Goal: Task Accomplishment & Management: Use online tool/utility

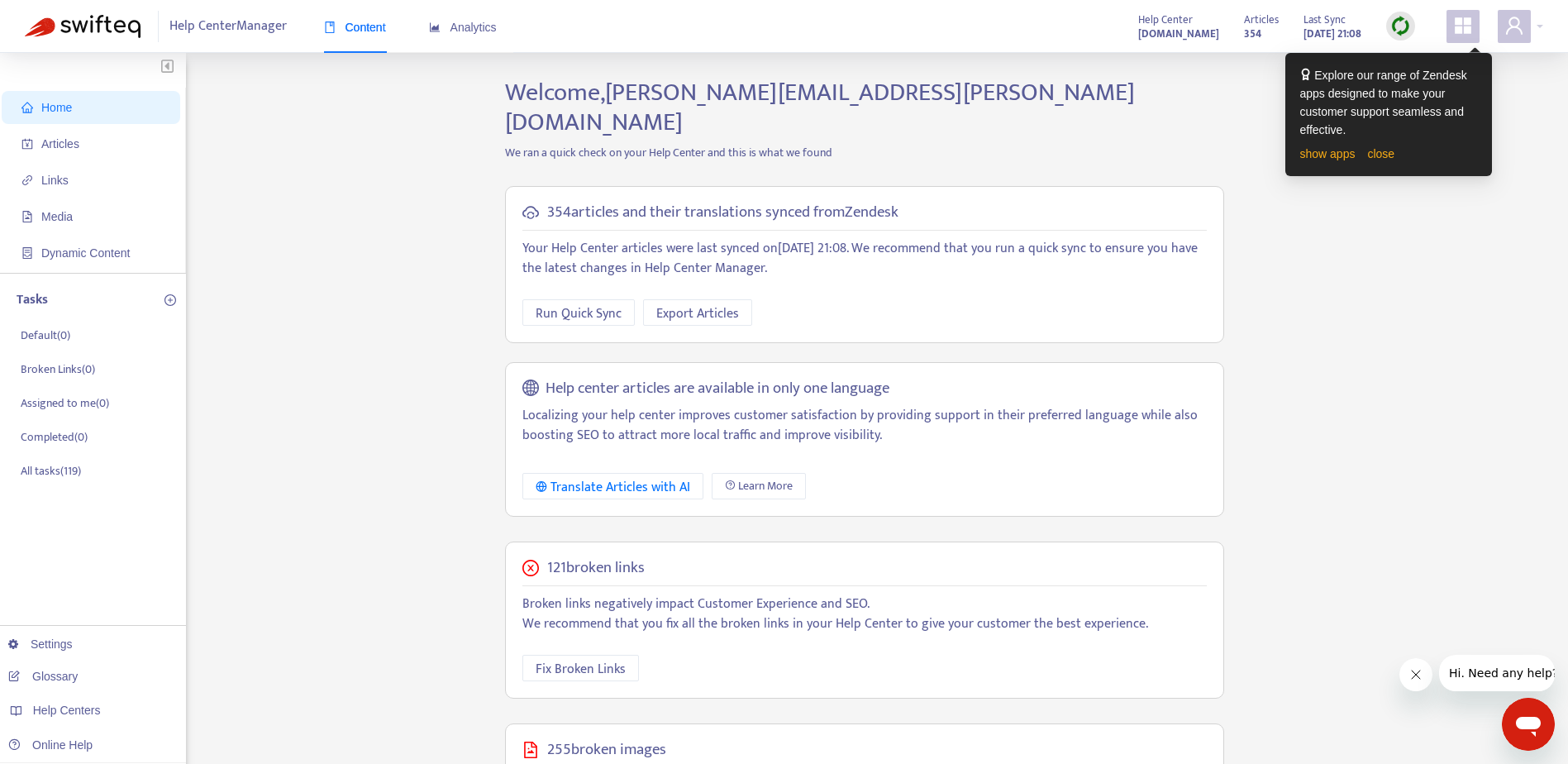
click at [1388, 308] on div "Home Articles Links Media Dynamic Content Tasks Default ( 0 ) Broken Links ( 0 …" at bounding box center [784, 580] width 1518 height 1004
click at [1138, 28] on strong "www.chmshelpdesk.com" at bounding box center [1178, 33] width 81 height 18
click at [1462, 32] on icon "appstore" at bounding box center [1462, 25] width 20 height 20
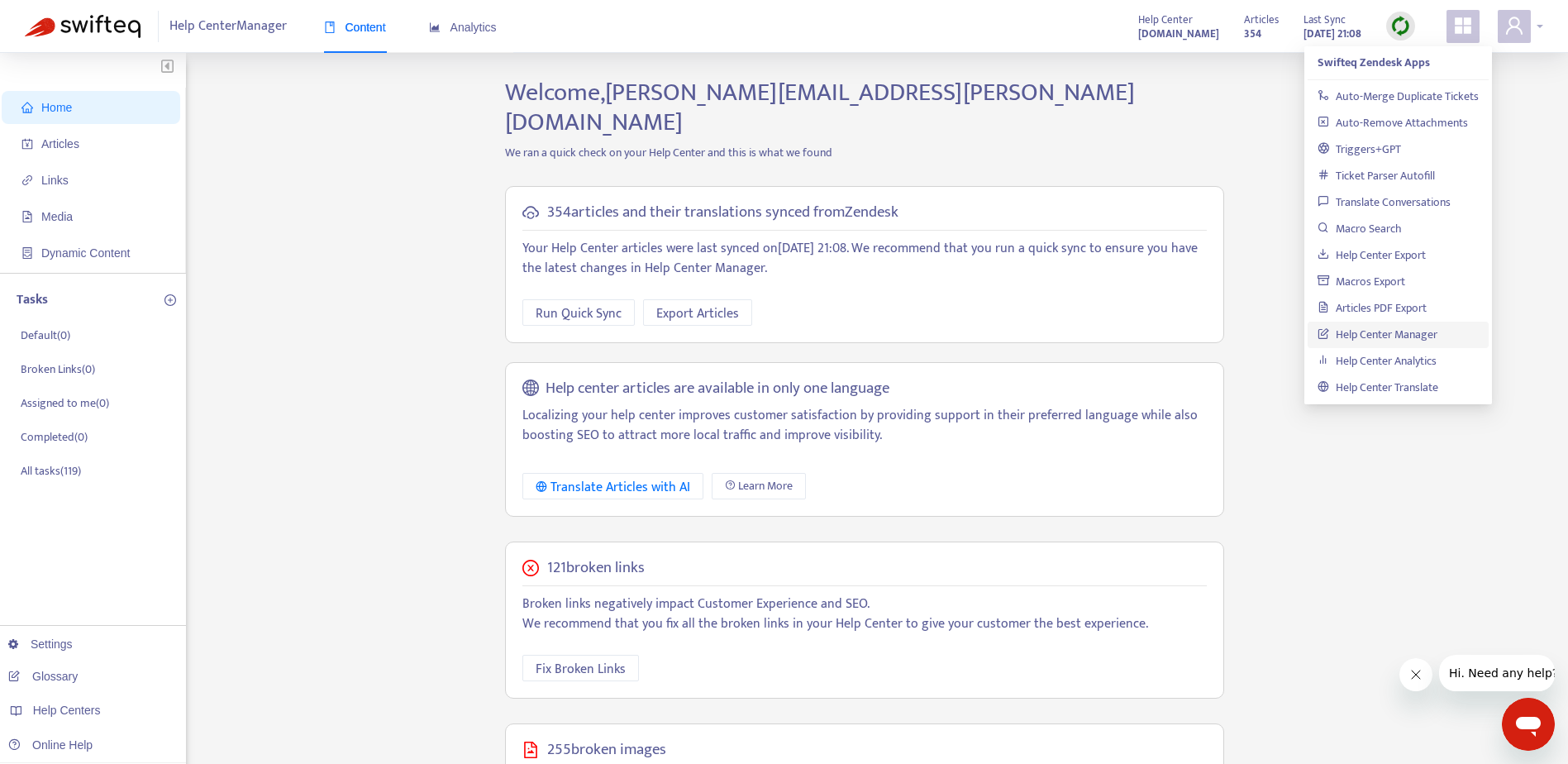
click at [1534, 27] on div at bounding box center [1520, 26] width 46 height 33
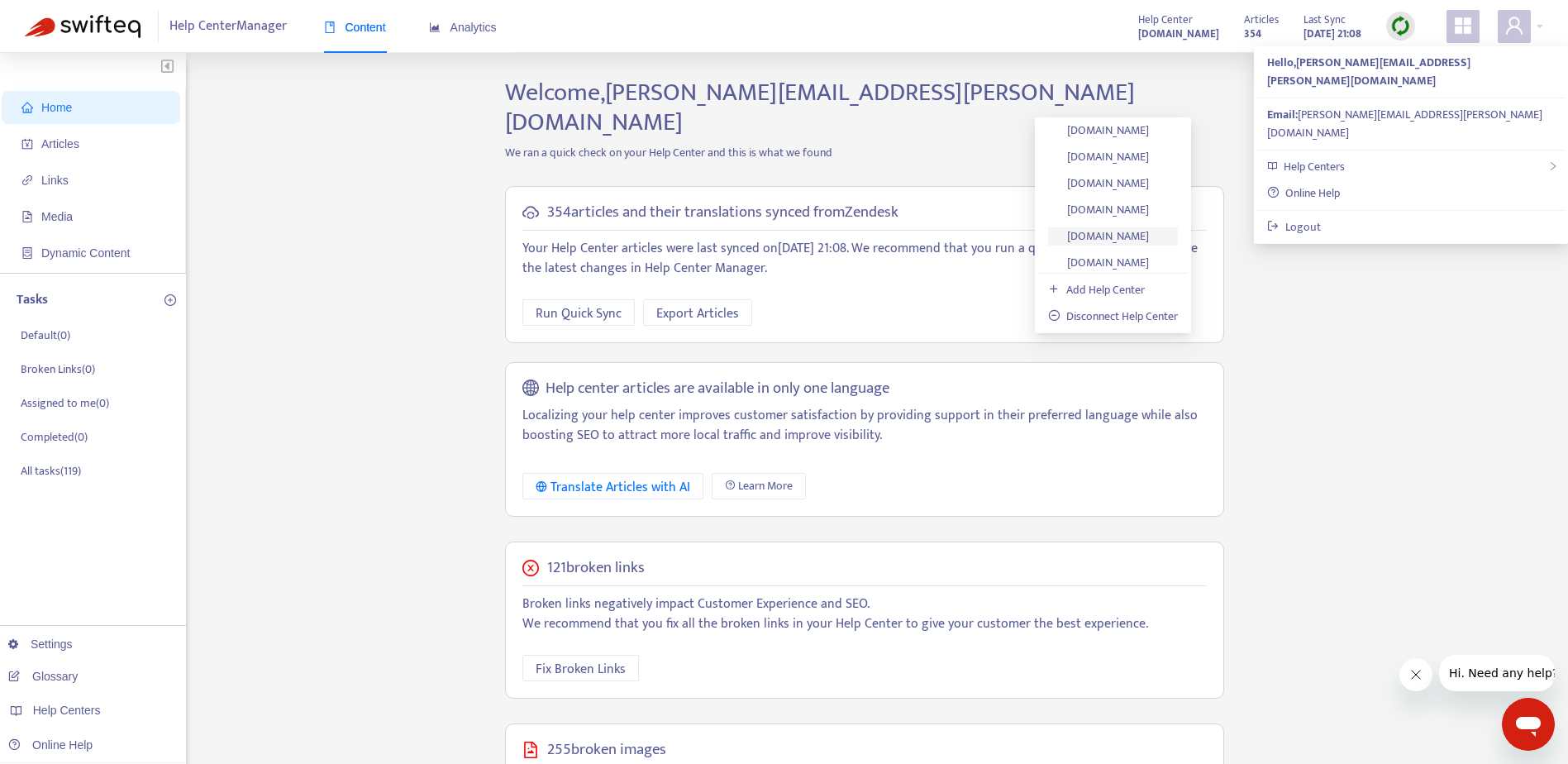
scroll to position [325, 0]
click at [1134, 203] on link "[DOMAIN_NAME]" at bounding box center [1098, 206] width 101 height 19
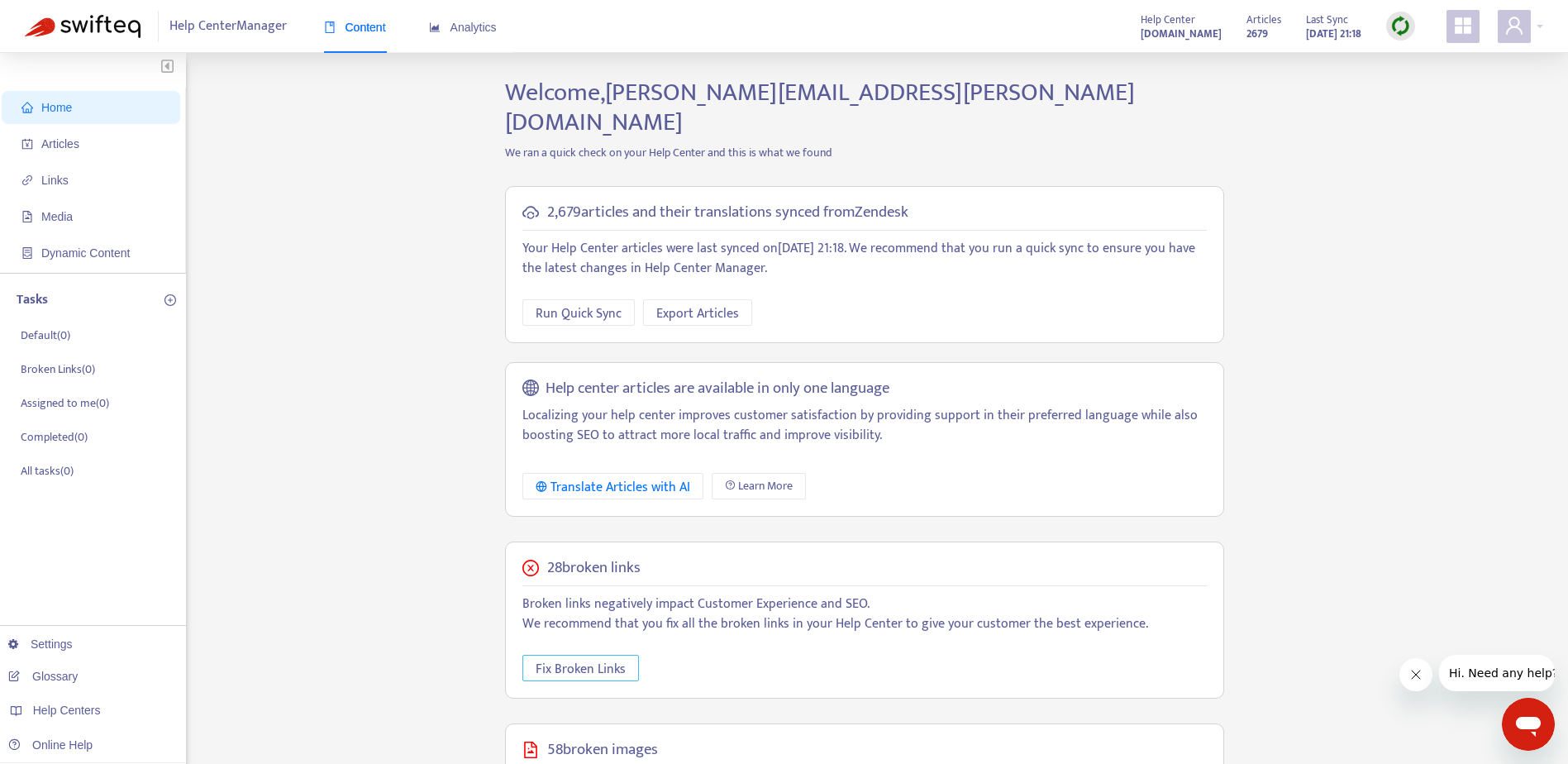
click at [589, 658] on span "Fix Broken Links" at bounding box center [580, 669] width 90 height 21
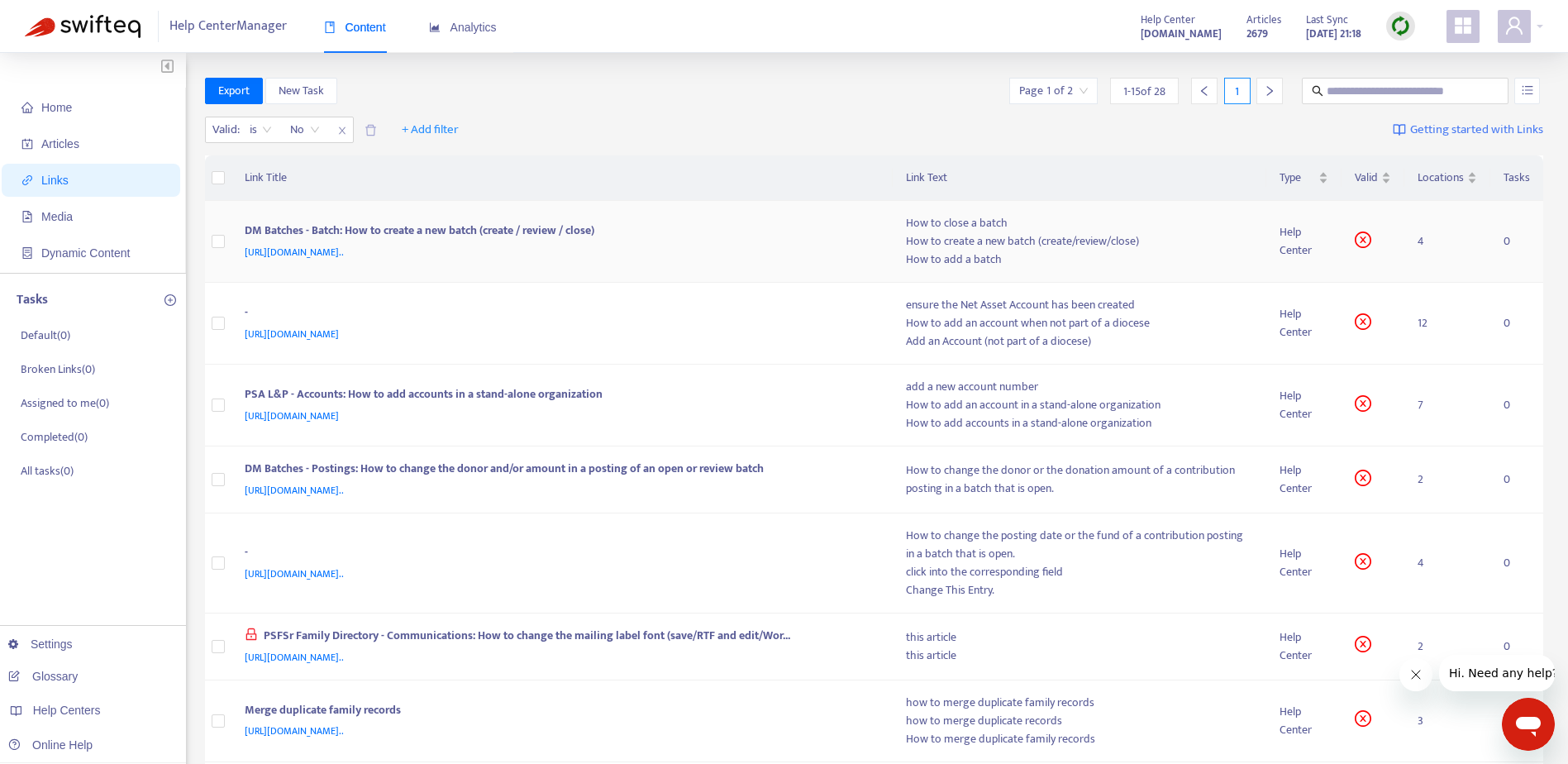
click at [968, 257] on div "How to add a batch" at bounding box center [1079, 259] width 348 height 18
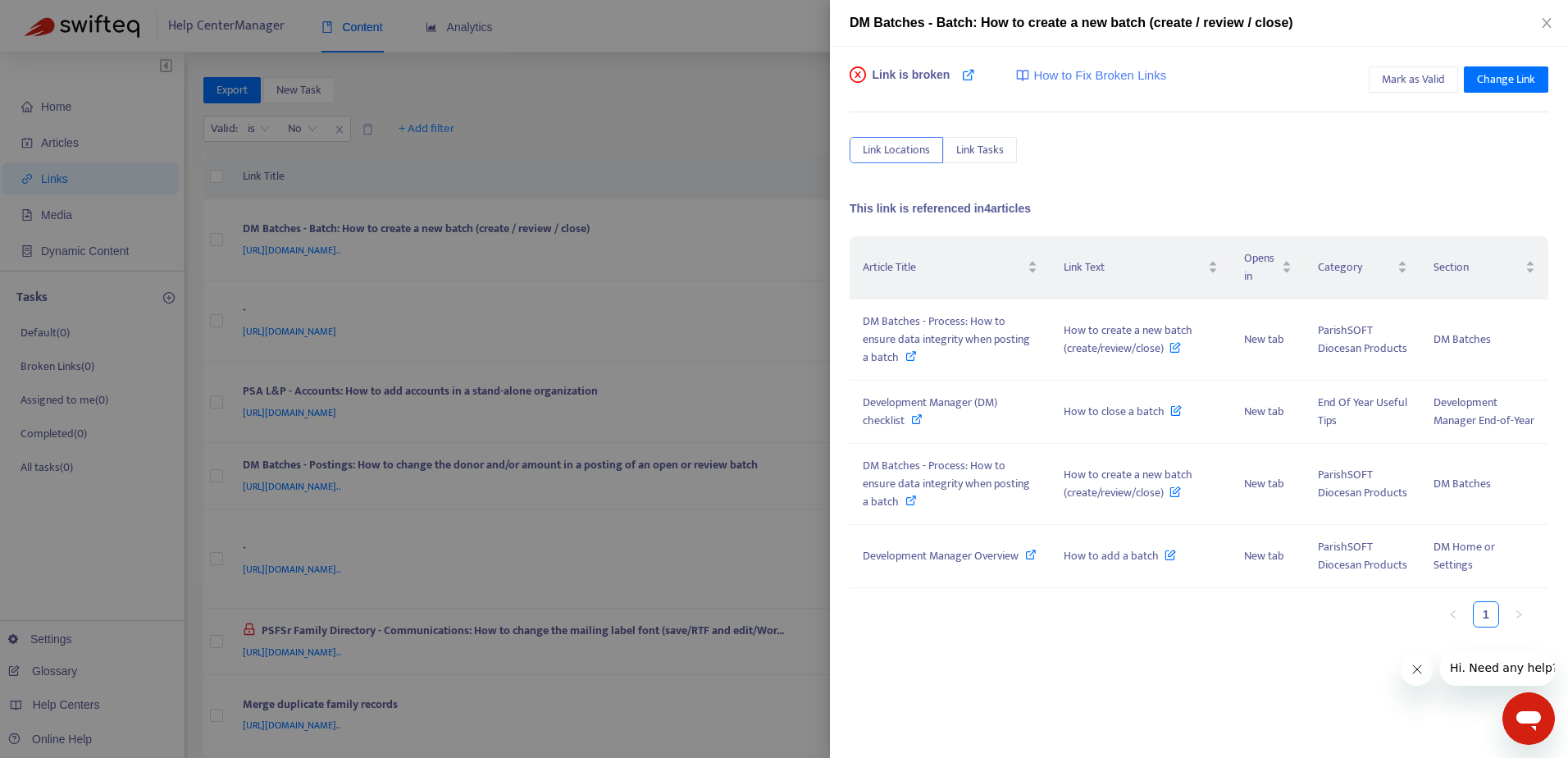
click at [1106, 23] on span "DM Batches - Batch: How to create a new batch (create / review / close)" at bounding box center [1071, 22] width 443 height 14
drag, startPoint x: 1106, startPoint y: 23, endPoint x: 1306, endPoint y: 144, distance: 233.8
click at [1306, 144] on div "Link Locations Link Tasks" at bounding box center [1198, 150] width 698 height 26
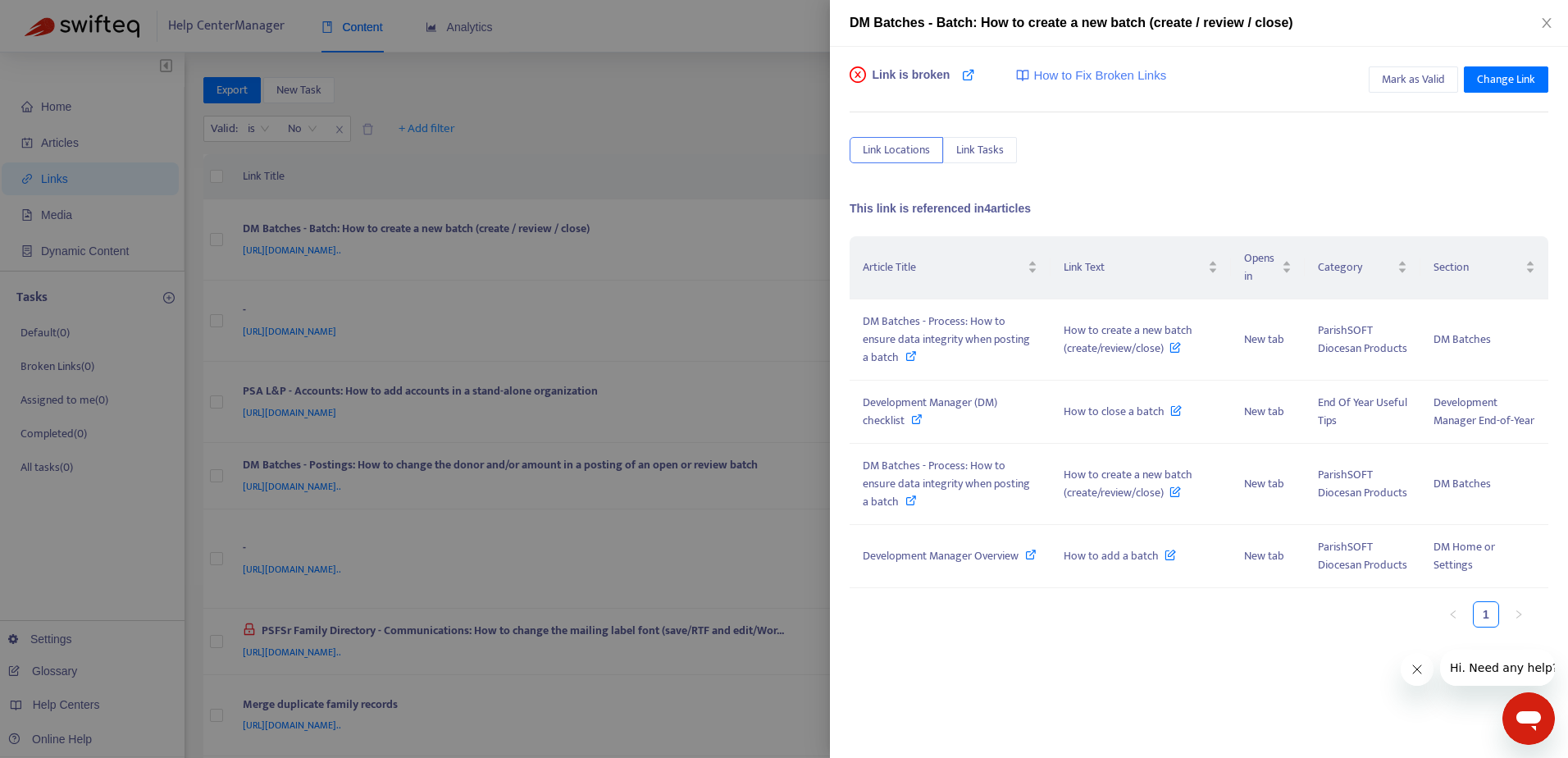
click at [931, 23] on span "DM Batches - Batch: How to create a new batch (create / review / close)" at bounding box center [1071, 22] width 443 height 14
copy div "DM Batches - Batch: How to create a new batch (create / review / close)"
click at [910, 355] on icon at bounding box center [911, 355] width 11 height 11
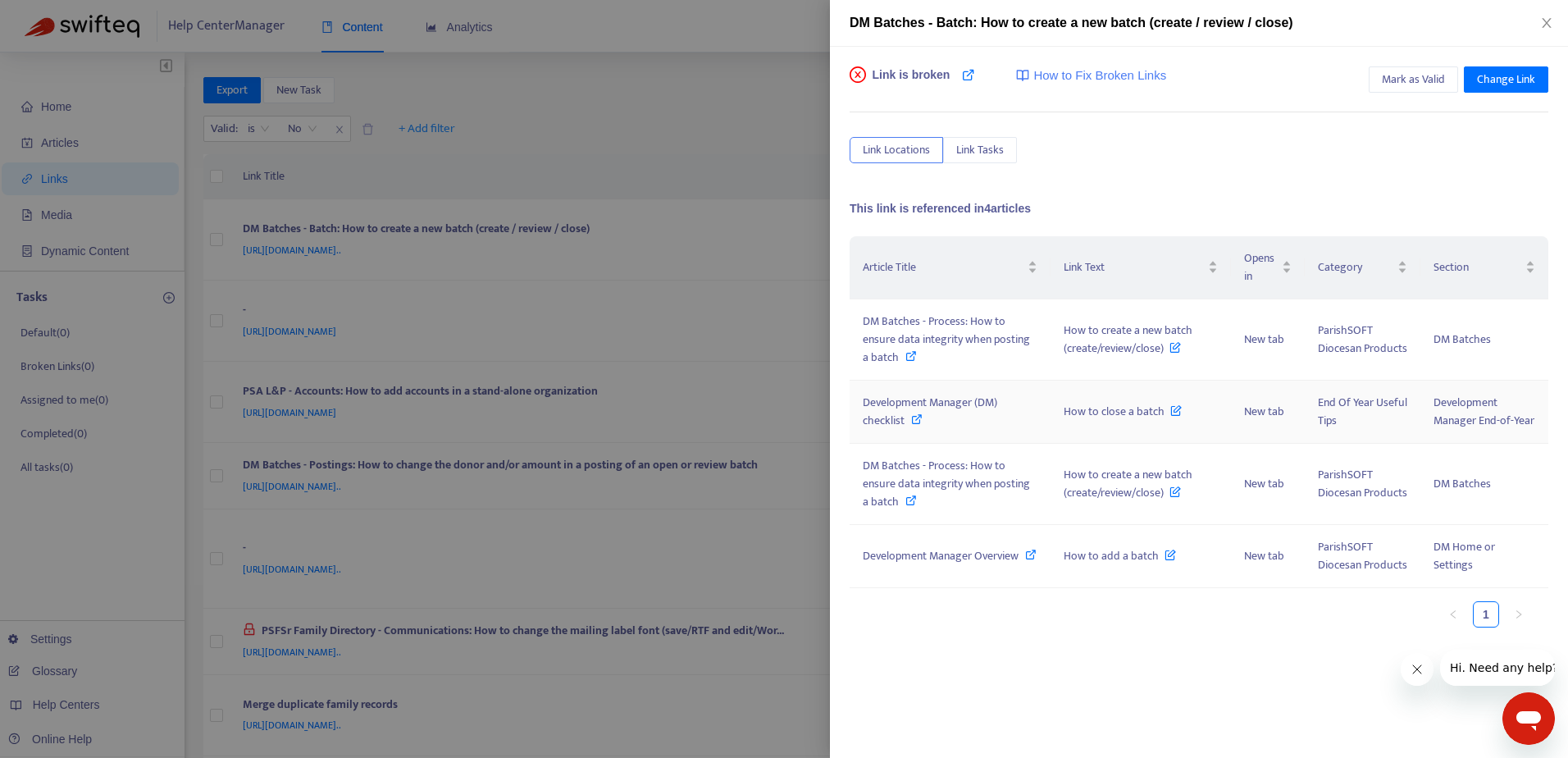
click at [915, 420] on icon at bounding box center [917, 419] width 11 height 11
click at [1545, 26] on icon "close" at bounding box center [1546, 23] width 13 height 13
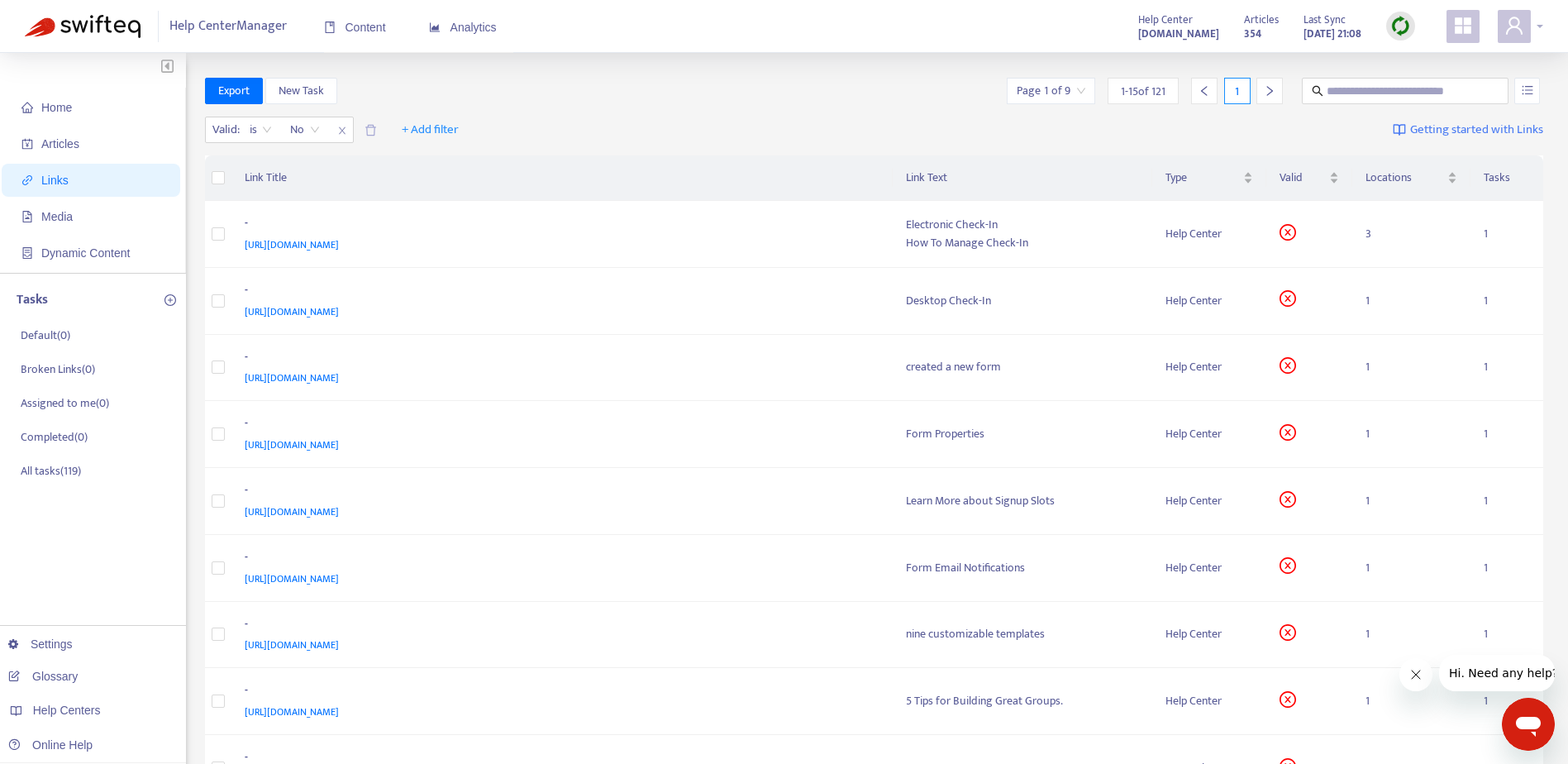
click at [1537, 23] on div at bounding box center [1520, 26] width 46 height 33
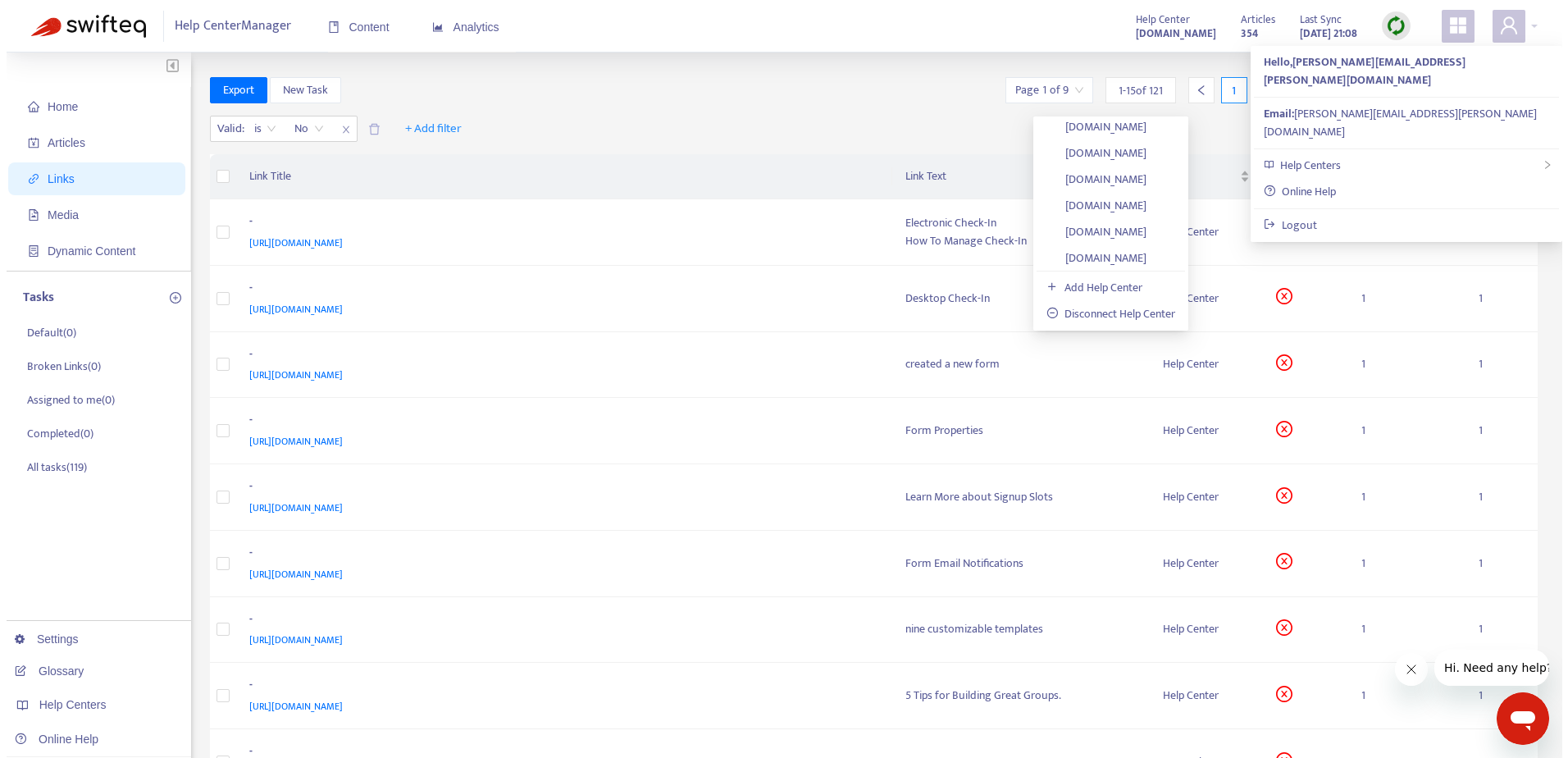
scroll to position [352, 0]
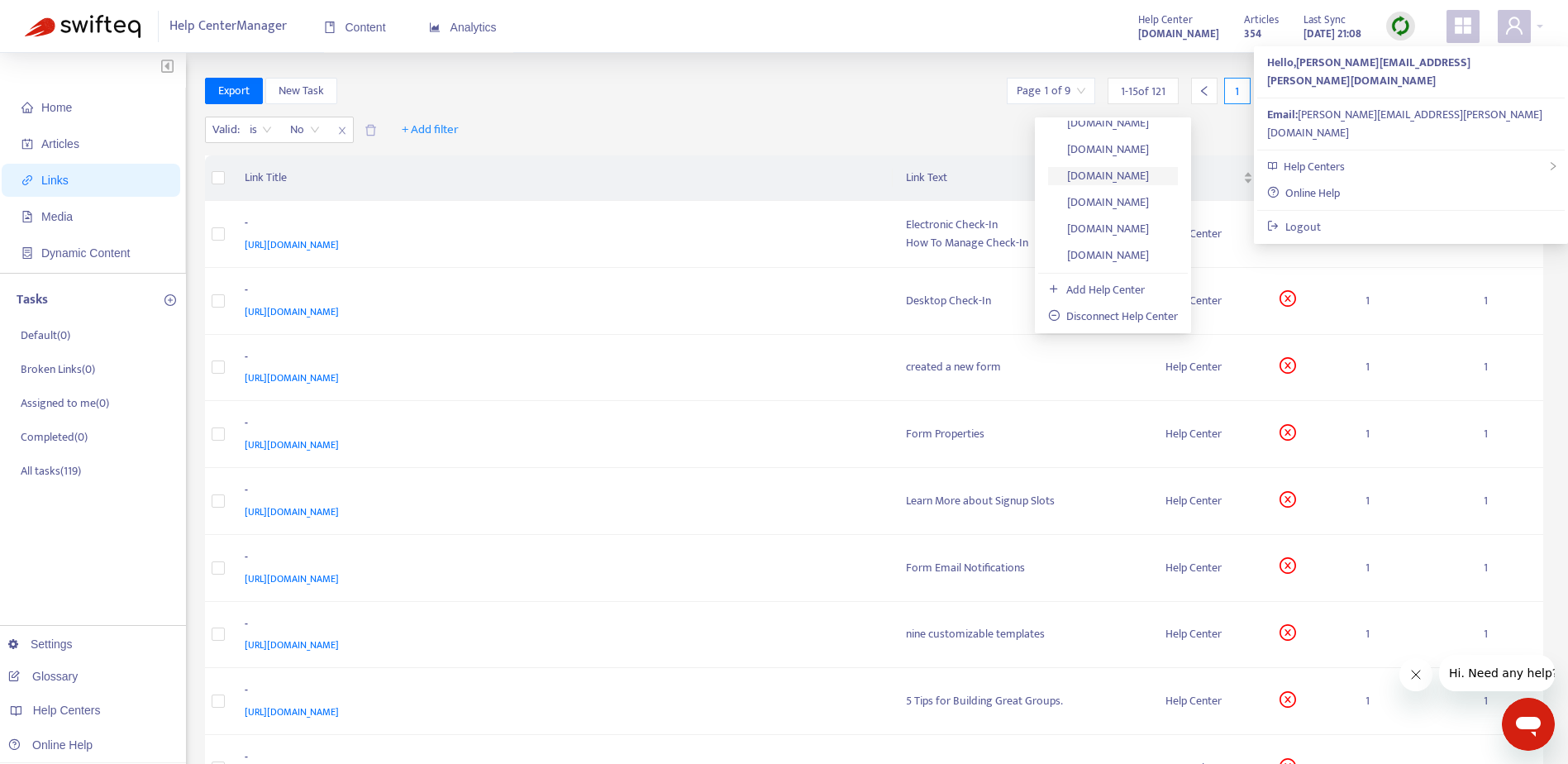
click at [1095, 178] on link "[DOMAIN_NAME]" at bounding box center [1098, 175] width 101 height 19
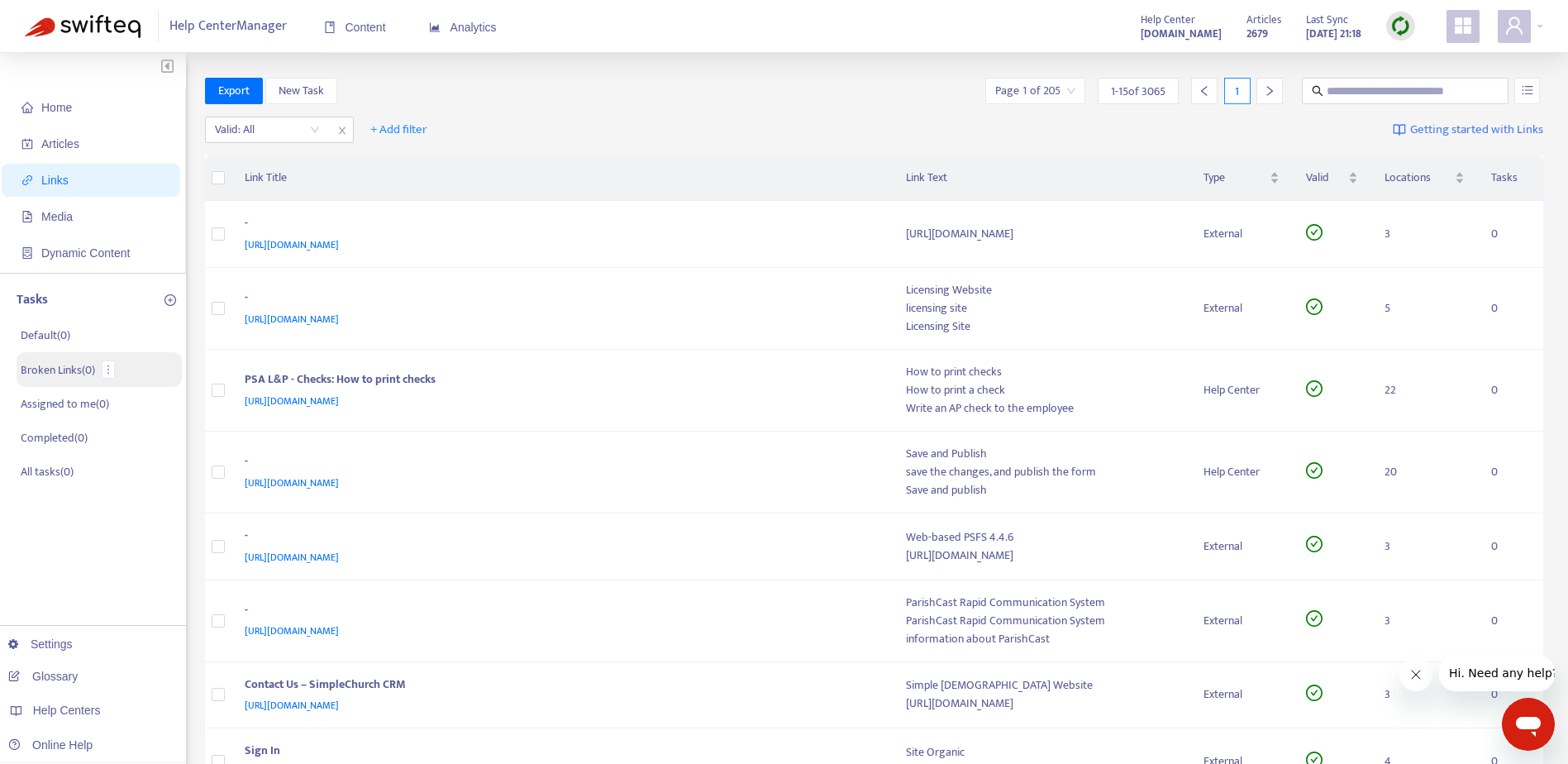
click at [53, 370] on p "Broken Links ( 0 )" at bounding box center [58, 370] width 74 height 17
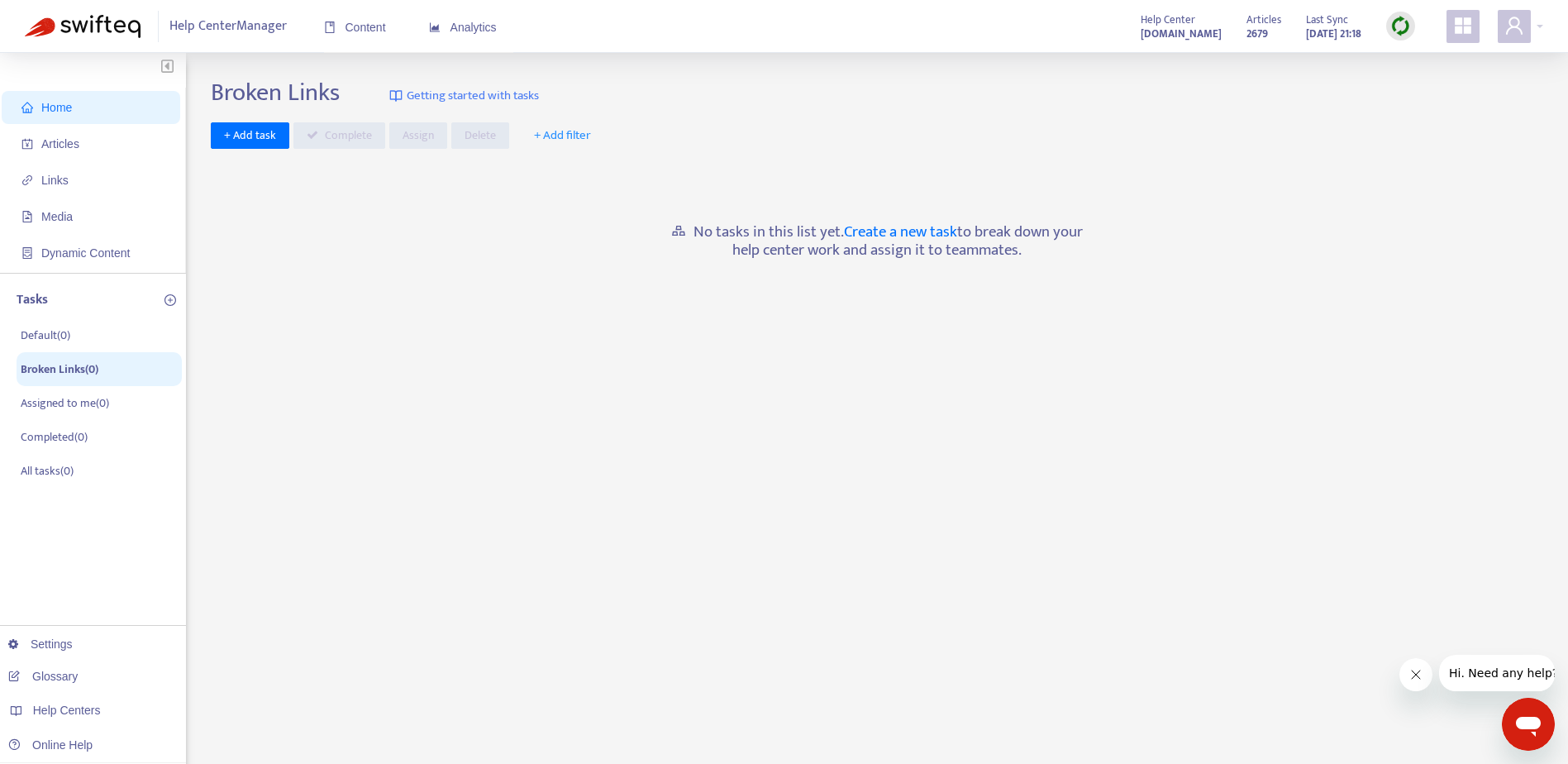
click at [53, 109] on span "Home" at bounding box center [56, 108] width 30 height 13
click at [47, 111] on span "Home" at bounding box center [56, 108] width 30 height 13
click at [76, 30] on img at bounding box center [82, 27] width 115 height 23
click at [64, 140] on span "Articles" at bounding box center [60, 144] width 38 height 13
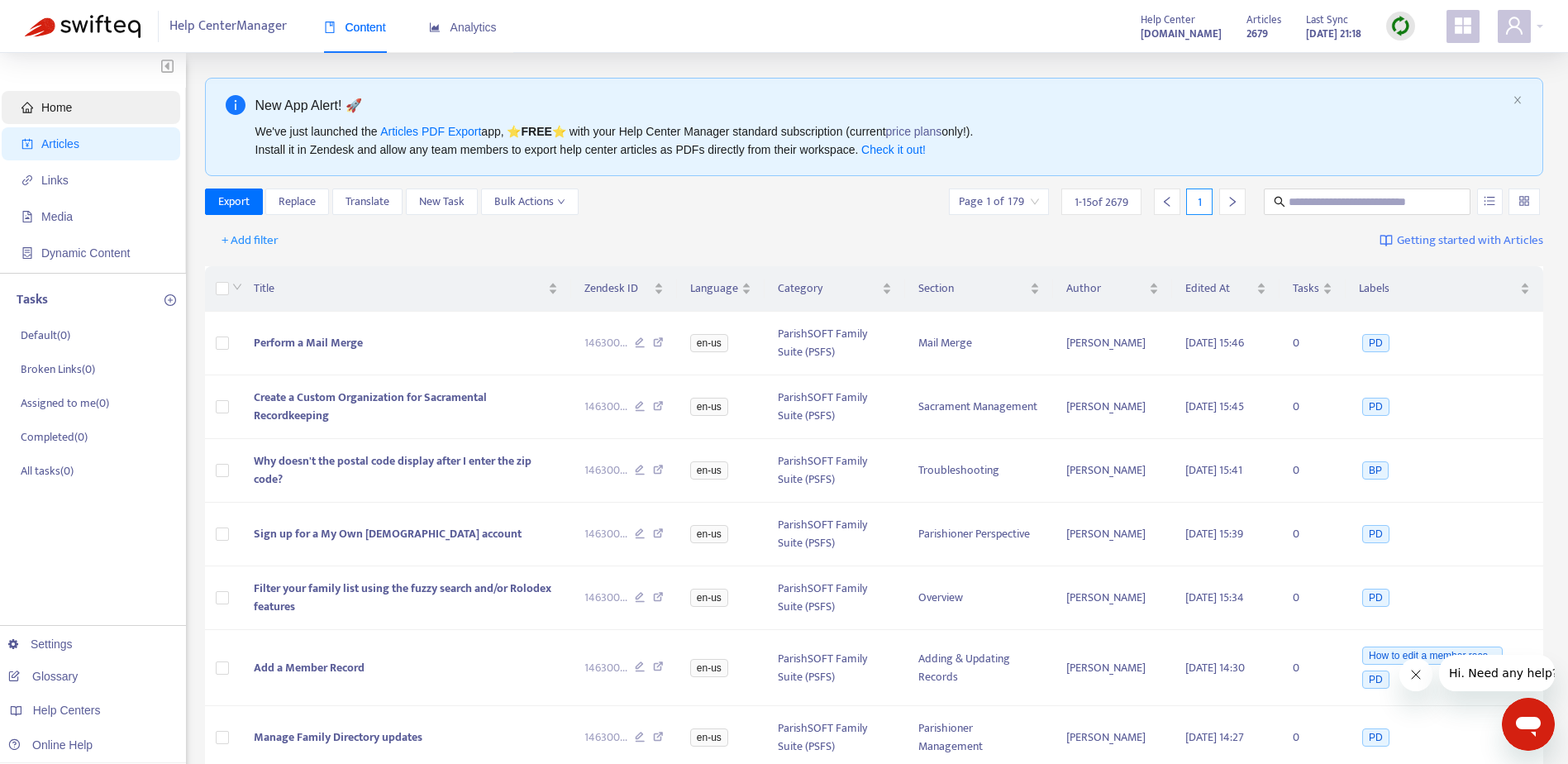
click at [50, 106] on span "Home" at bounding box center [56, 108] width 30 height 13
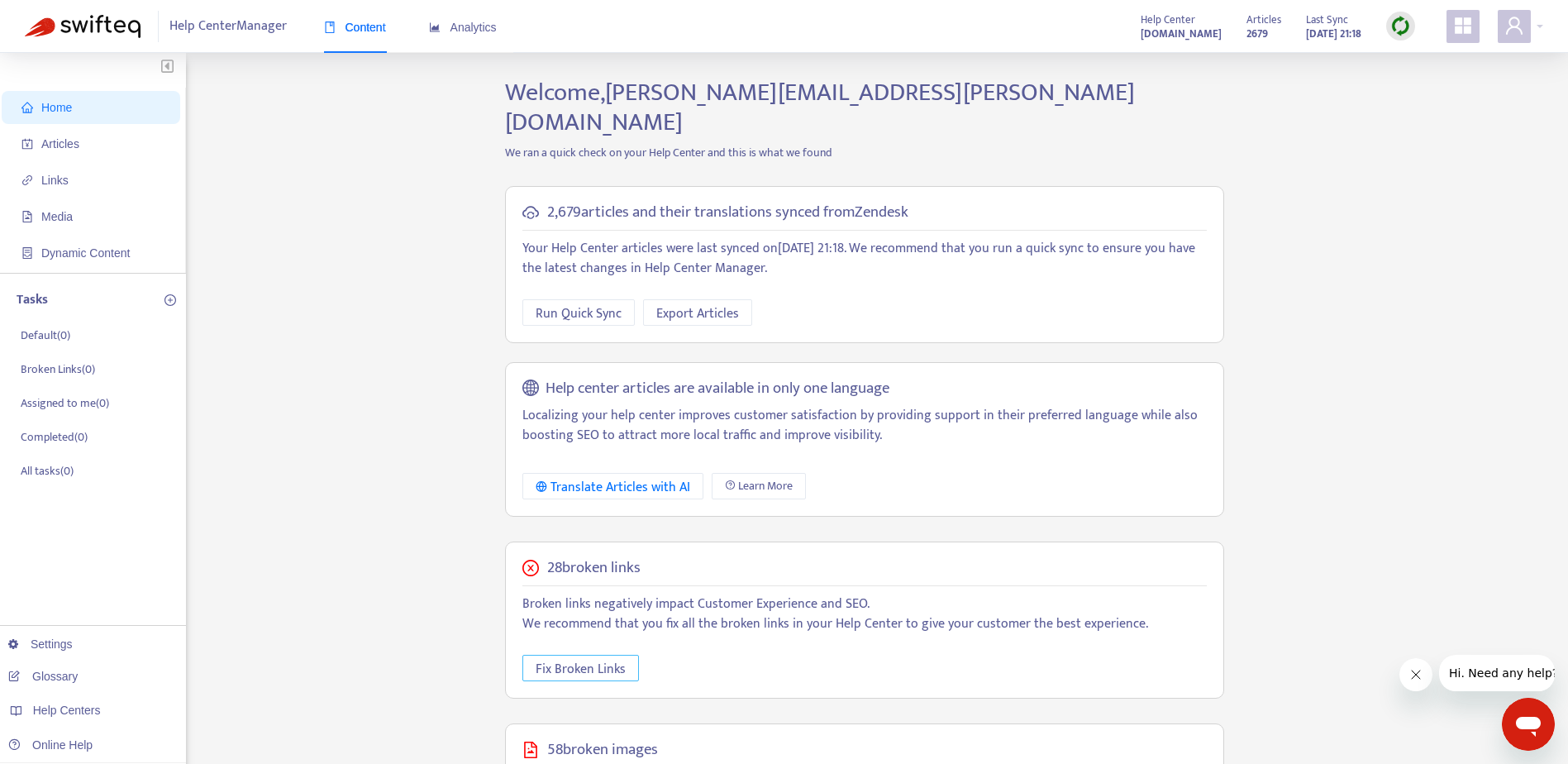
click at [594, 658] on span "Fix Broken Links" at bounding box center [580, 669] width 90 height 21
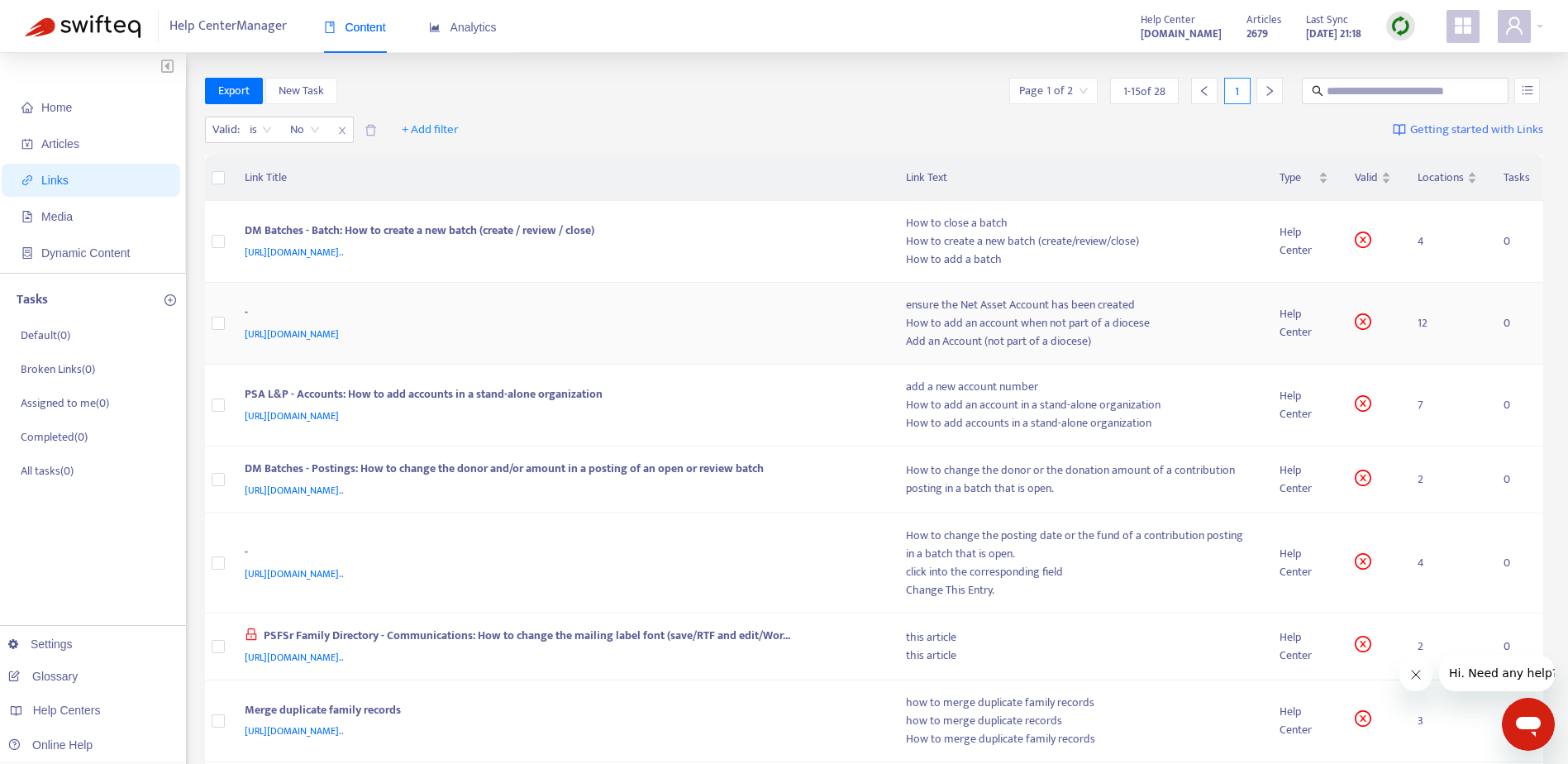
click at [339, 331] on span "[URL][DOMAIN_NAME]" at bounding box center [291, 333] width 94 height 16
click at [830, 398] on div "PSA L&P - Accounts: How to add accounts in a stand-alone organization" at bounding box center [559, 395] width 629 height 22
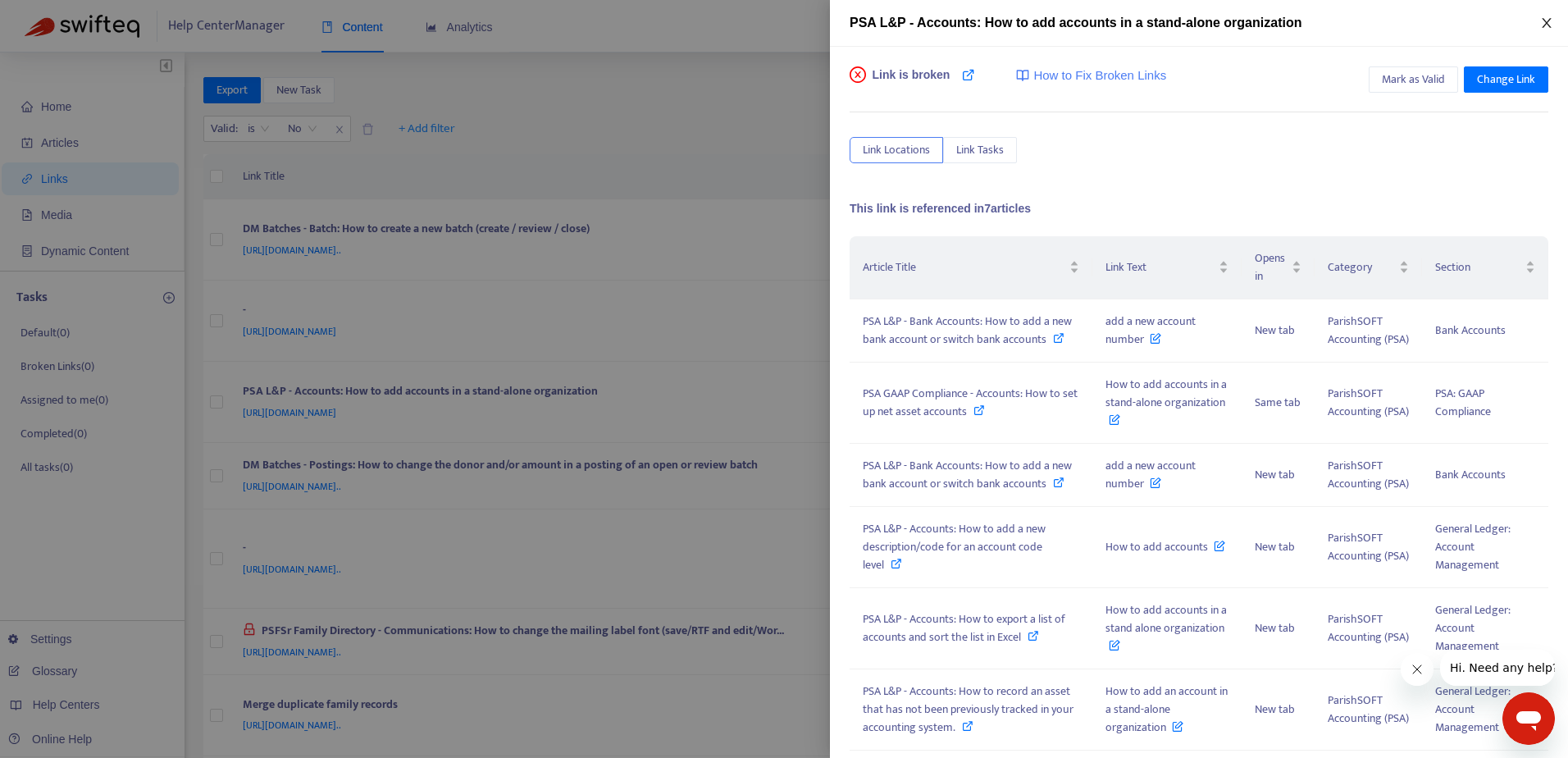
click at [1544, 23] on icon "close" at bounding box center [1546, 23] width 13 height 13
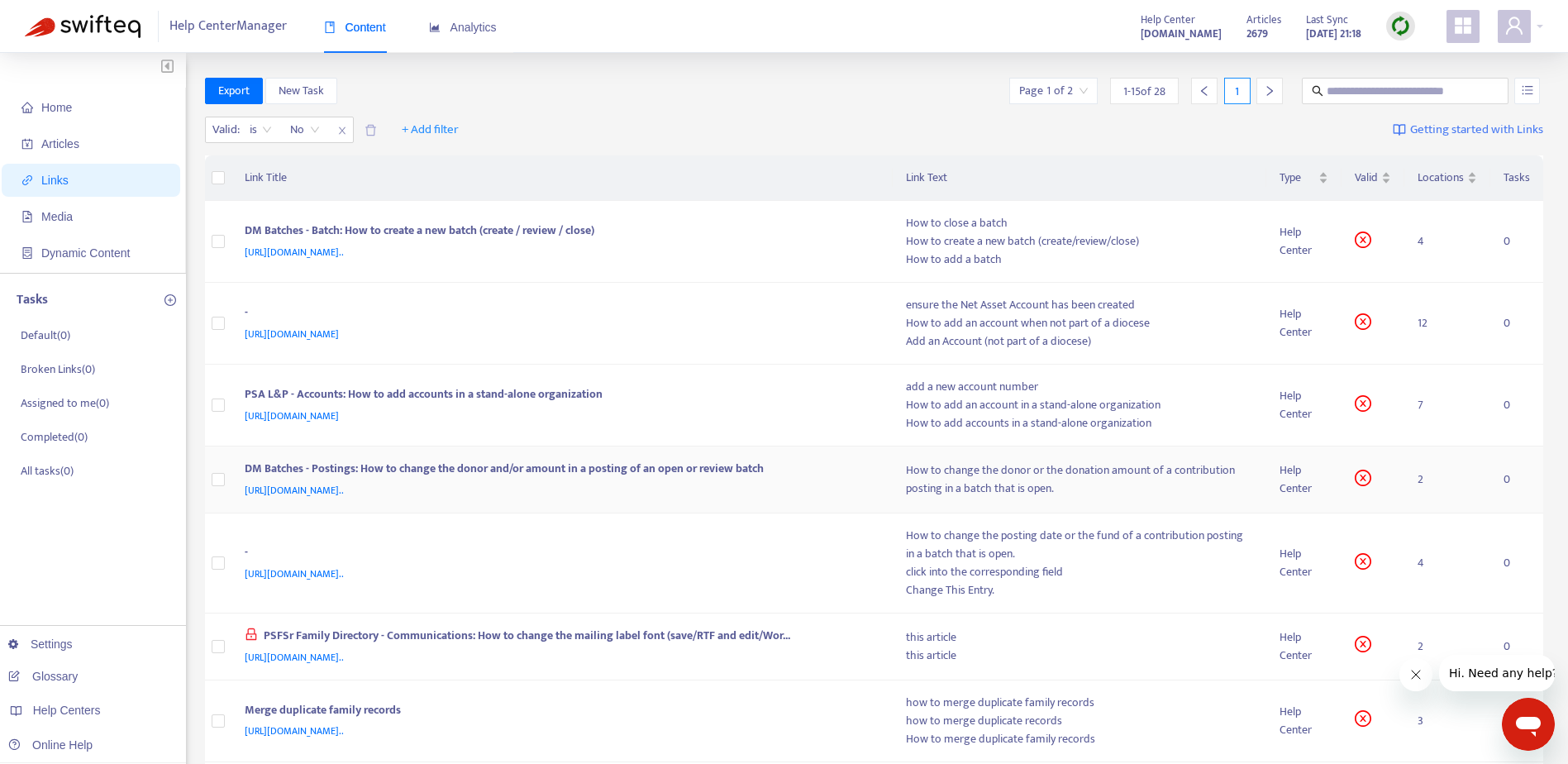
click at [804, 468] on div "DM Batches - Postings: How to change the donor and/or amount in a posting of an…" at bounding box center [559, 470] width 629 height 22
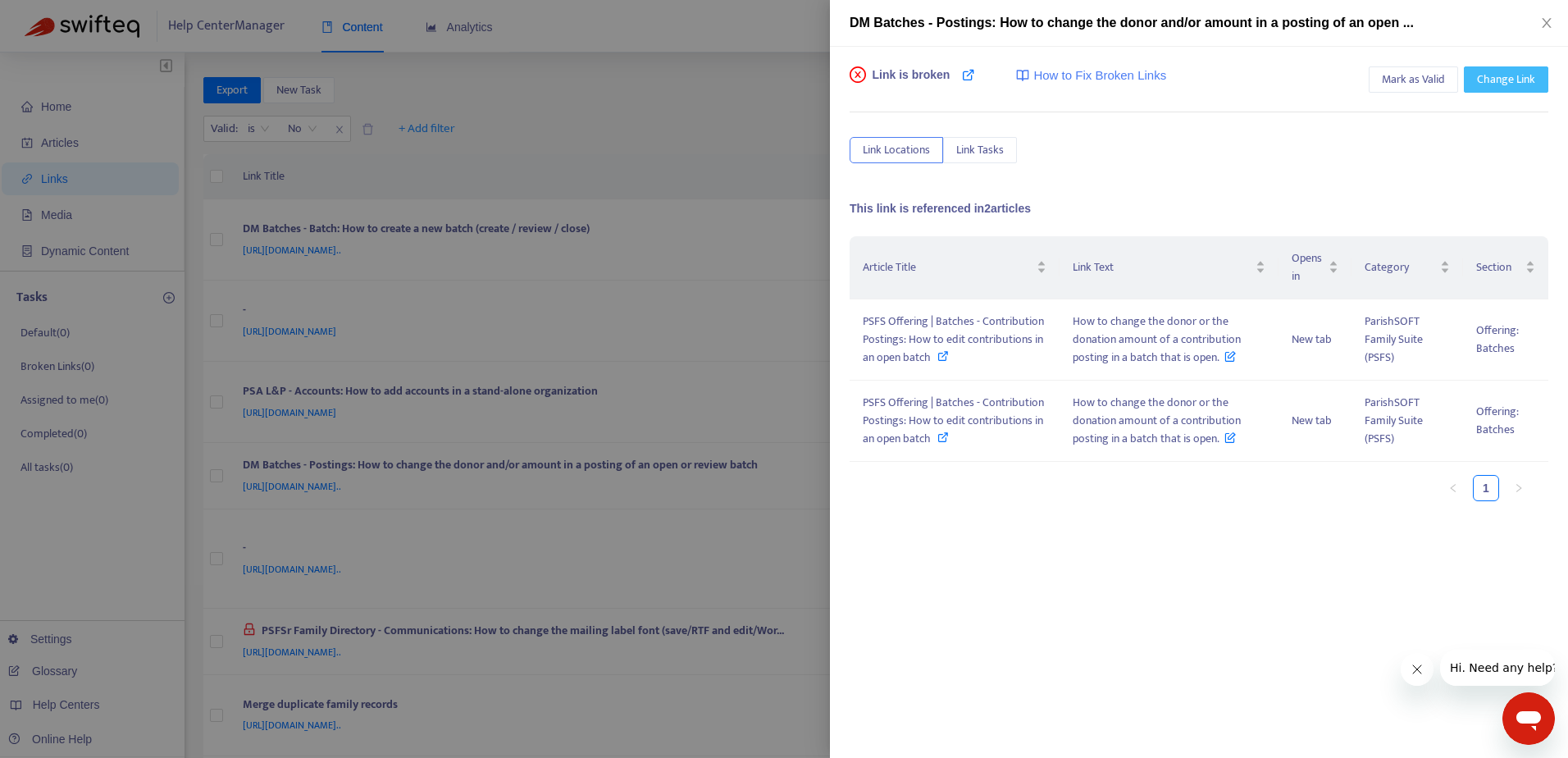
click at [1506, 78] on span "Change Link" at bounding box center [1506, 79] width 59 height 18
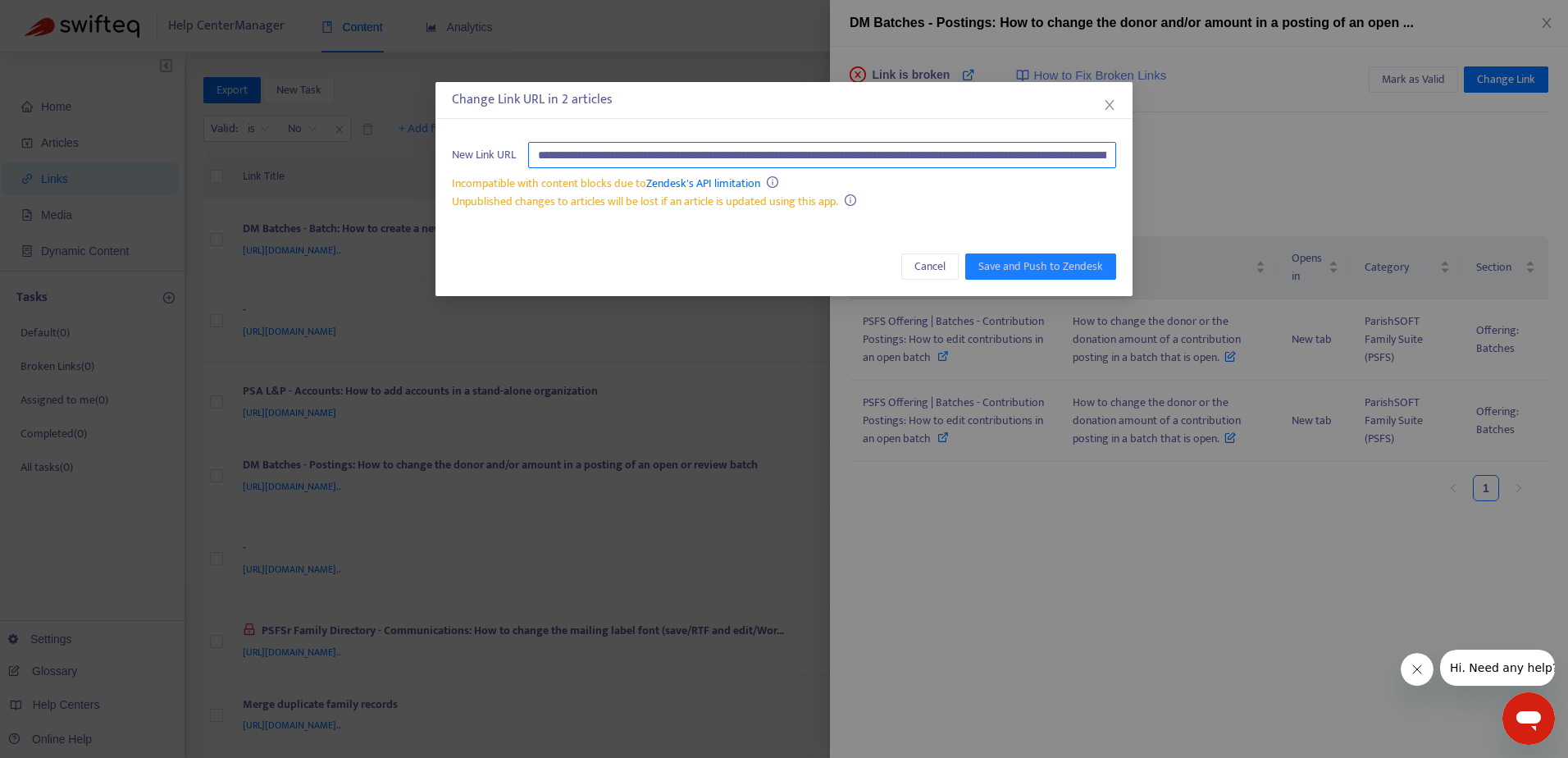
click at [784, 151] on input "**********" at bounding box center [822, 155] width 588 height 26
paste input "text"
type input "**********"
click at [1008, 267] on span "Save and Push to Zendesk" at bounding box center [1041, 266] width 125 height 18
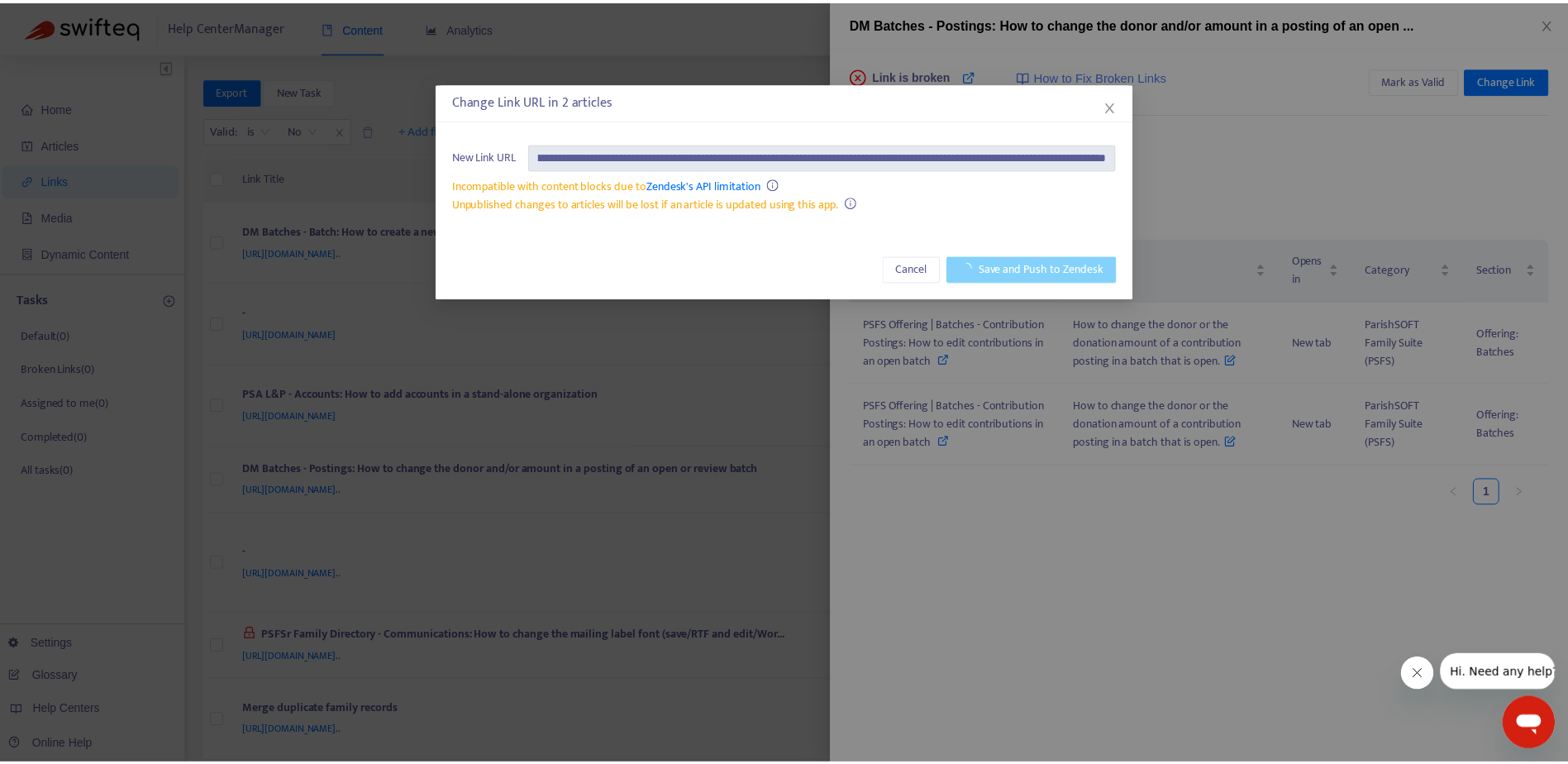
scroll to position [0, 0]
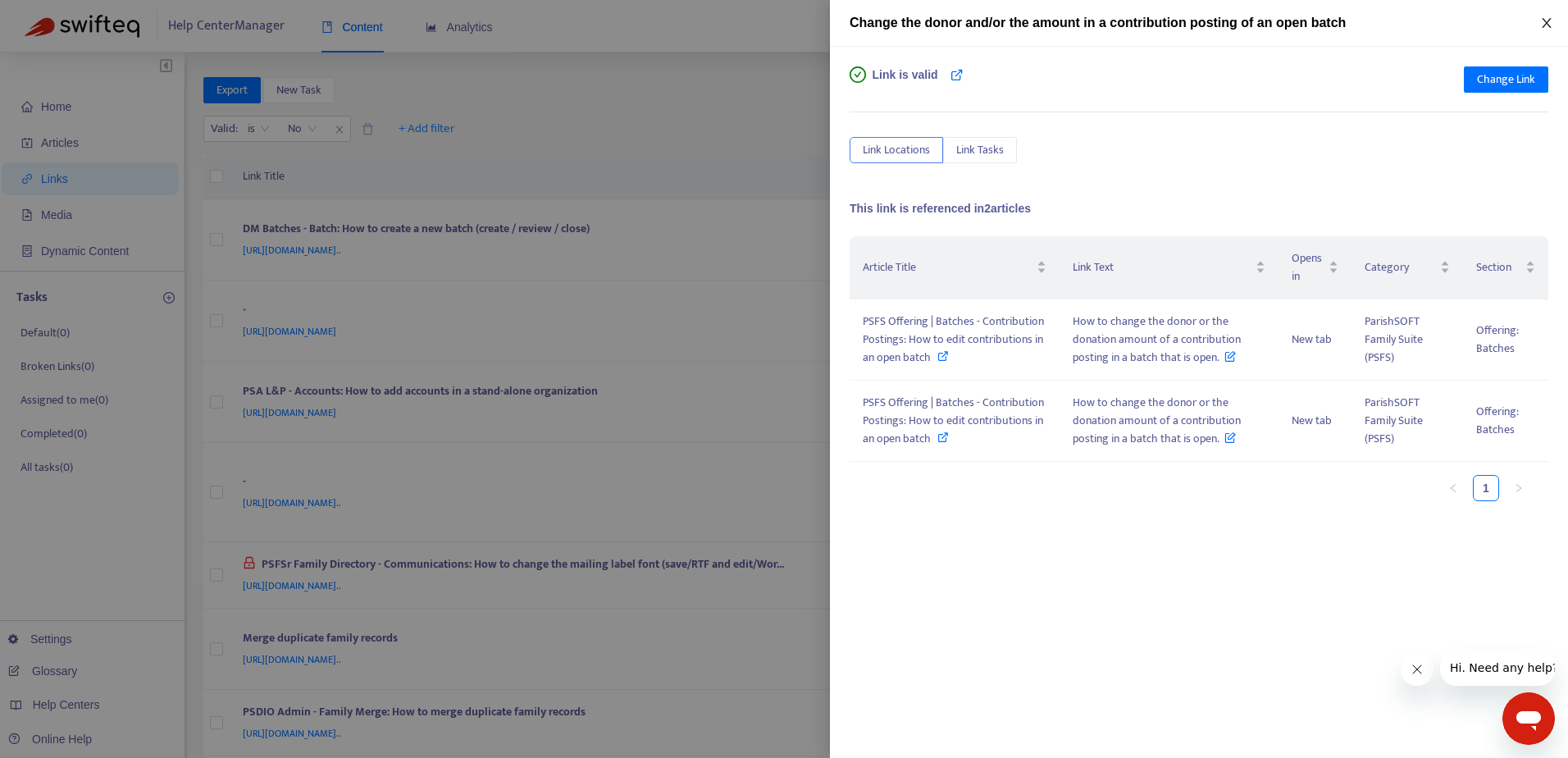
click at [1549, 25] on icon "close" at bounding box center [1546, 23] width 13 height 13
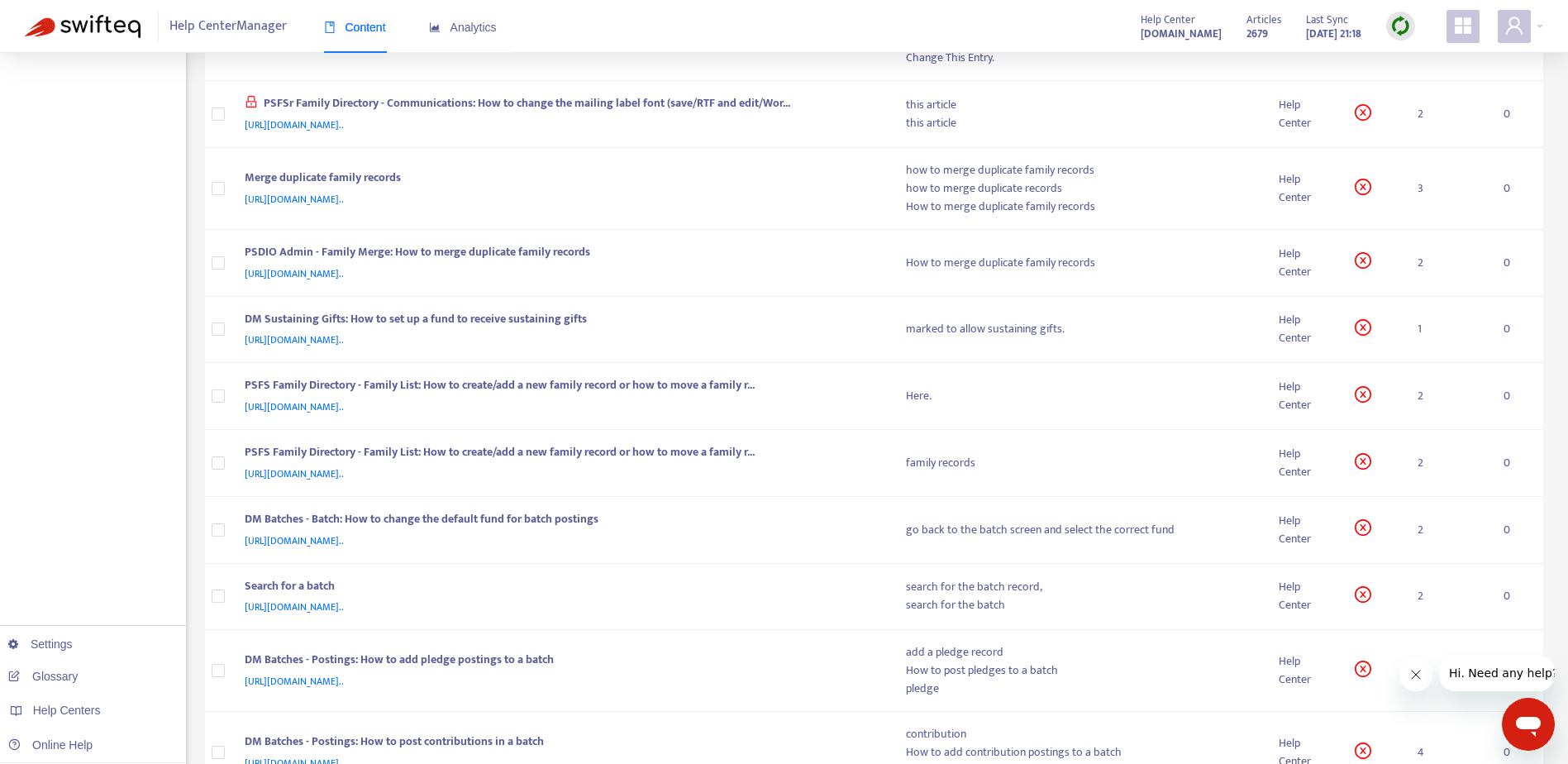
scroll to position [473, 0]
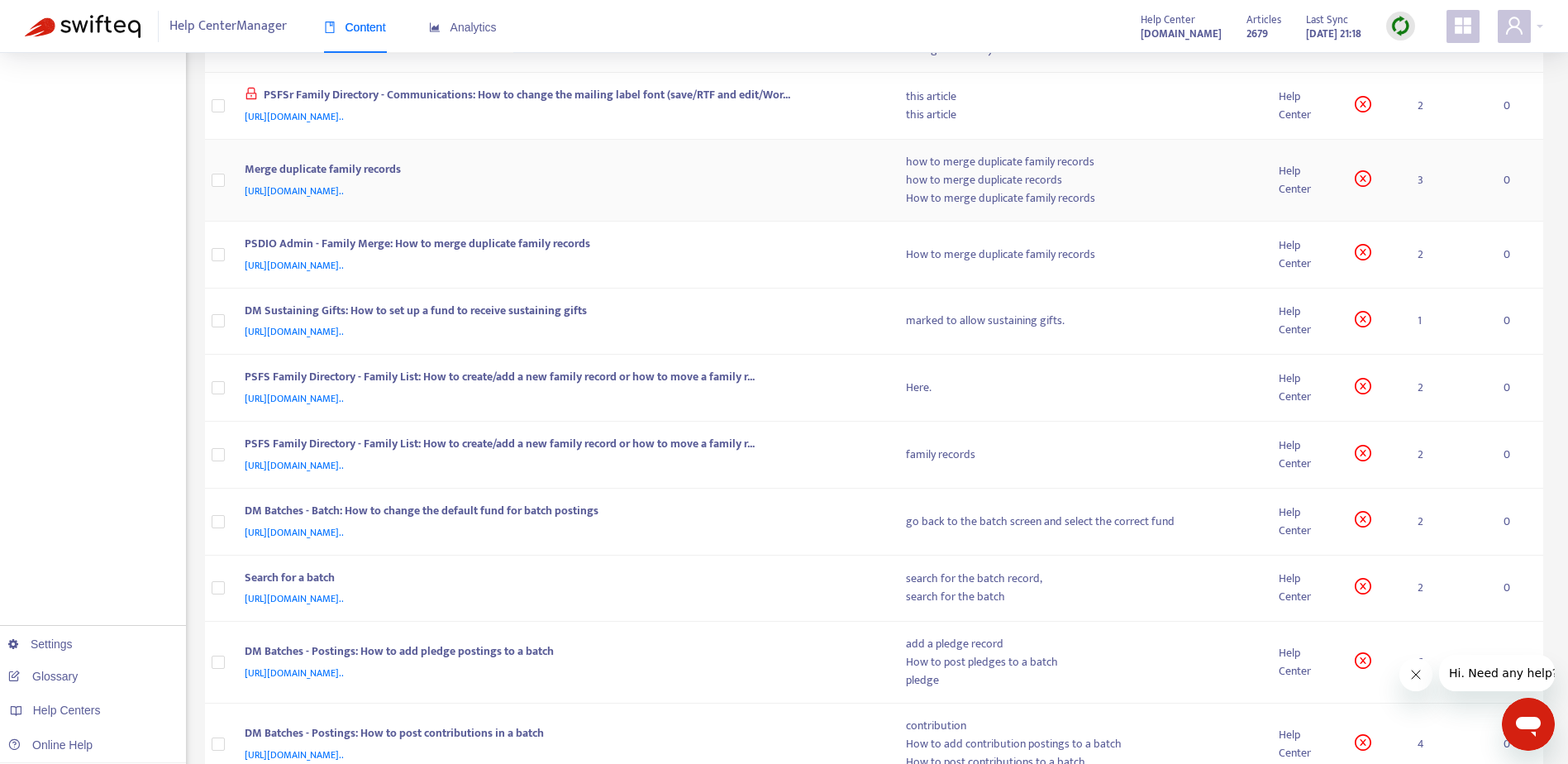
click at [753, 171] on div "Merge duplicate family records" at bounding box center [559, 171] width 629 height 22
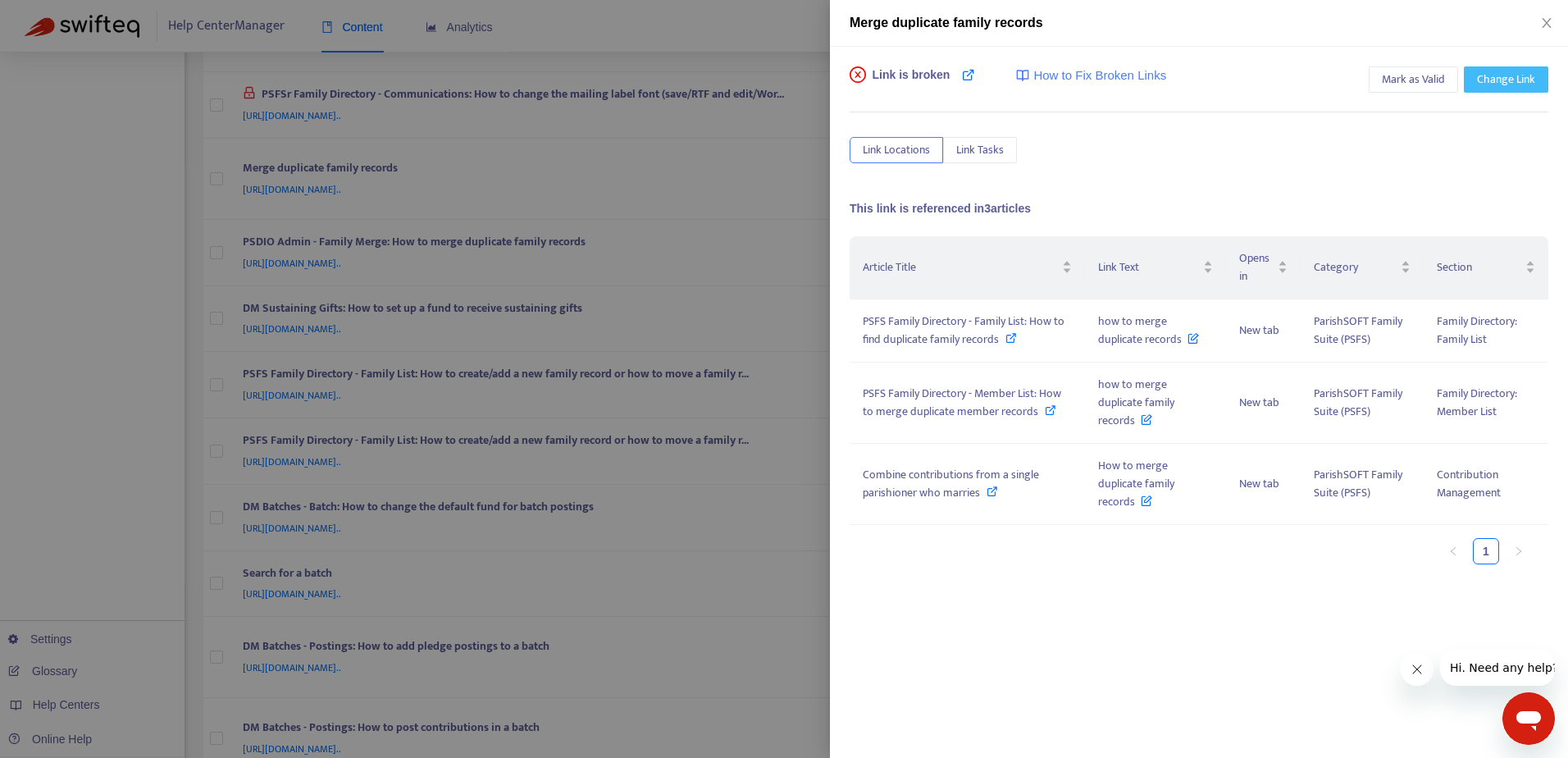
click at [1514, 83] on span "Change Link" at bounding box center [1506, 79] width 59 height 18
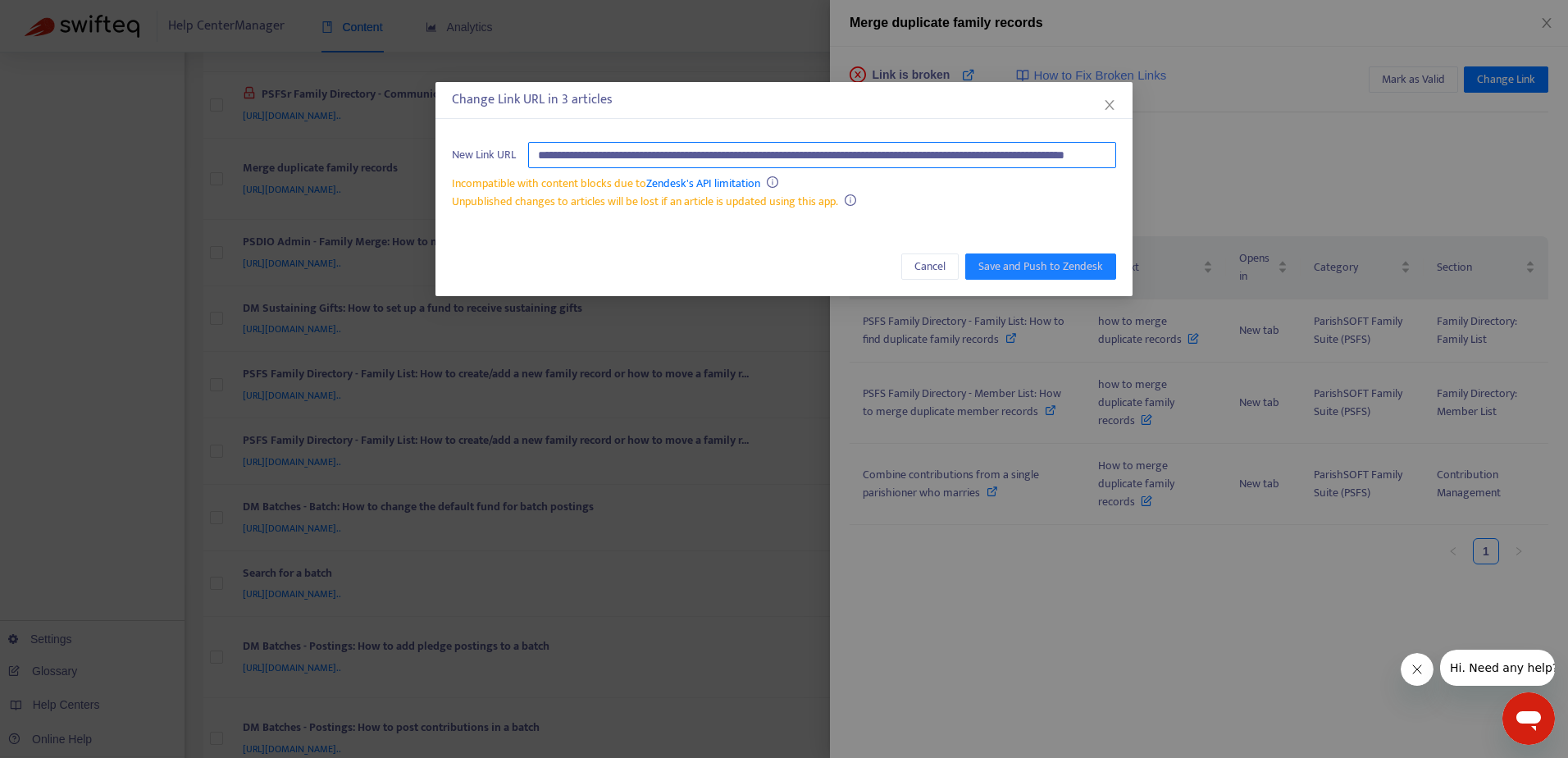
click at [852, 159] on input "**********" at bounding box center [822, 155] width 588 height 26
paste input "text"
type input "**********"
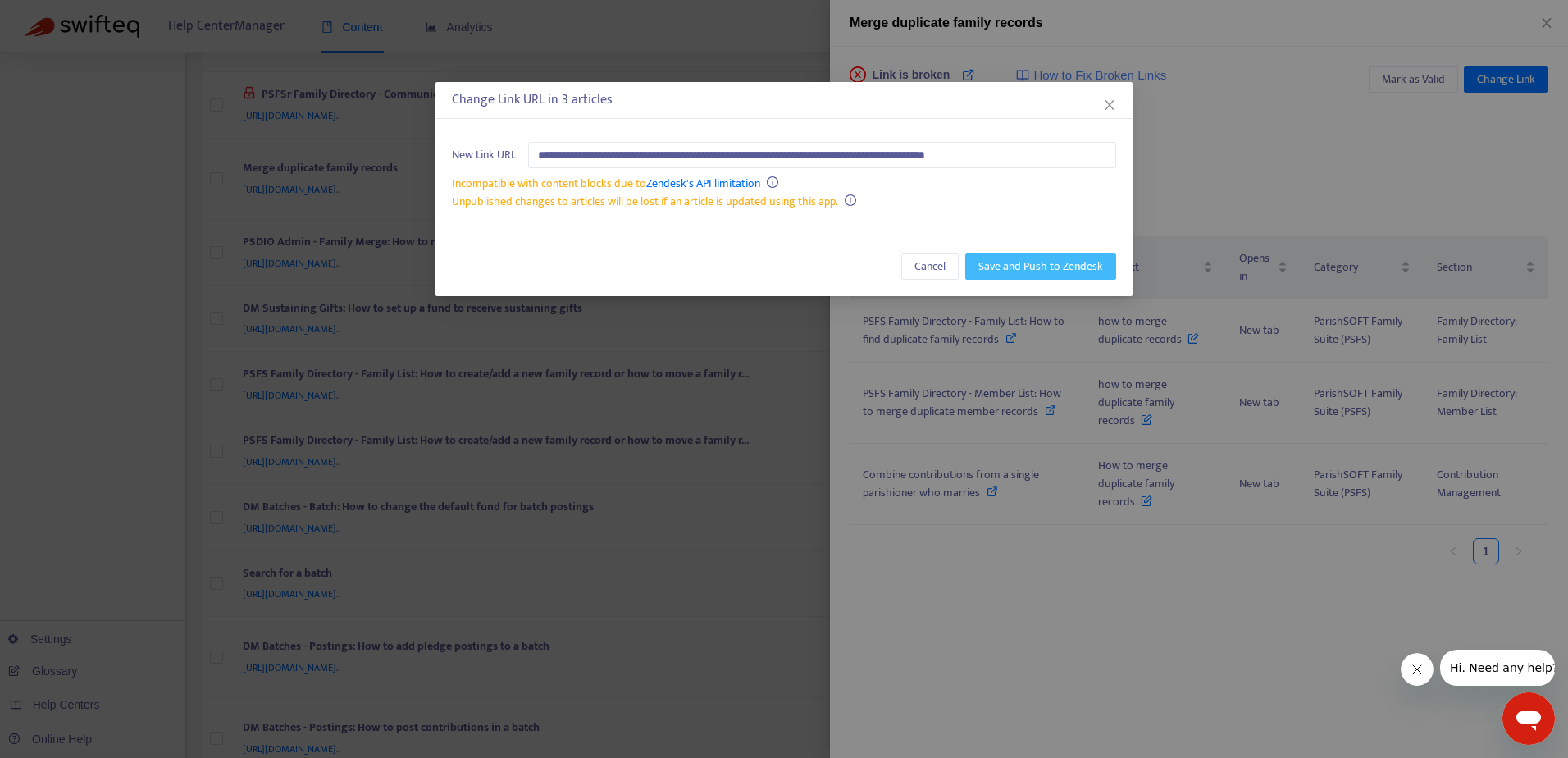
click at [1021, 270] on span "Save and Push to Zendesk" at bounding box center [1041, 266] width 125 height 18
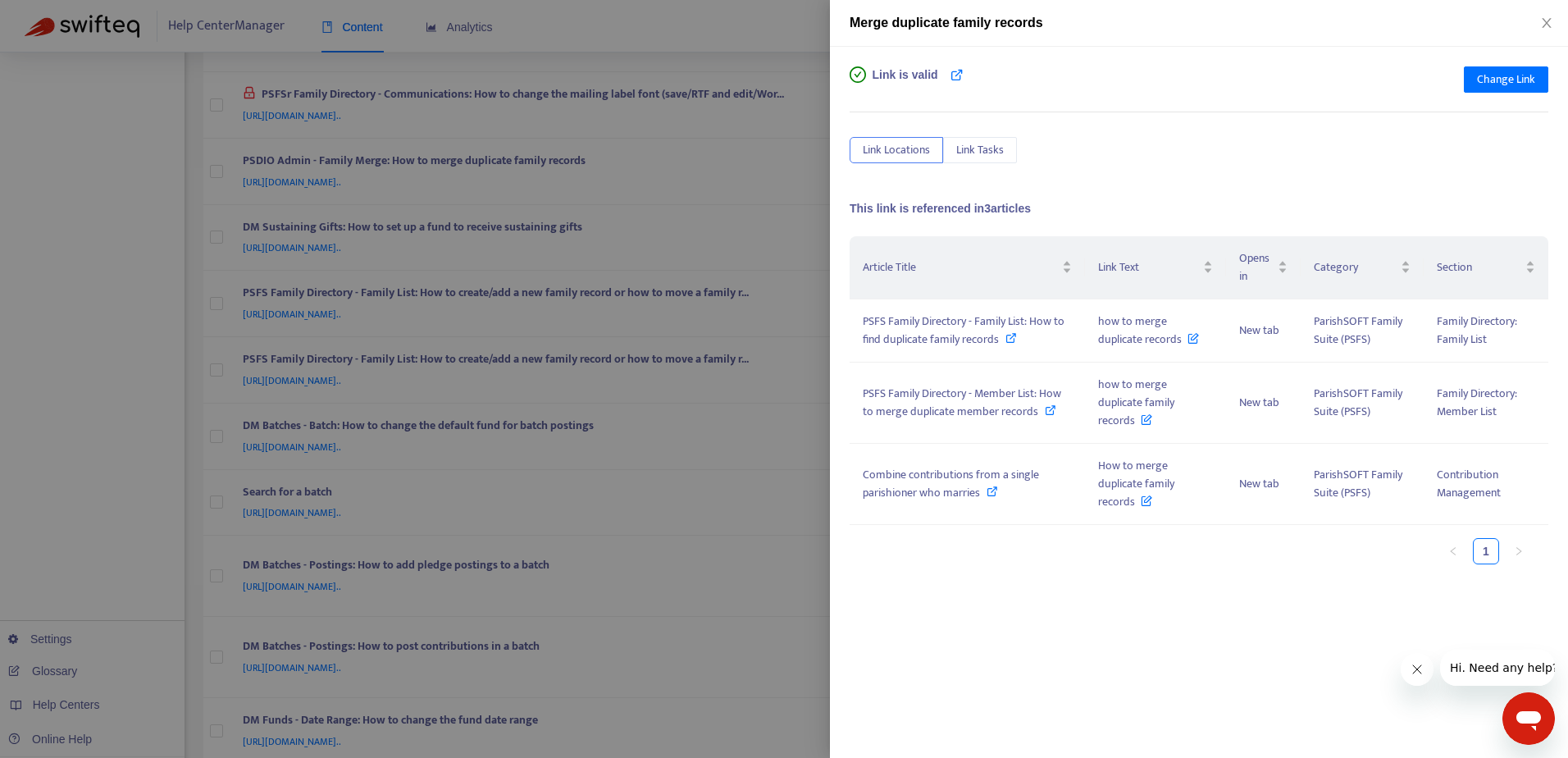
click at [723, 31] on div at bounding box center [784, 379] width 1568 height 758
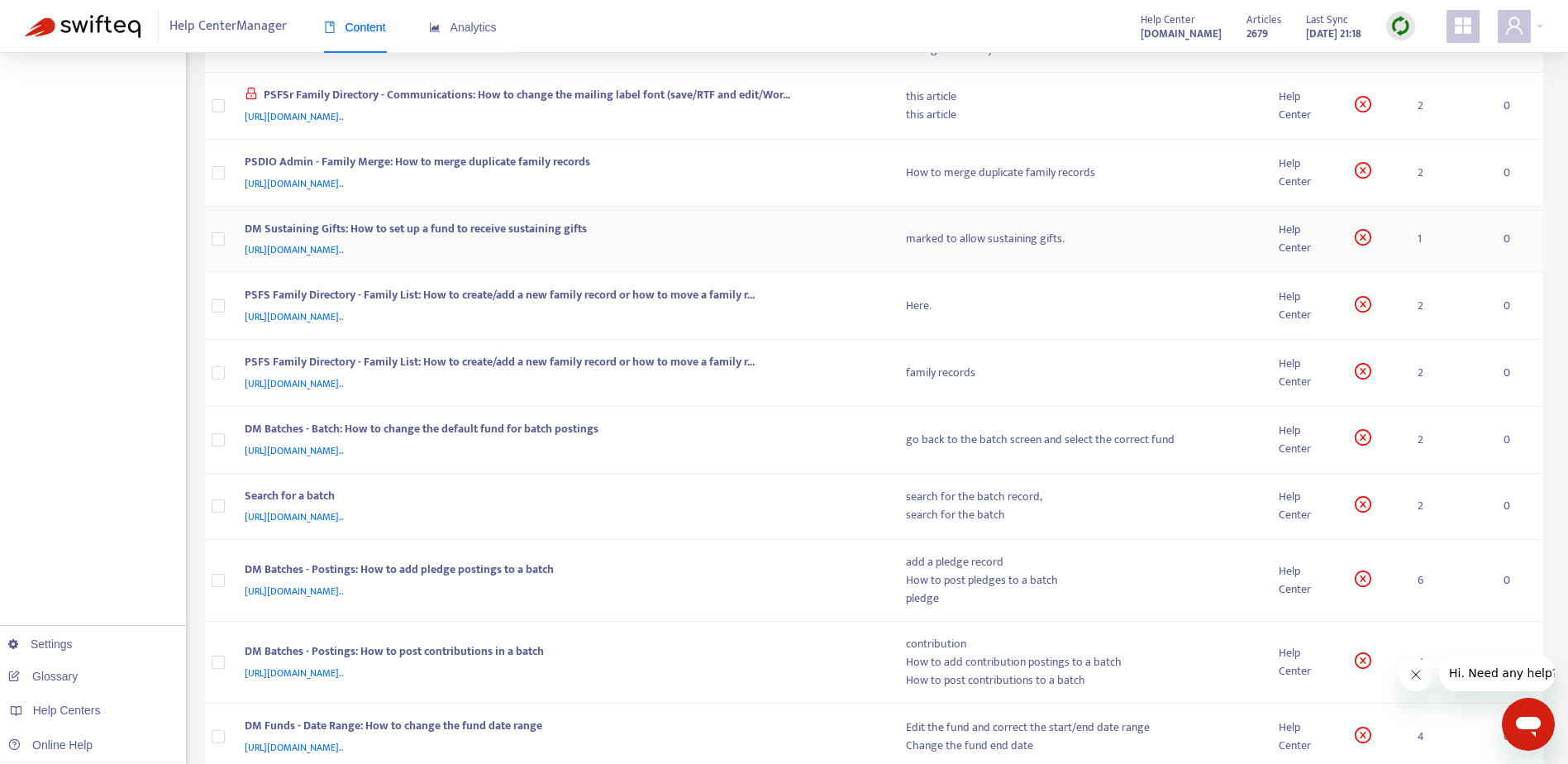
click at [763, 241] on div "https://support.parishsoft.com/hc/en-us/articles/14630395020187-DM-Sustaining-G…" at bounding box center [559, 249] width 629 height 18
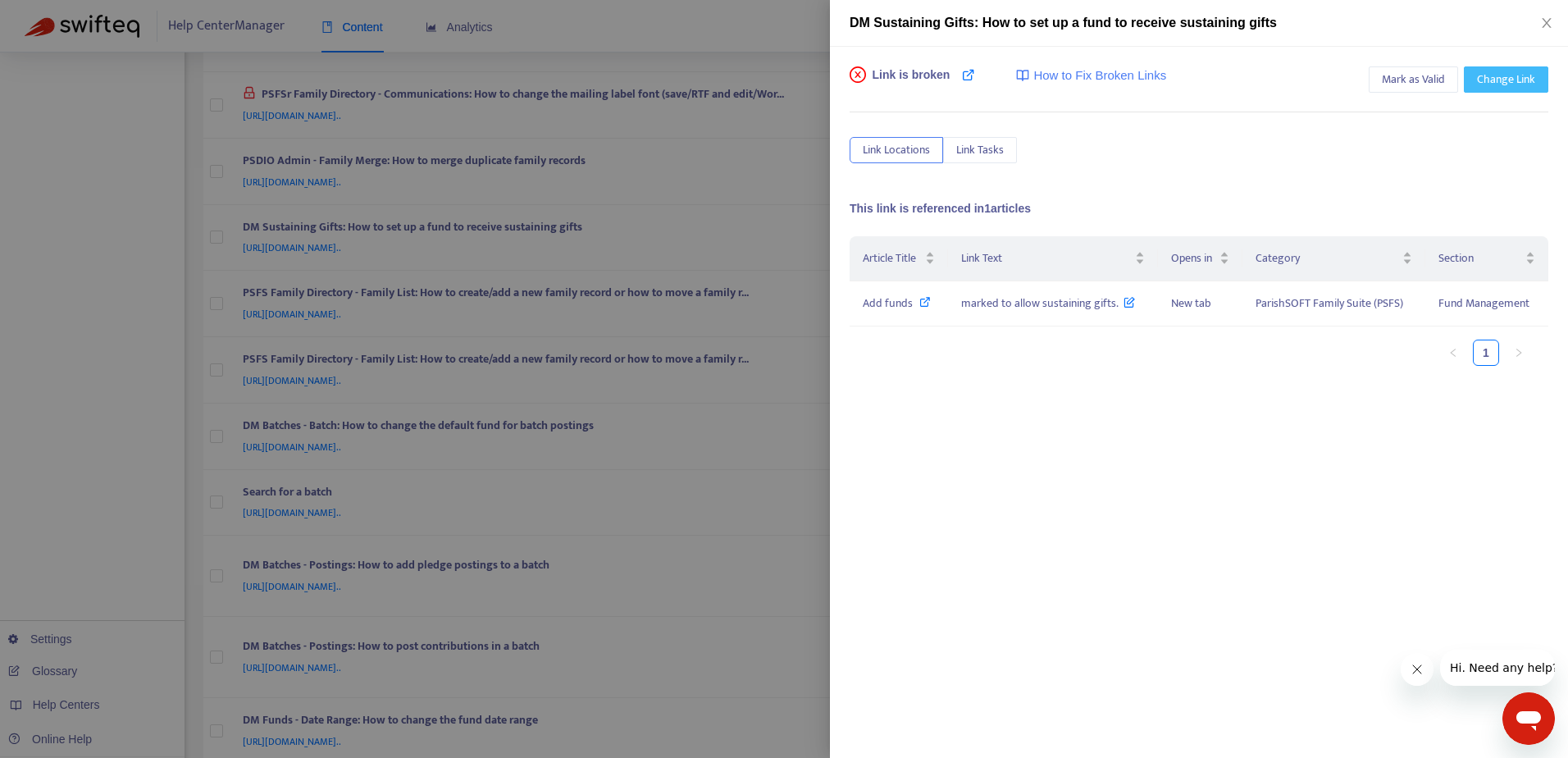
click at [1509, 81] on span "Change Link" at bounding box center [1506, 79] width 59 height 18
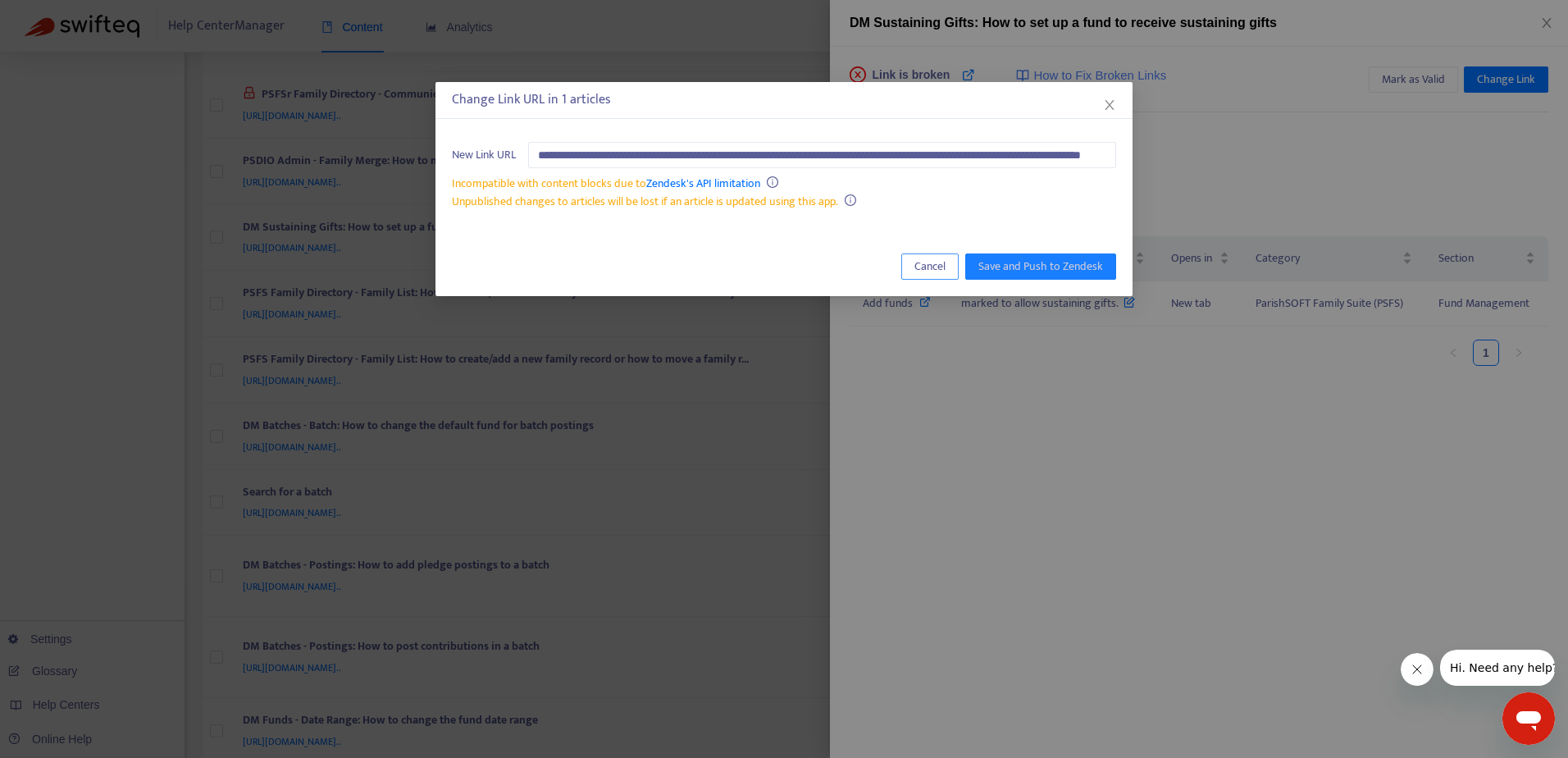
click at [922, 269] on span "Cancel" at bounding box center [929, 266] width 31 height 18
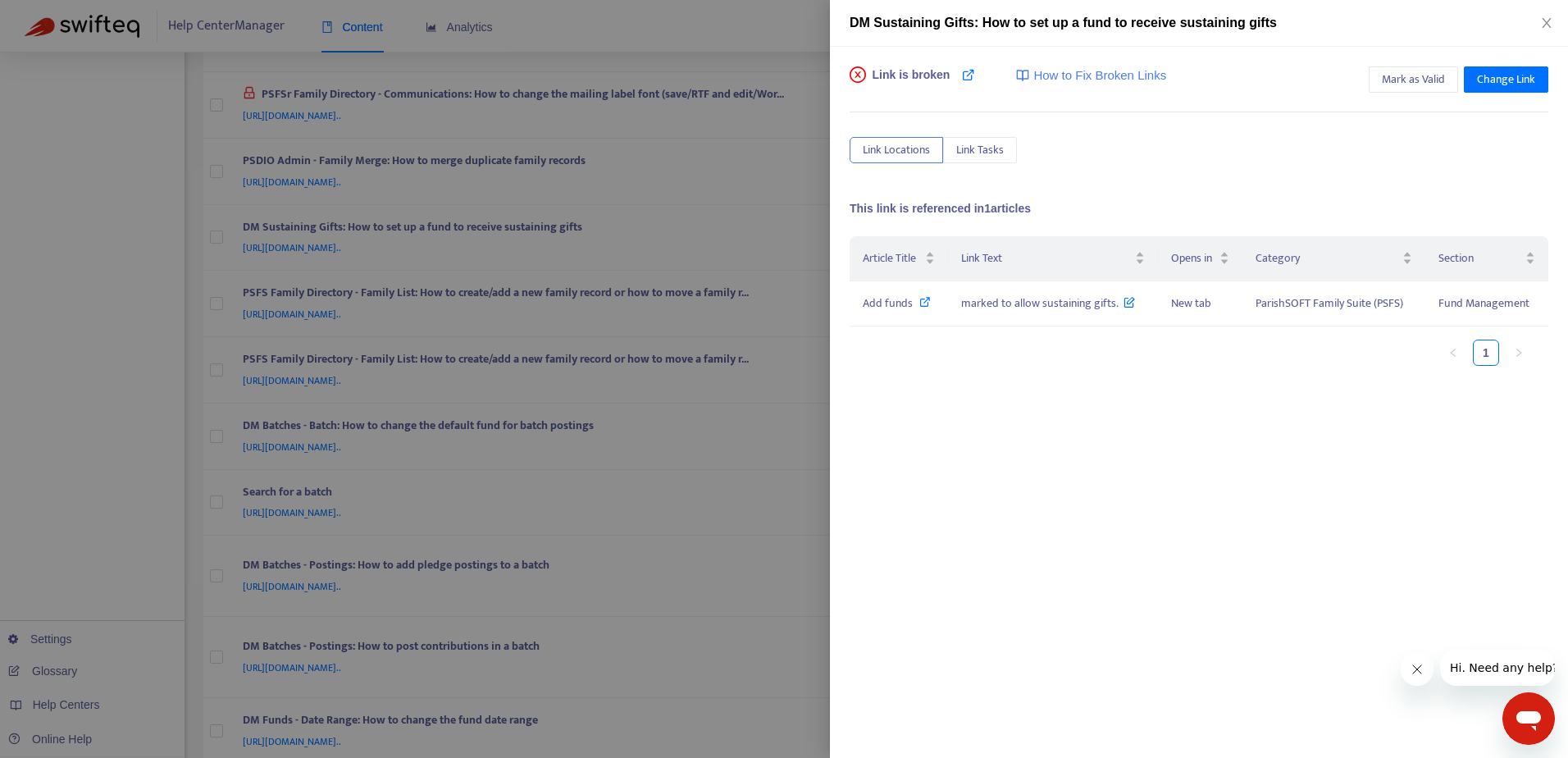
click at [787, 36] on div at bounding box center [784, 379] width 1568 height 758
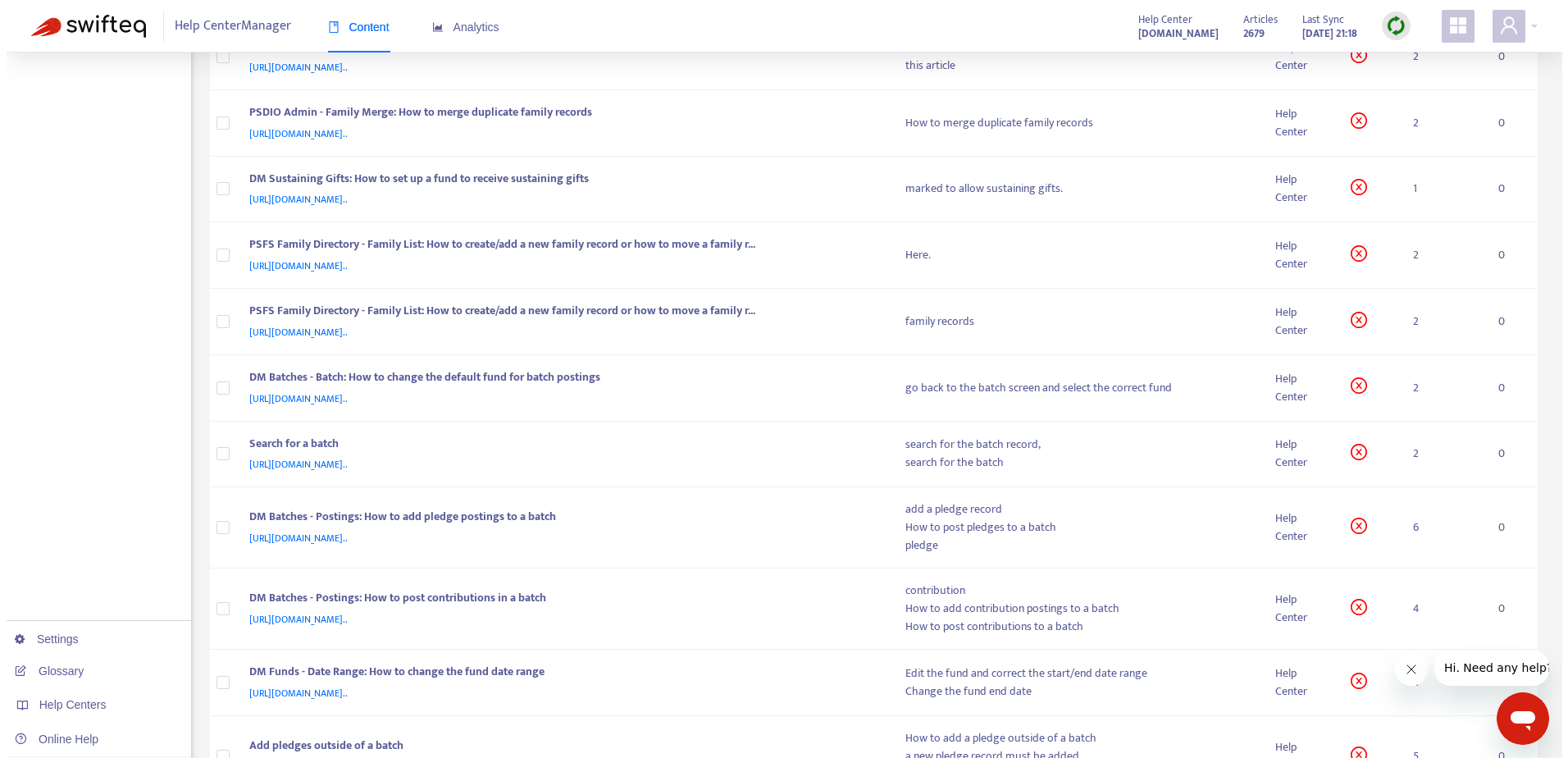
scroll to position [649, 0]
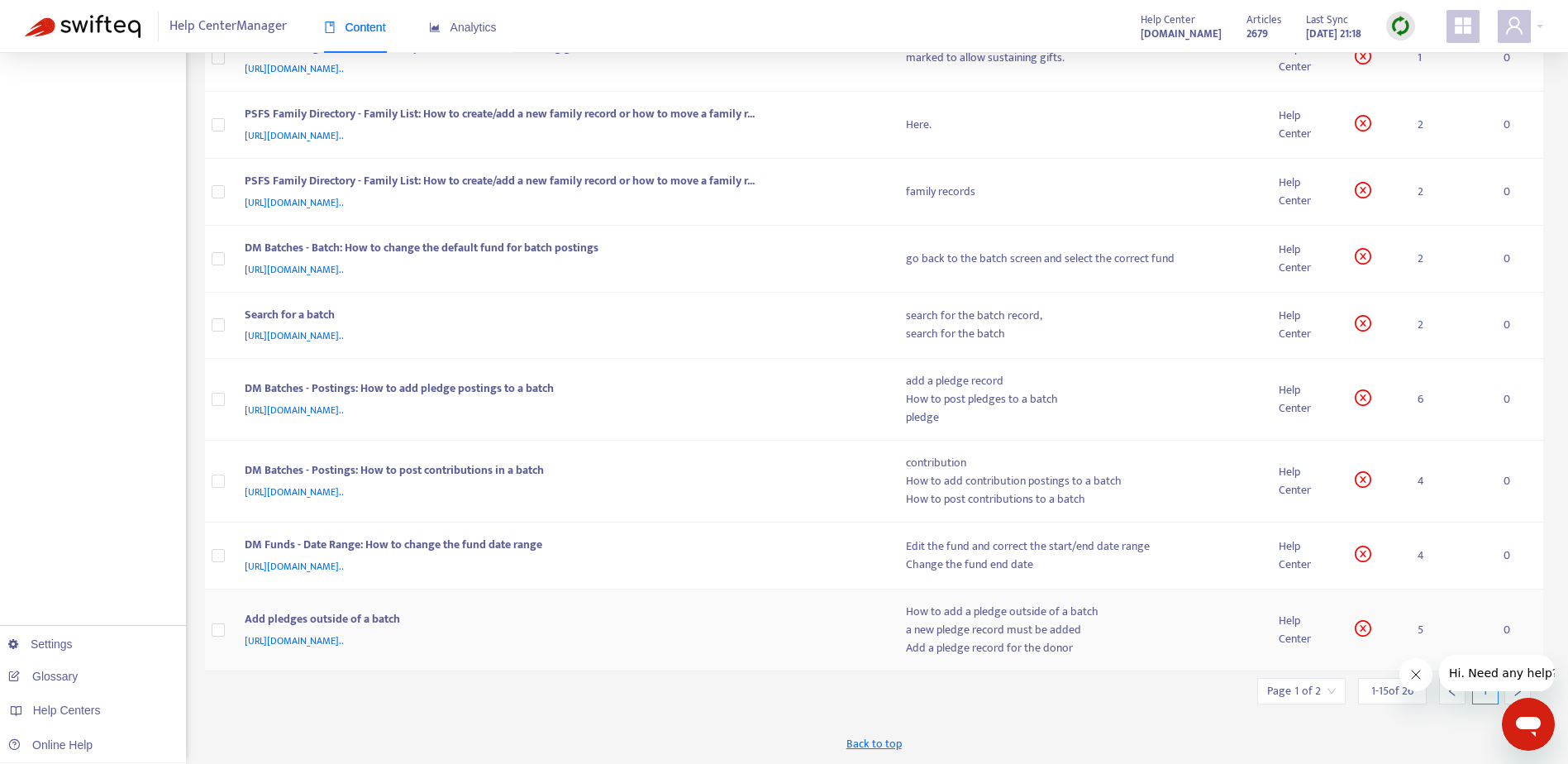
click at [752, 625] on div "Add pledges outside of a batch" at bounding box center [559, 620] width 629 height 22
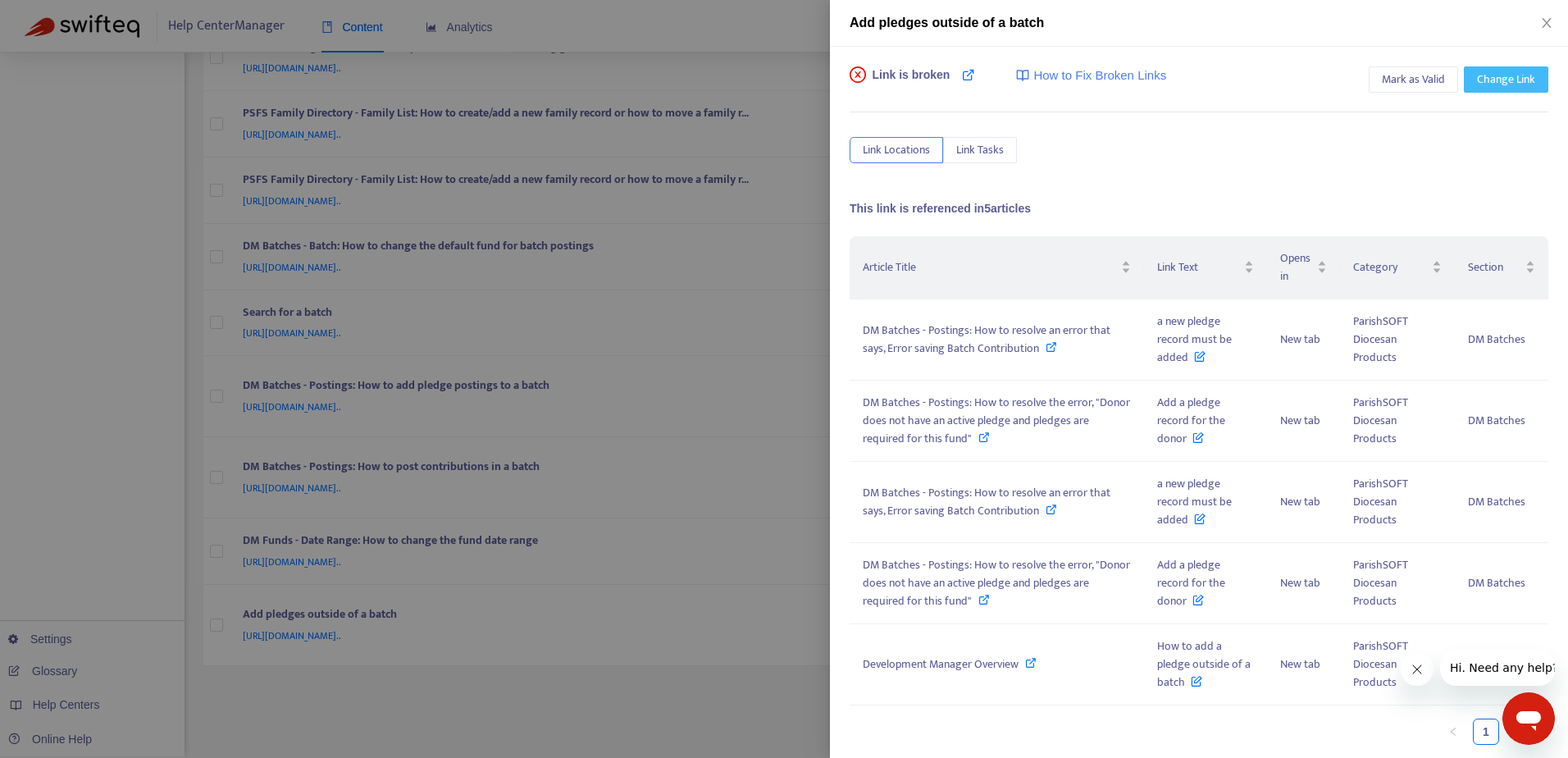
click at [1516, 84] on span "Change Link" at bounding box center [1506, 79] width 59 height 18
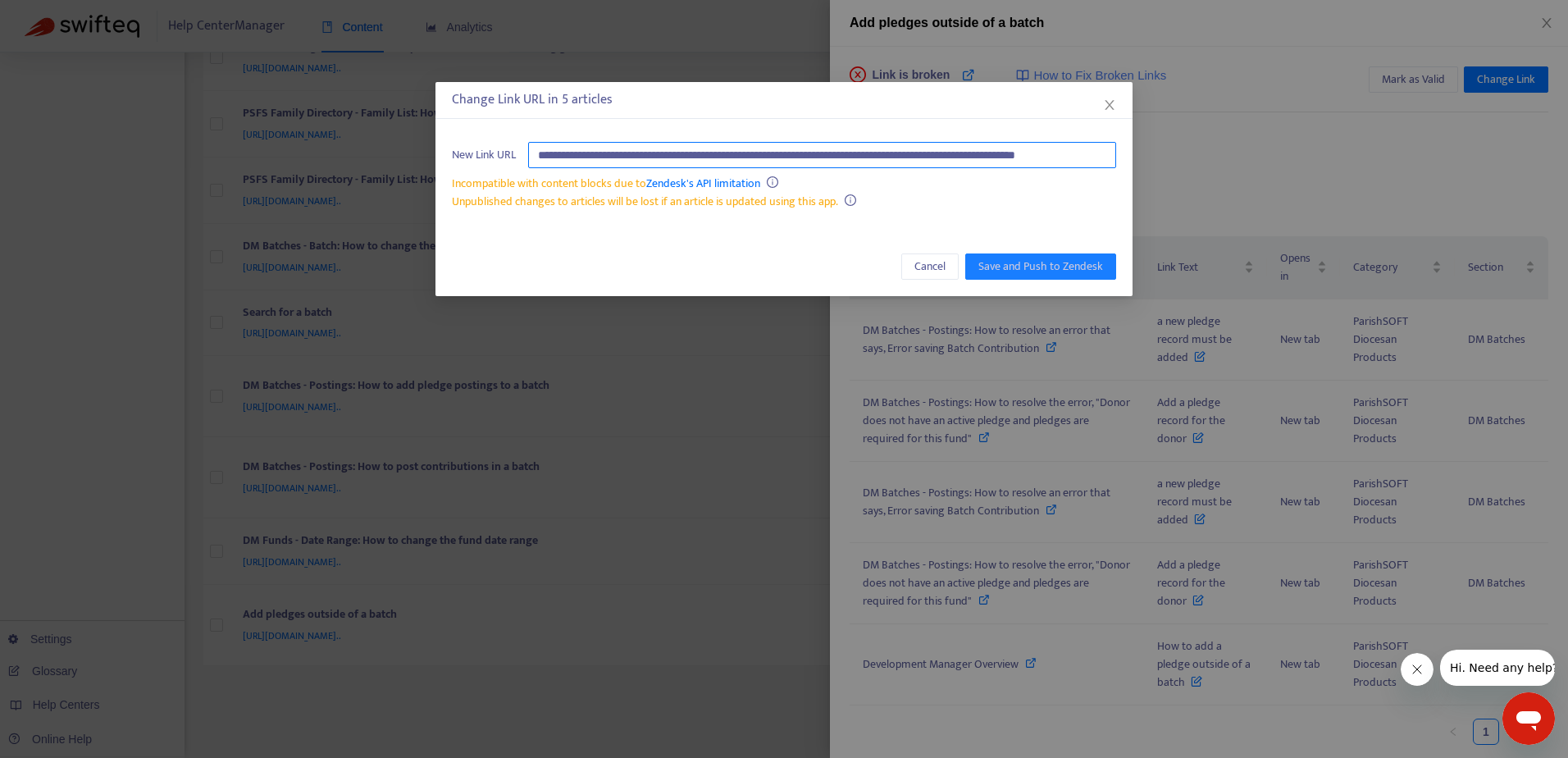
click at [722, 155] on input "**********" at bounding box center [822, 155] width 588 height 26
paste input "text"
type input "**********"
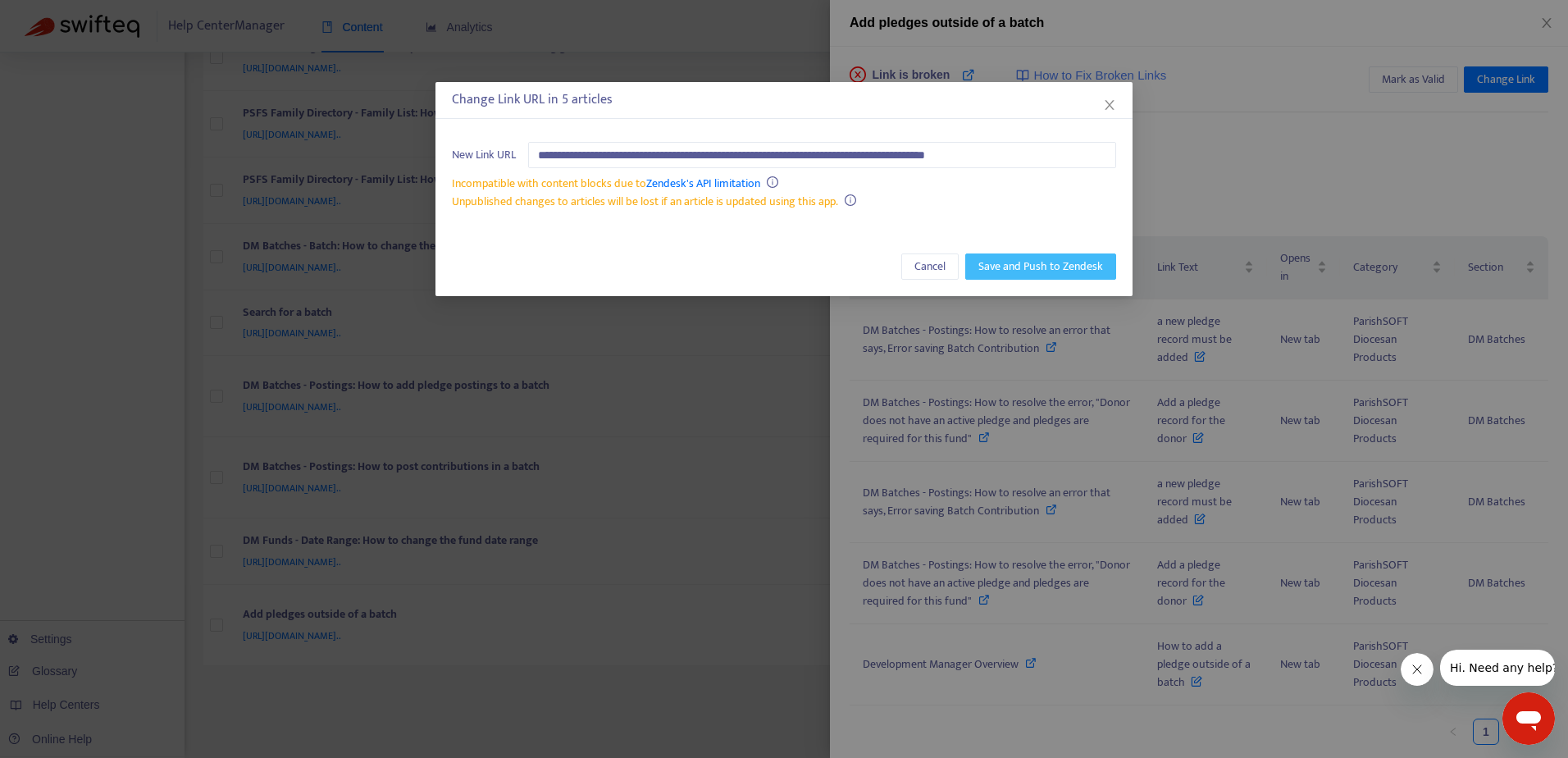
click at [1009, 267] on span "Save and Push to Zendesk" at bounding box center [1041, 266] width 125 height 18
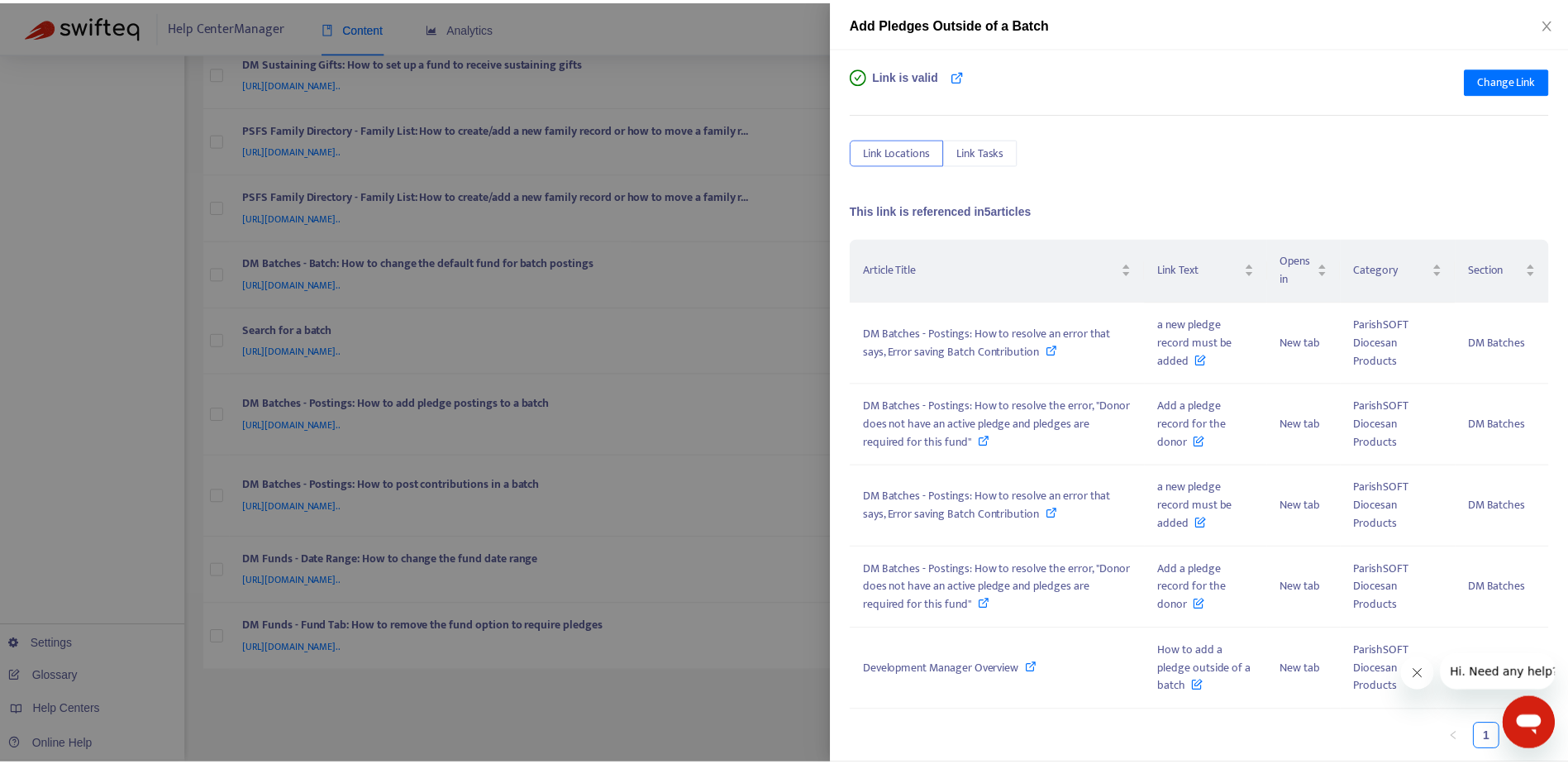
scroll to position [639, 0]
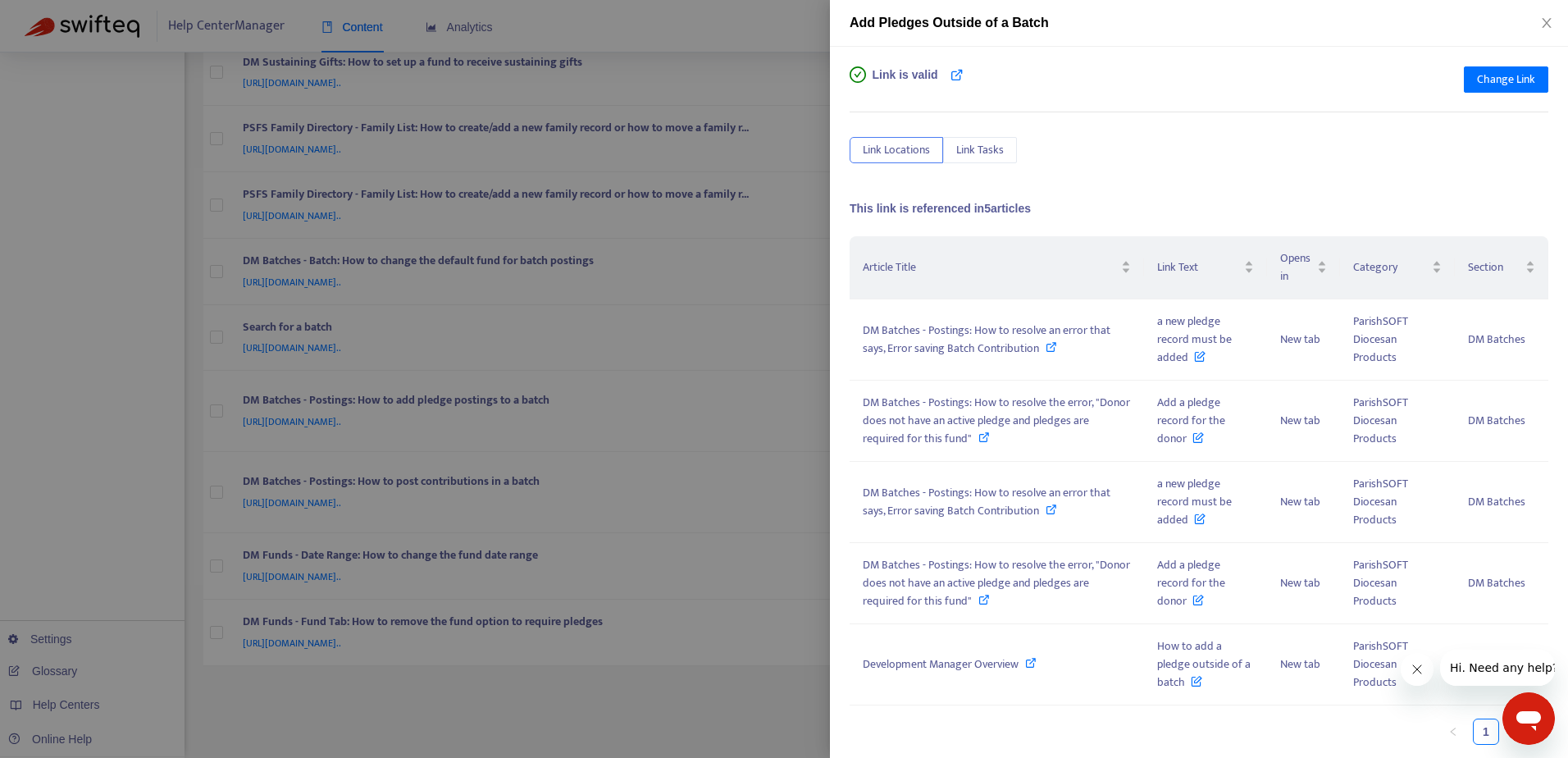
click at [755, 30] on div at bounding box center [784, 379] width 1568 height 758
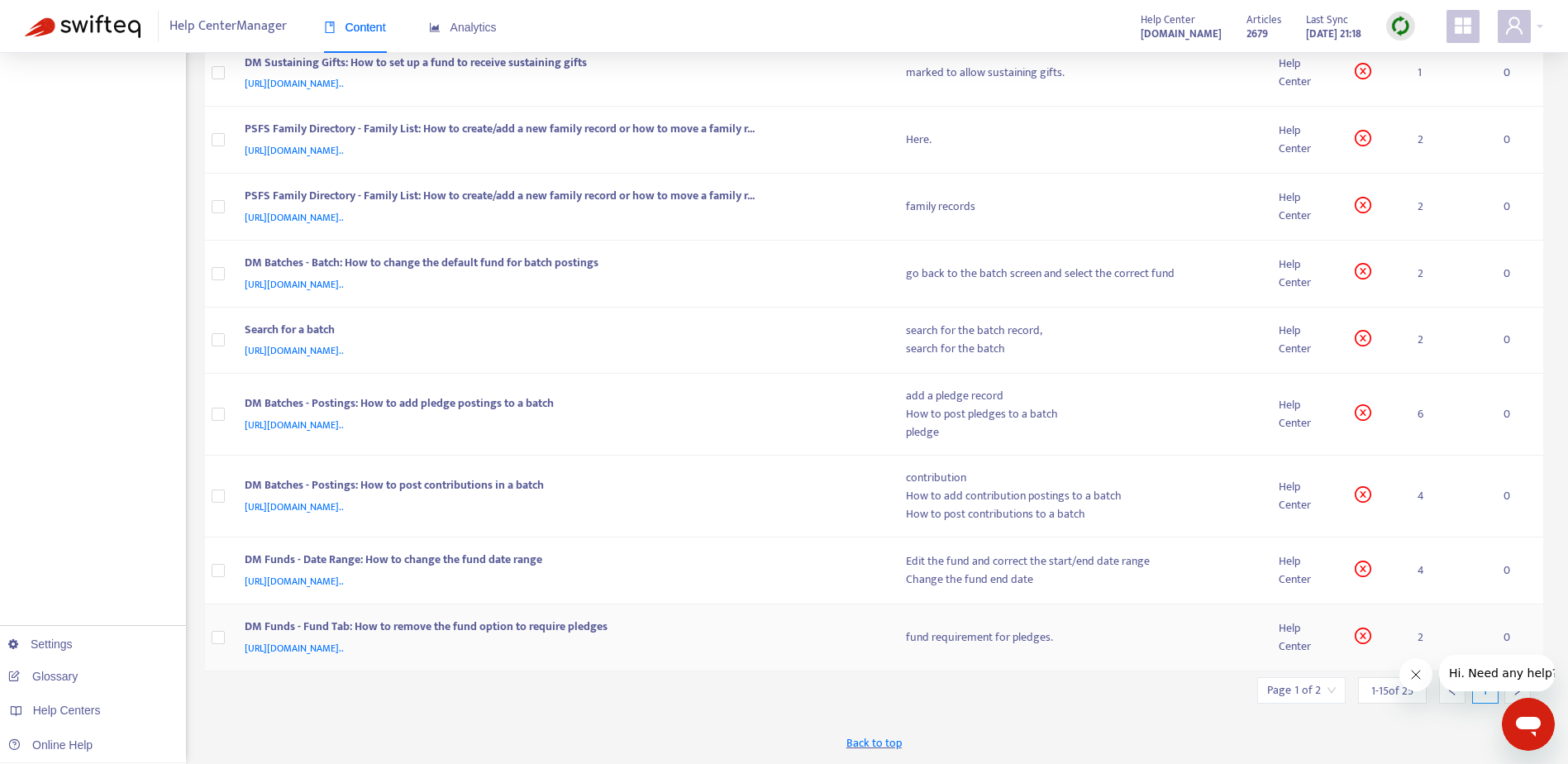
click at [434, 627] on div "DM Funds - Fund Tab: How to remove the fund option to require pledges" at bounding box center [559, 628] width 629 height 22
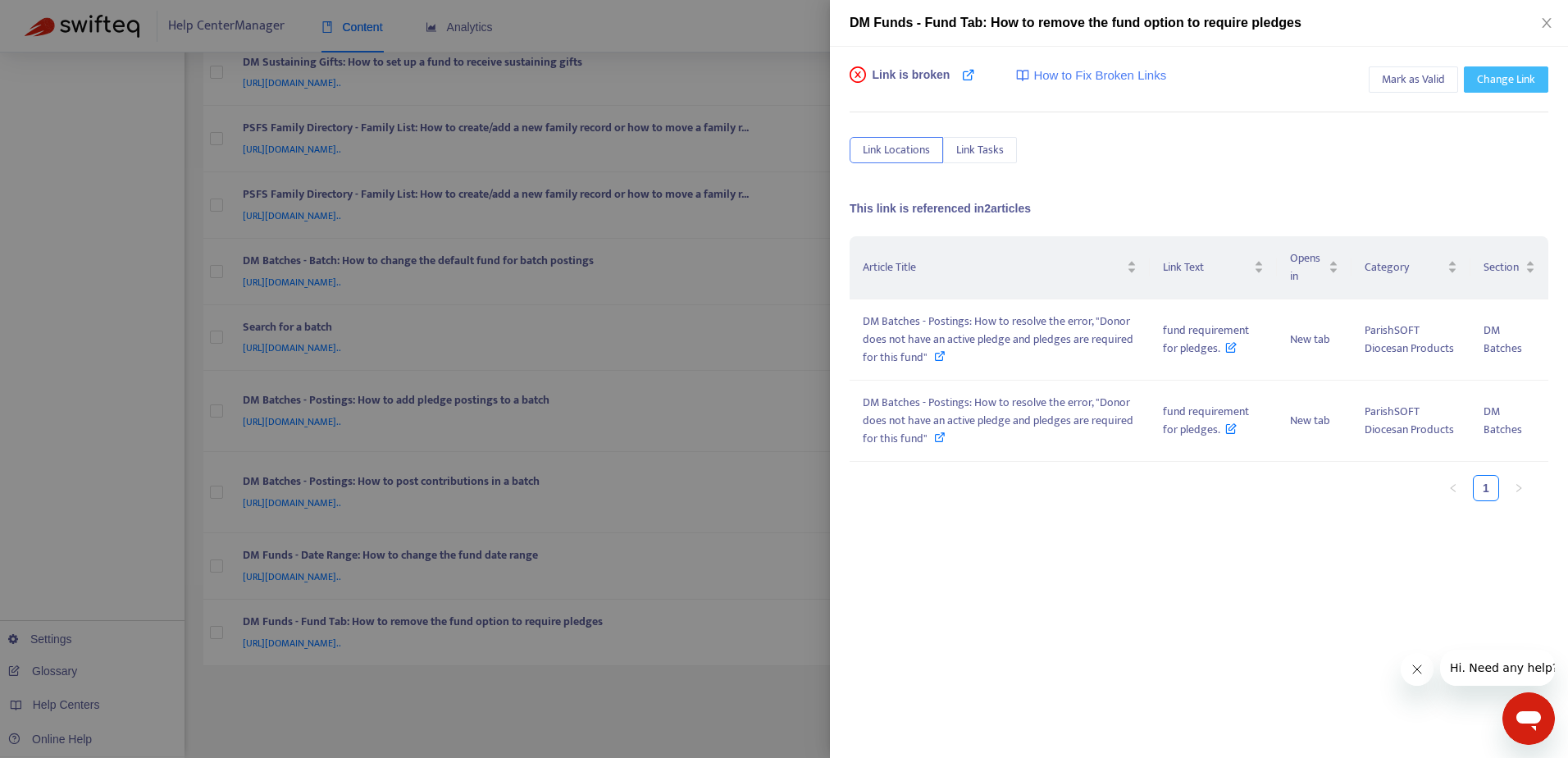
click at [1494, 81] on span "Change Link" at bounding box center [1506, 79] width 59 height 18
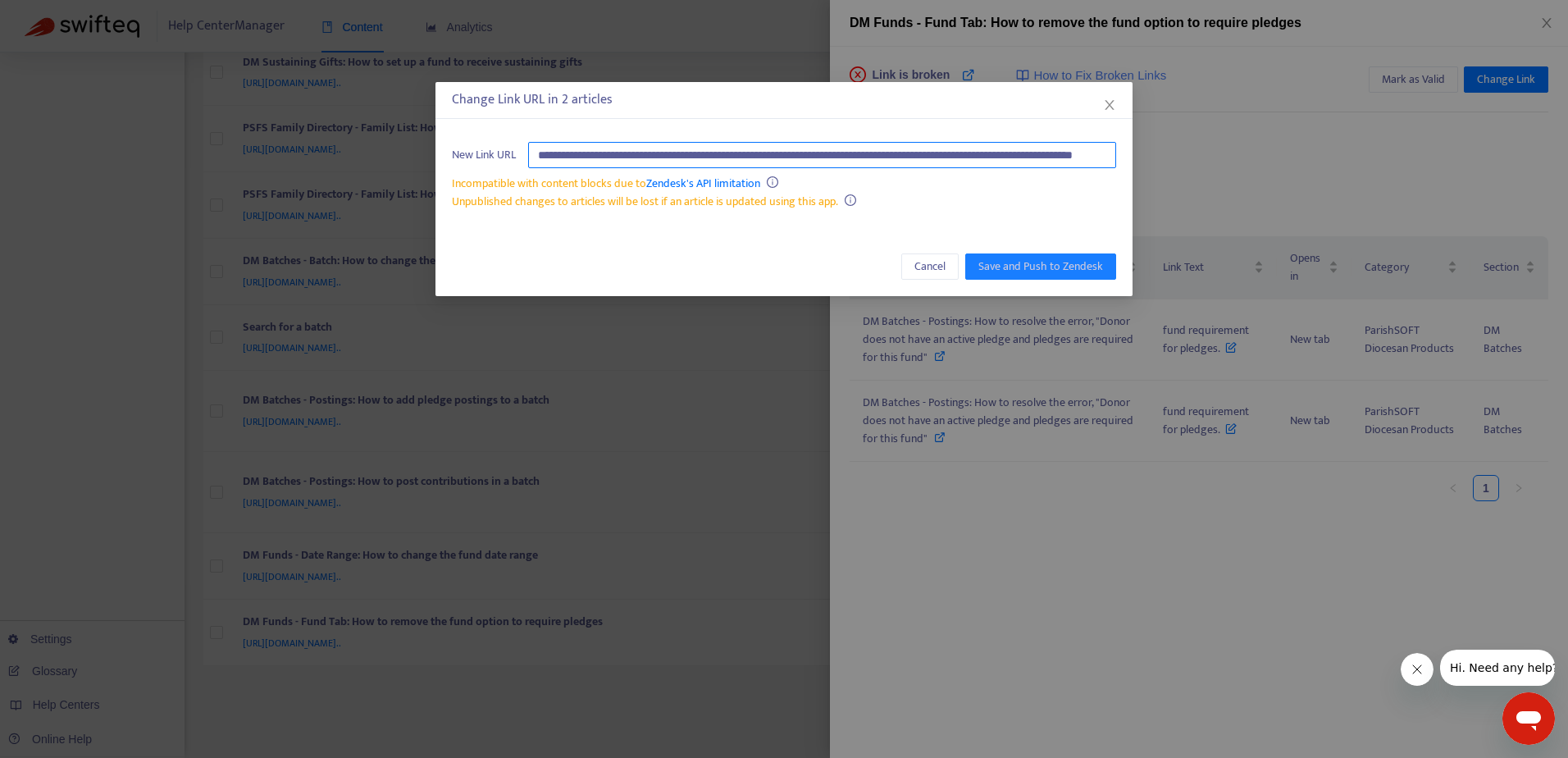
click at [880, 152] on input "**********" at bounding box center [822, 155] width 588 height 26
paste input "text"
type input "**********"
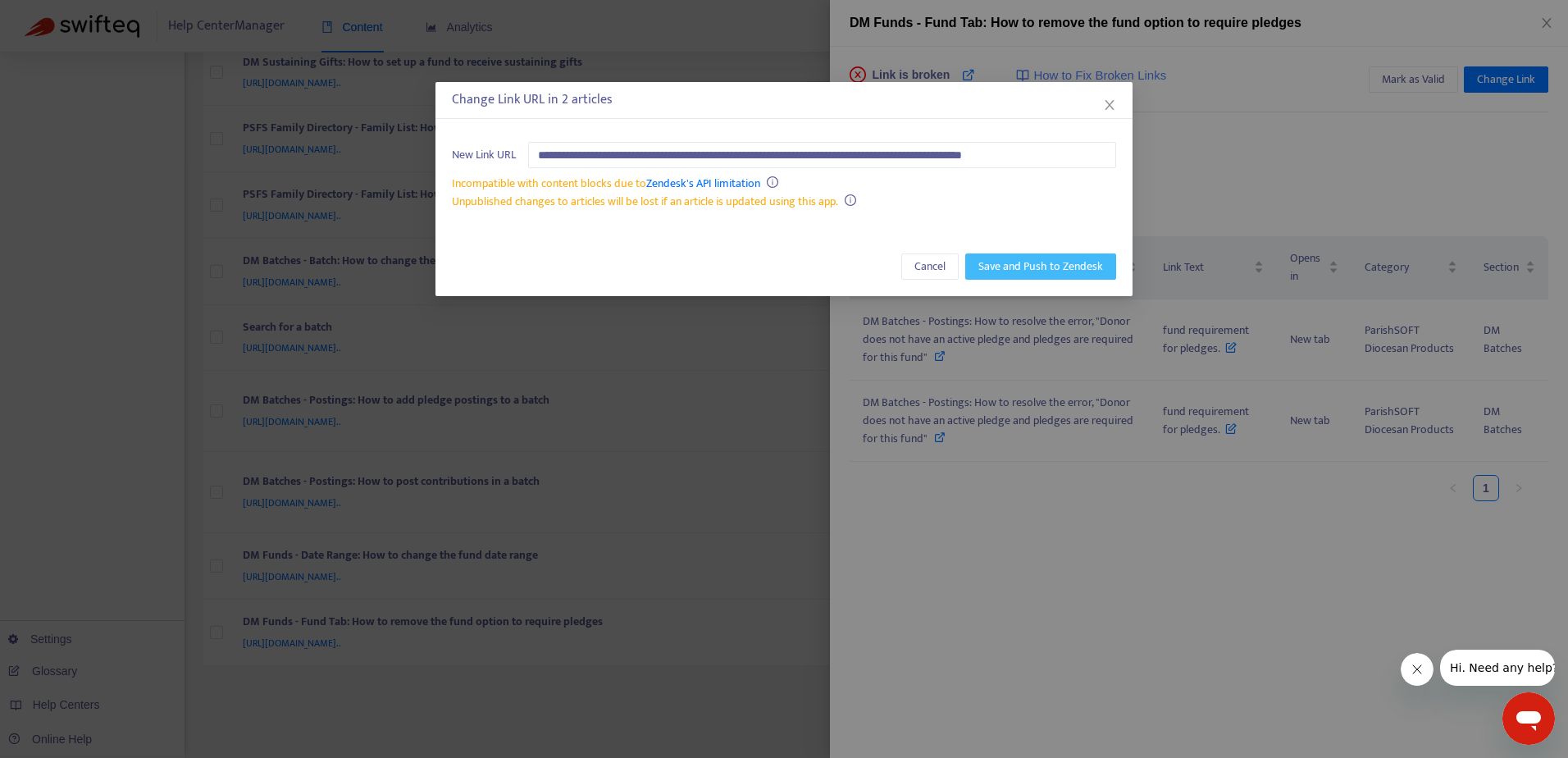
click at [1019, 265] on span "Save and Push to Zendesk" at bounding box center [1041, 266] width 125 height 18
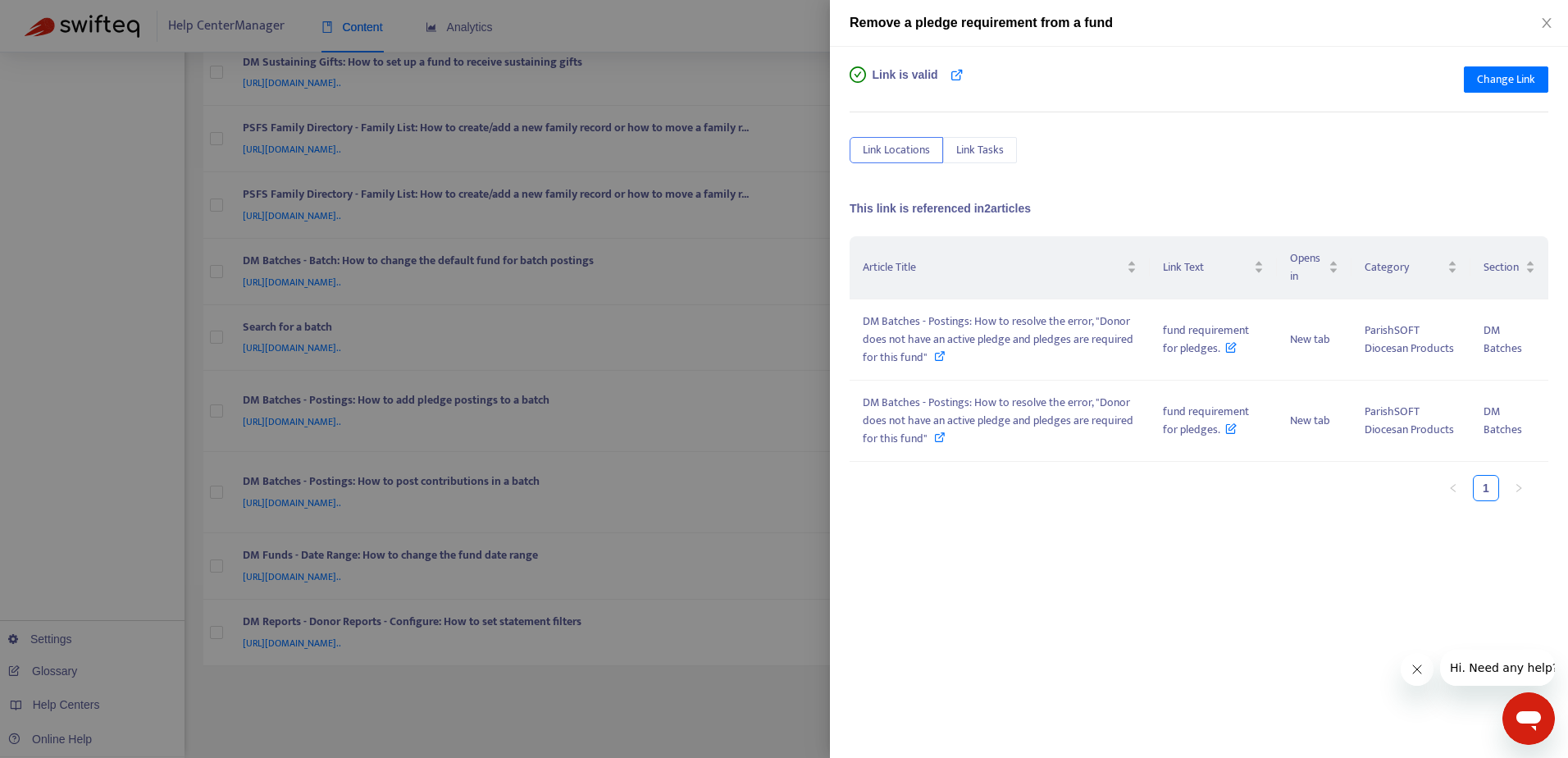
click at [749, 36] on div at bounding box center [784, 379] width 1568 height 758
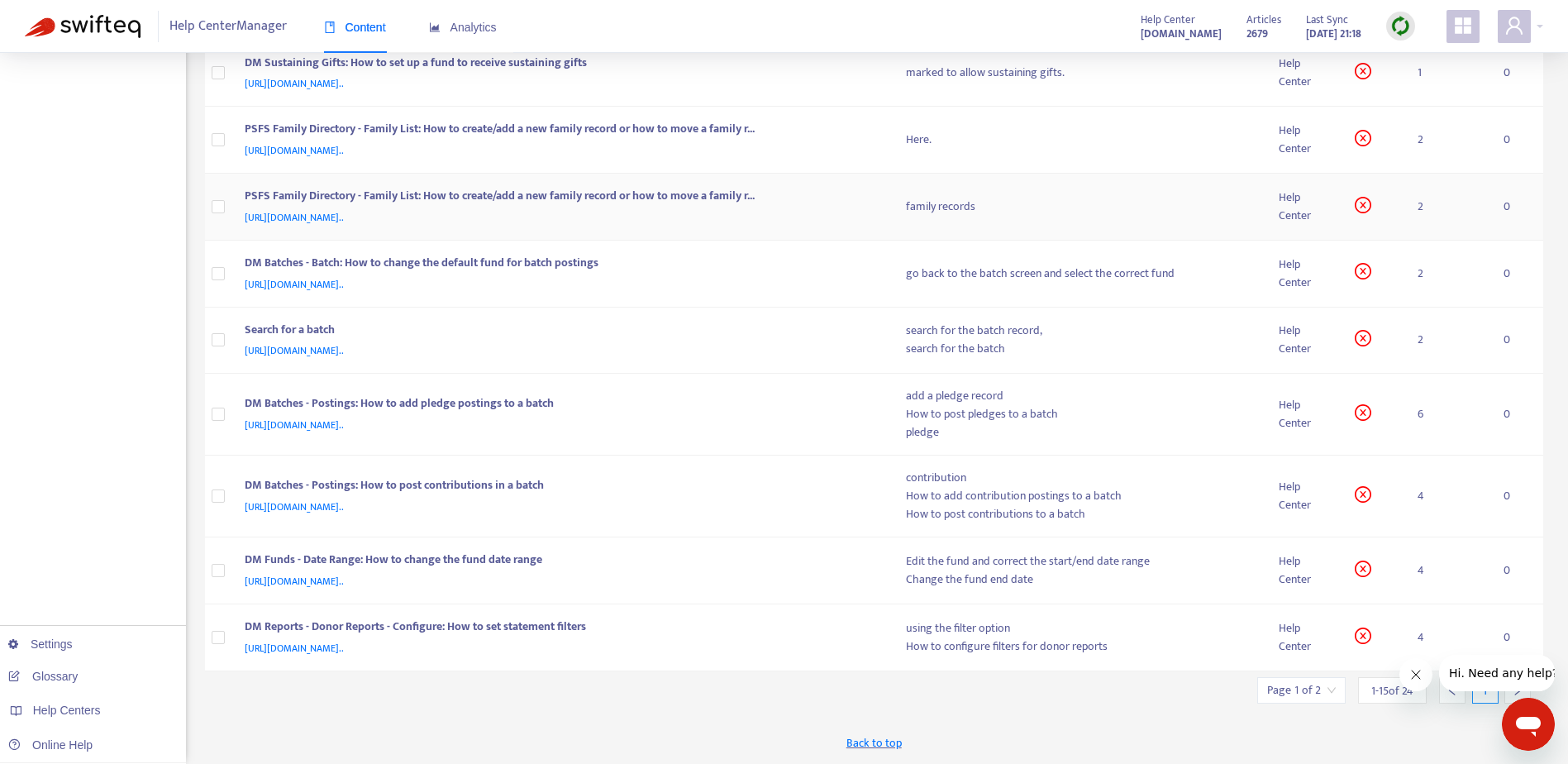
click at [808, 215] on div "https://support.parishsoft.com/hc/en-us/articles/14637533503003-PSFS-Family-Dir…" at bounding box center [559, 217] width 629 height 18
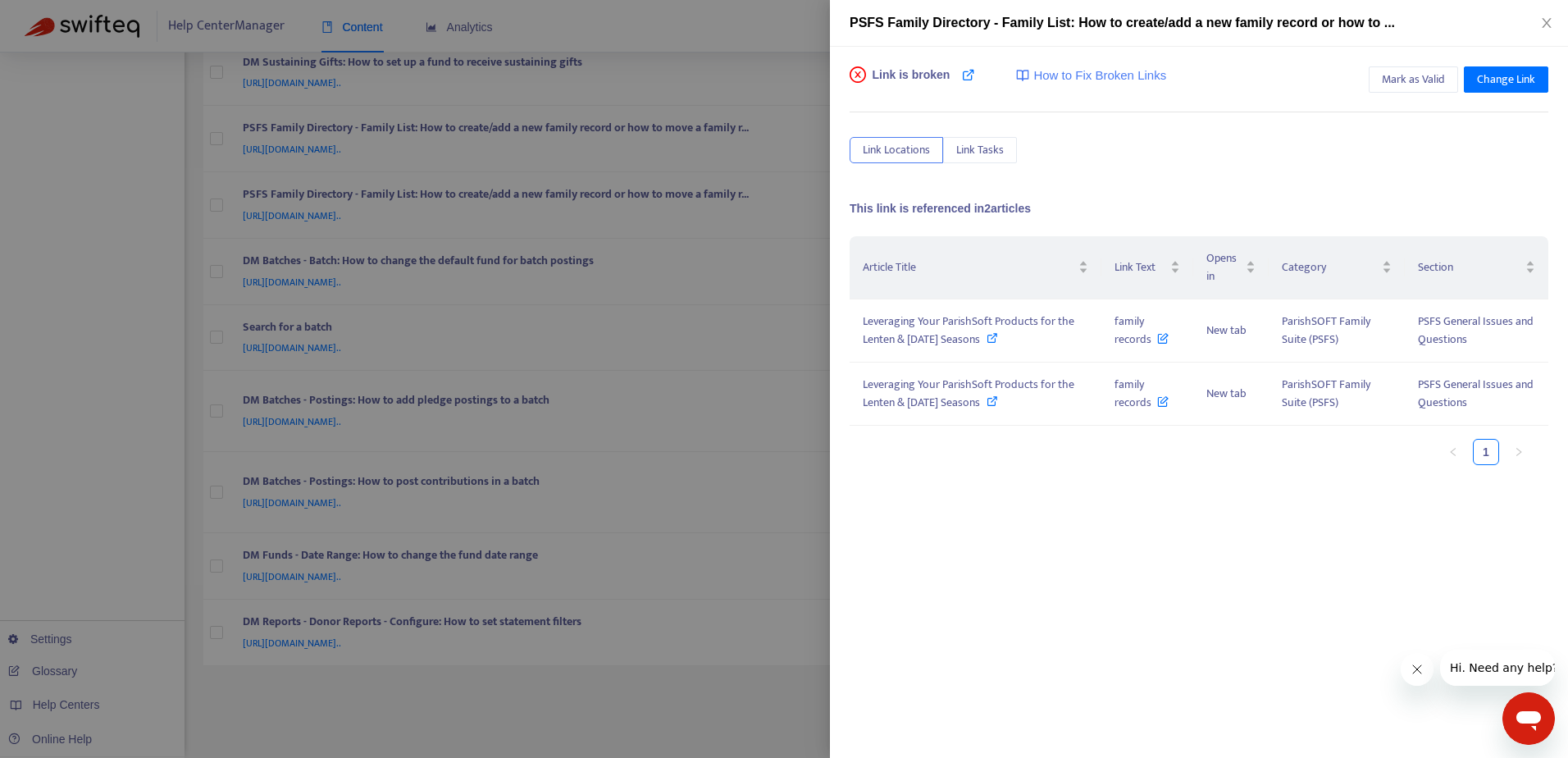
click at [1236, 22] on span "PSFS Family Directory - Family List: How to create/add a new family record or h…" at bounding box center [1122, 22] width 545 height 14
drag, startPoint x: 1259, startPoint y: 24, endPoint x: 1379, endPoint y: 26, distance: 120.0
click at [1379, 26] on span "PSFS Family Directory - Family List: How to create/add a new family record or h…" at bounding box center [1122, 22] width 545 height 14
click at [1234, 64] on div "Link is broken How to Fix Broken Links Mark as Valid Change Link Link Locations…" at bounding box center [1198, 402] width 738 height 711
click at [1502, 83] on span "Change Link" at bounding box center [1506, 79] width 59 height 18
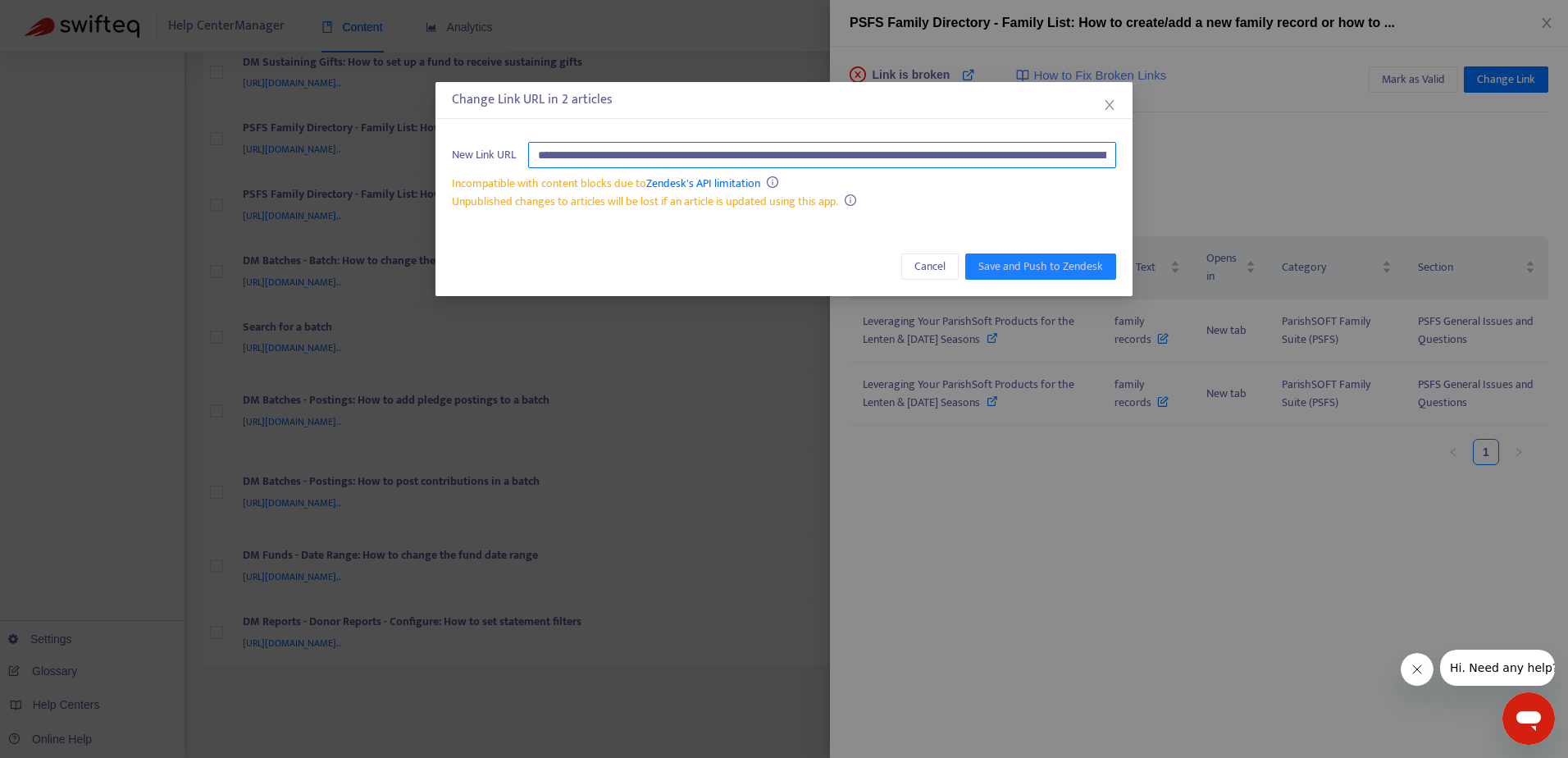
click at [737, 152] on input "**********" at bounding box center [822, 155] width 588 height 26
paste input "text"
type input "**********"
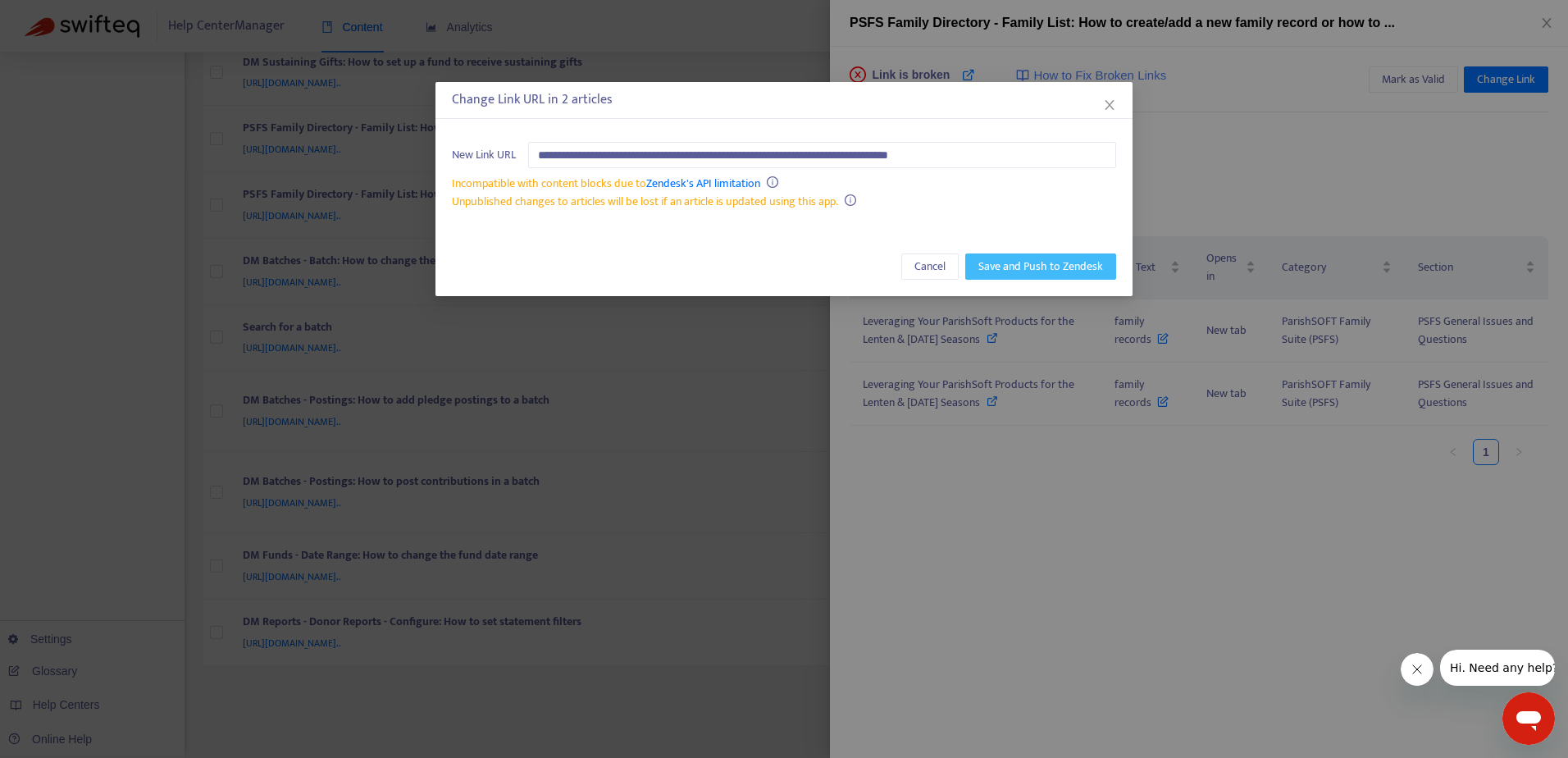
click at [1035, 266] on span "Save and Push to Zendesk" at bounding box center [1041, 266] width 125 height 18
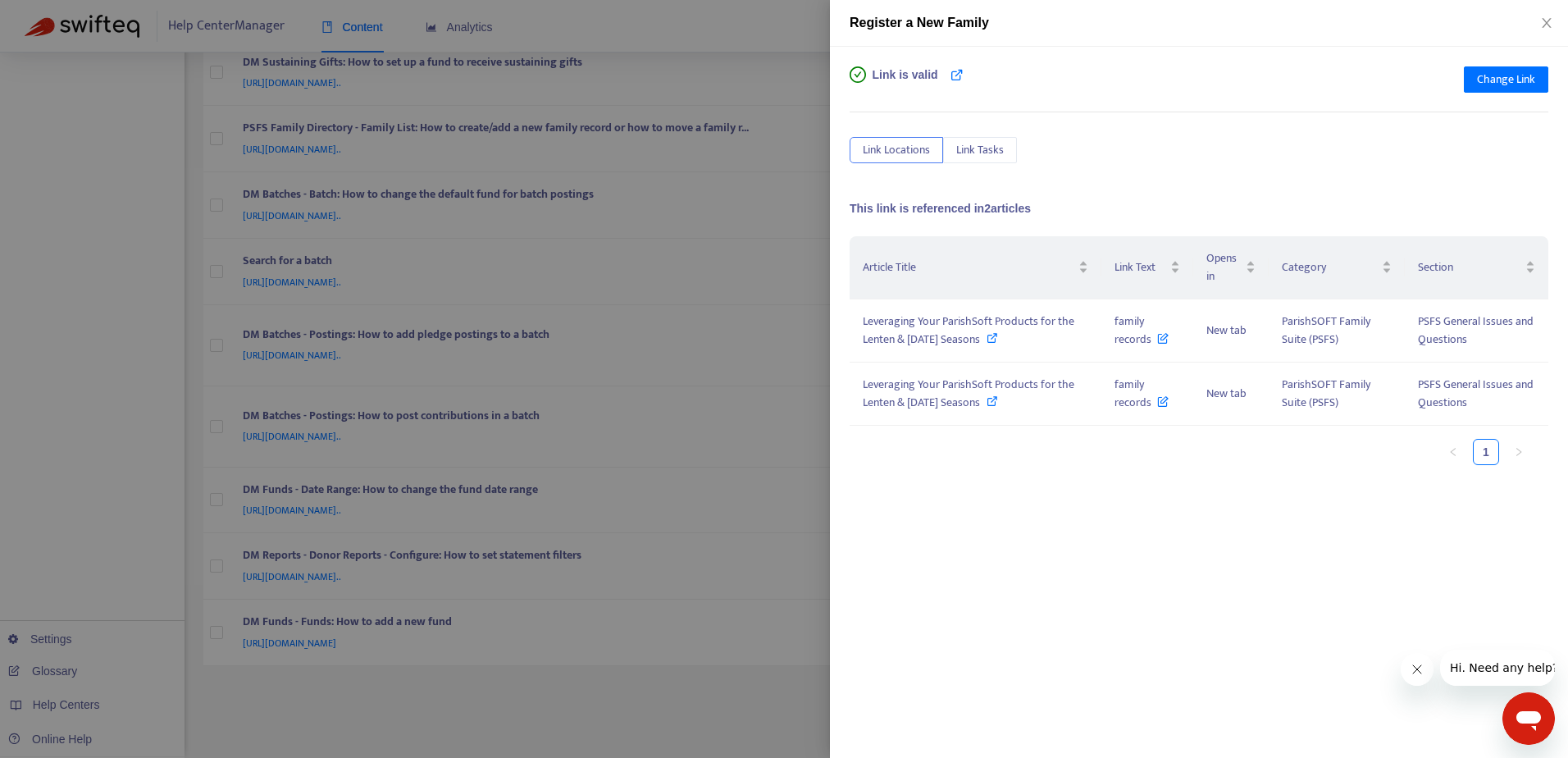
click at [777, 27] on div at bounding box center [784, 379] width 1568 height 758
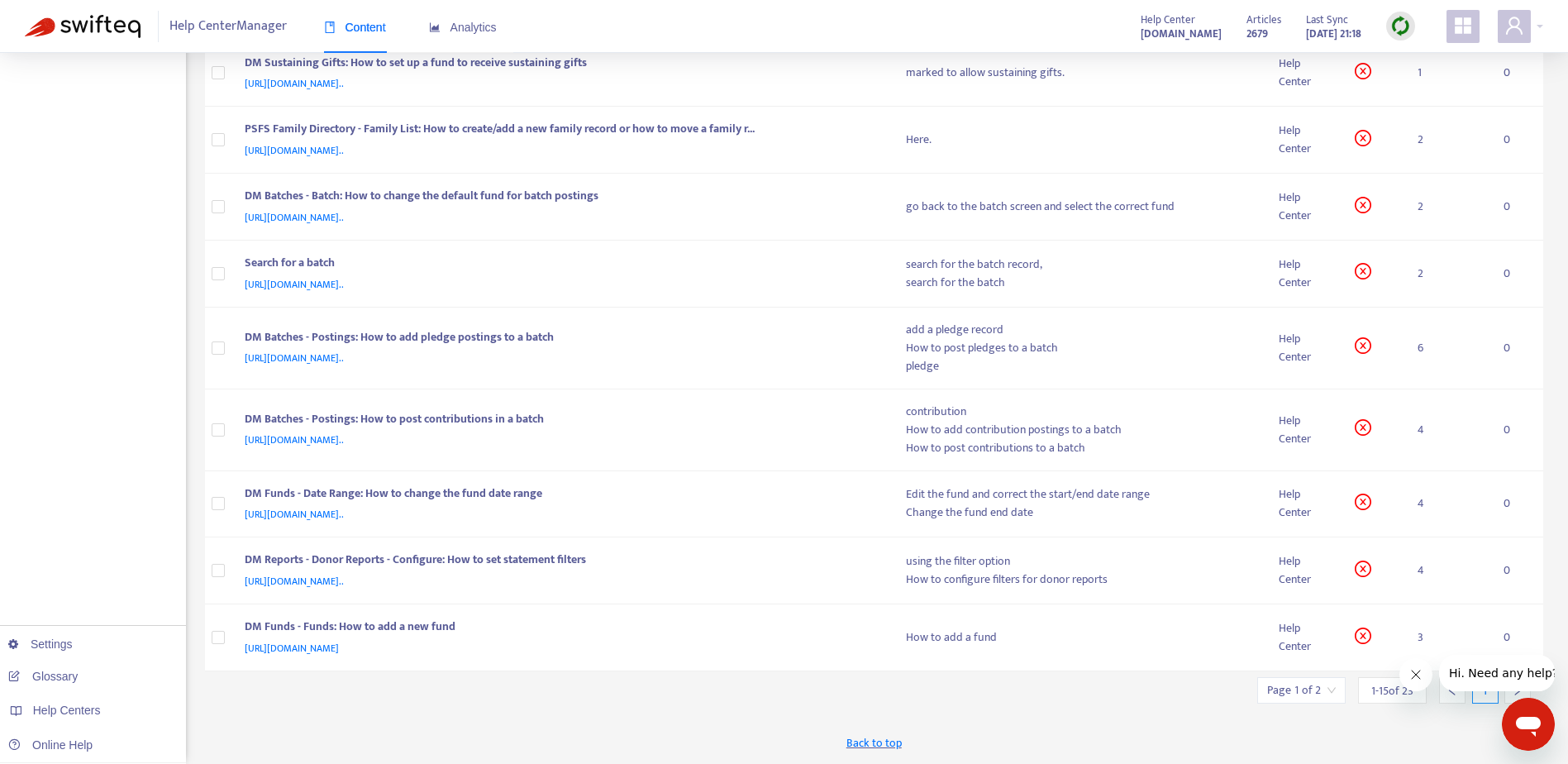
scroll to position [0, 0]
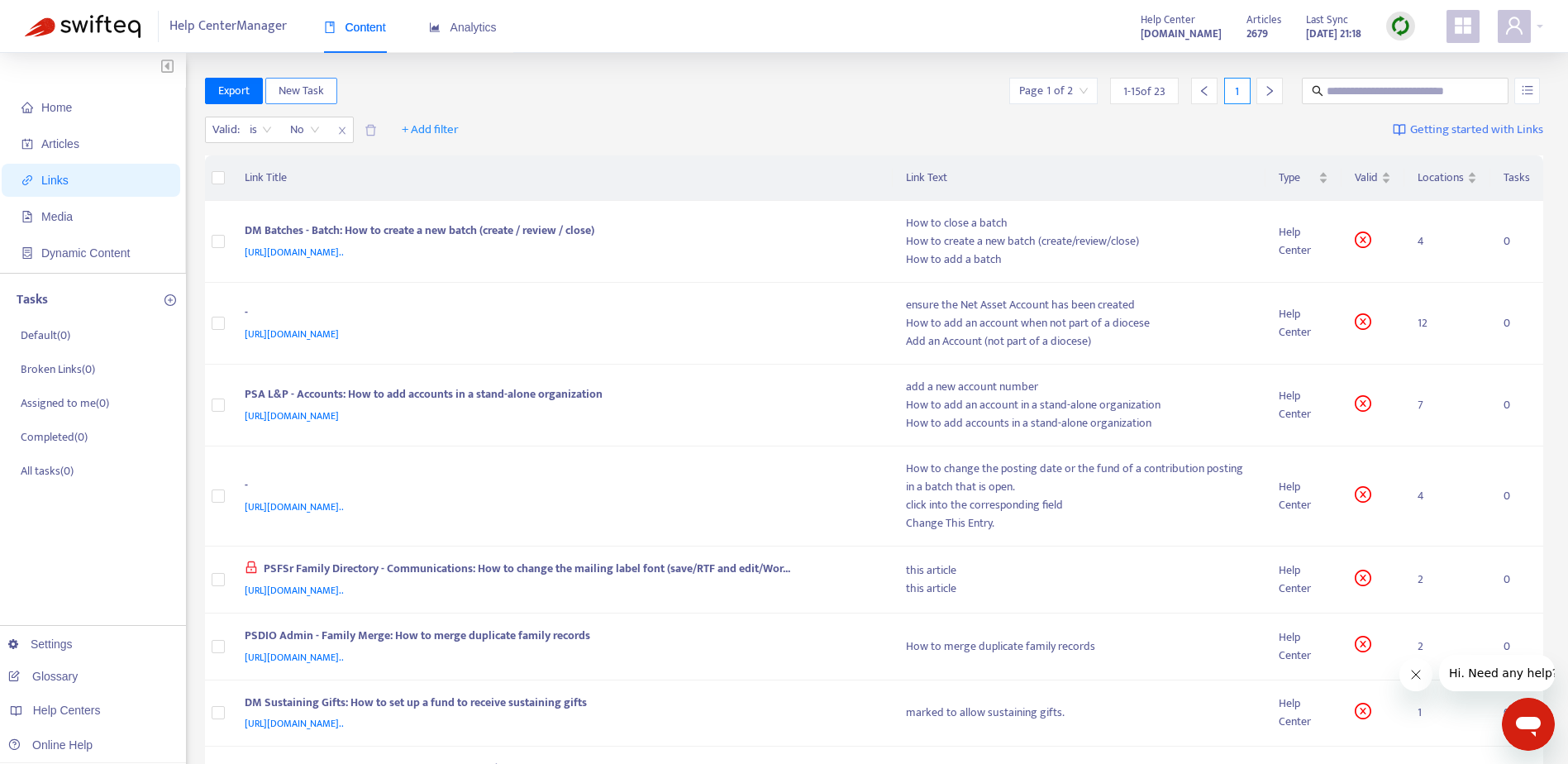
click at [315, 90] on span "New Task" at bounding box center [301, 90] width 46 height 18
click at [752, 117] on div "Valid : is No + Add filter Getting started with Links" at bounding box center [874, 133] width 1338 height 46
click at [795, 231] on div "DM Batches - Batch: How to create a new batch (create / review / close)" at bounding box center [559, 231] width 629 height 22
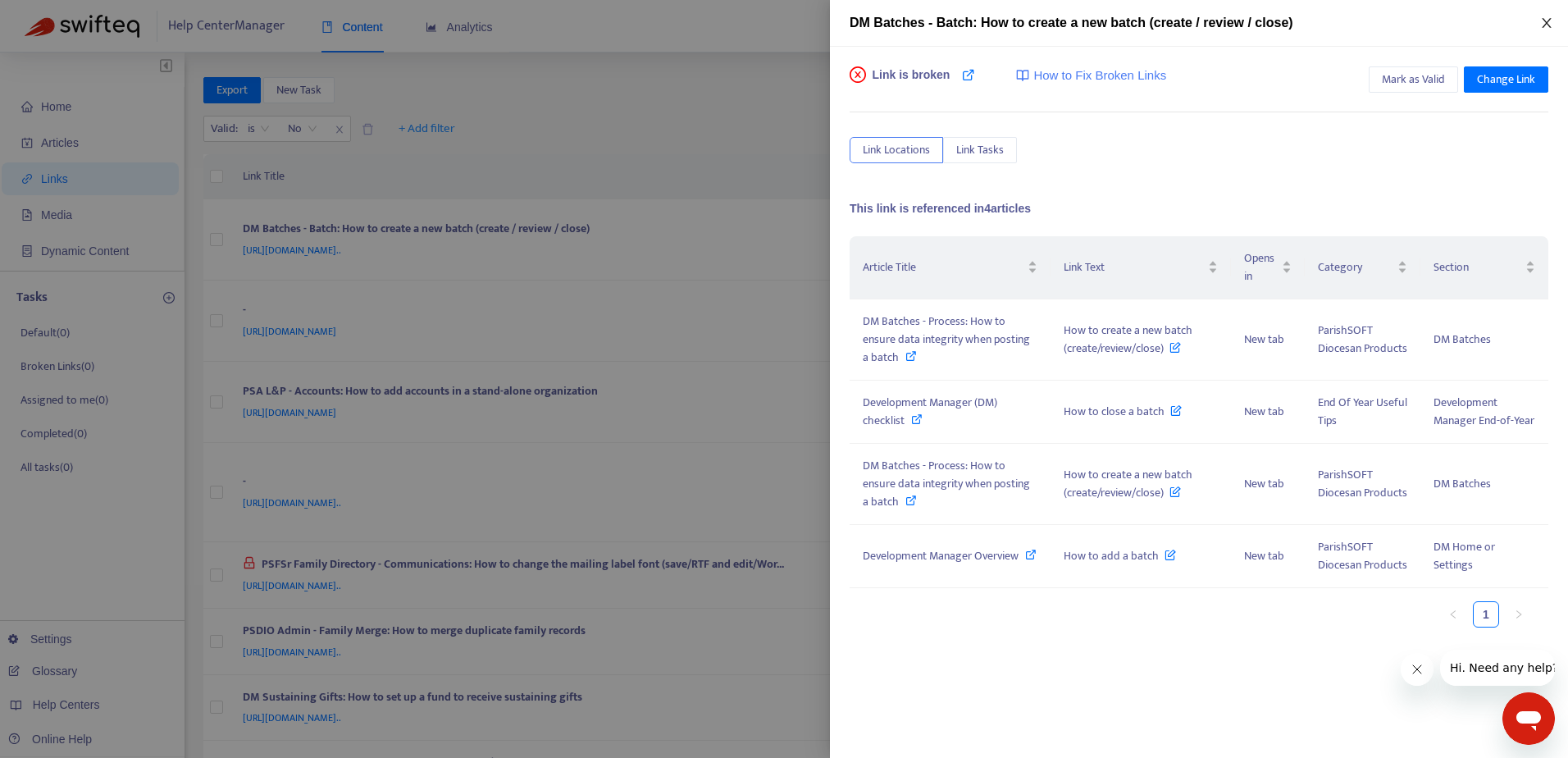
click at [1544, 27] on icon "close" at bounding box center [1546, 23] width 13 height 13
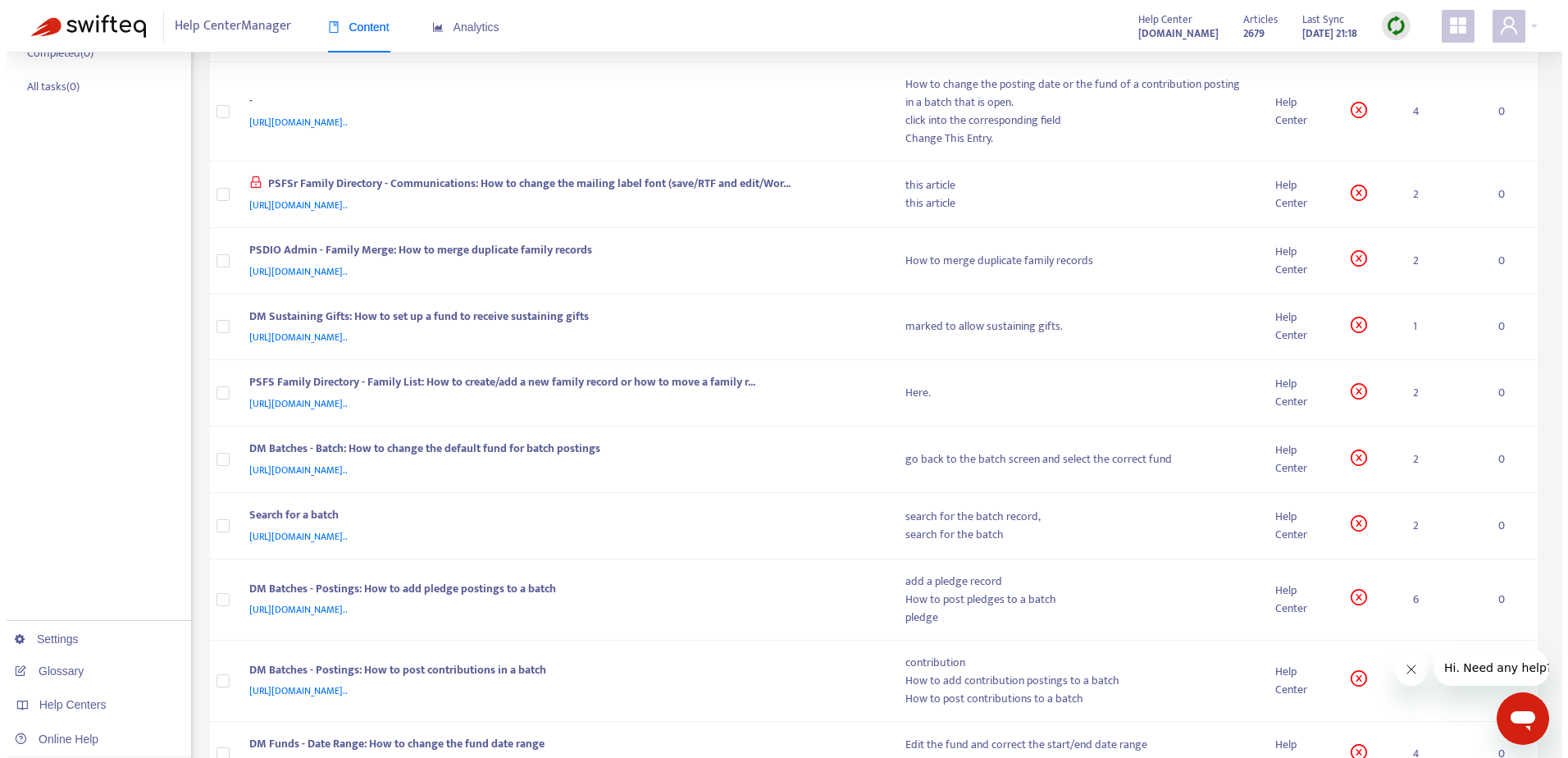
scroll to position [409, 0]
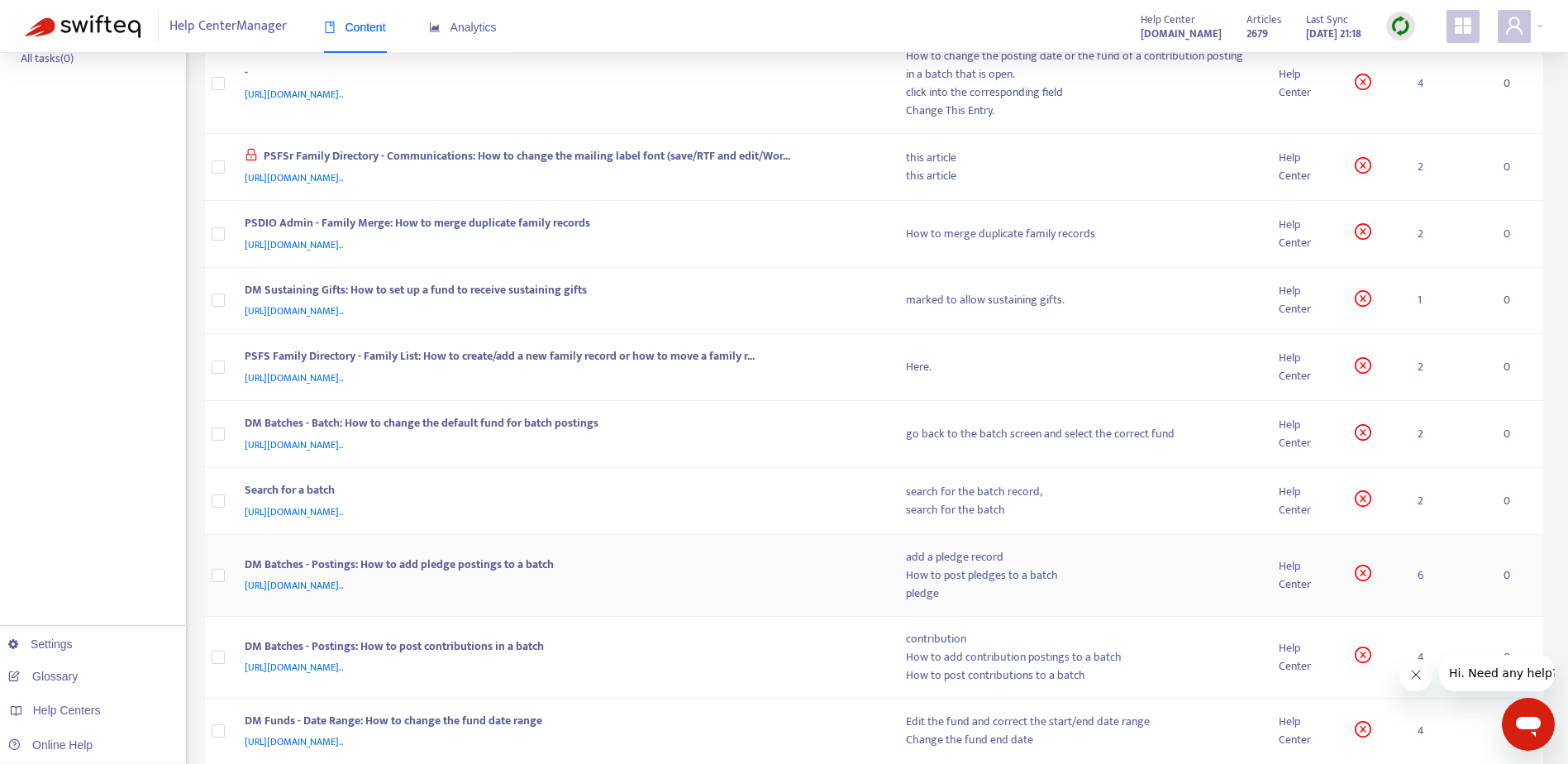
click at [846, 575] on div "DM Batches - Postings: How to add pledge postings to a batch" at bounding box center [559, 566] width 629 height 22
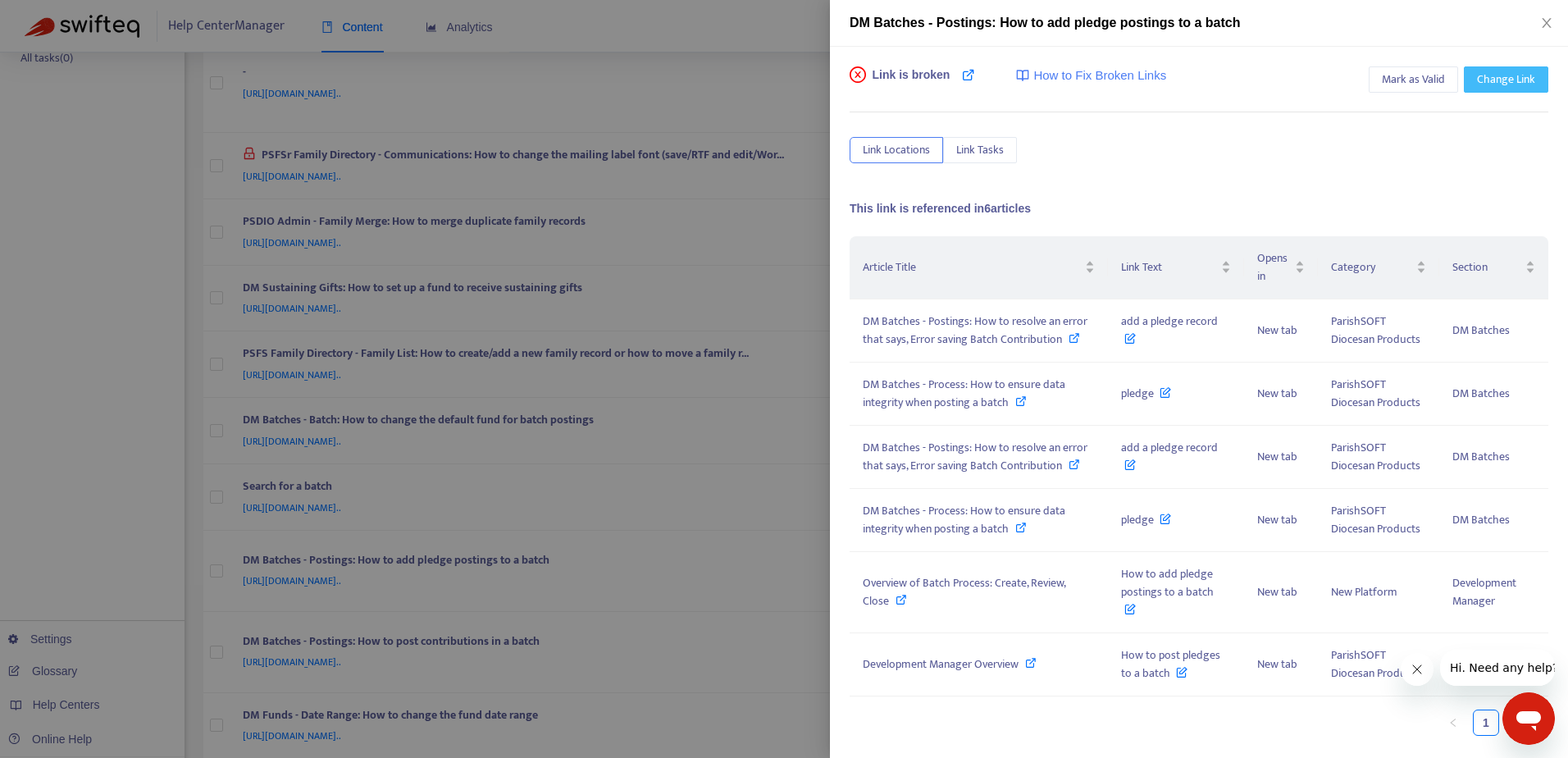
click at [1505, 81] on span "Change Link" at bounding box center [1506, 79] width 59 height 18
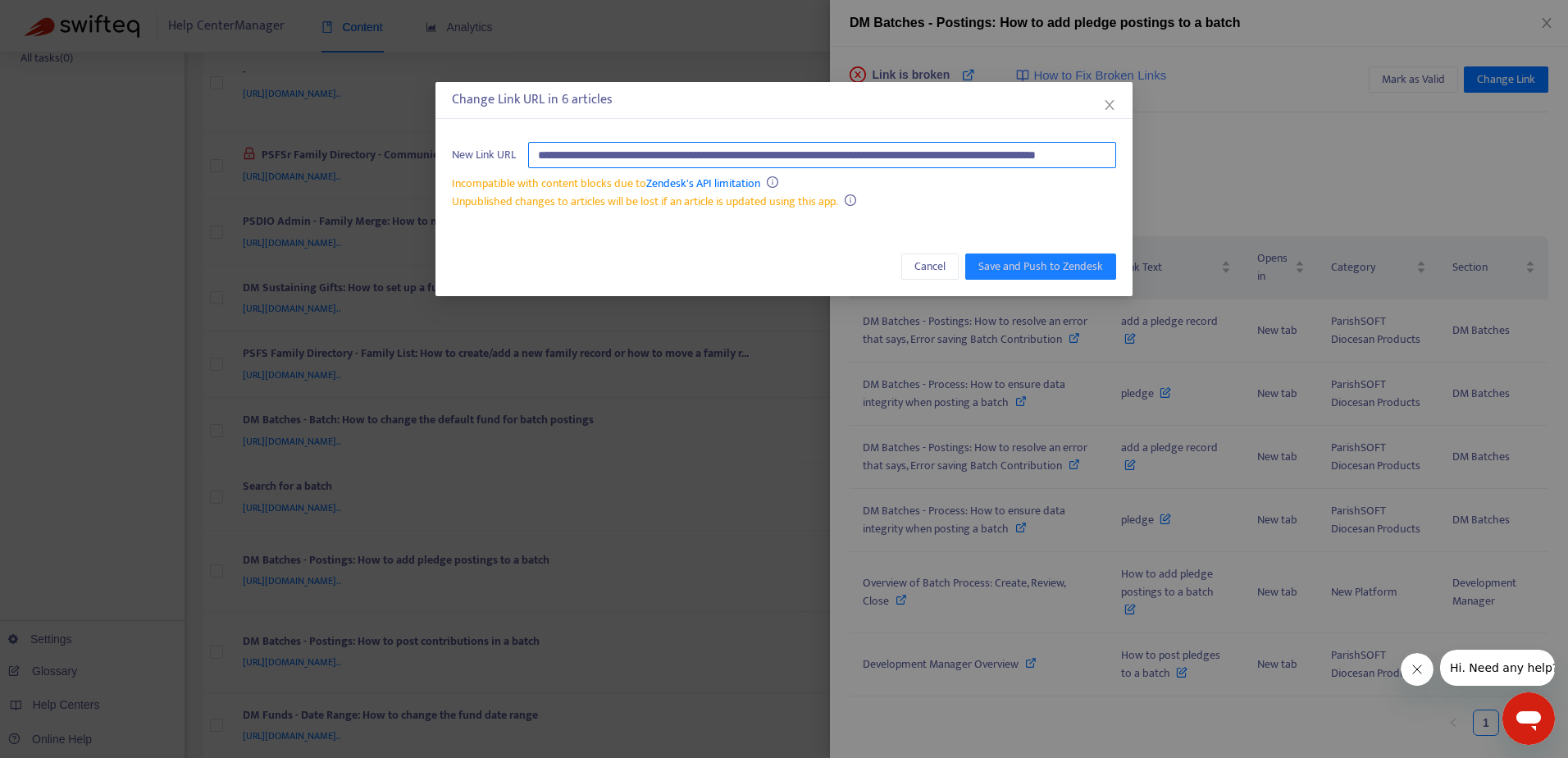
click at [783, 158] on input "**********" at bounding box center [822, 155] width 588 height 26
paste input "text"
type input "**********"
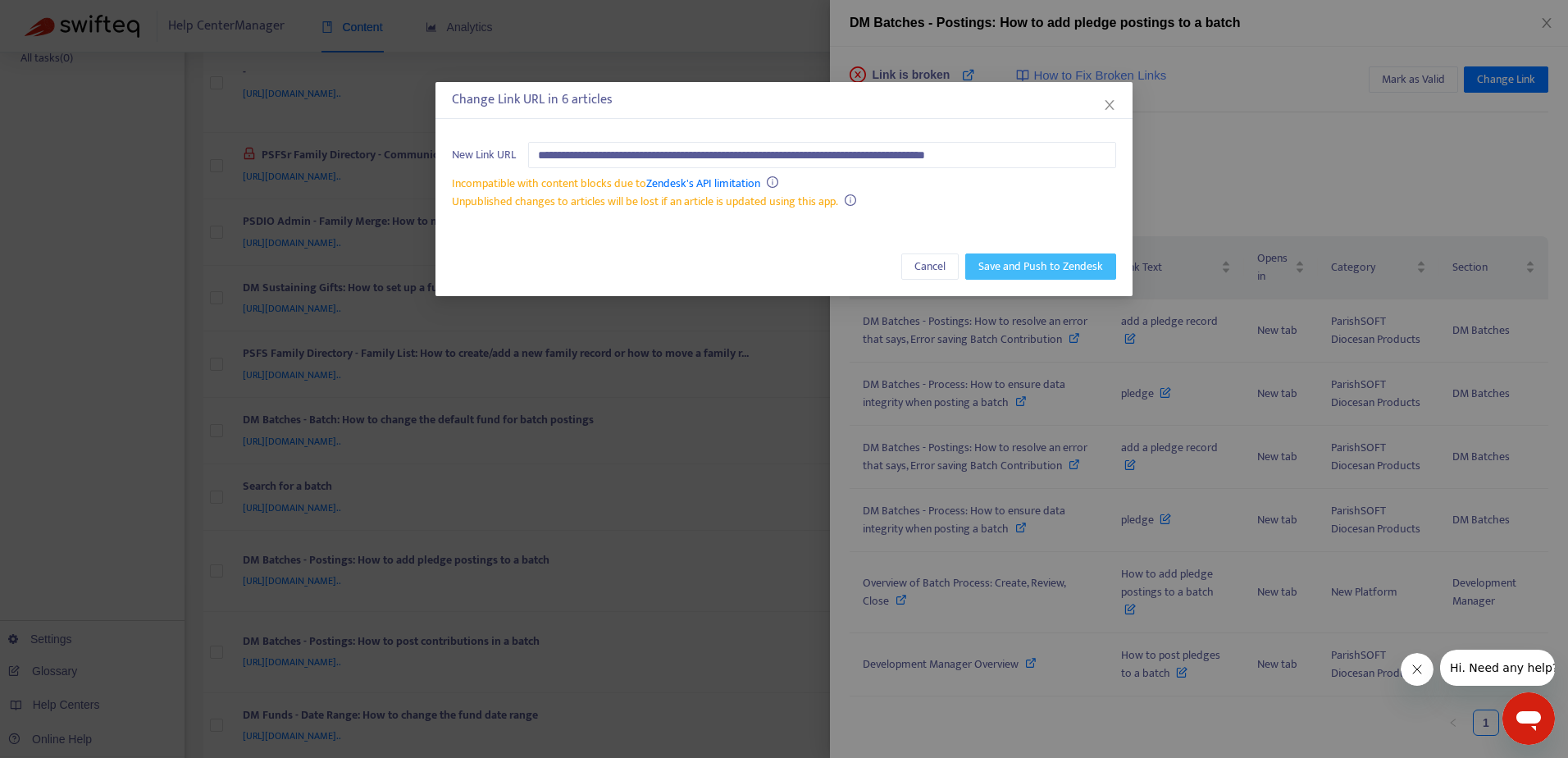
click at [1011, 266] on span "Save and Push to Zendesk" at bounding box center [1041, 266] width 125 height 18
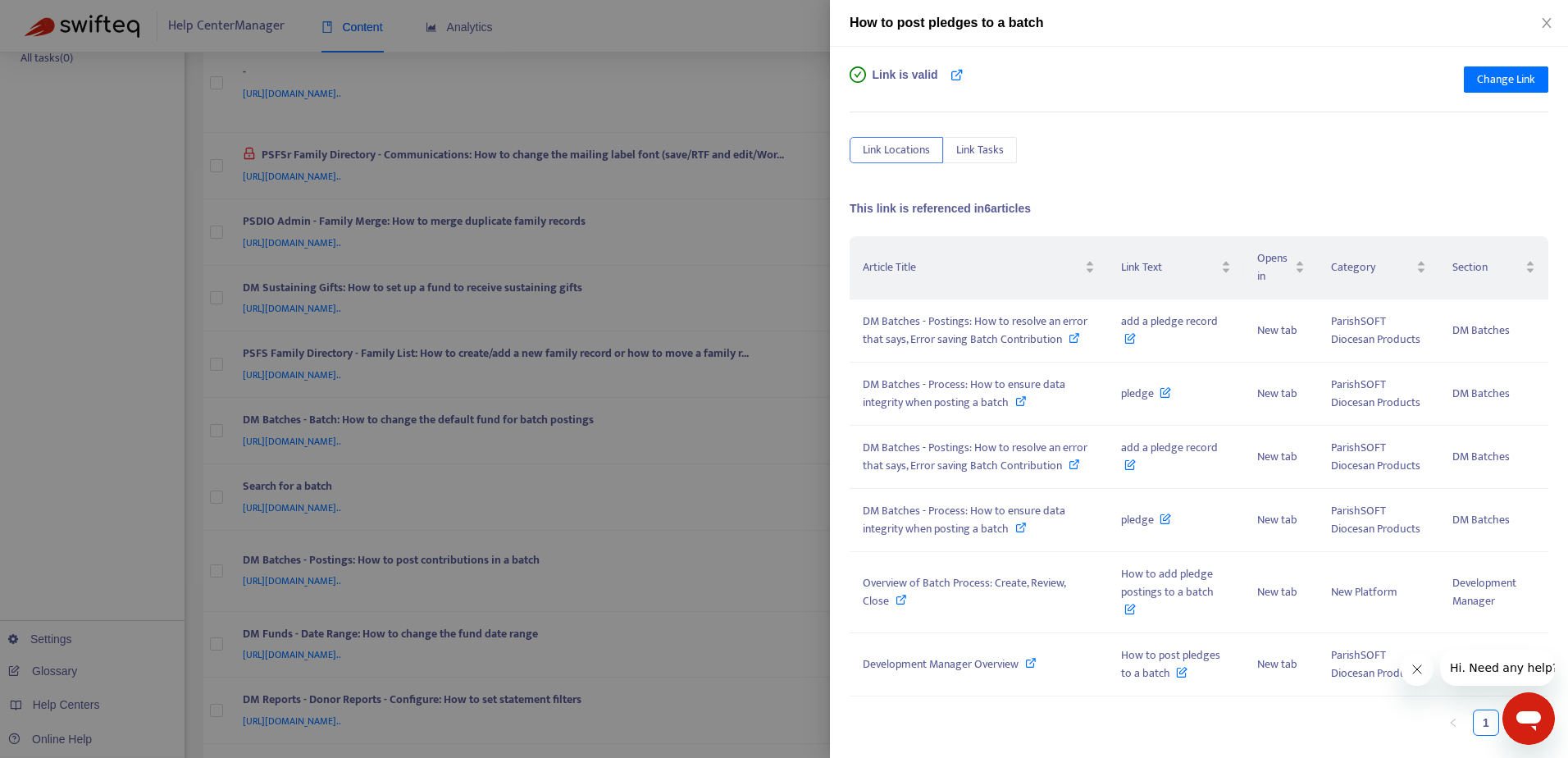
click at [736, 30] on div at bounding box center [784, 379] width 1568 height 758
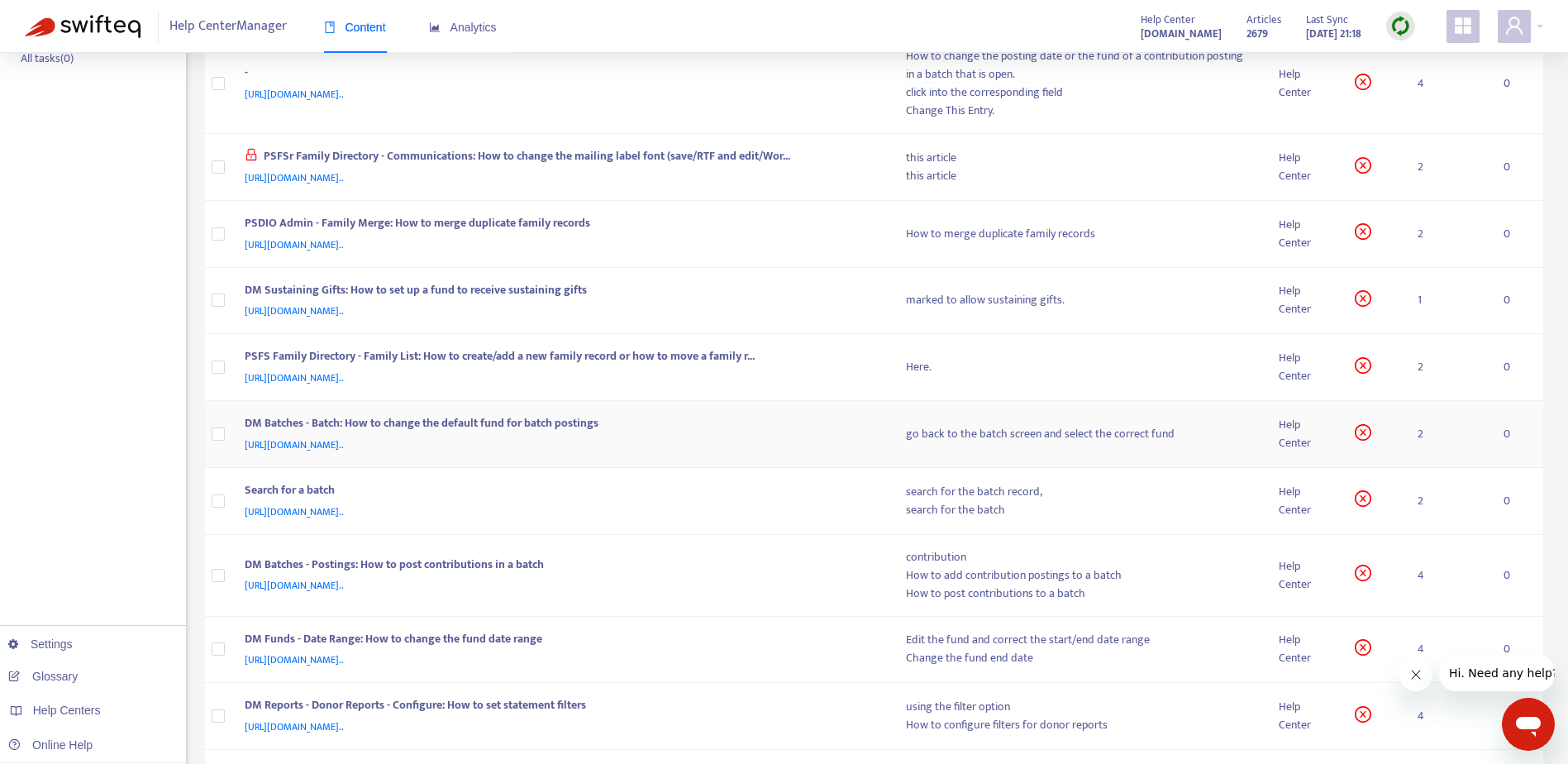
click at [795, 427] on div "DM Batches - Batch: How to change the default fund for batch postings" at bounding box center [559, 425] width 629 height 22
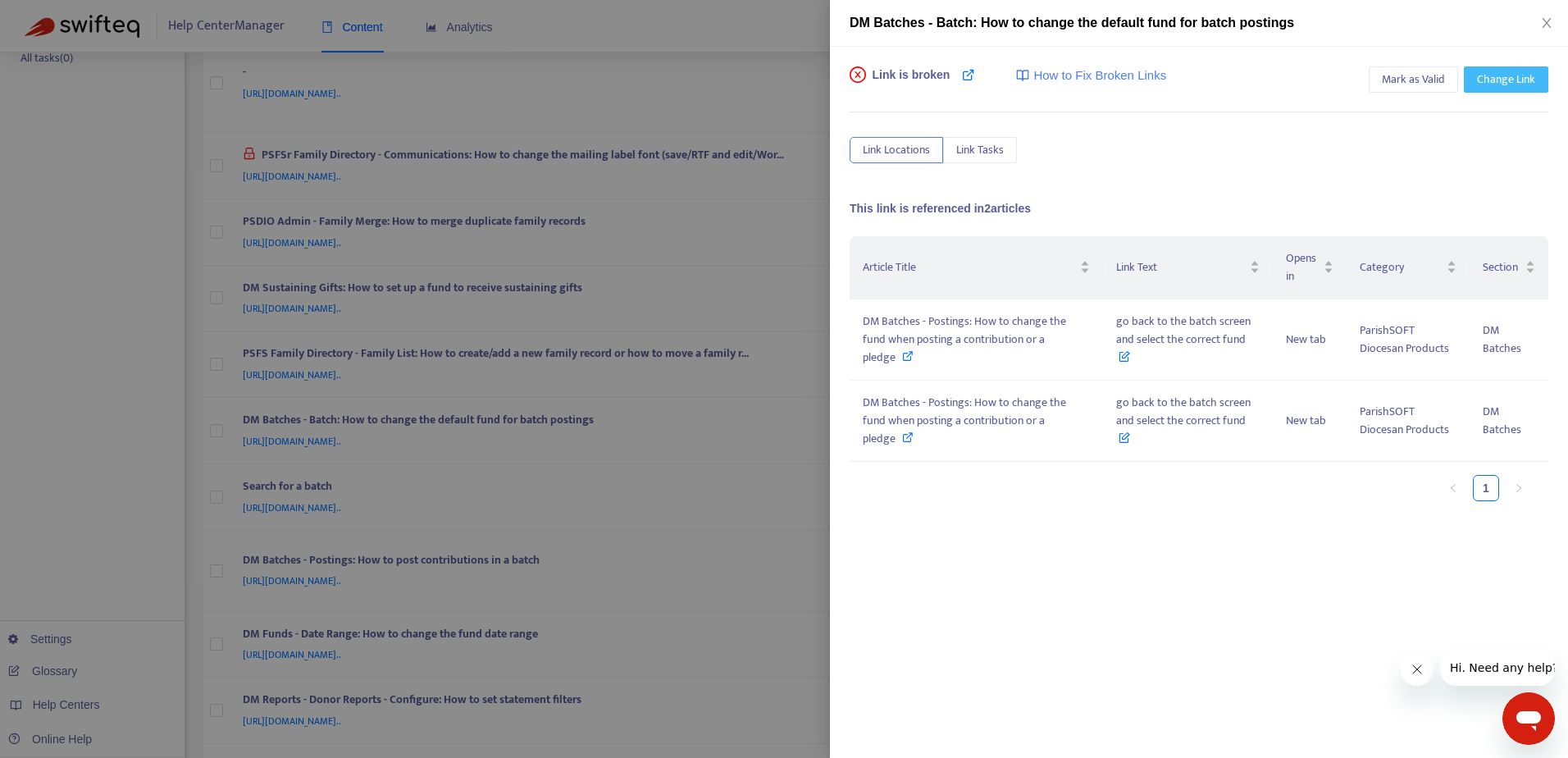
click at [1519, 73] on span "Change Link" at bounding box center [1506, 79] width 59 height 18
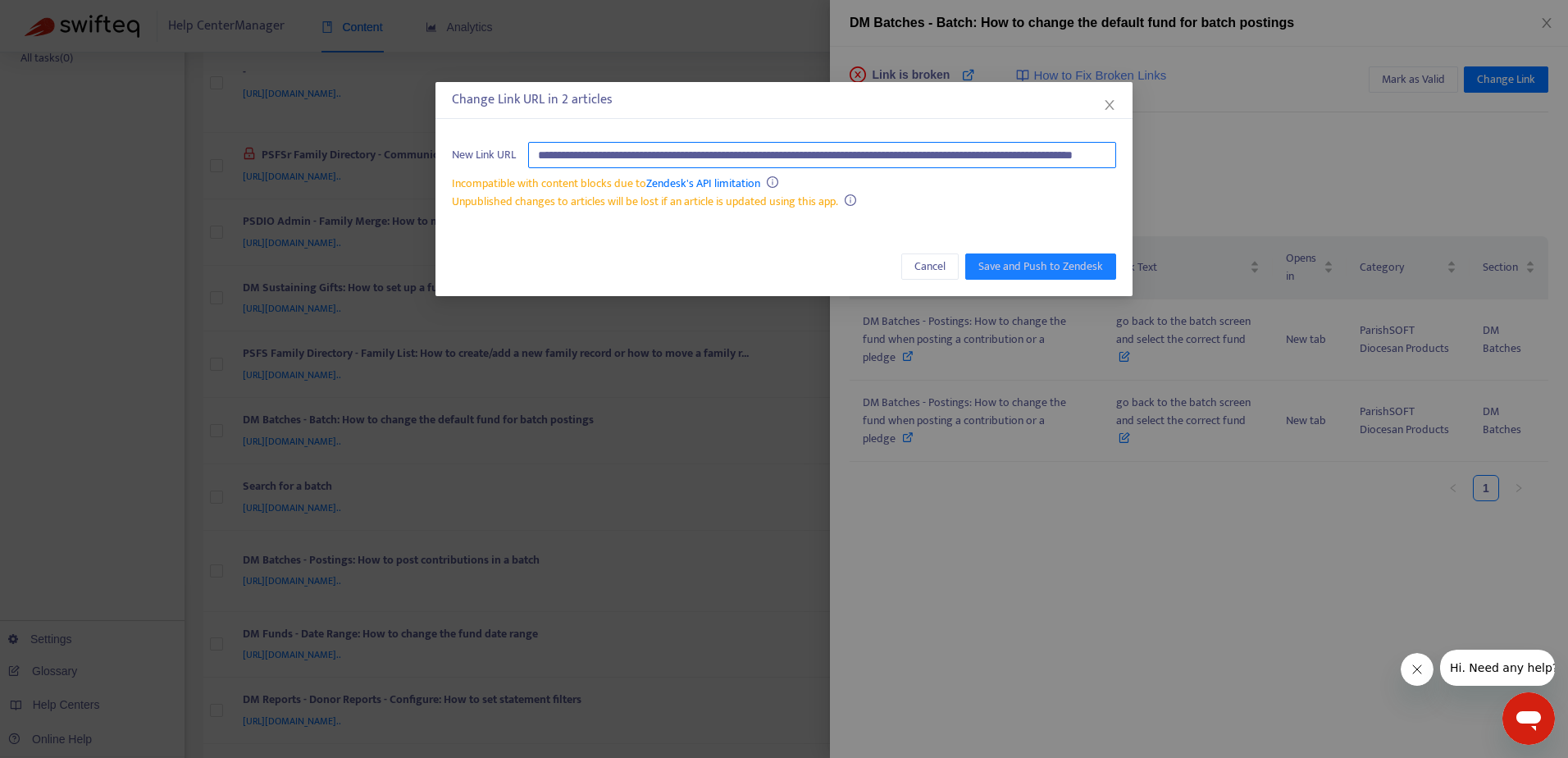
click at [594, 163] on input "**********" at bounding box center [822, 155] width 588 height 26
paste input "text"
type input "**********"
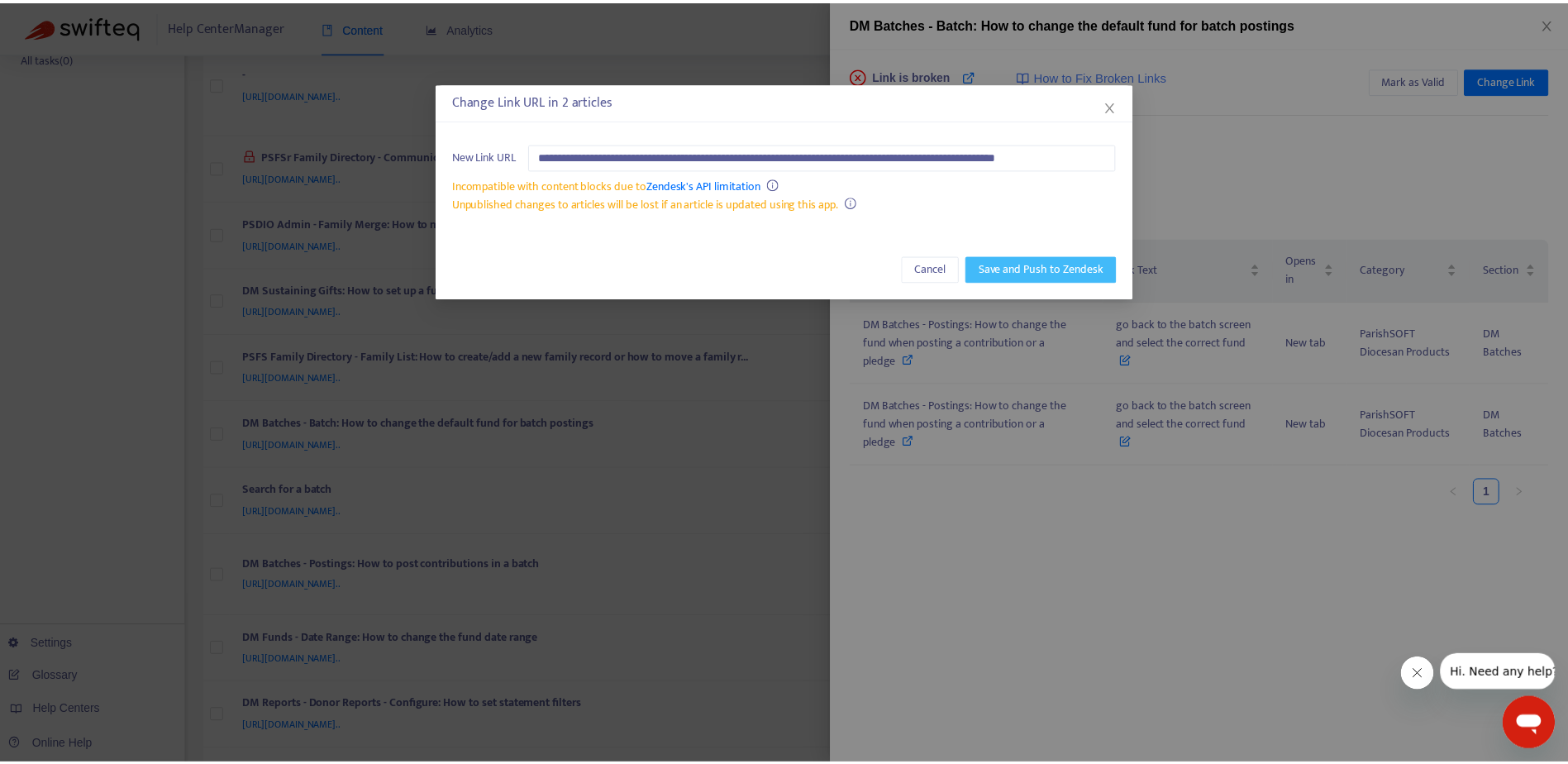
scroll to position [0, 0]
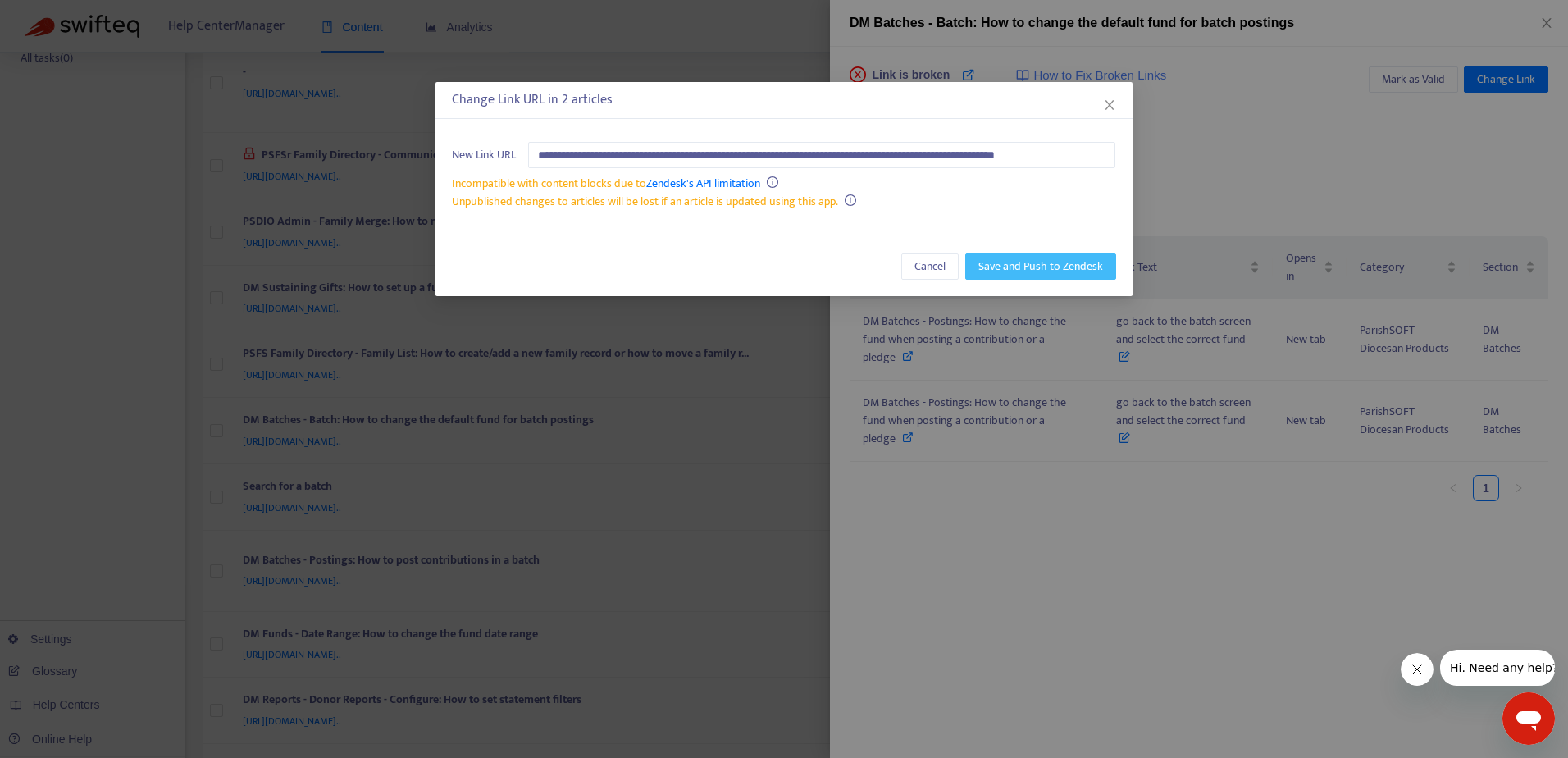
click at [1019, 272] on span "Save and Push to Zendesk" at bounding box center [1041, 266] width 125 height 18
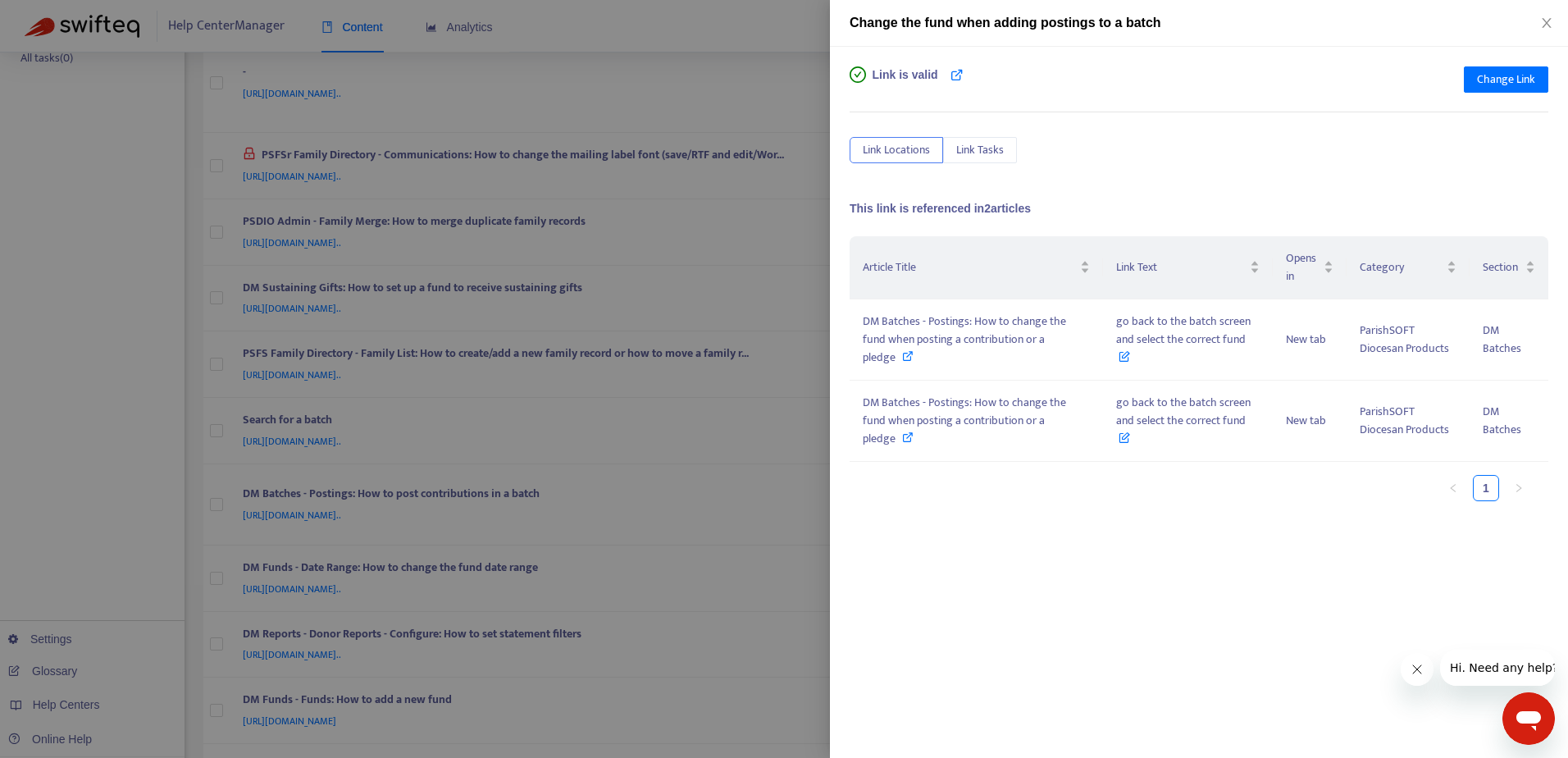
click at [752, 42] on div at bounding box center [784, 379] width 1568 height 758
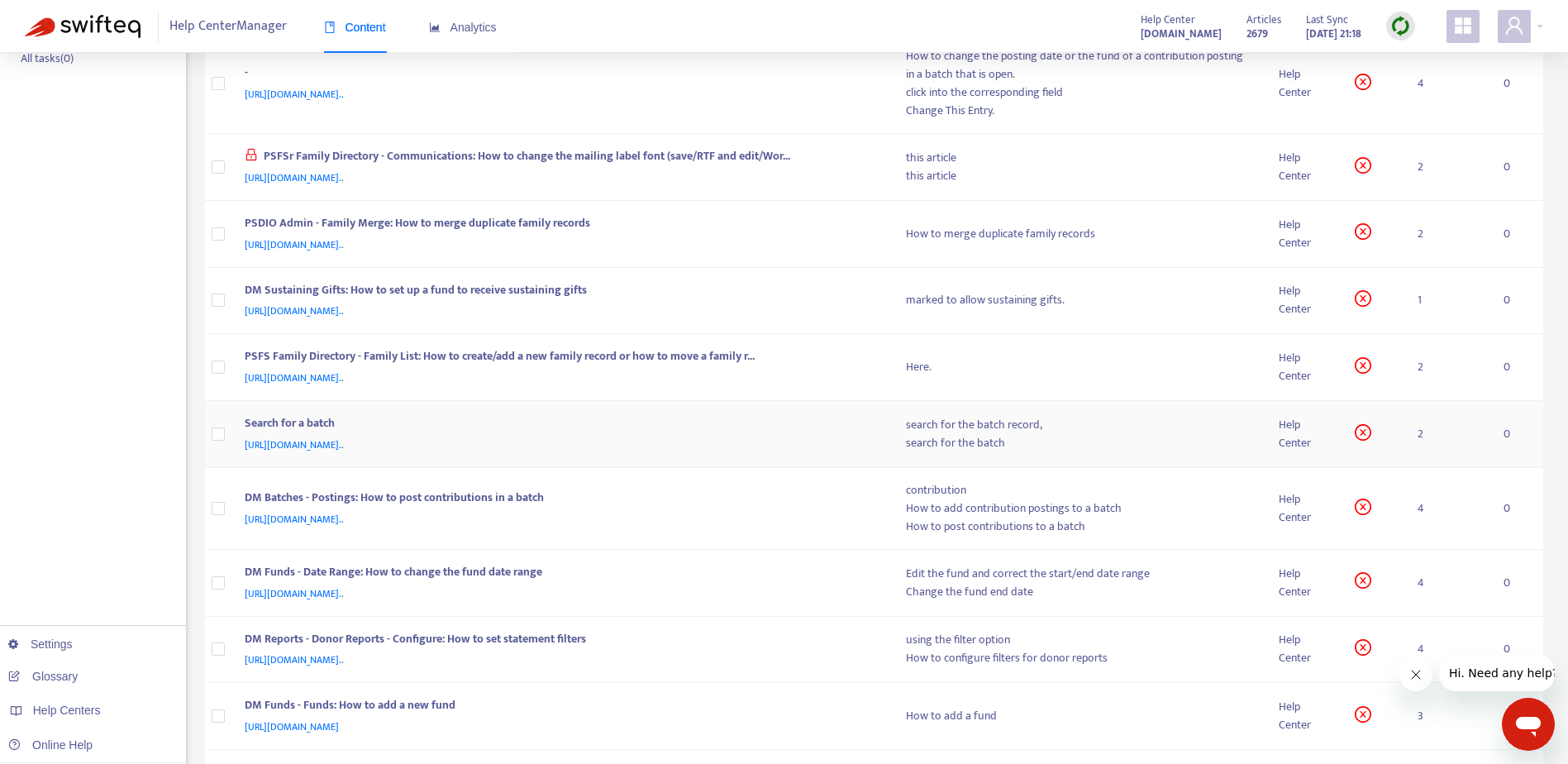
click at [826, 431] on div "Search for a batch" at bounding box center [559, 425] width 629 height 22
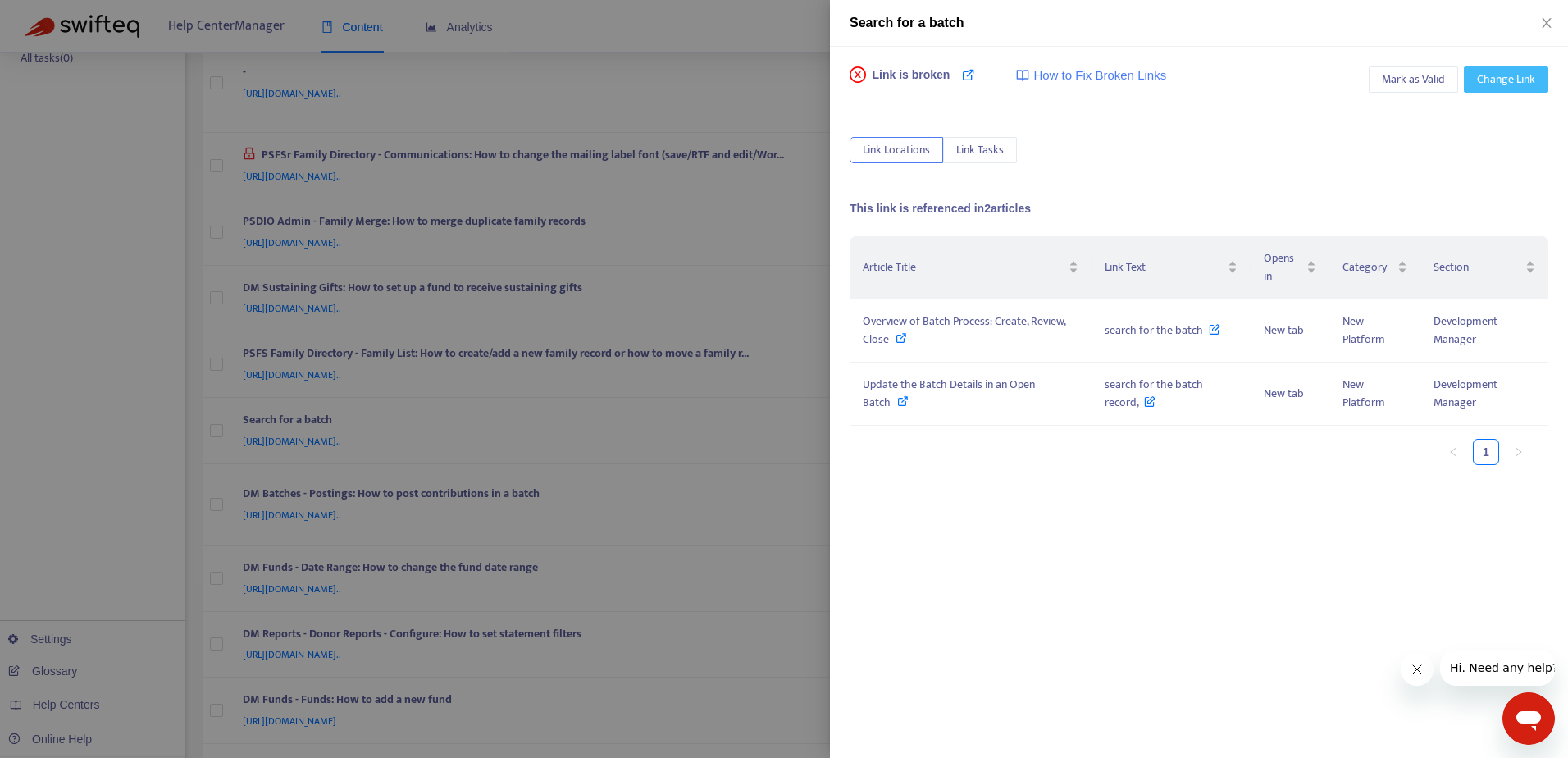
click at [1502, 80] on span "Change Link" at bounding box center [1506, 79] width 59 height 18
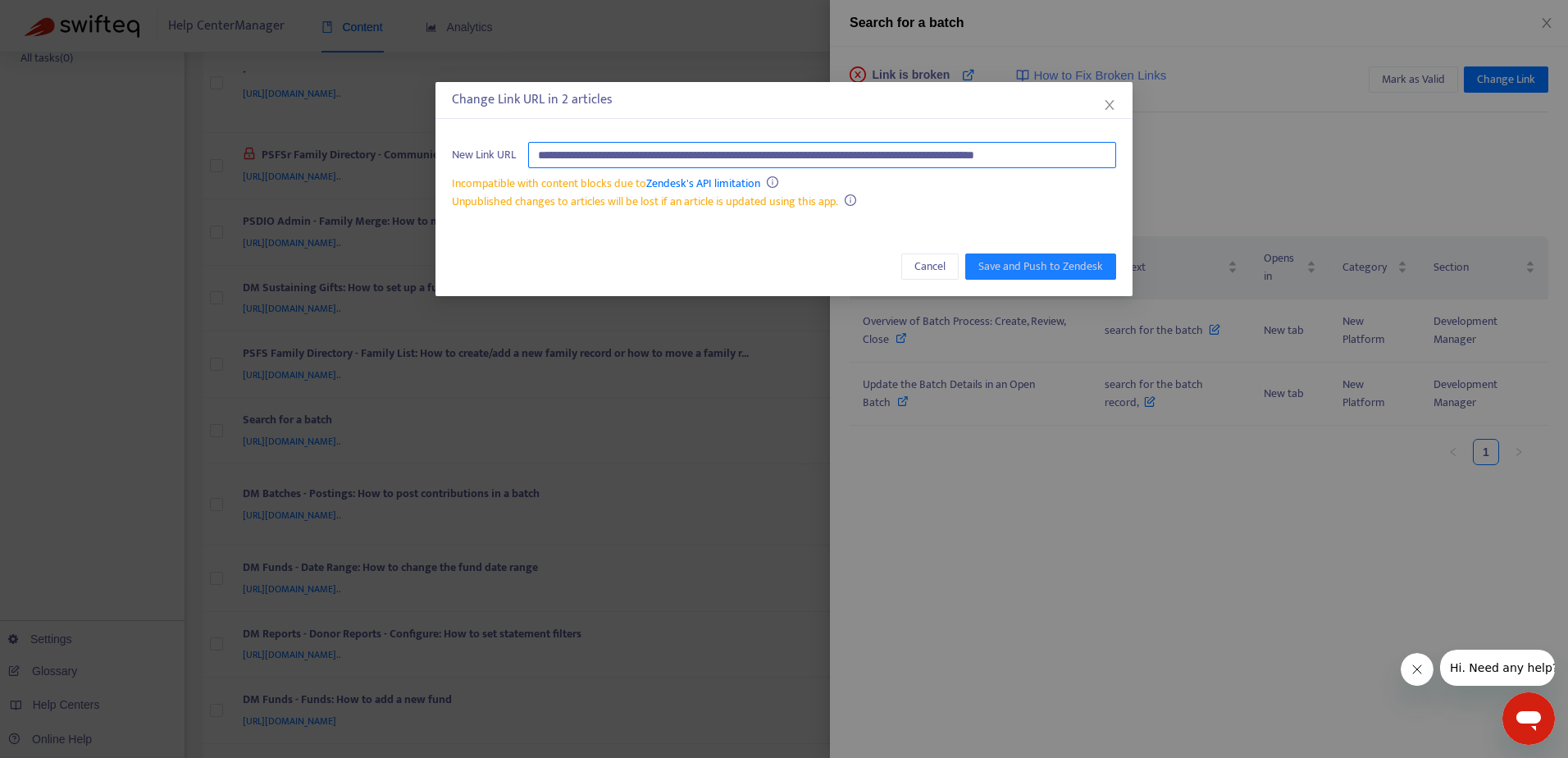
click at [788, 153] on input "**********" at bounding box center [822, 155] width 588 height 26
paste input "text"
type input "**********"
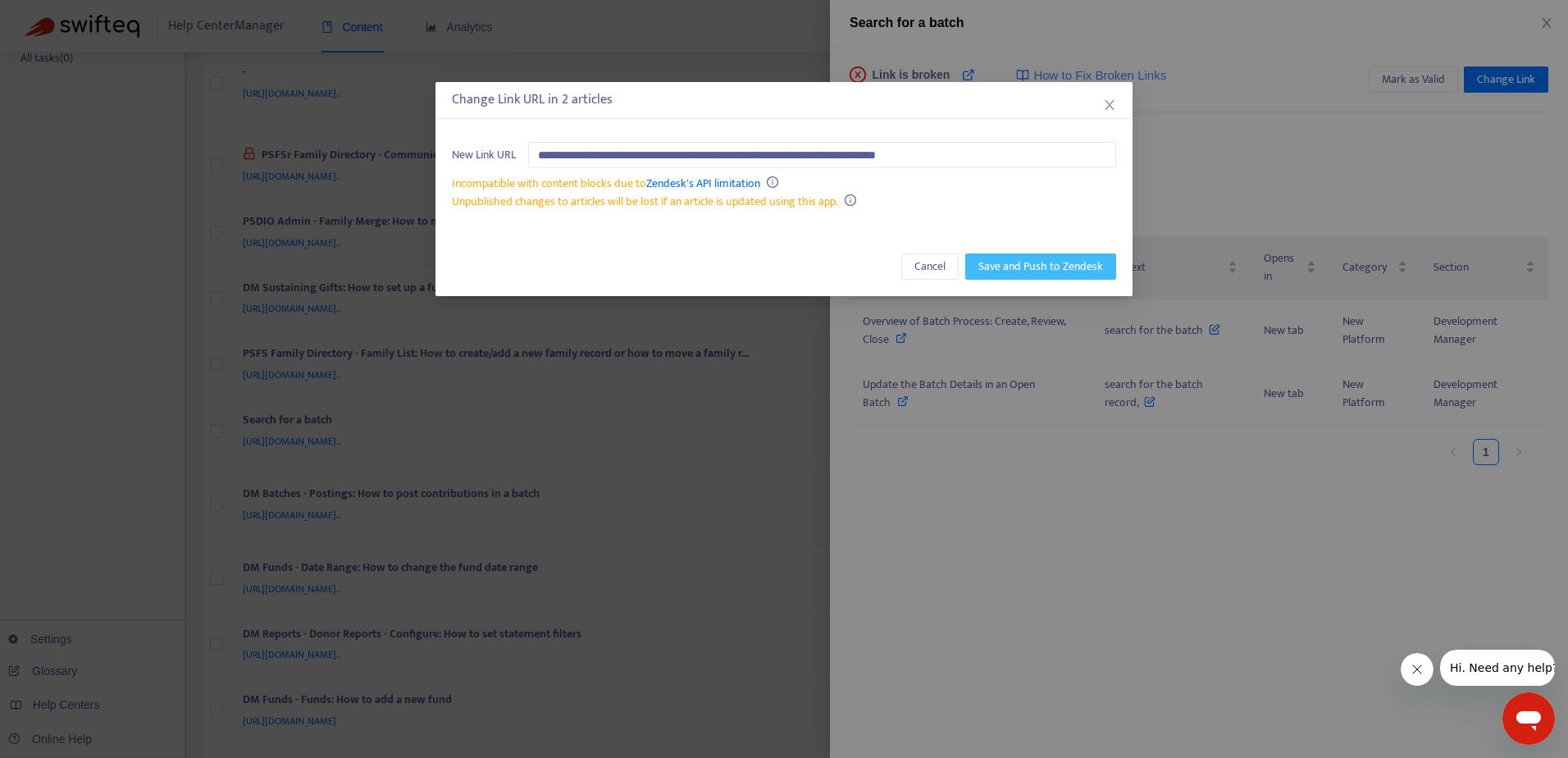
click at [1045, 265] on span "Save and Push to Zendesk" at bounding box center [1041, 266] width 125 height 18
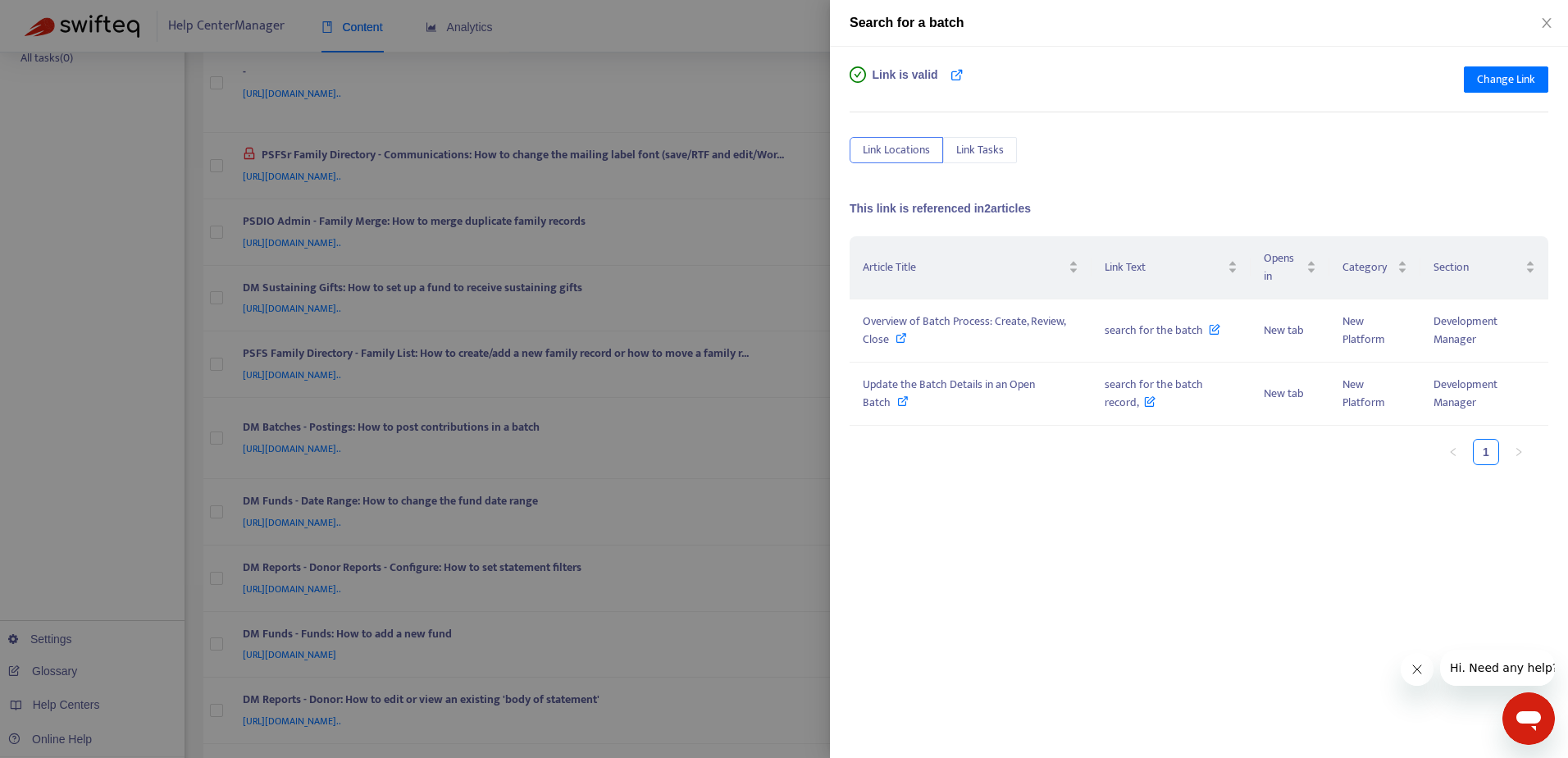
click at [737, 45] on div at bounding box center [784, 379] width 1568 height 758
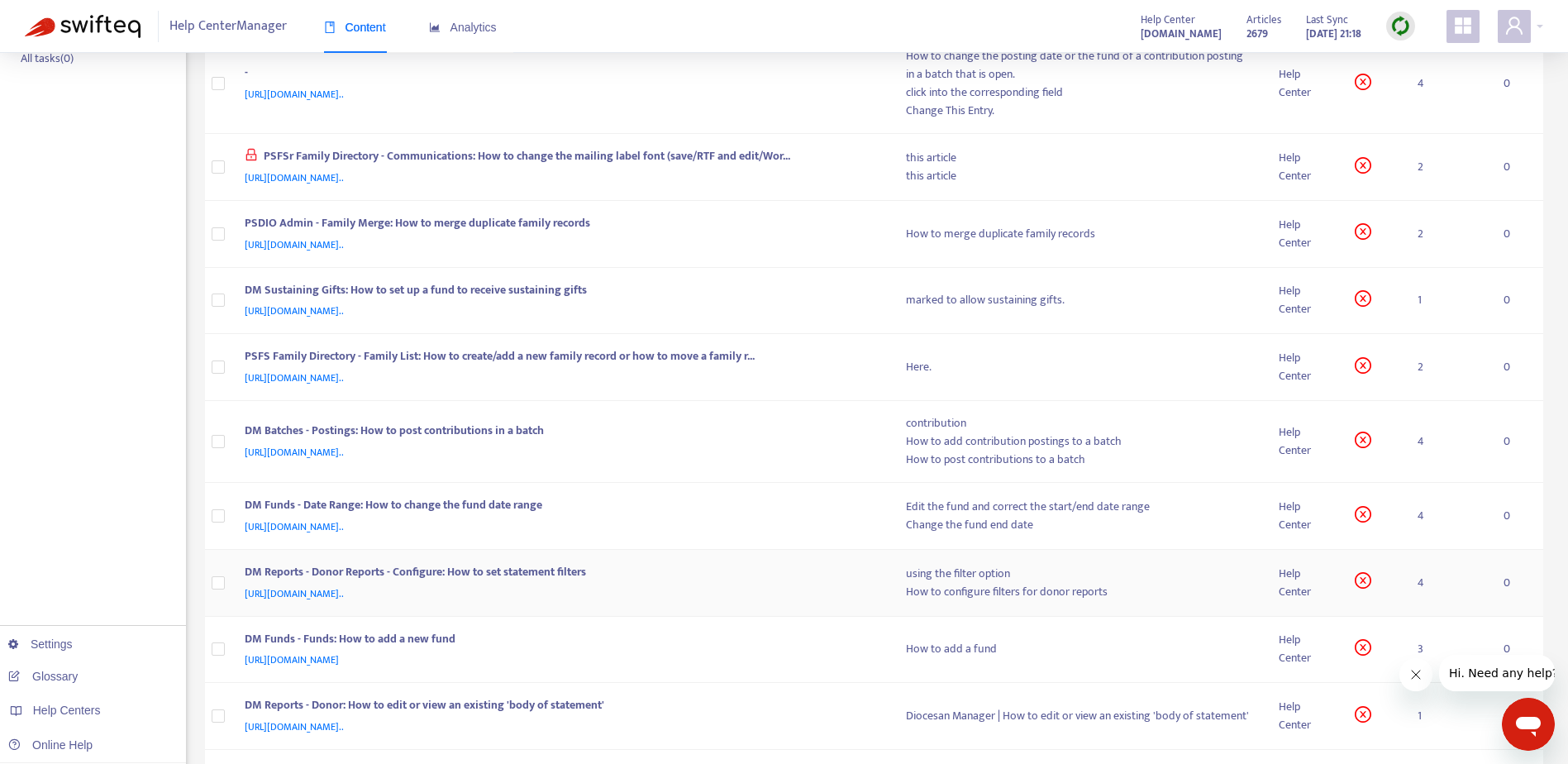
click at [453, 573] on div "DM Reports - Donor Reports - Configure: How to set statement filters" at bounding box center [559, 573] width 629 height 22
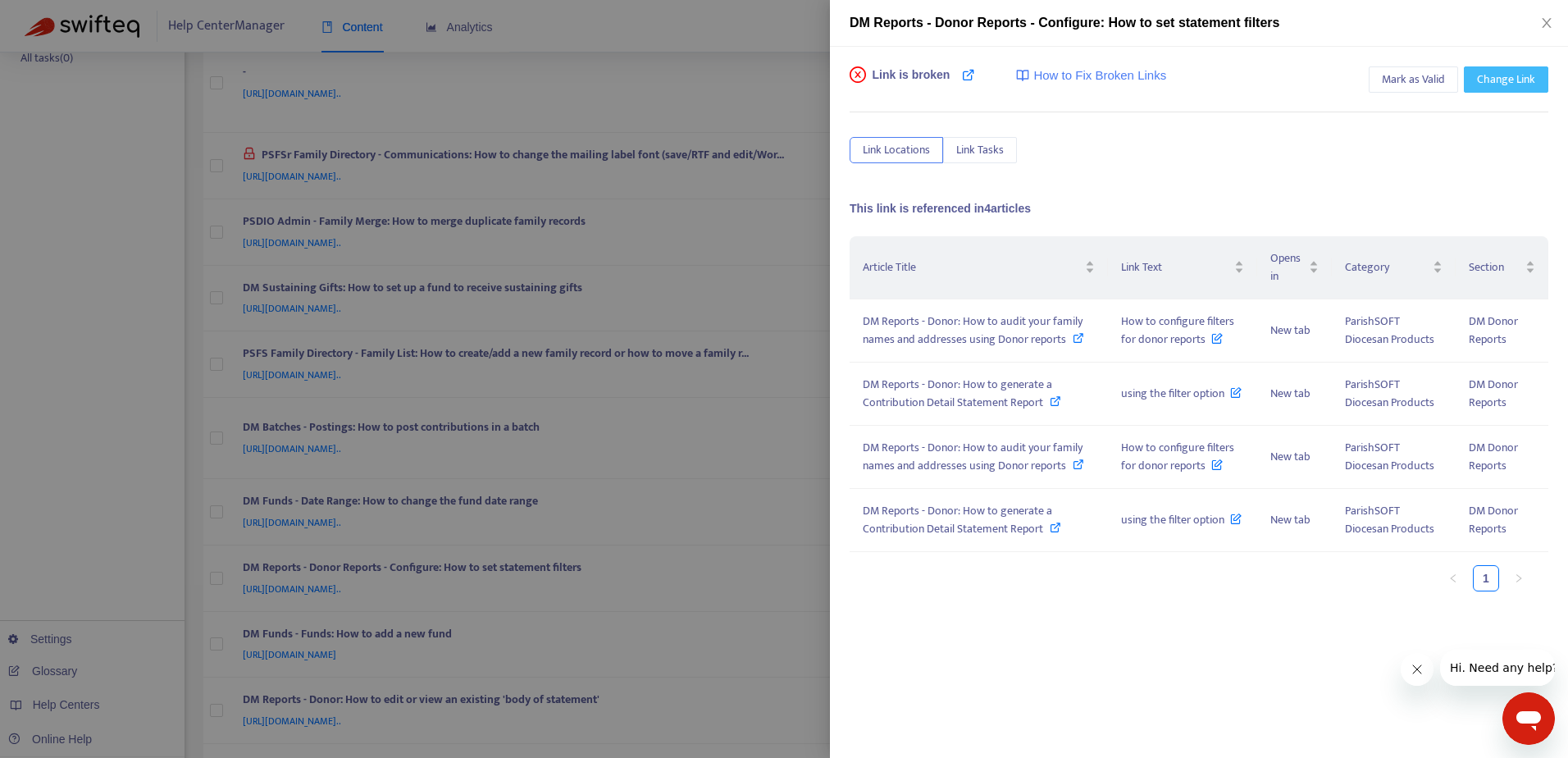
click at [1496, 80] on span "Change Link" at bounding box center [1506, 79] width 59 height 18
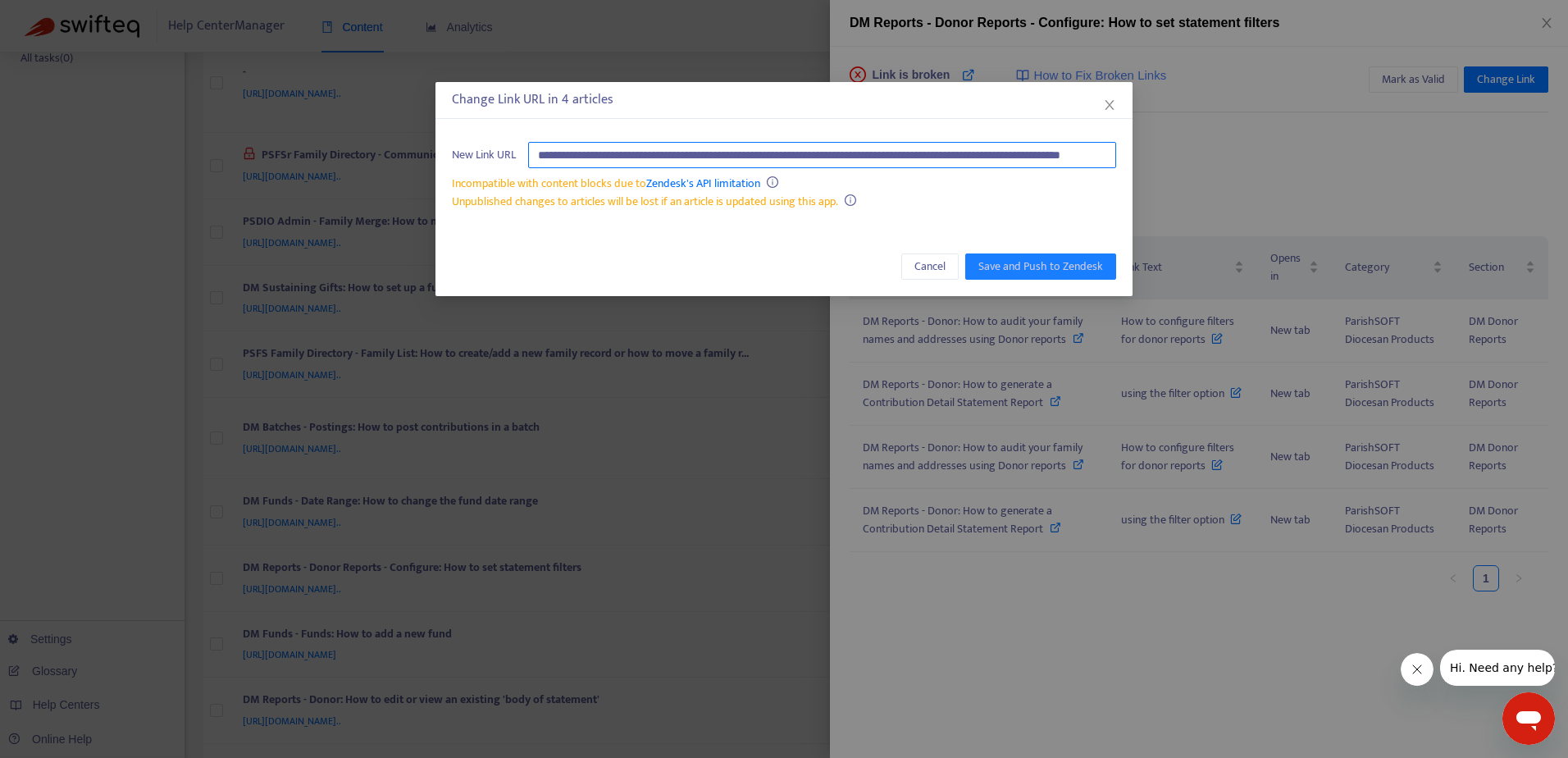
click at [851, 152] on input "**********" at bounding box center [822, 155] width 588 height 26
paste input "text"
type input "**********"
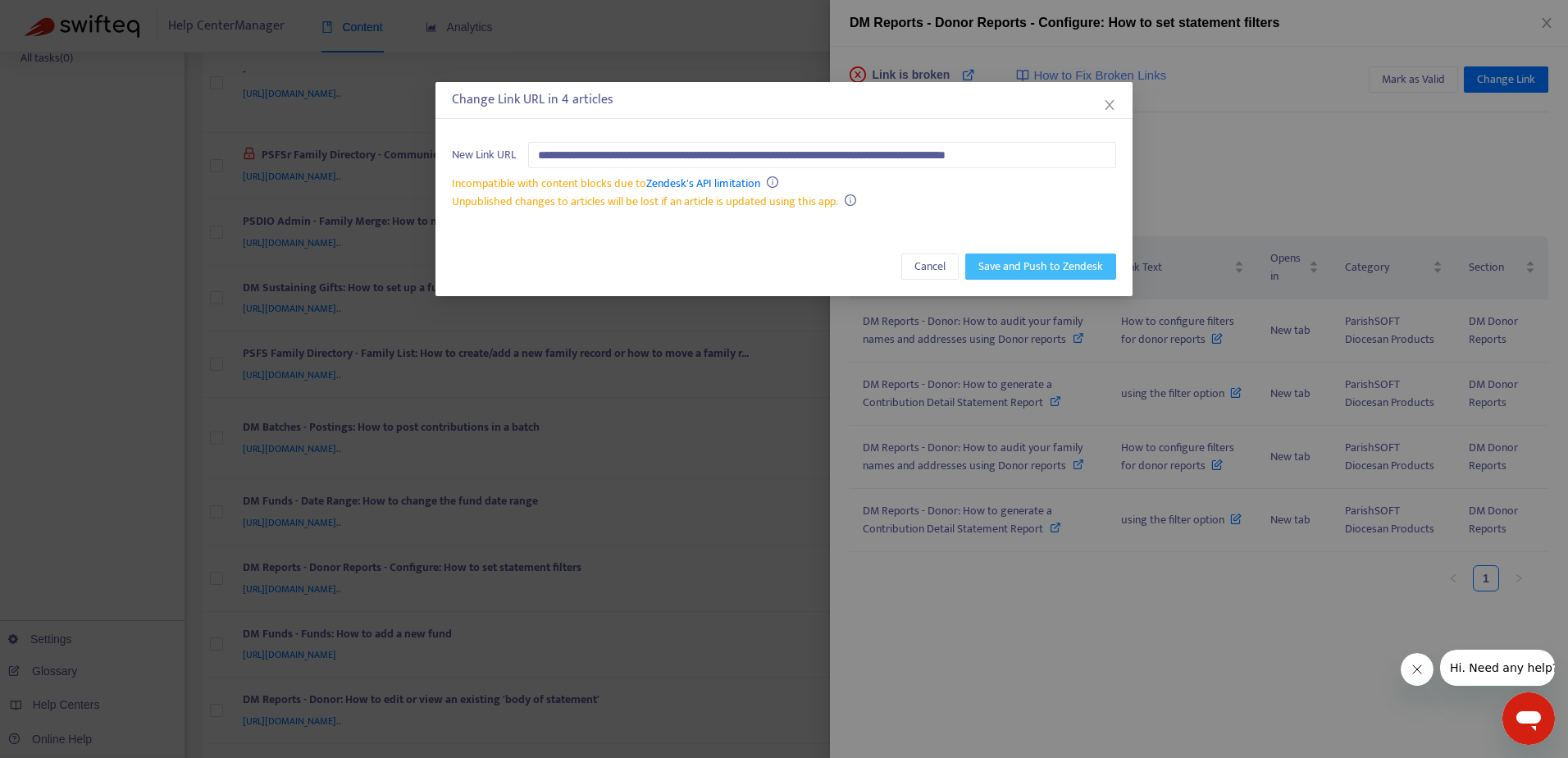
click at [1009, 267] on span "Save and Push to Zendesk" at bounding box center [1041, 266] width 125 height 18
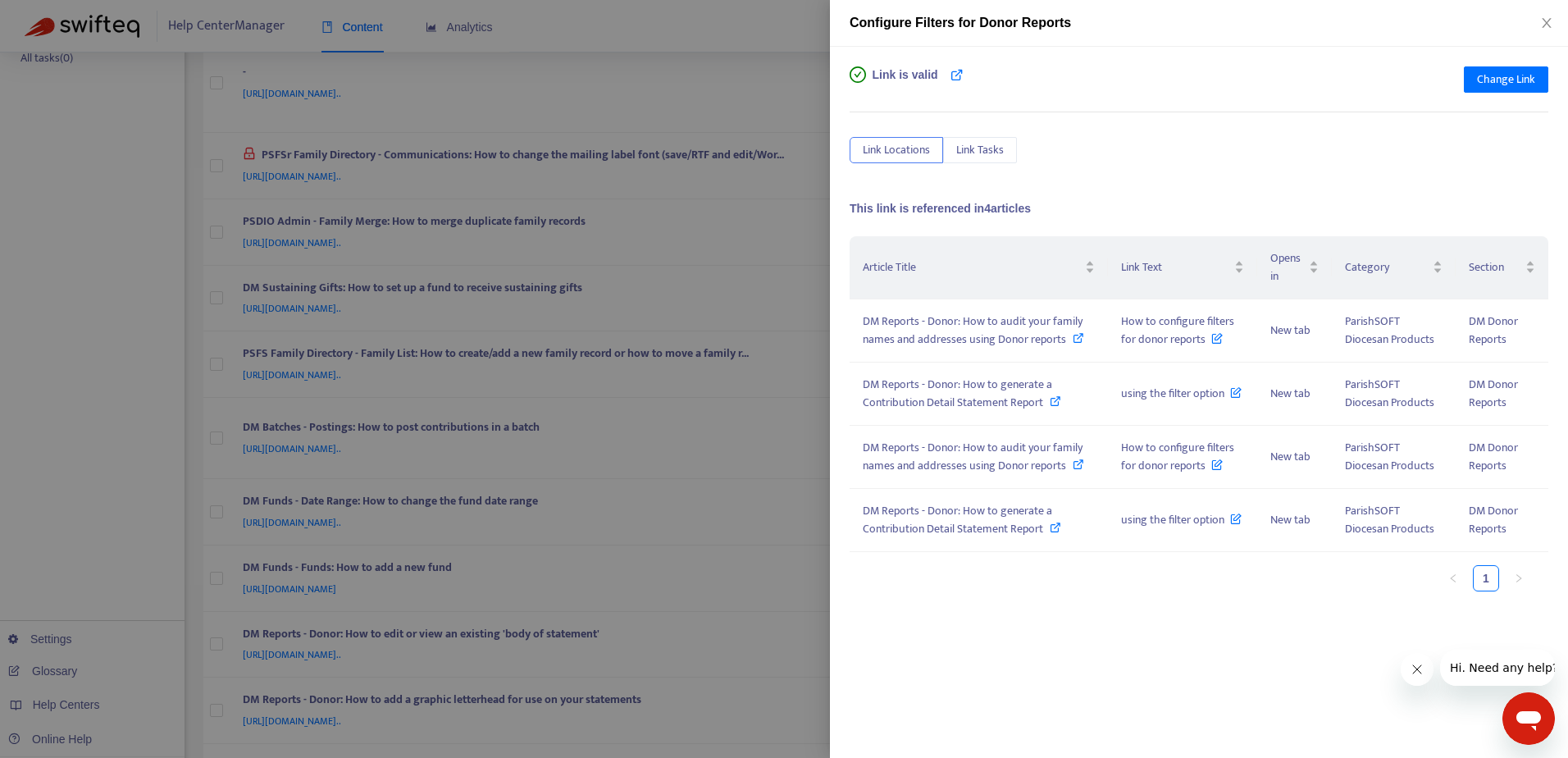
click at [726, 38] on div at bounding box center [784, 379] width 1568 height 758
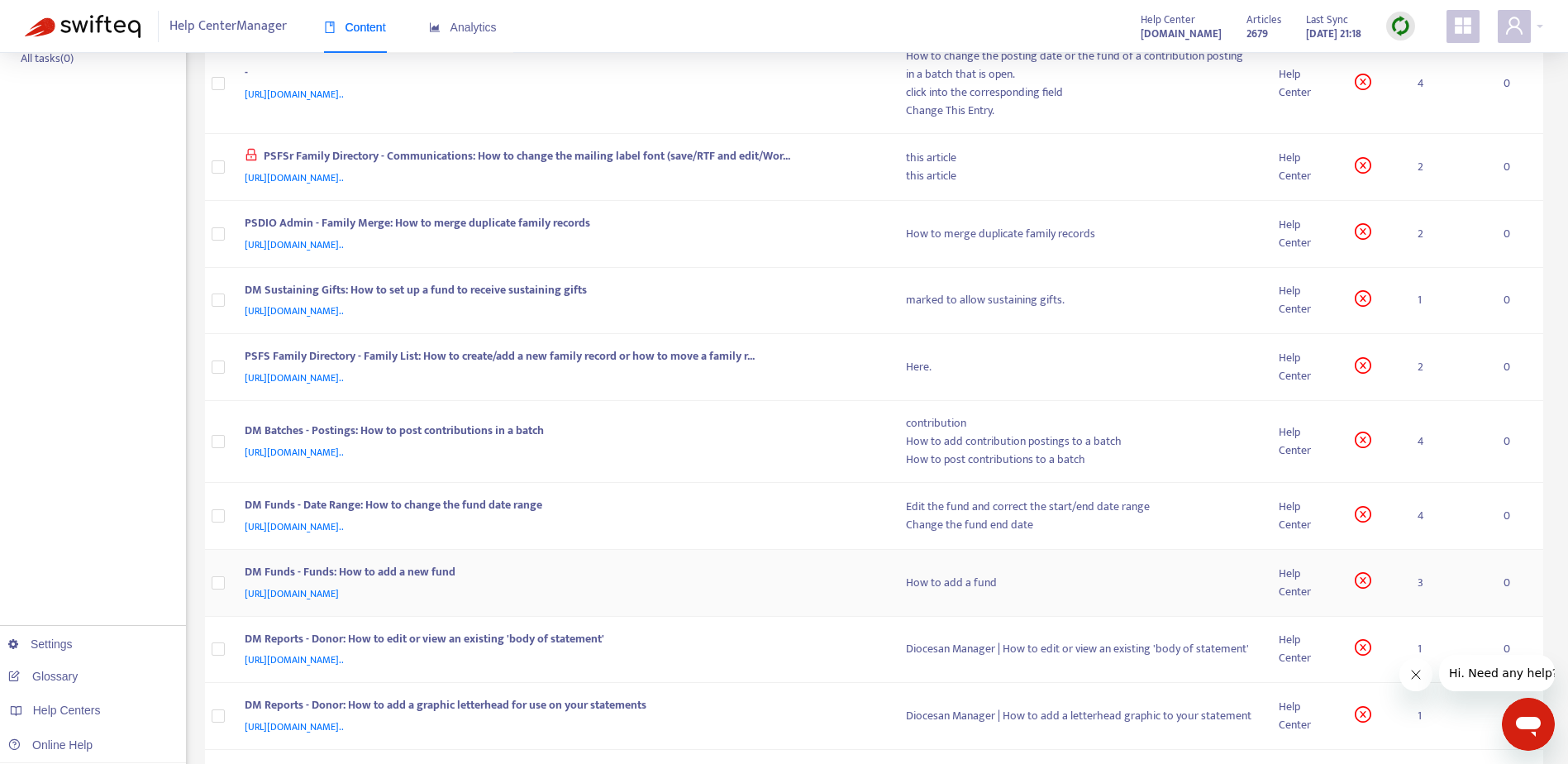
click at [792, 579] on div "DM Funds - Funds: How to add a new fund" at bounding box center [559, 573] width 629 height 22
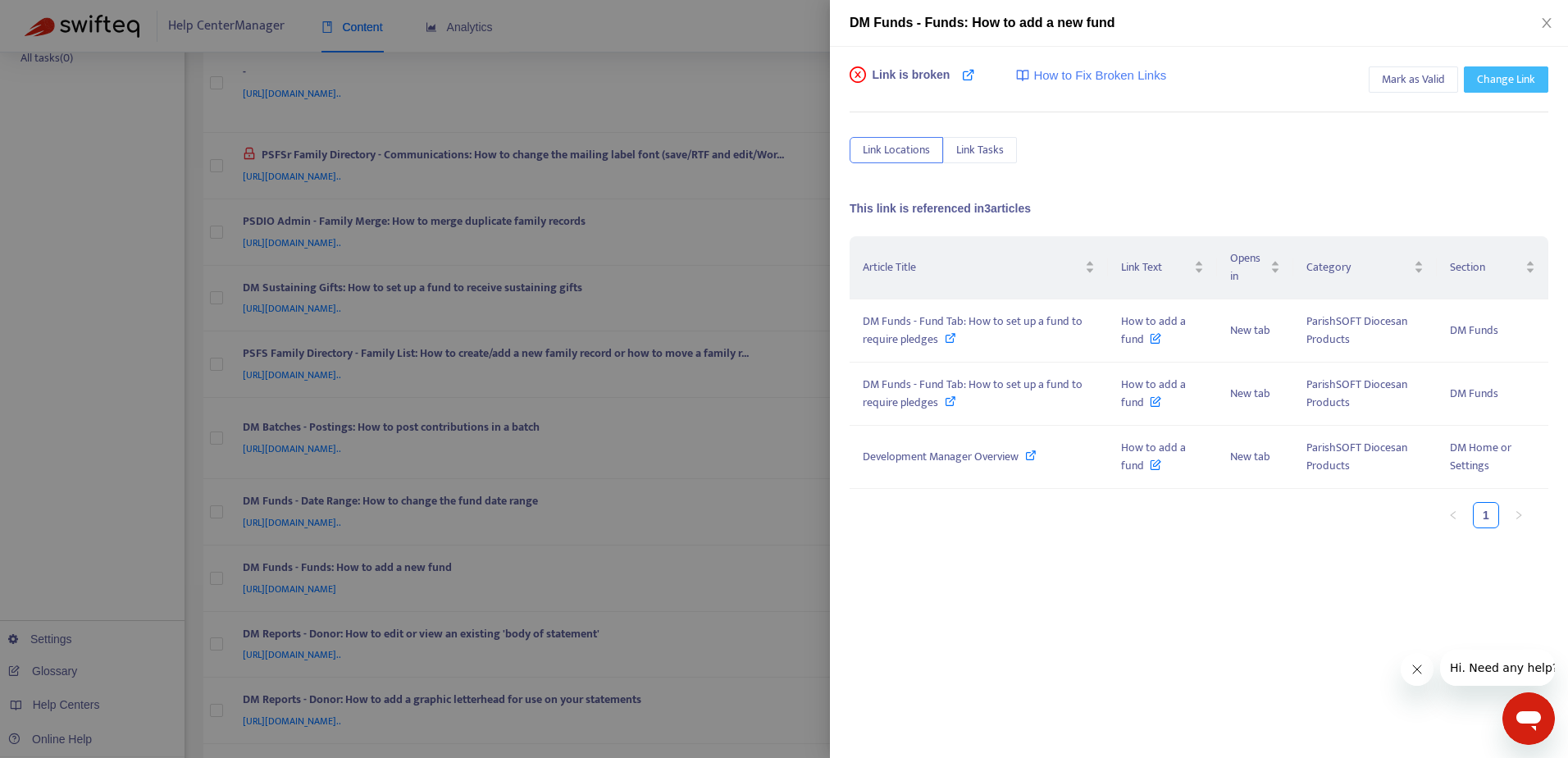
click at [1500, 77] on span "Change Link" at bounding box center [1506, 79] width 59 height 18
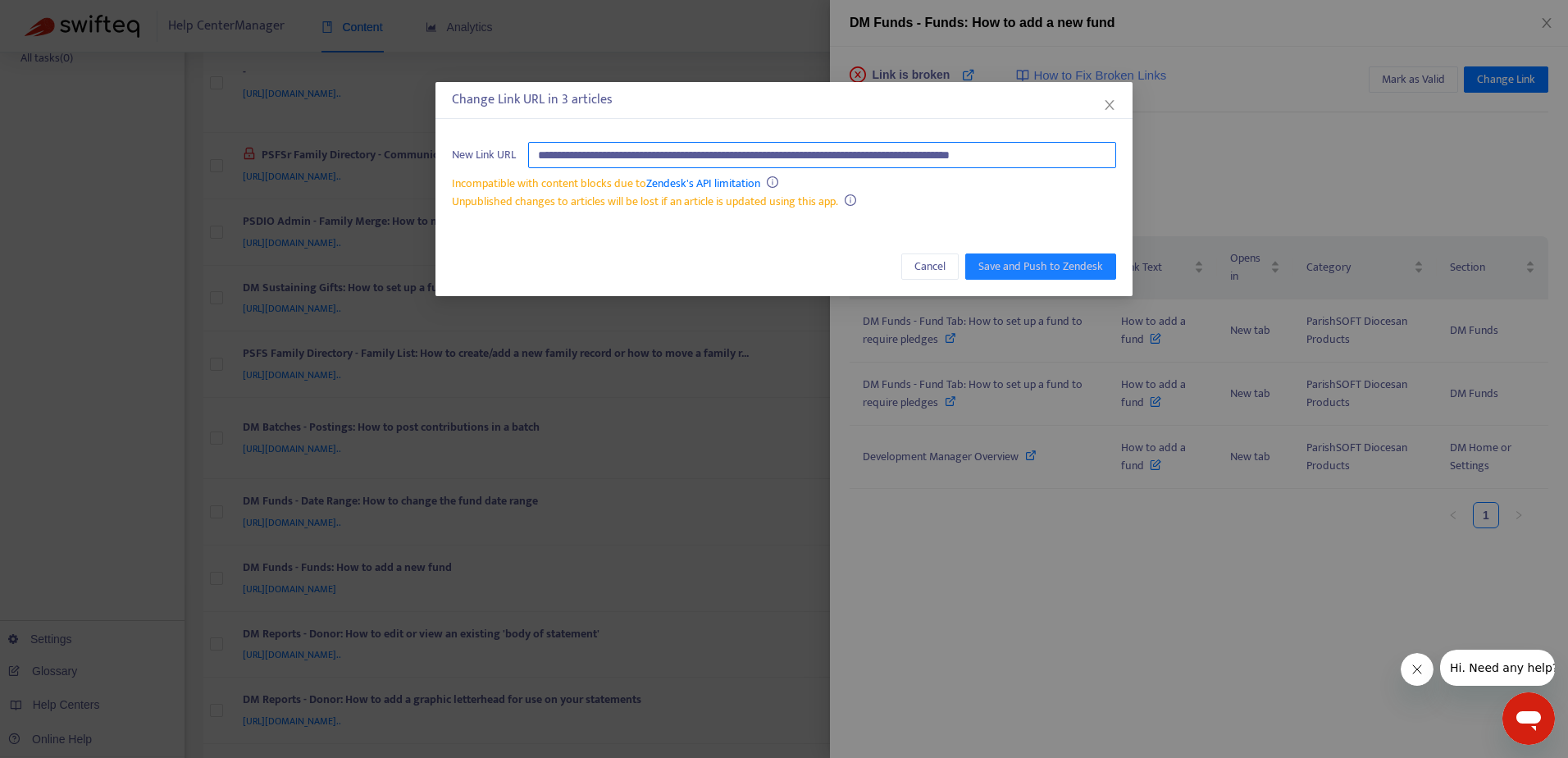
click at [704, 155] on input "**********" at bounding box center [822, 155] width 588 height 26
paste input "text"
type input "**********"
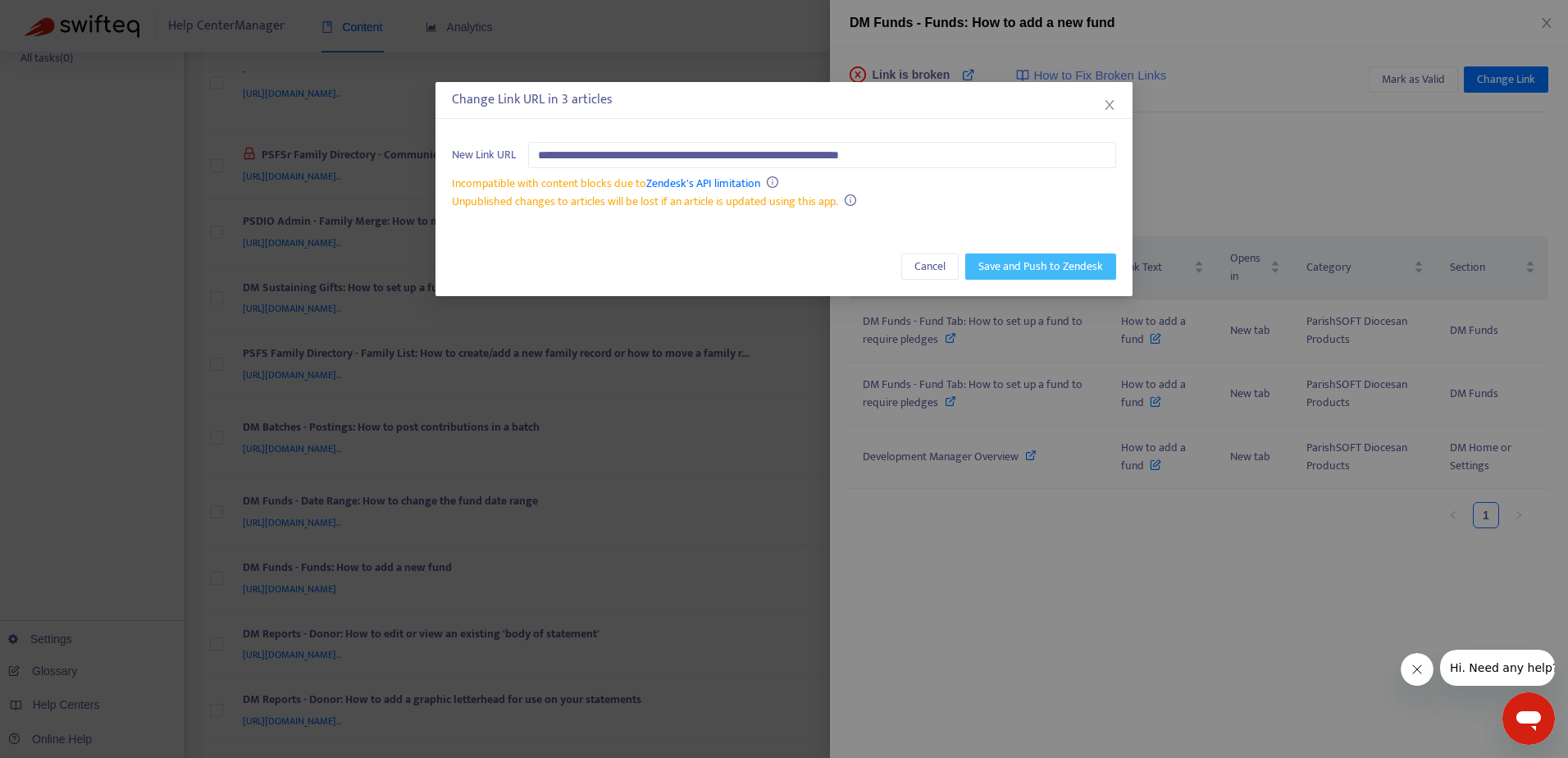
click at [1001, 267] on span "Save and Push to Zendesk" at bounding box center [1041, 266] width 125 height 18
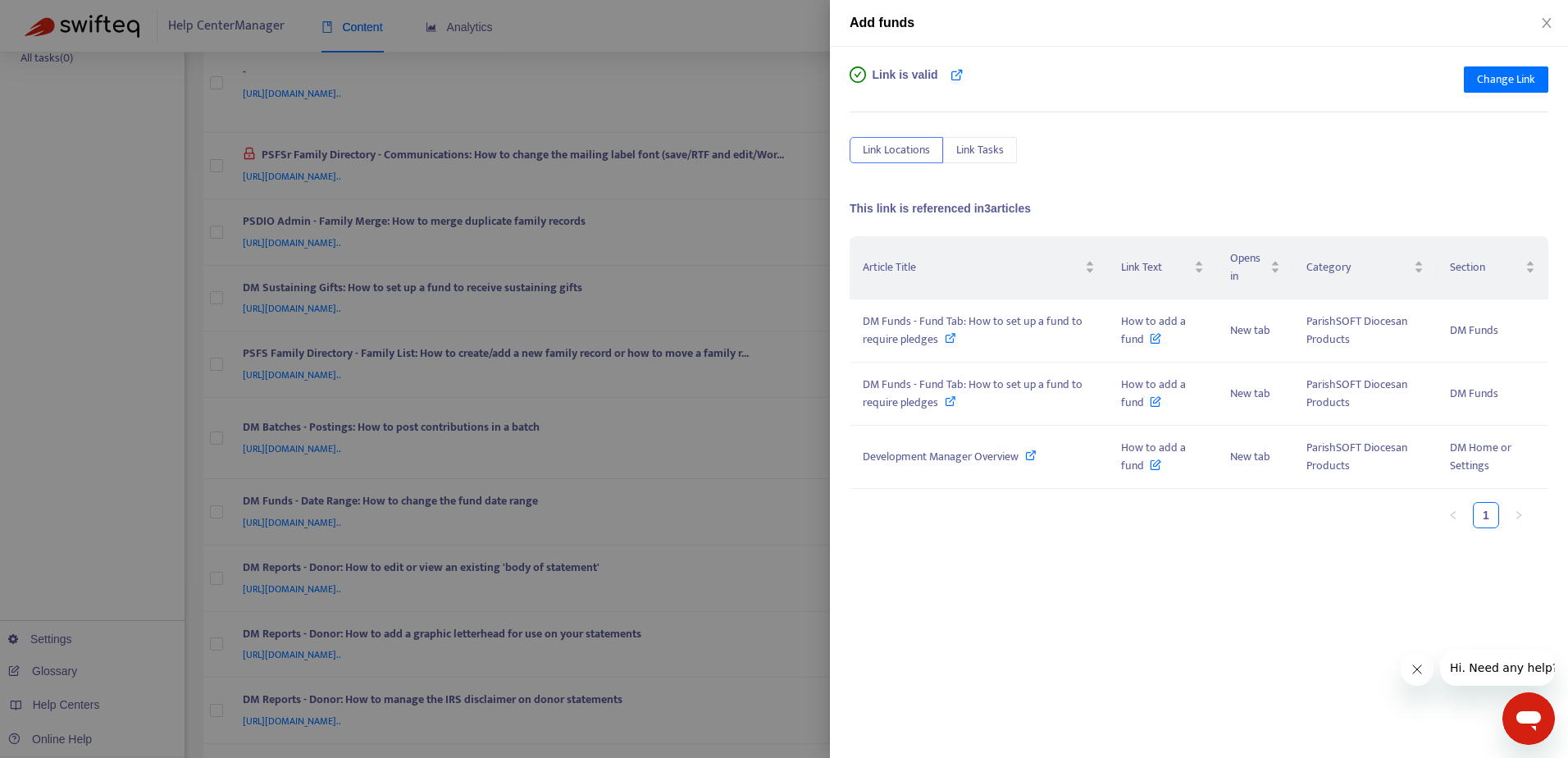
click at [779, 54] on div at bounding box center [784, 379] width 1568 height 758
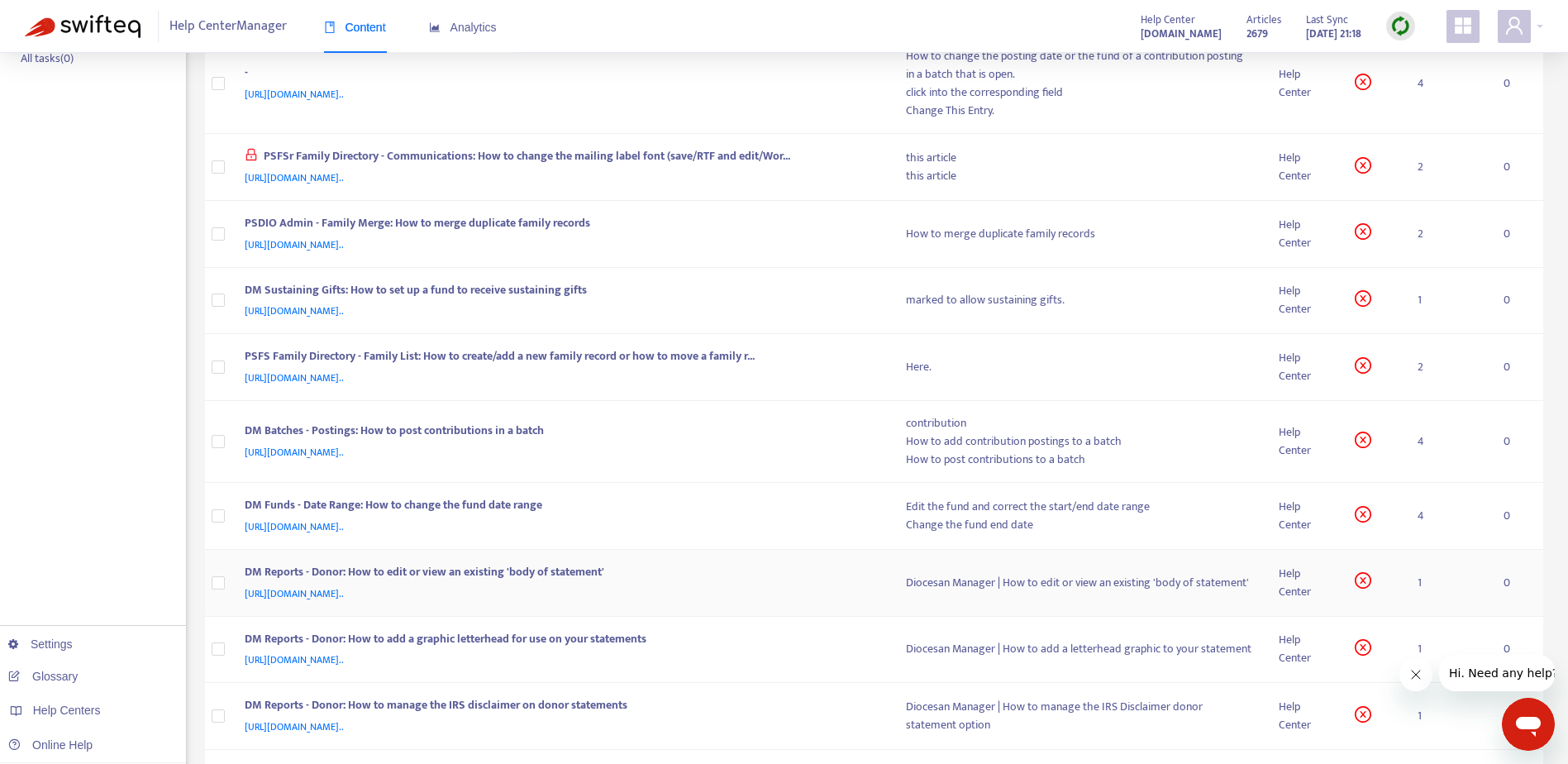
click at [803, 577] on div "DM Reports - Donor: How to edit or view an existing 'body of statement'" at bounding box center [559, 573] width 629 height 22
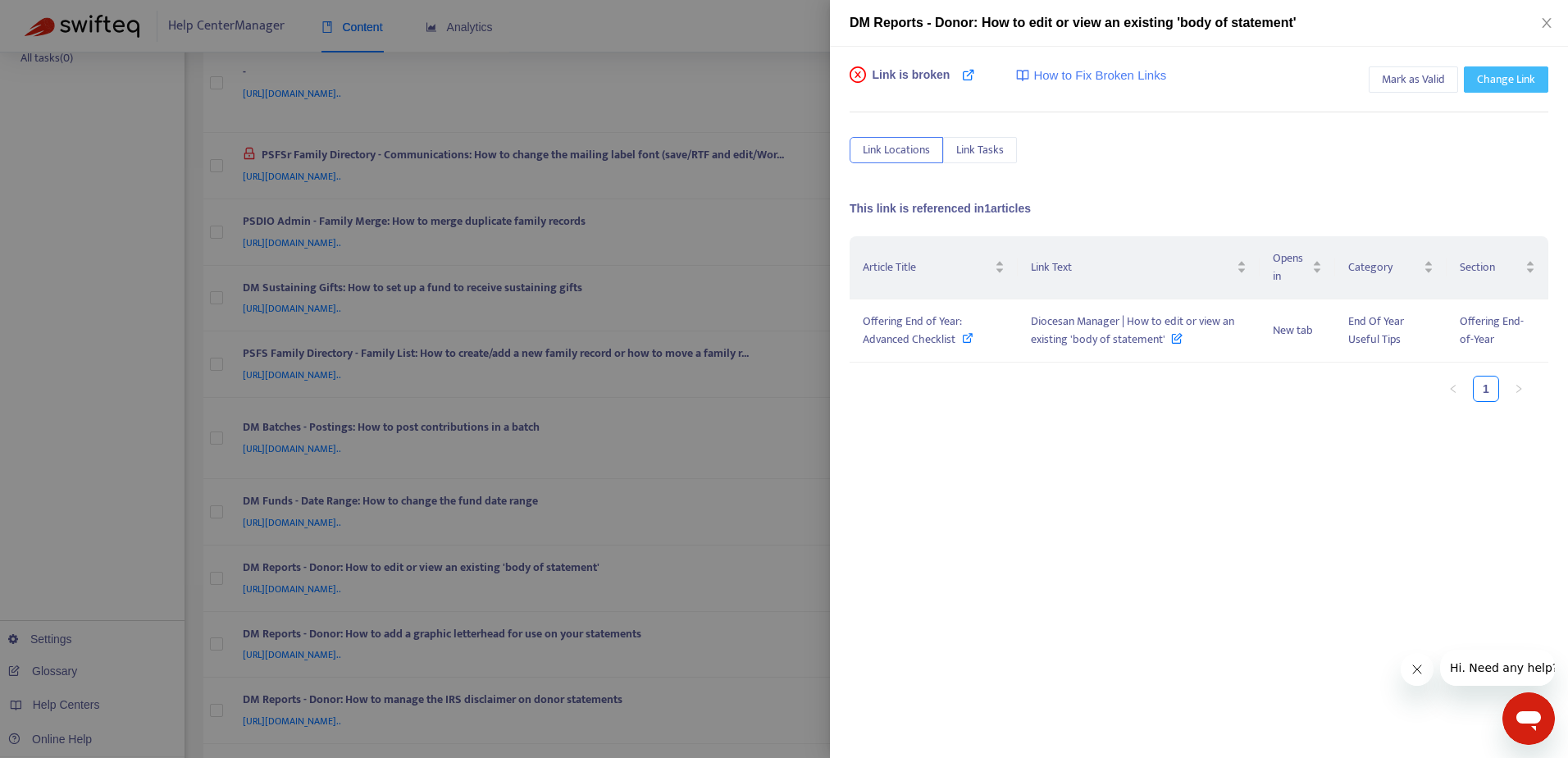
click at [1510, 78] on span "Change Link" at bounding box center [1506, 79] width 59 height 18
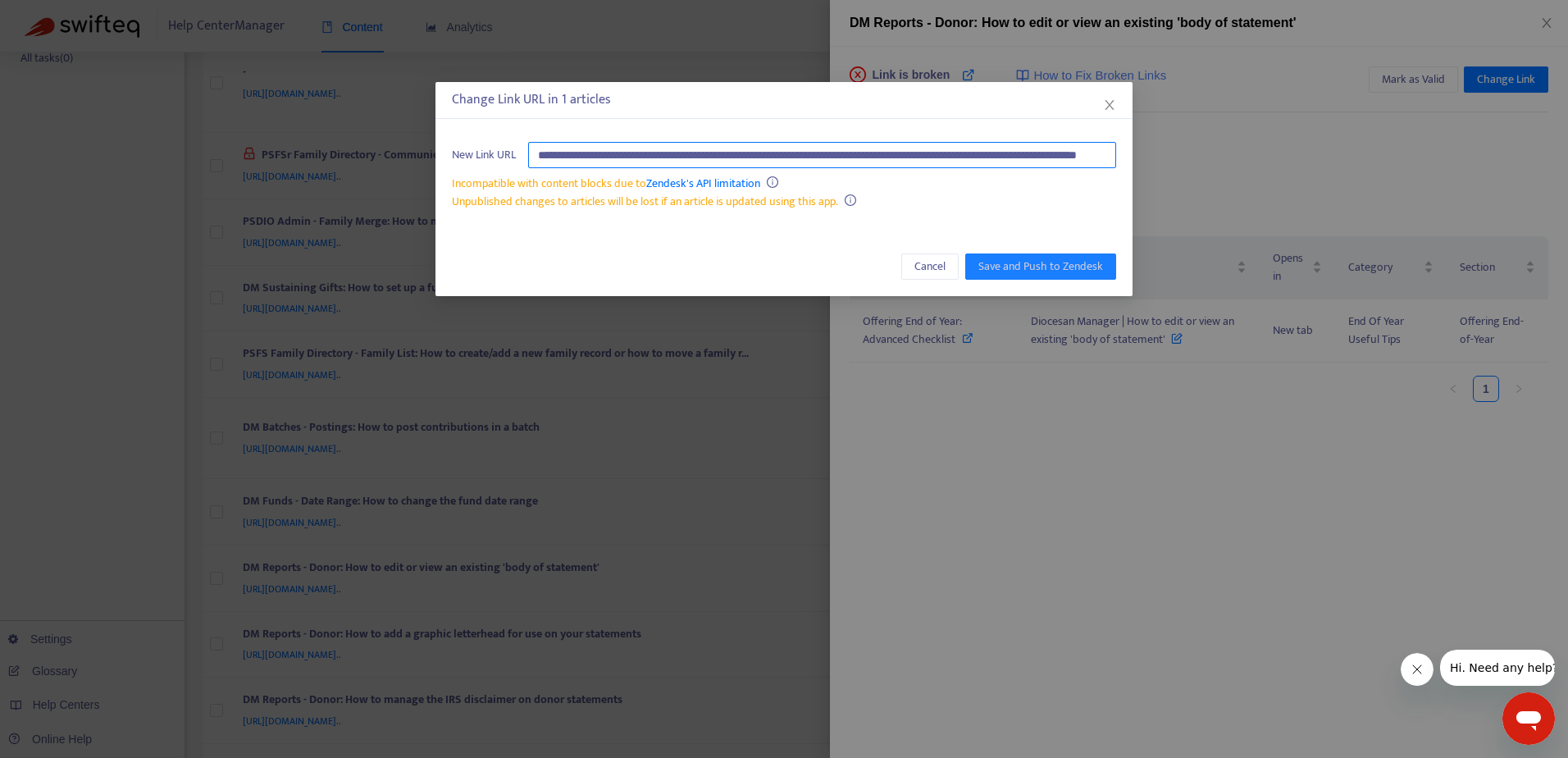
click at [812, 154] on input "**********" at bounding box center [822, 155] width 588 height 26
paste input "text"
type input "**********"
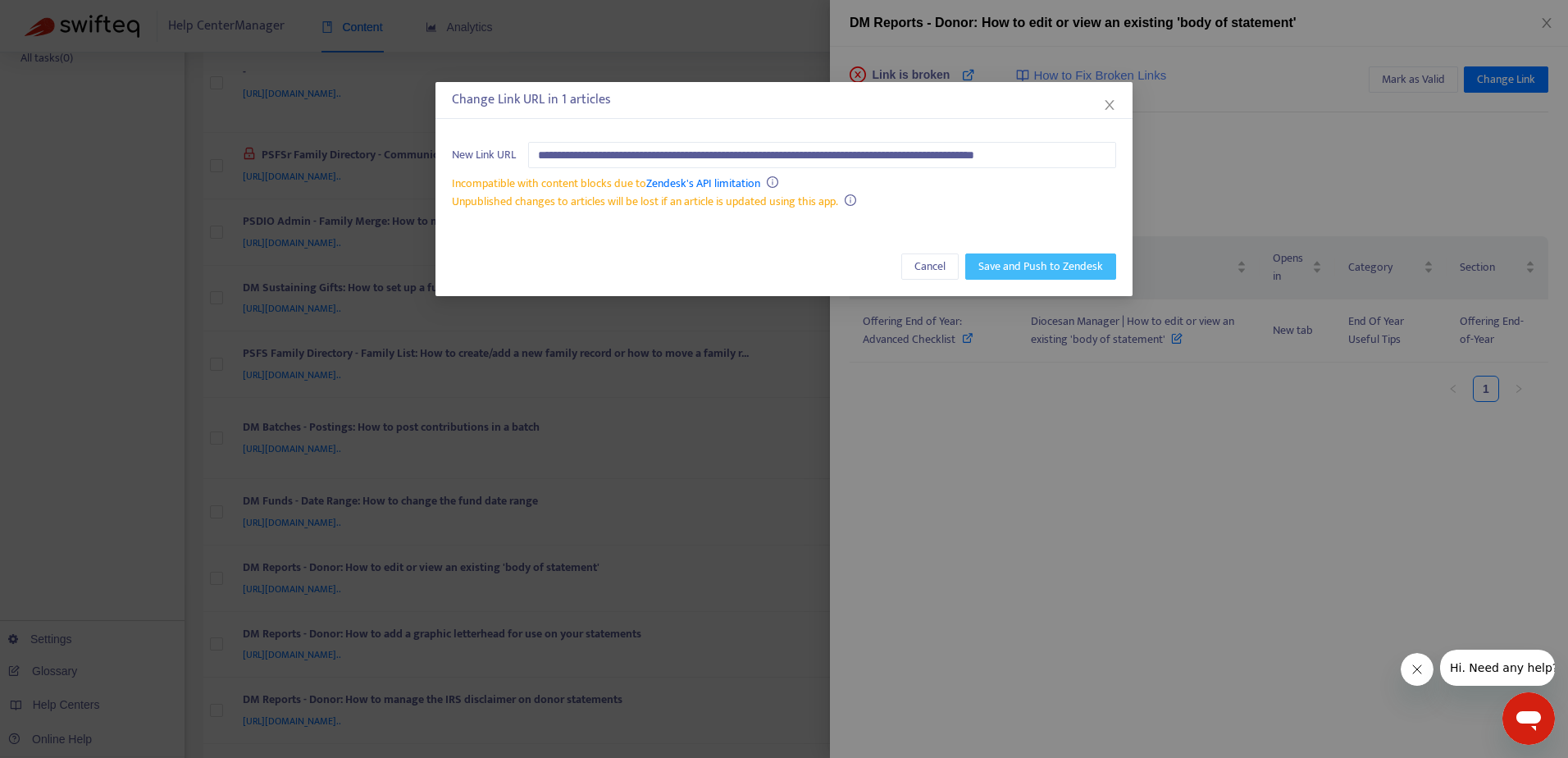
click at [1010, 269] on span "Save and Push to Zendesk" at bounding box center [1041, 266] width 125 height 18
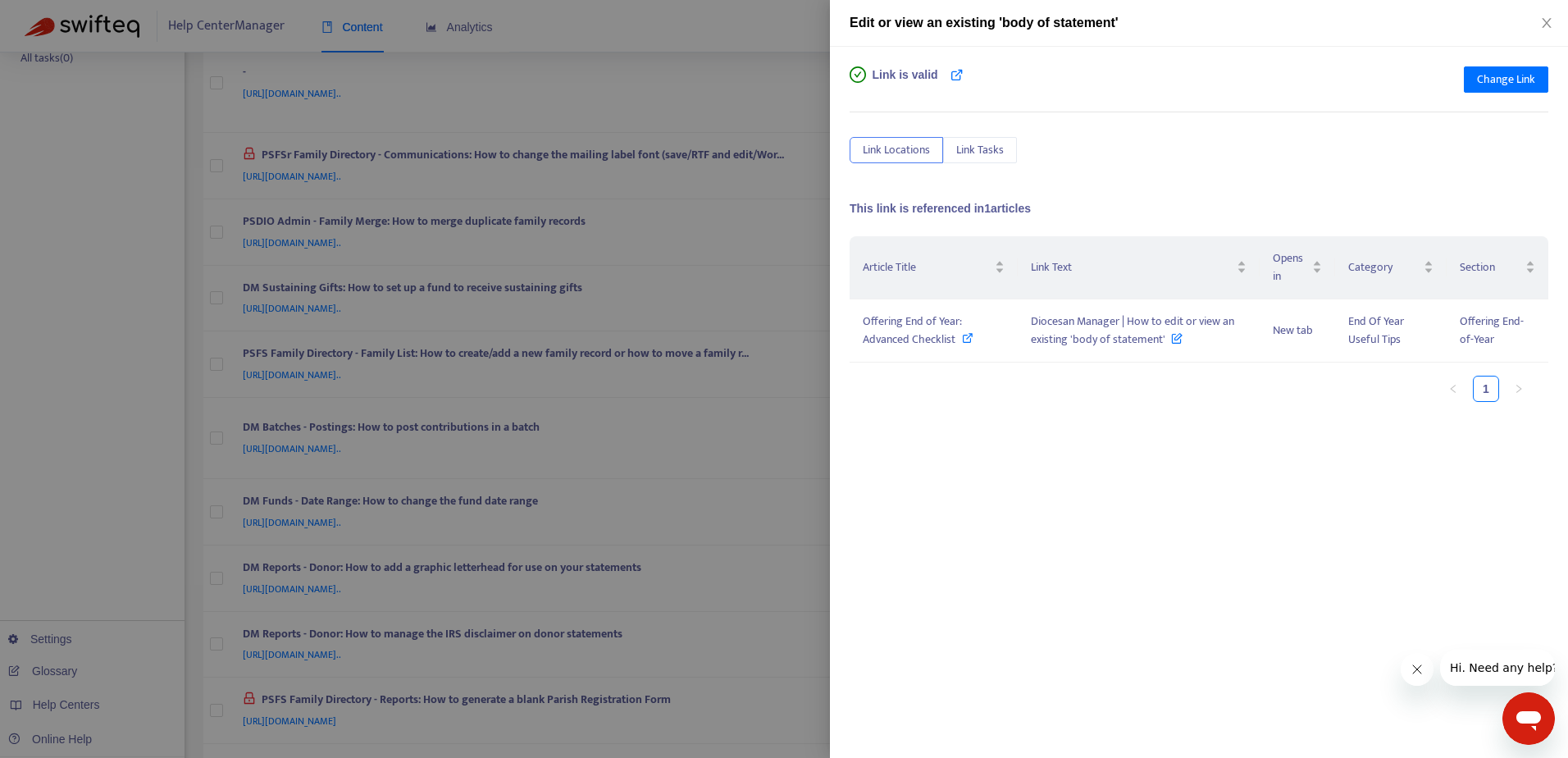
click at [740, 43] on div at bounding box center [784, 379] width 1568 height 758
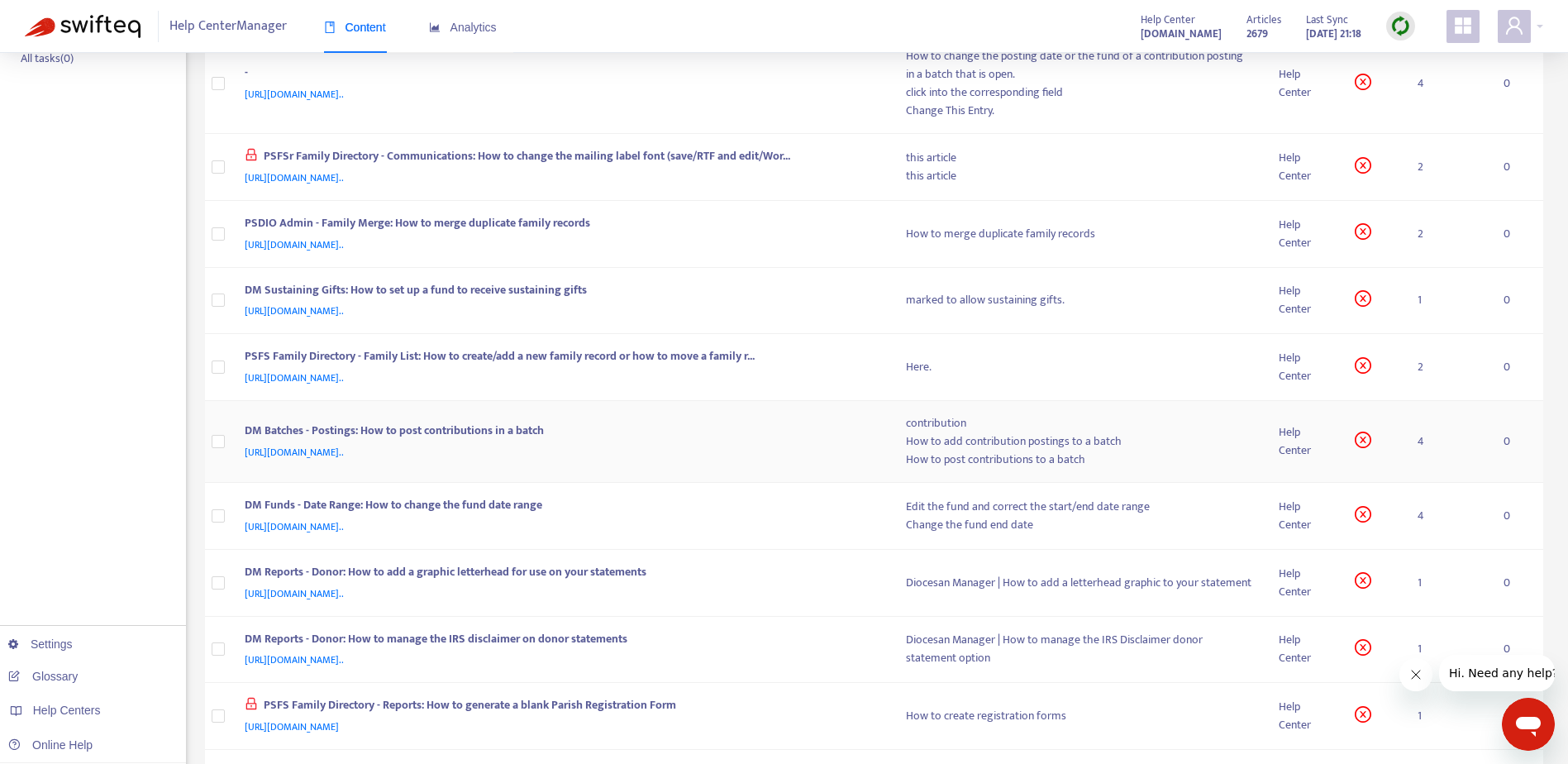
click at [791, 449] on div "https://support.parishsoft.com/hc/en-us/articles/14631924351387-DM-Batches-Post…" at bounding box center [559, 452] width 629 height 18
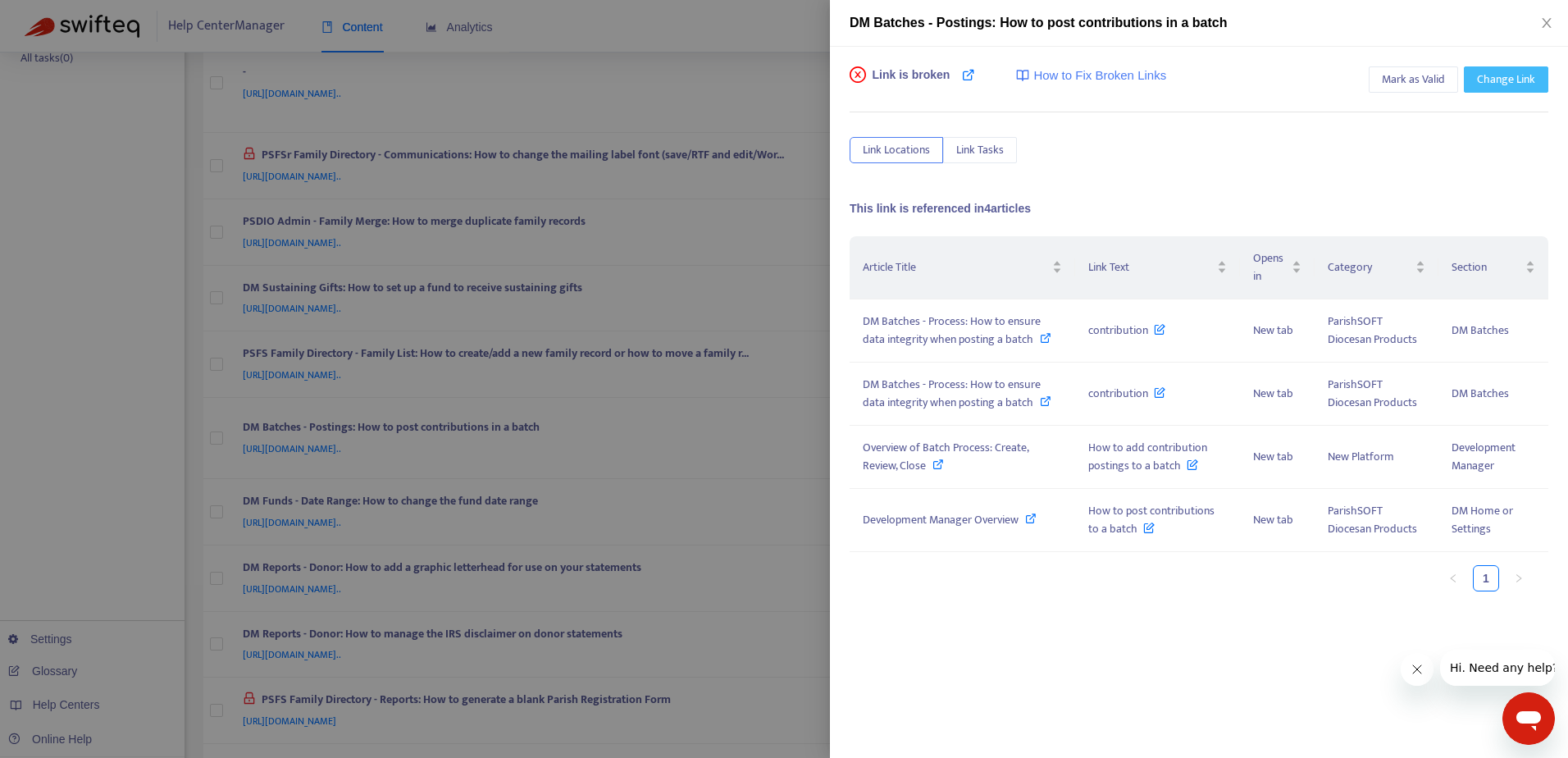
click at [1511, 76] on span "Change Link" at bounding box center [1506, 79] width 59 height 18
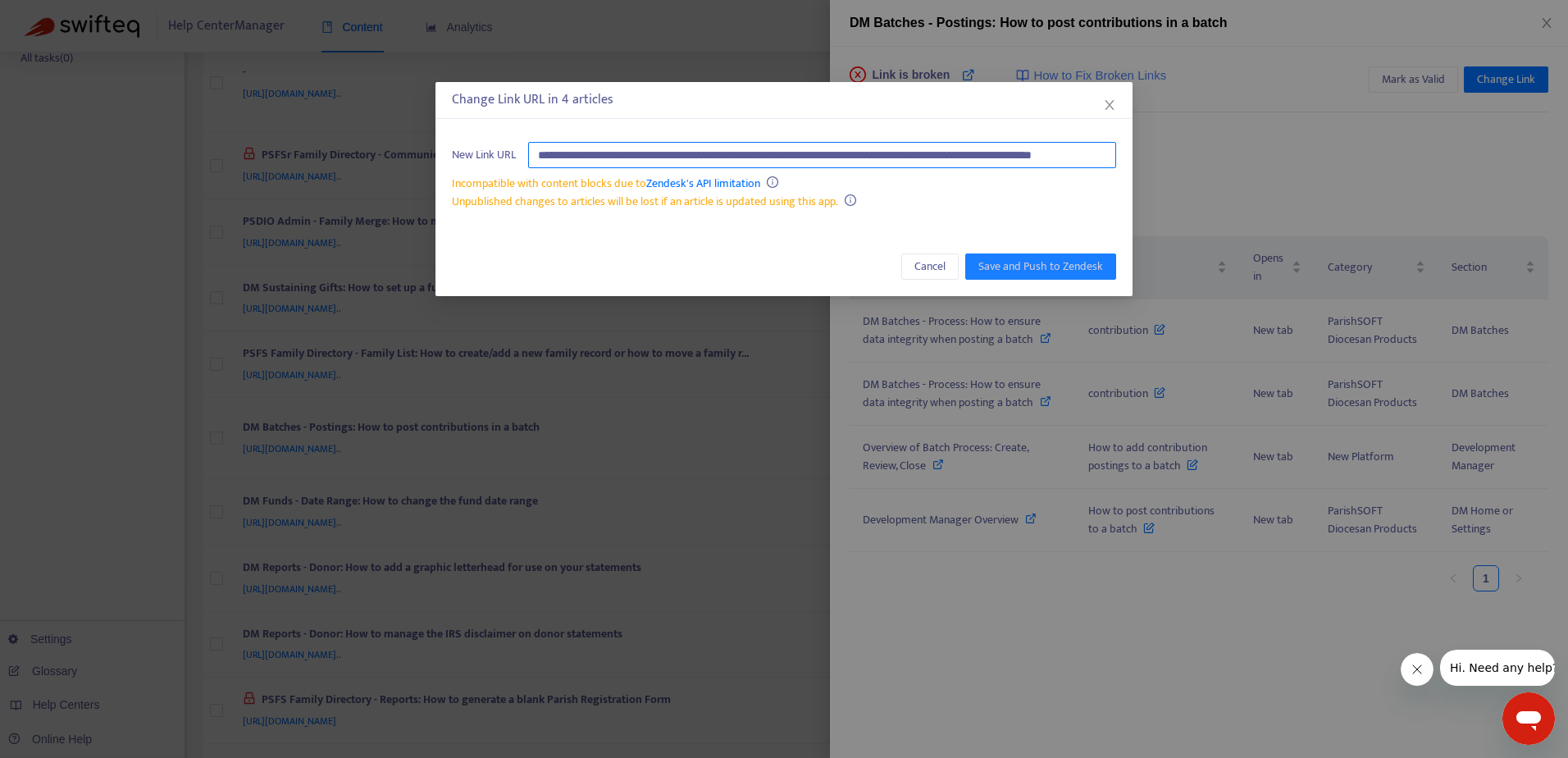
click at [846, 159] on input "**********" at bounding box center [822, 155] width 588 height 26
paste input "text"
type input "**********"
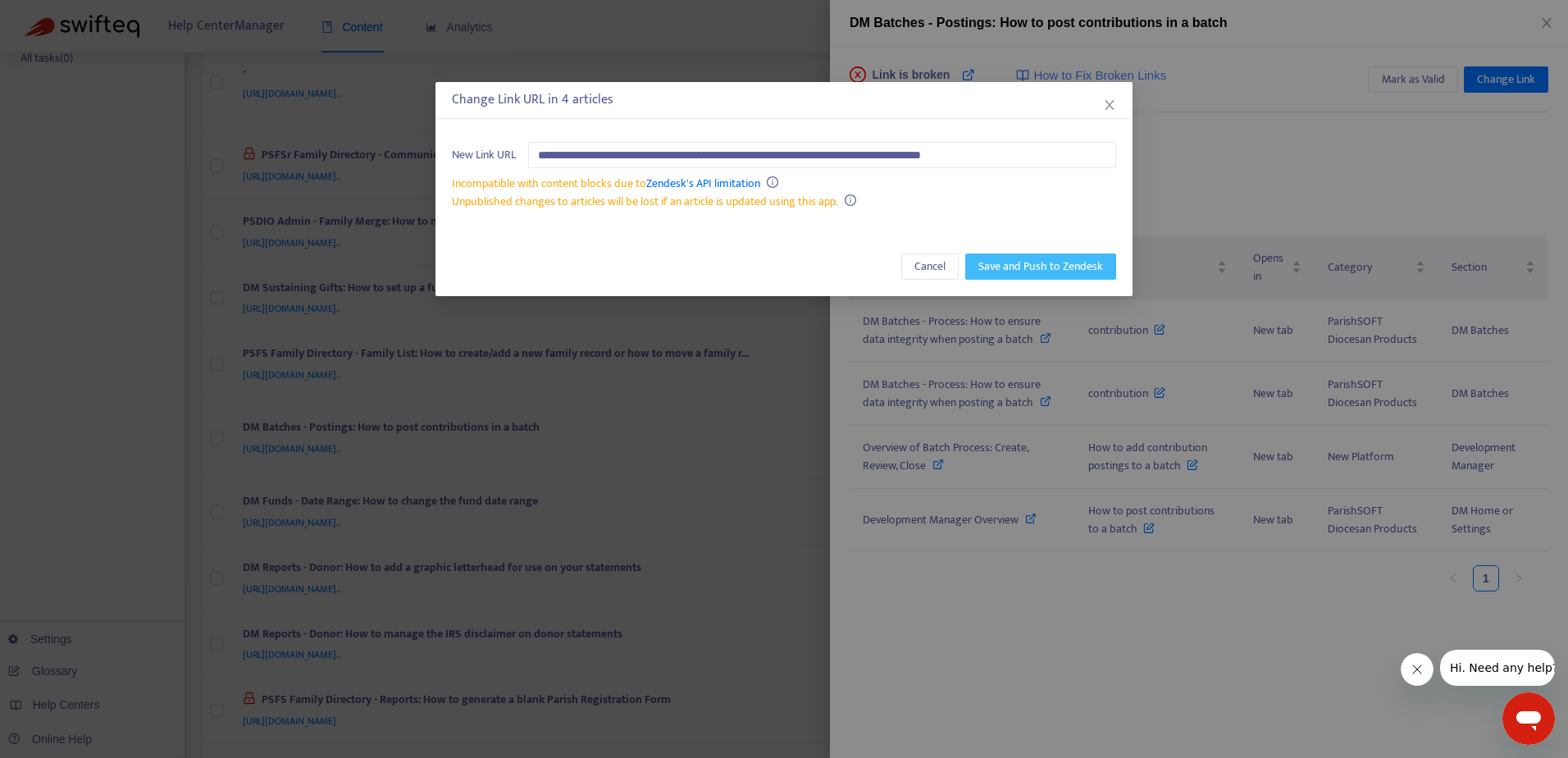
click at [1058, 262] on span "Save and Push to Zendesk" at bounding box center [1041, 266] width 125 height 18
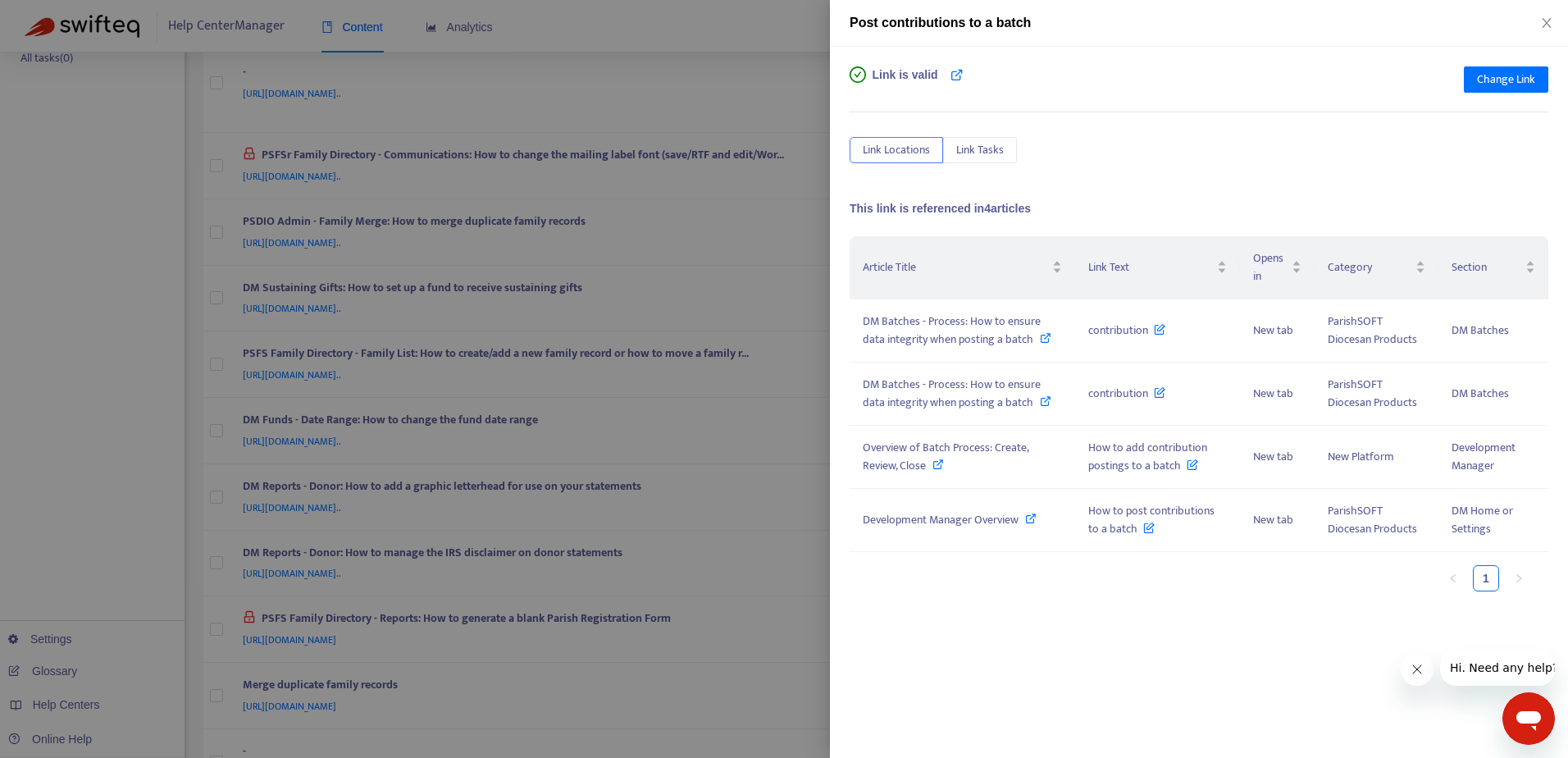
click at [759, 91] on div at bounding box center [784, 379] width 1568 height 758
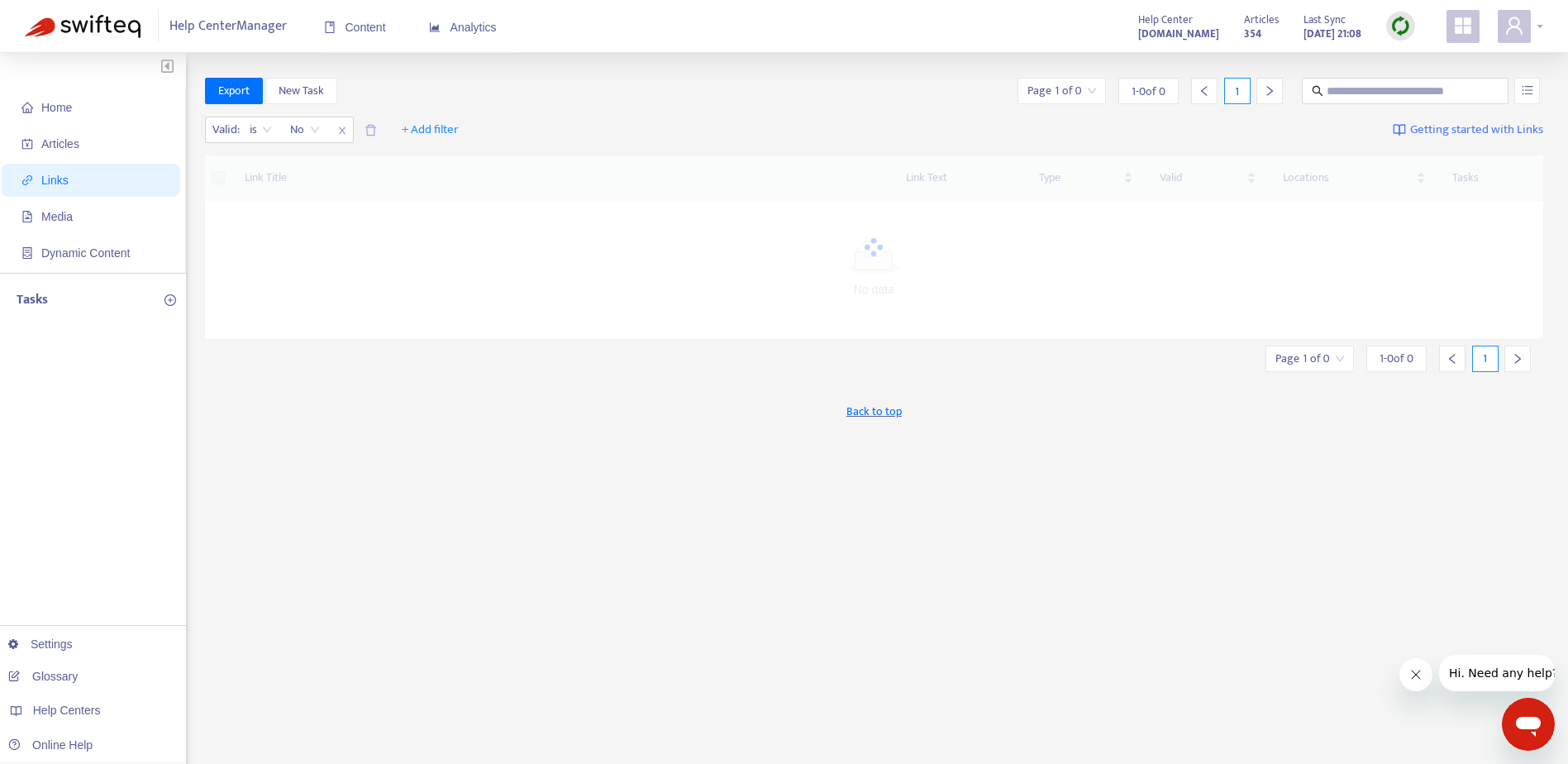
click at [1538, 23] on div at bounding box center [1520, 26] width 46 height 33
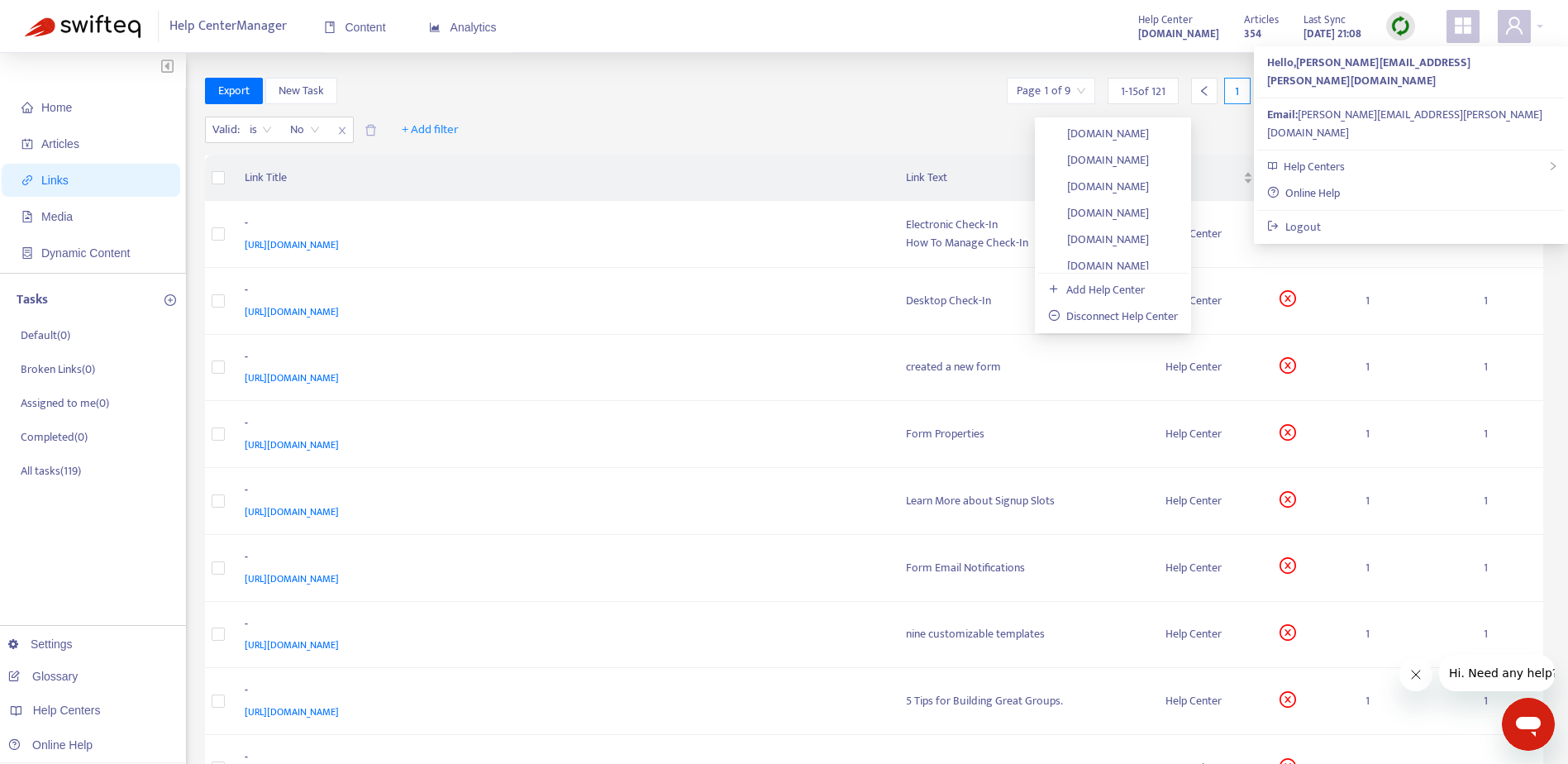
scroll to position [296, 0]
click at [1149, 233] on link "[DOMAIN_NAME]" at bounding box center [1098, 234] width 101 height 19
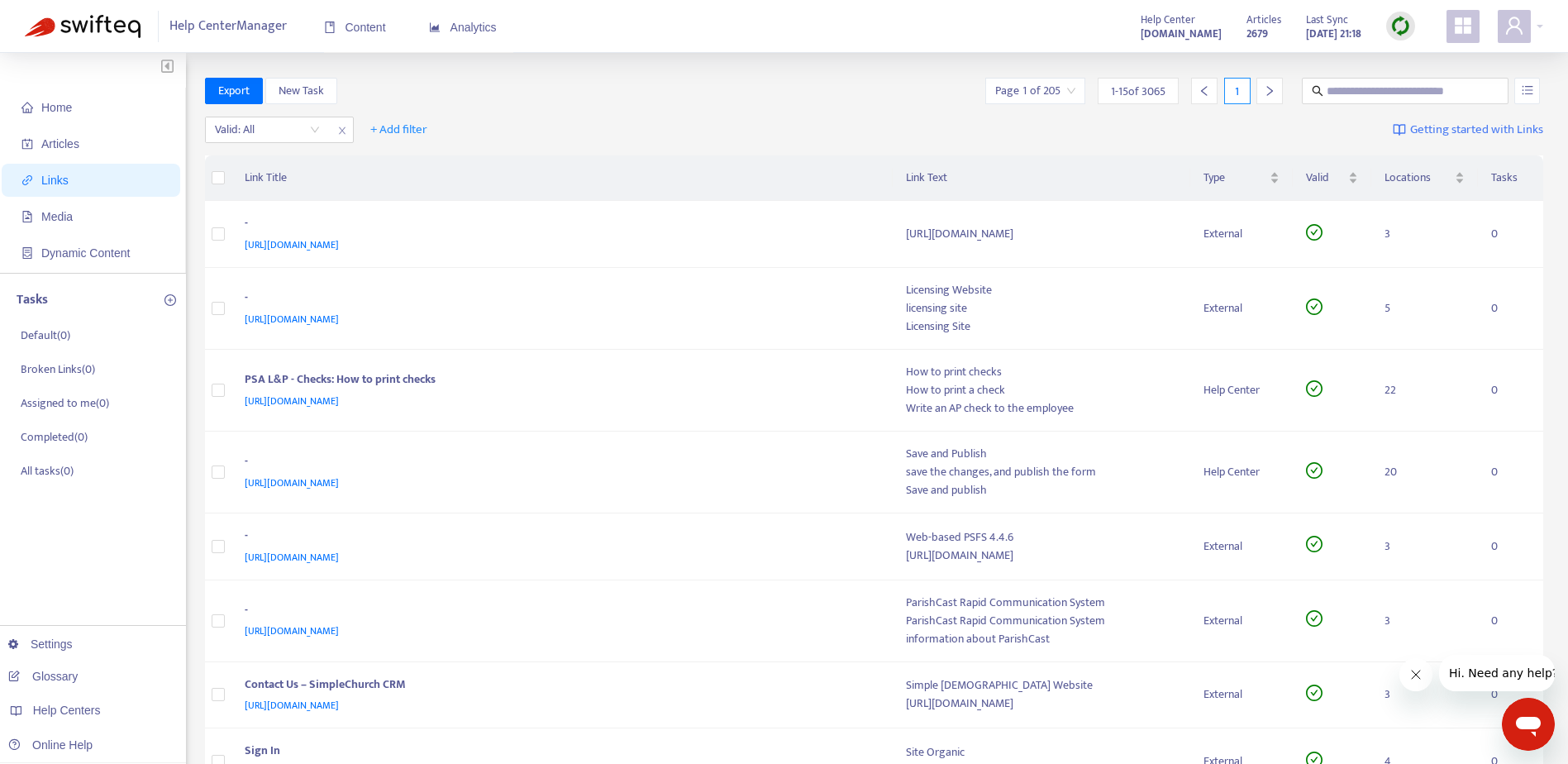
click at [641, 104] on div "Export New Task Page 1 of 205 1 - 15 of 3065 1" at bounding box center [874, 94] width 1338 height 33
click at [93, 28] on img at bounding box center [82, 27] width 115 height 23
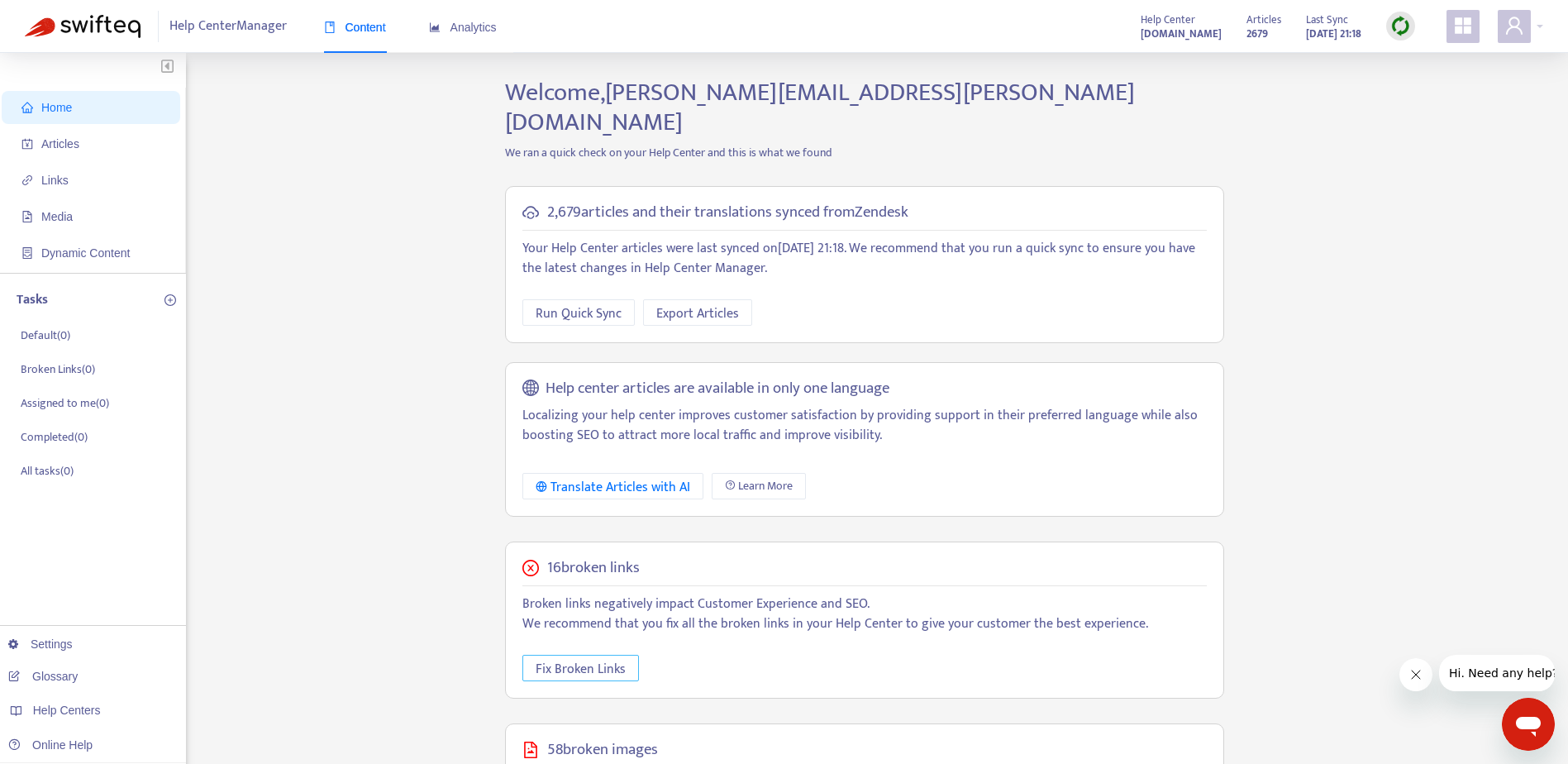
click at [585, 658] on span "Fix Broken Links" at bounding box center [580, 669] width 90 height 21
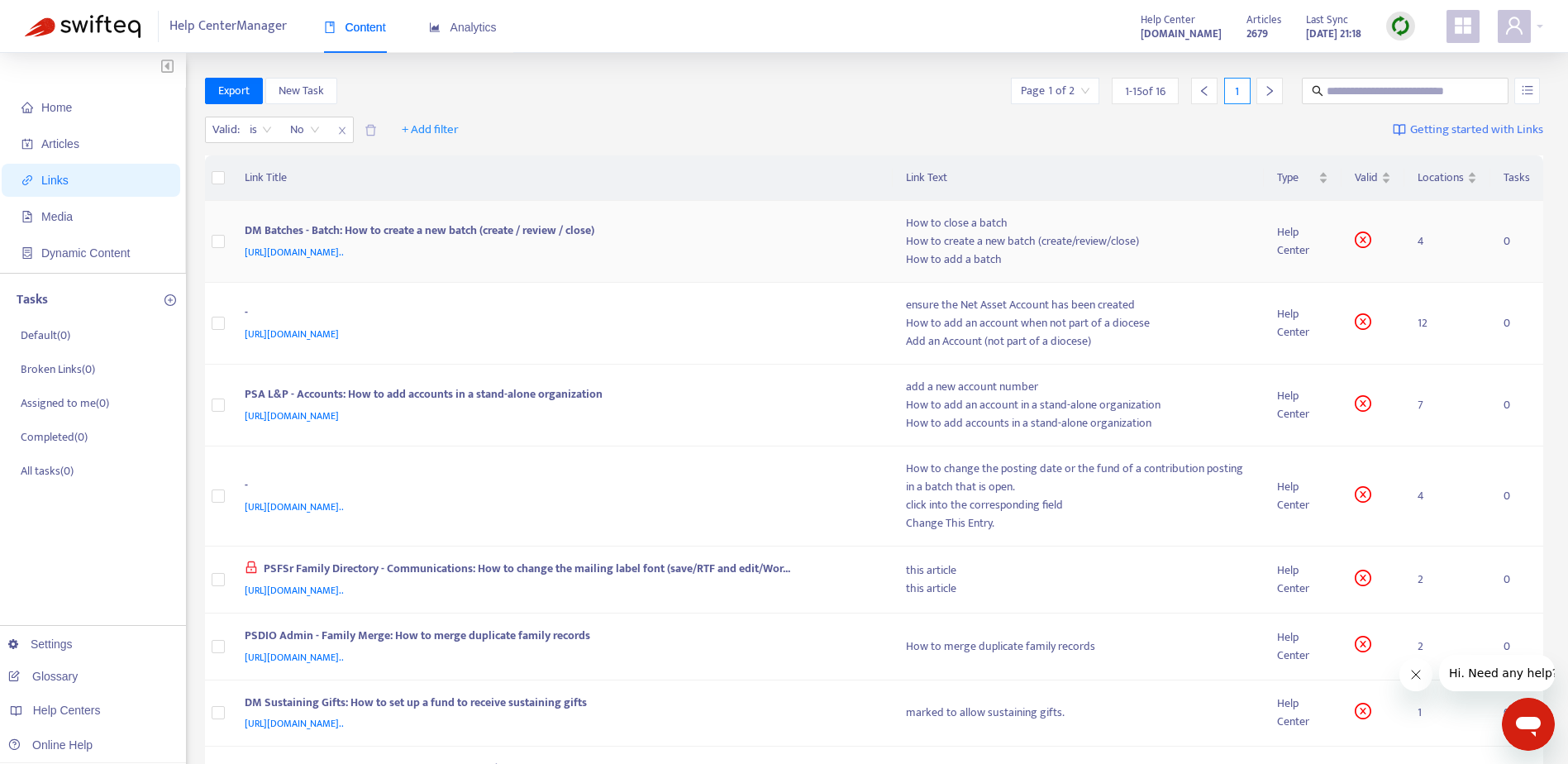
click at [797, 240] on div "DM Batches - Batch: How to create a new batch (create / review / close)" at bounding box center [559, 231] width 629 height 22
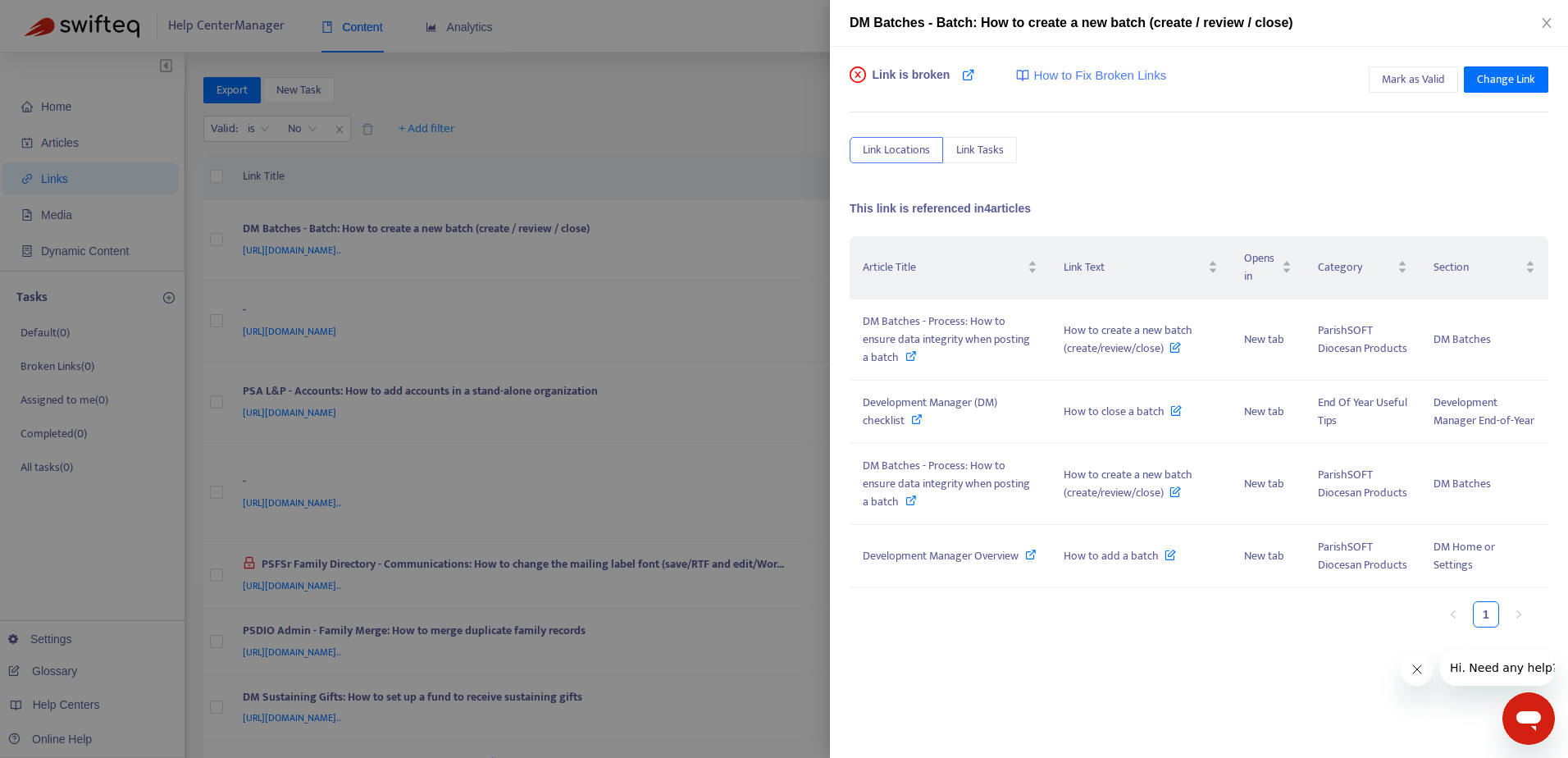
click at [779, 92] on div at bounding box center [784, 379] width 1568 height 758
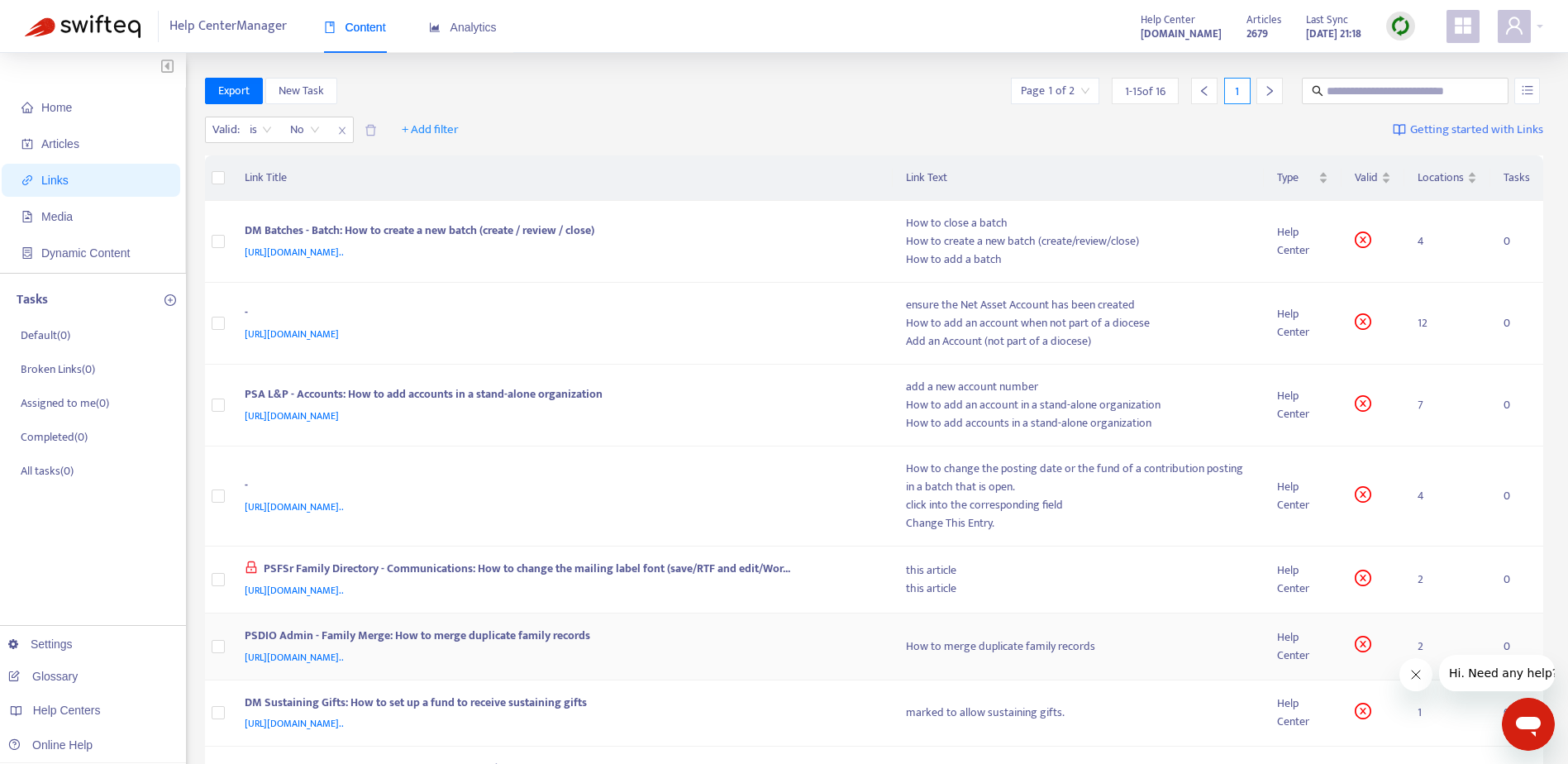
click at [774, 652] on div "https://support.parishsoft.com/hc/en-us/articles/14633363731995-PSDIO-Admin-Fam…" at bounding box center [559, 656] width 629 height 18
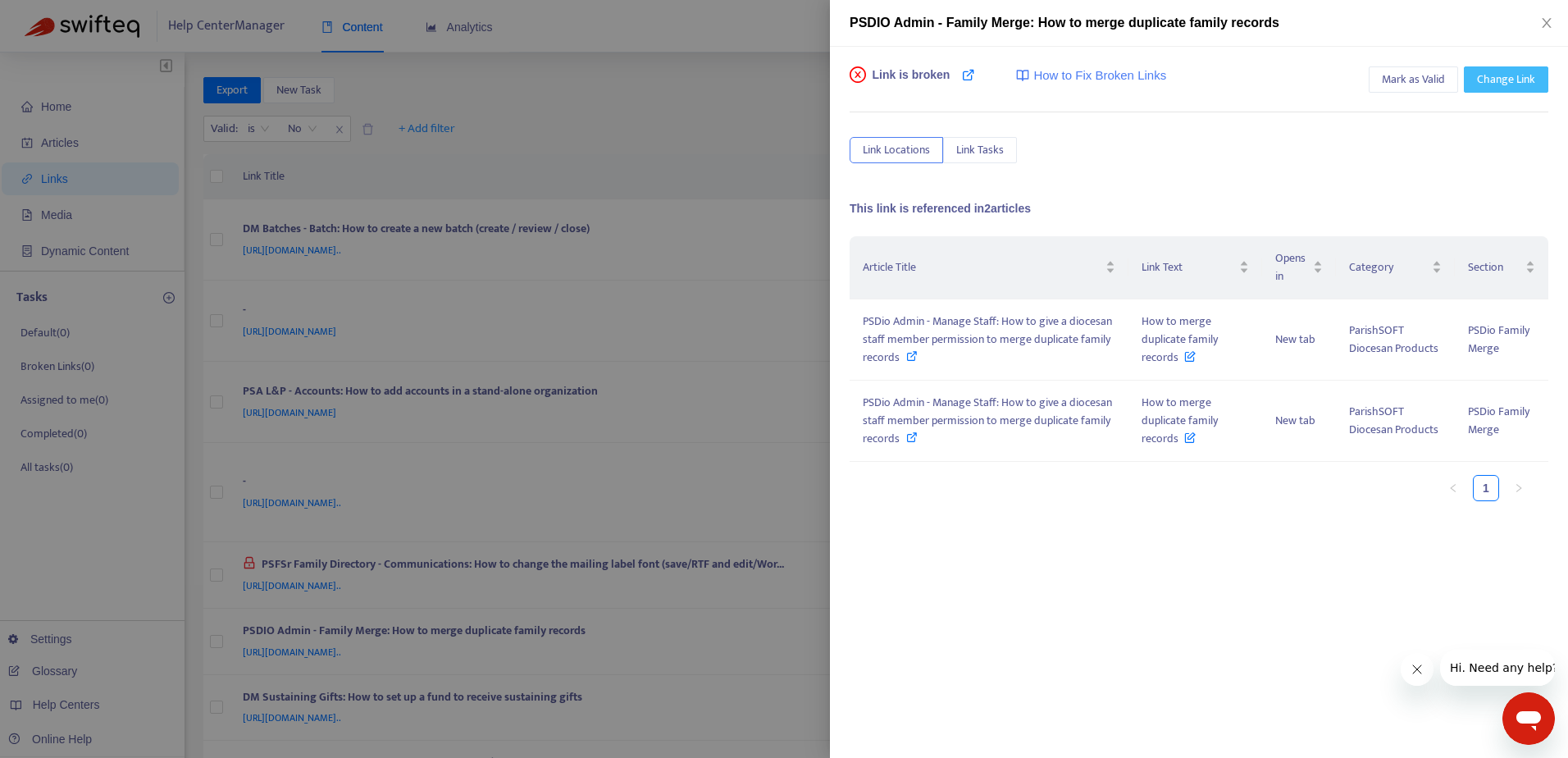
click at [1508, 79] on span "Change Link" at bounding box center [1506, 79] width 59 height 18
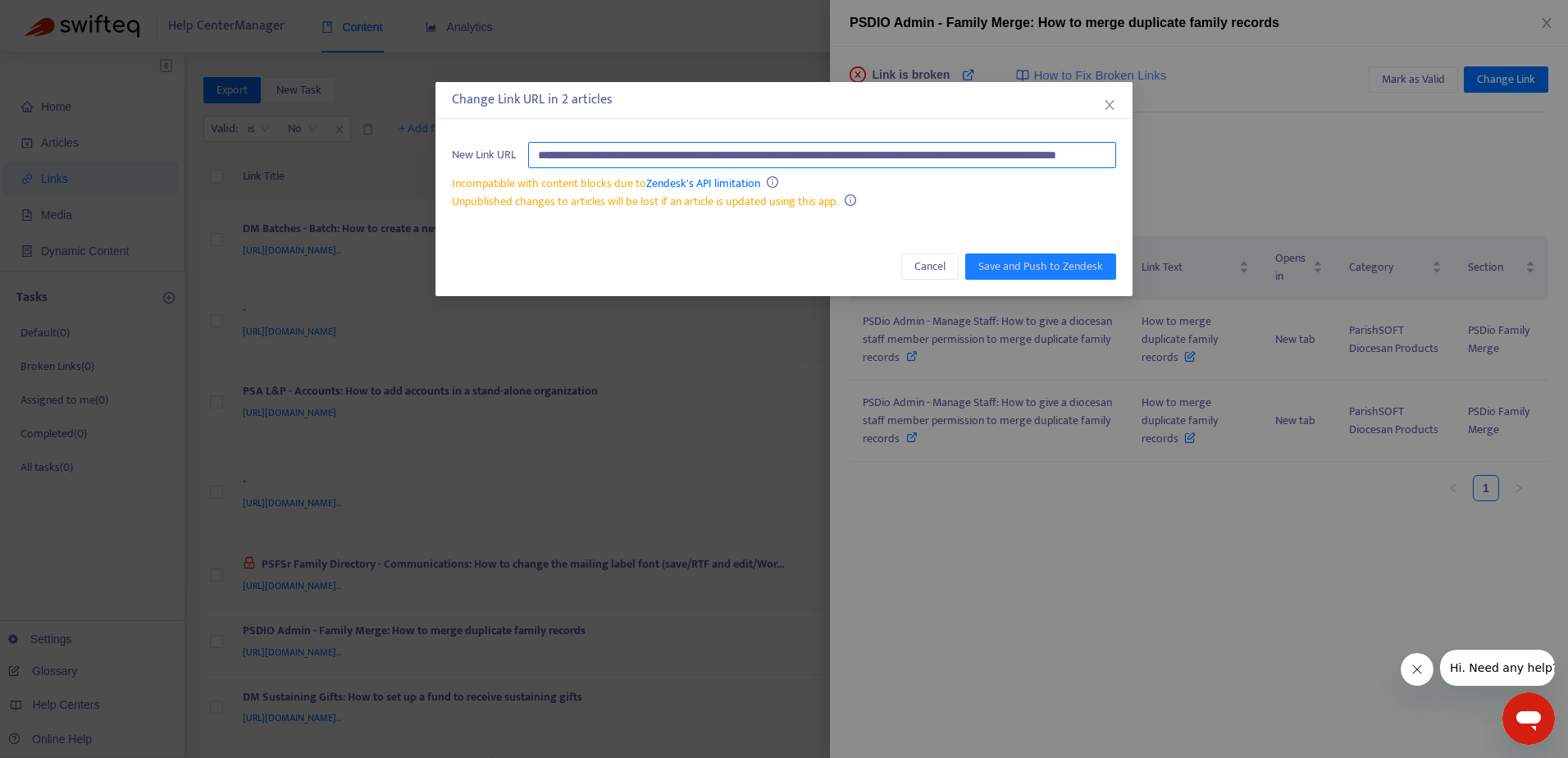
click at [969, 163] on input "**********" at bounding box center [822, 155] width 588 height 26
paste input "text"
type input "**********"
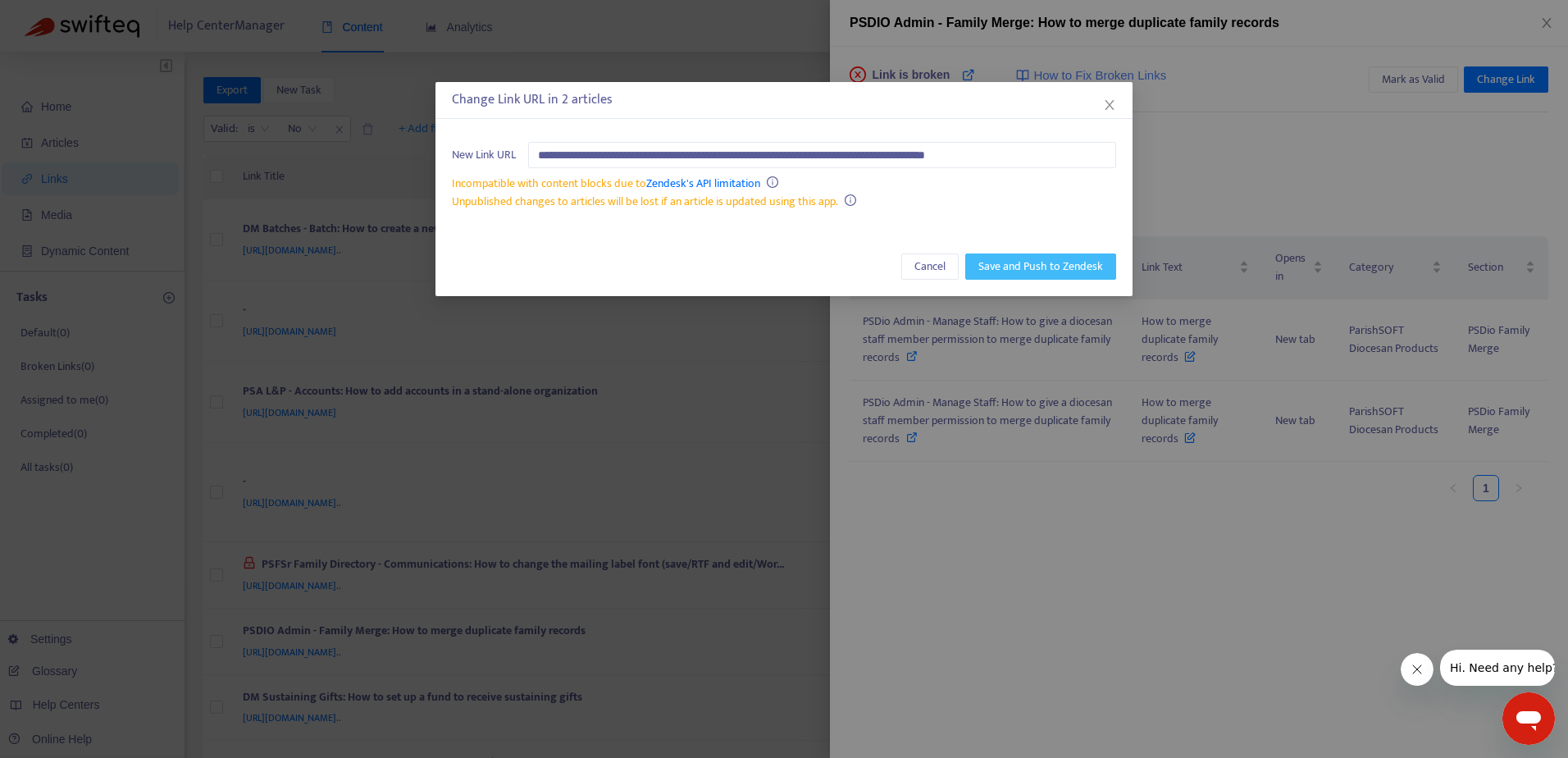
click at [1010, 275] on button "Save and Push to Zendesk" at bounding box center [1041, 267] width 151 height 26
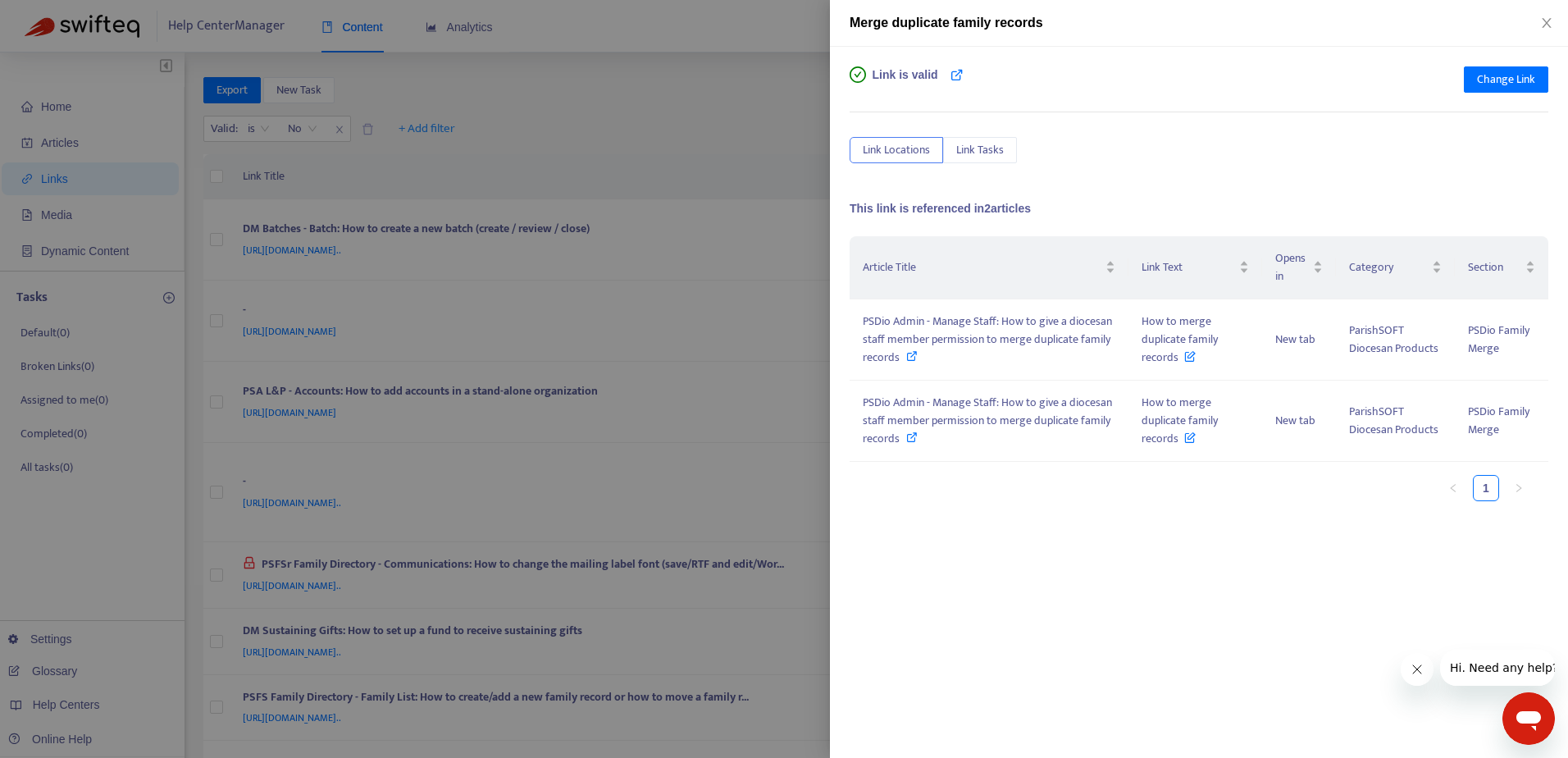
click at [710, 38] on div at bounding box center [784, 379] width 1568 height 758
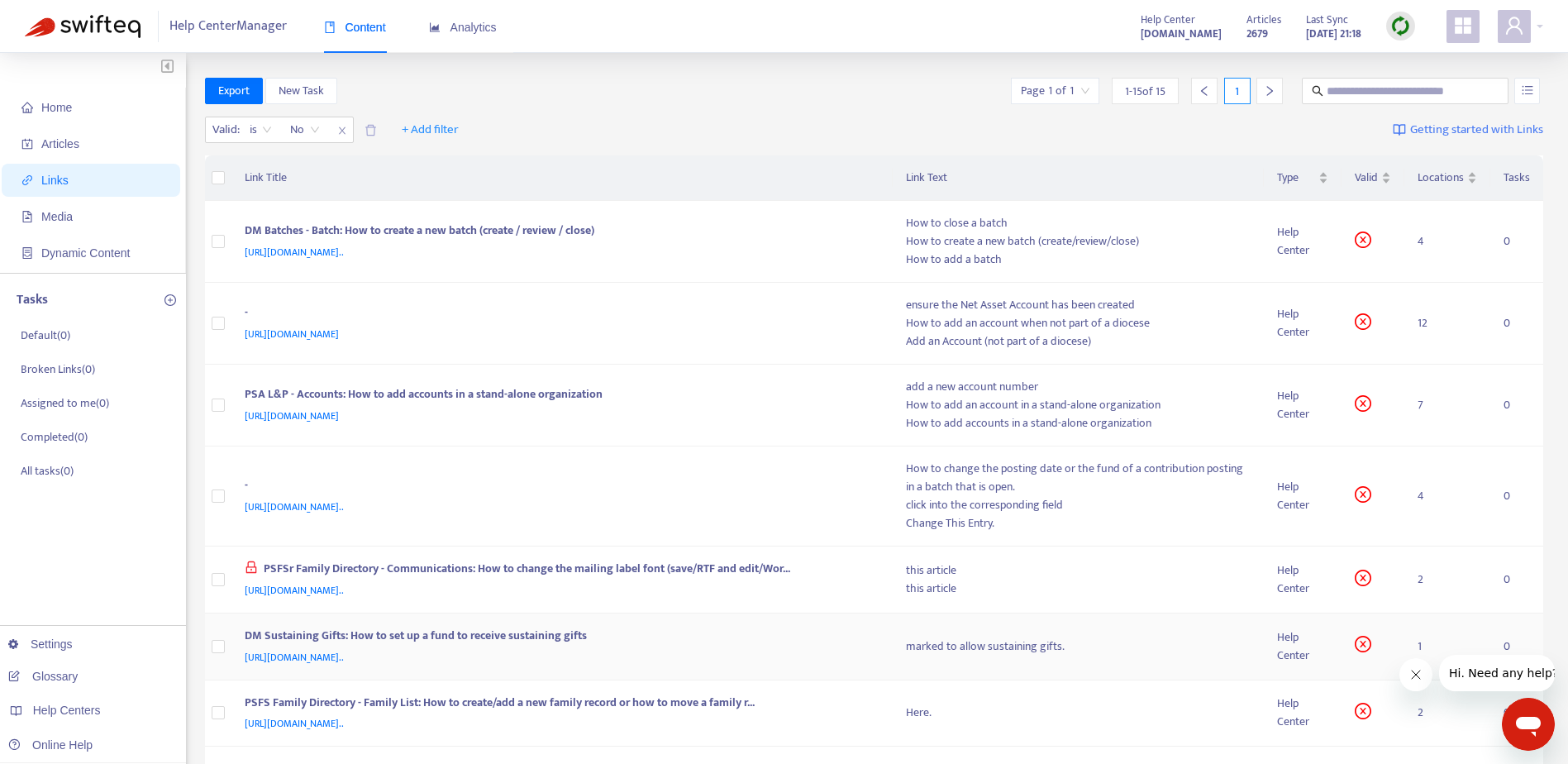
click at [764, 649] on div "https://support.parishsoft.com/hc/en-us/articles/14630395020187-DM-Sustaining-G…" at bounding box center [559, 656] width 629 height 18
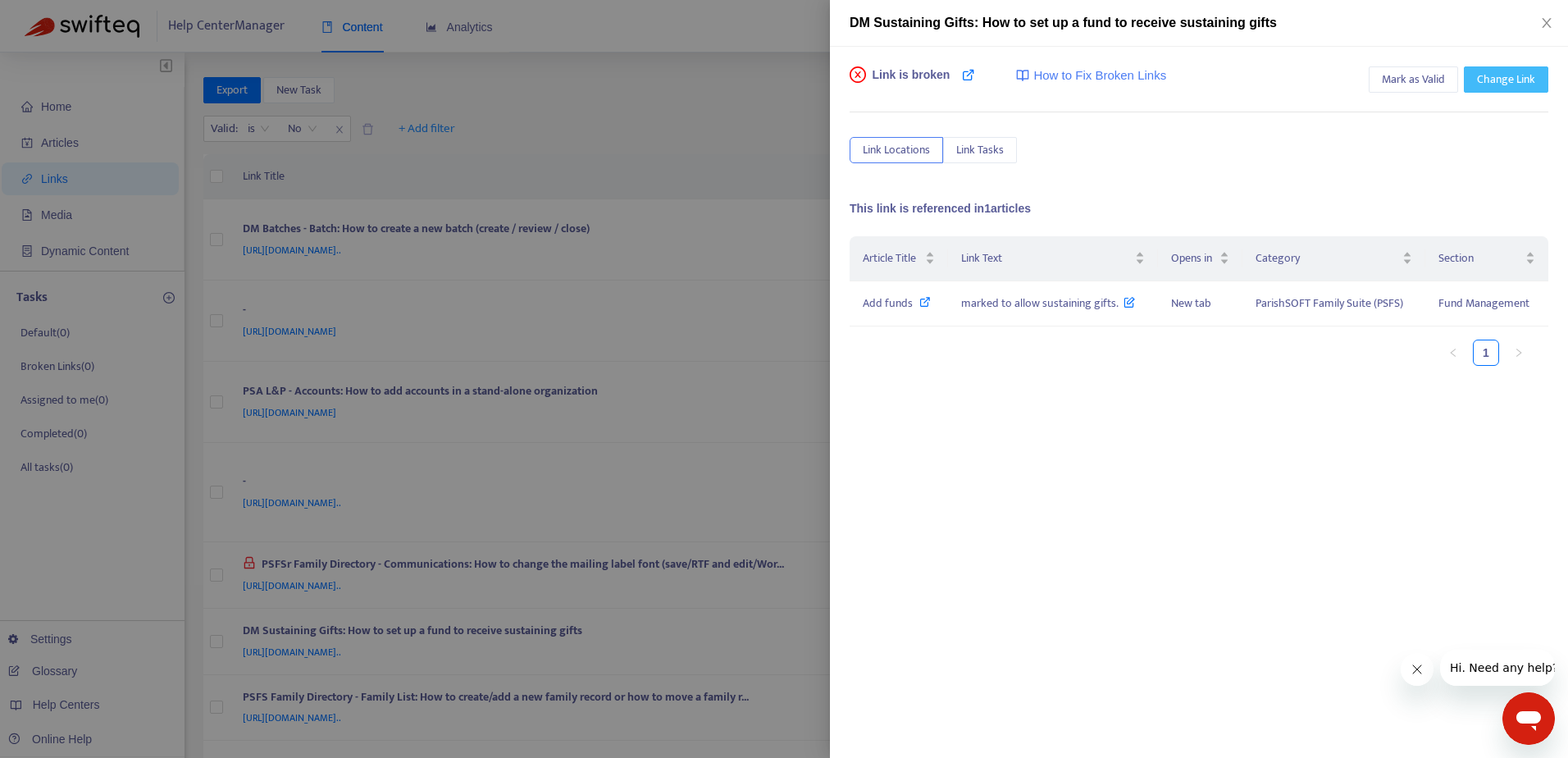
click at [1497, 76] on span "Change Link" at bounding box center [1506, 79] width 59 height 18
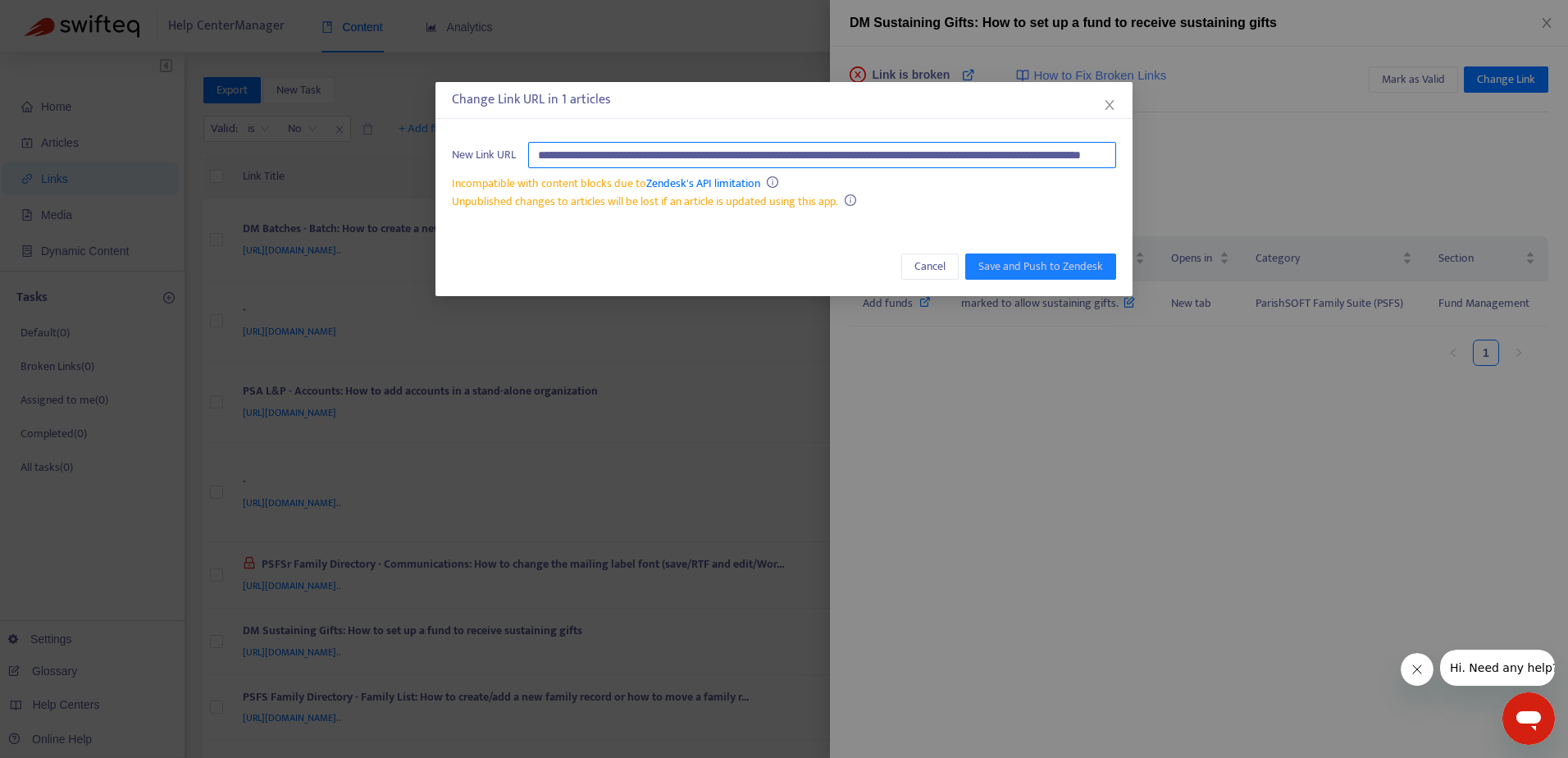
click at [752, 151] on input "**********" at bounding box center [822, 155] width 588 height 26
paste input "text"
type input "**********"
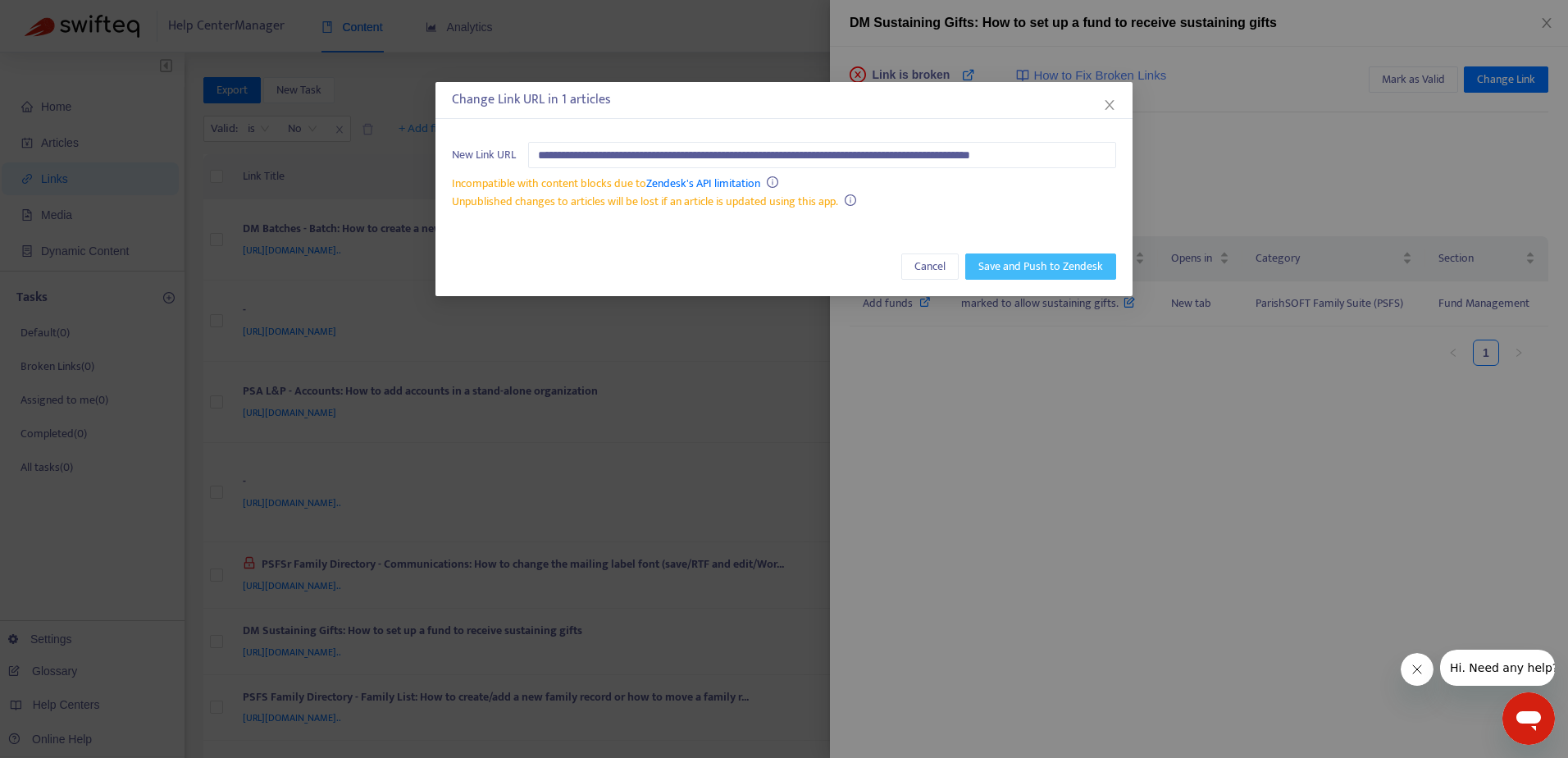
click at [1040, 267] on span "Save and Push to Zendesk" at bounding box center [1041, 266] width 125 height 18
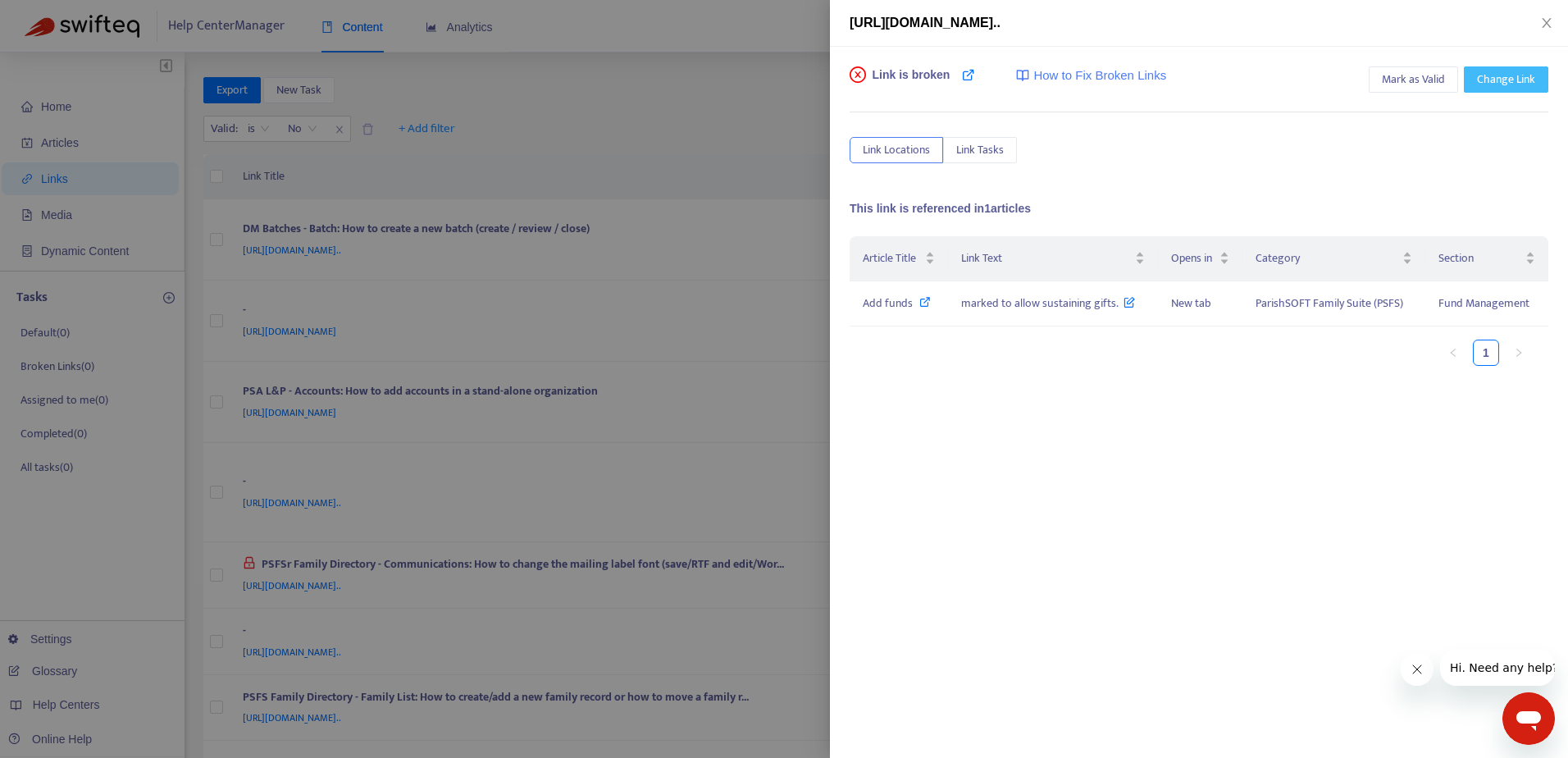
click at [1490, 79] on span "Change Link" at bounding box center [1506, 79] width 59 height 18
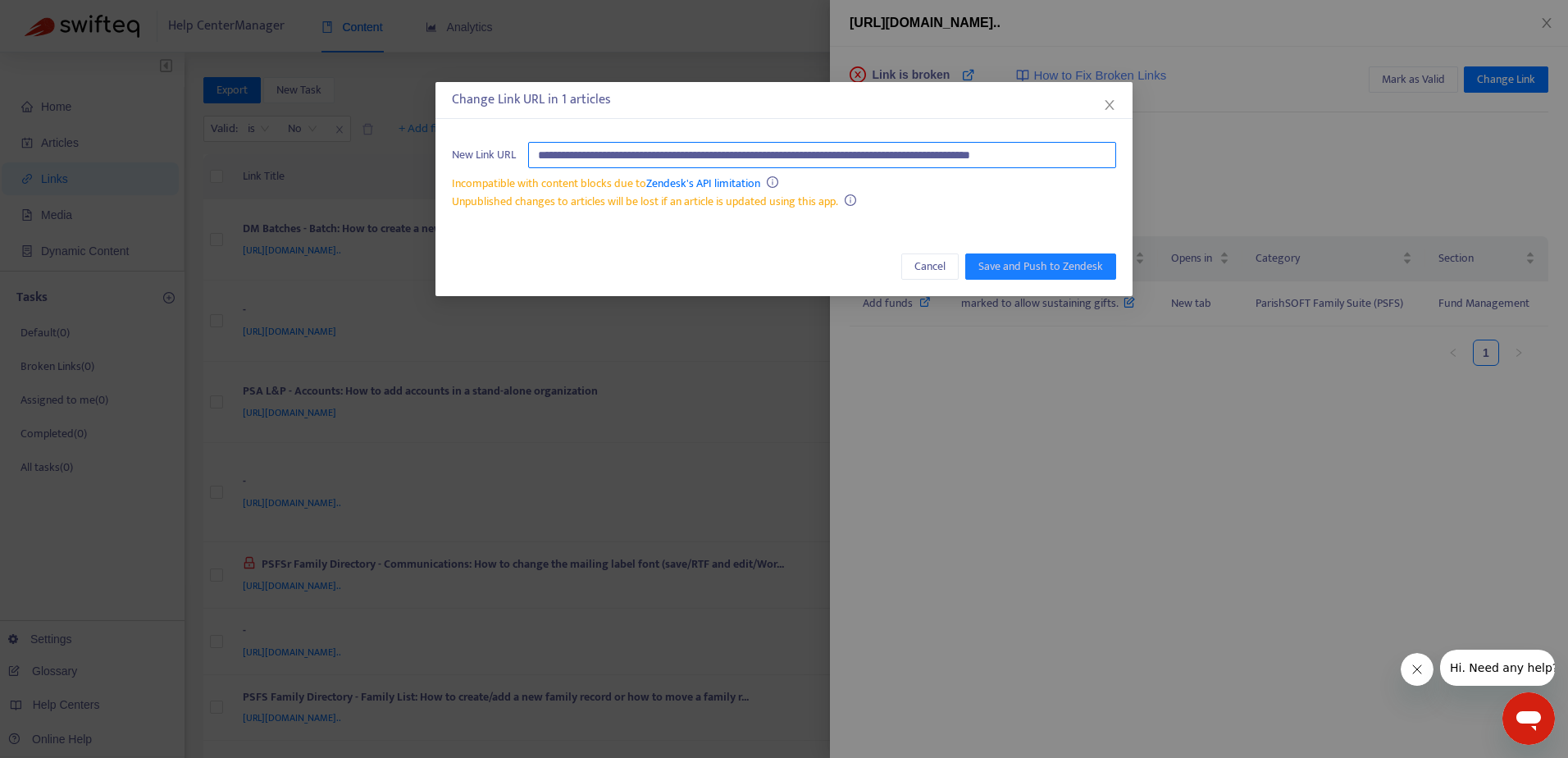
click at [871, 153] on input "**********" at bounding box center [822, 155] width 588 height 26
click at [710, 259] on div "Cancel Save and Push to Zendesk" at bounding box center [784, 267] width 697 height 59
click at [926, 268] on span "Cancel" at bounding box center [929, 266] width 31 height 18
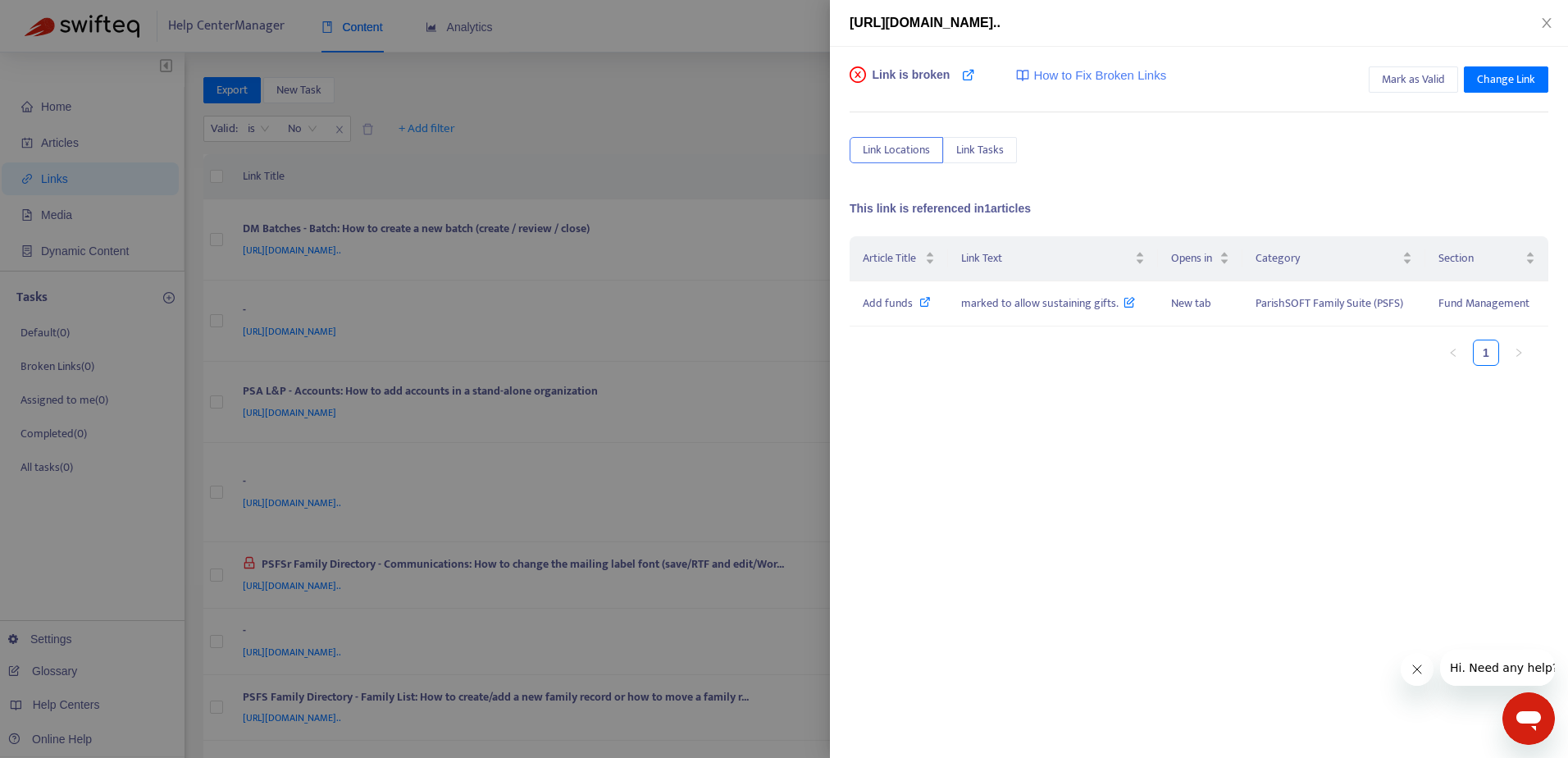
click at [740, 68] on div at bounding box center [784, 379] width 1568 height 758
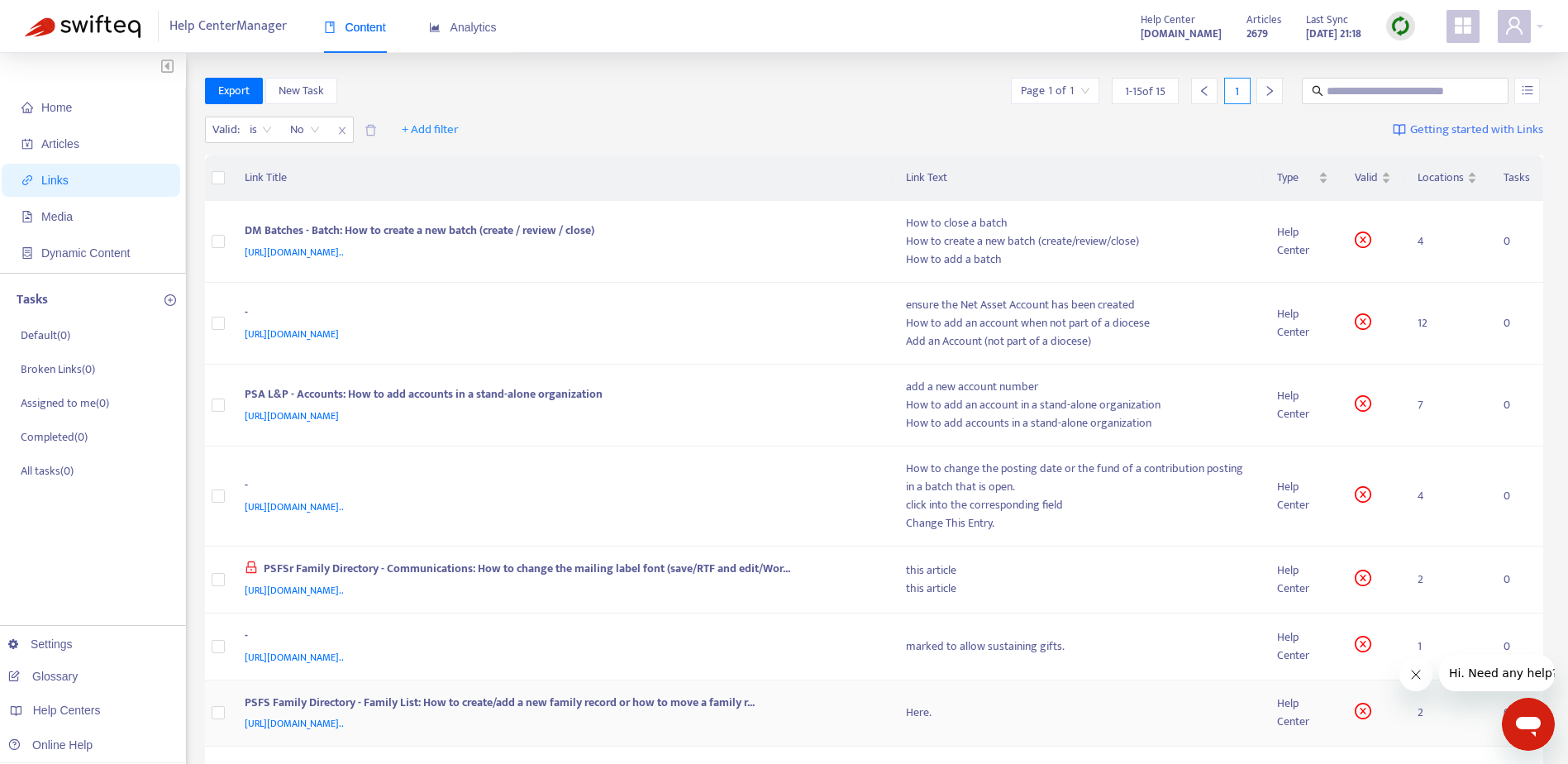
click at [683, 703] on div "PSFS Family Directory - Family List: How to create/add a new family record or h…" at bounding box center [559, 704] width 629 height 22
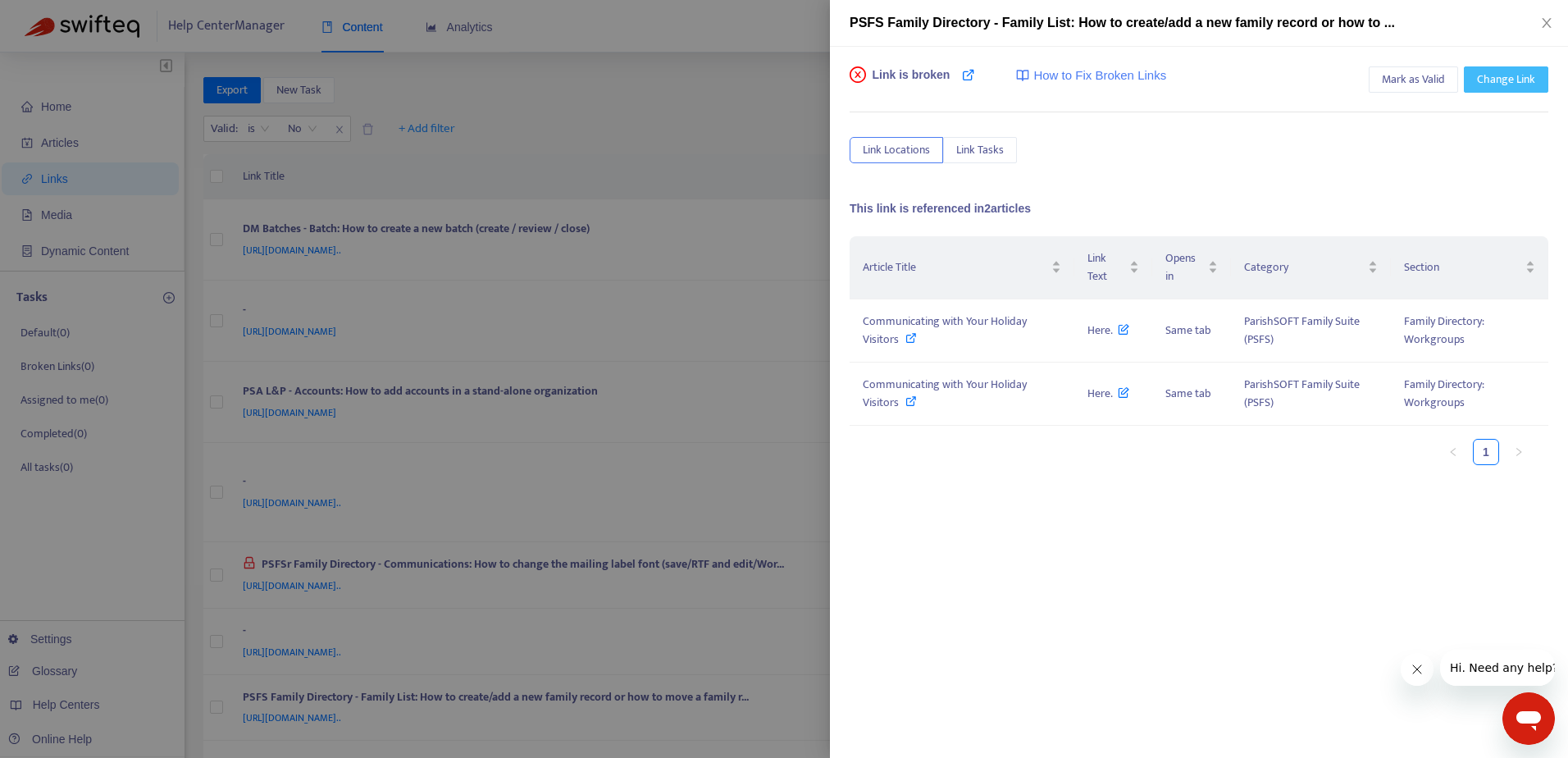
click at [1492, 78] on span "Change Link" at bounding box center [1506, 79] width 59 height 18
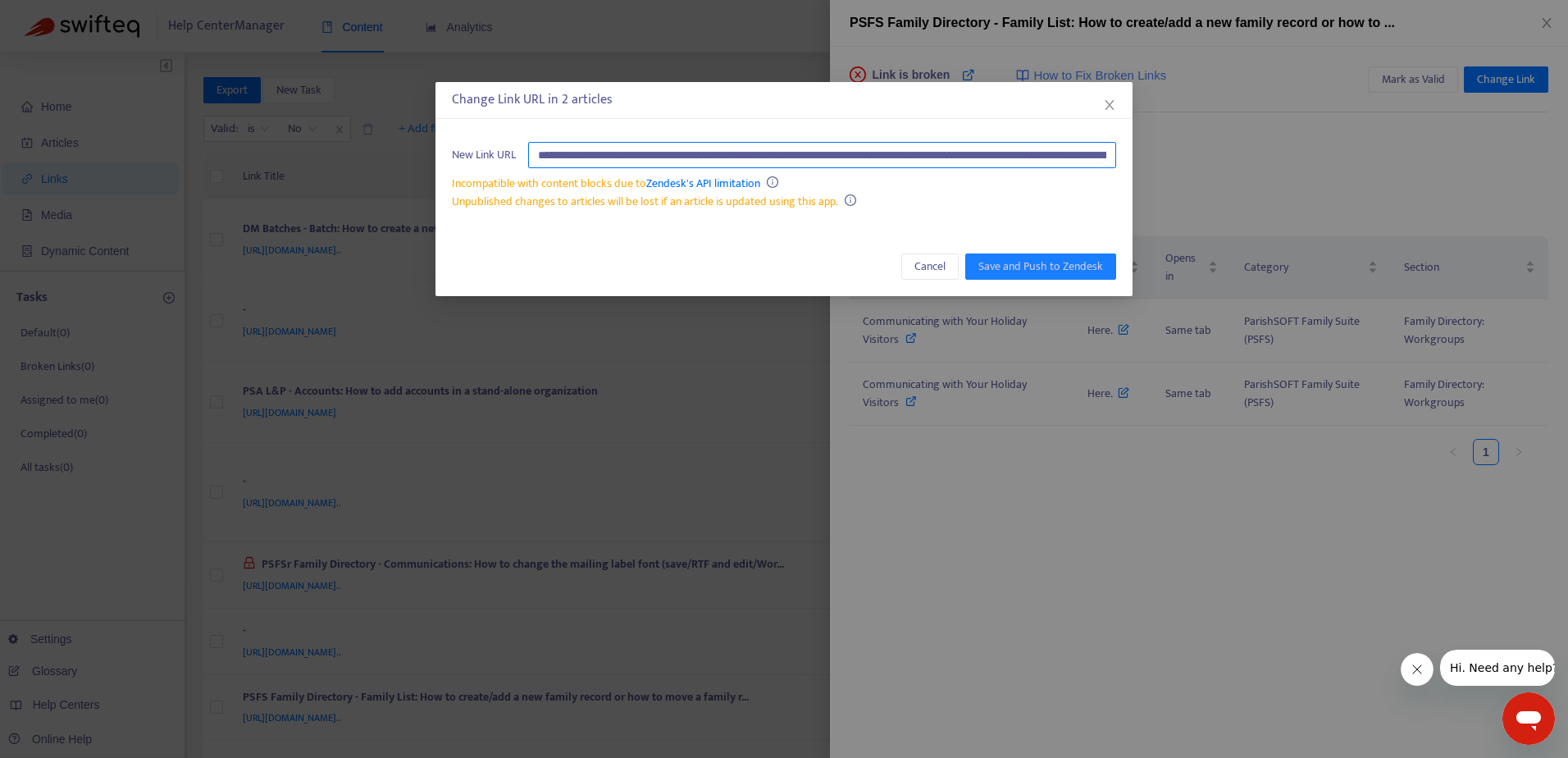
click at [1038, 153] on input "**********" at bounding box center [822, 155] width 588 height 26
paste input "text"
type input "**********"
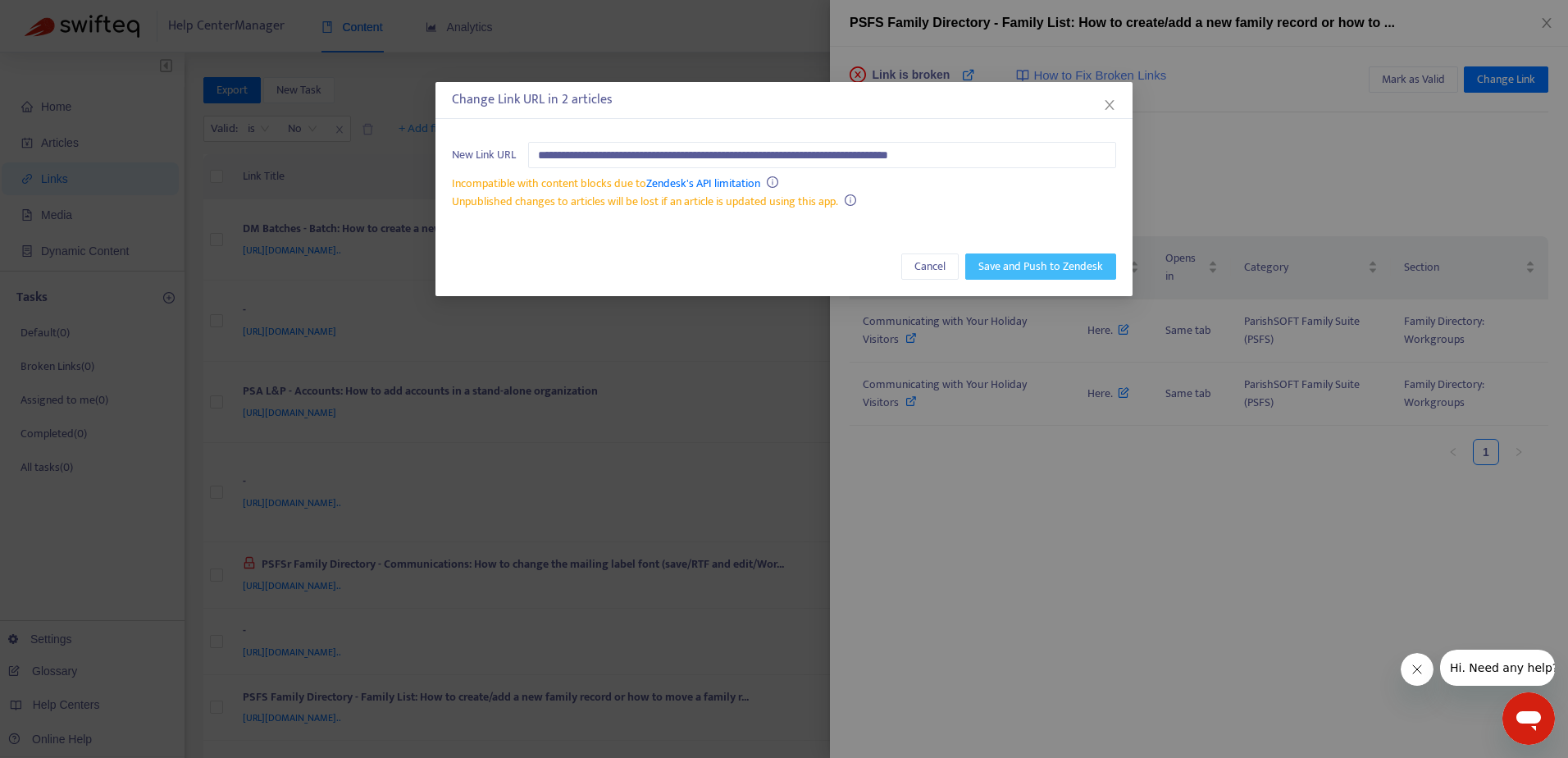
click at [1001, 266] on span "Save and Push to Zendesk" at bounding box center [1041, 266] width 125 height 18
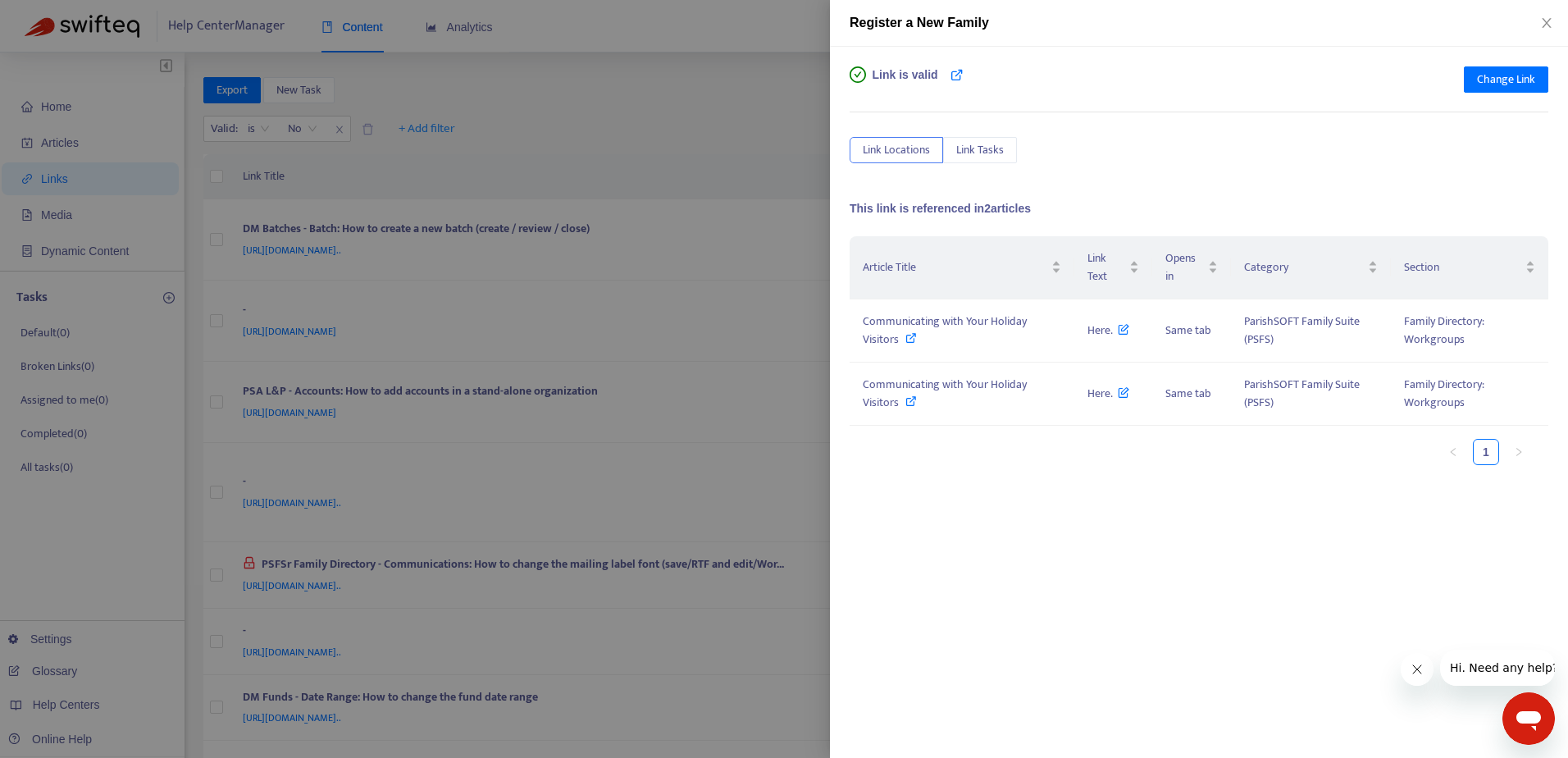
click at [680, 177] on div at bounding box center [784, 379] width 1568 height 758
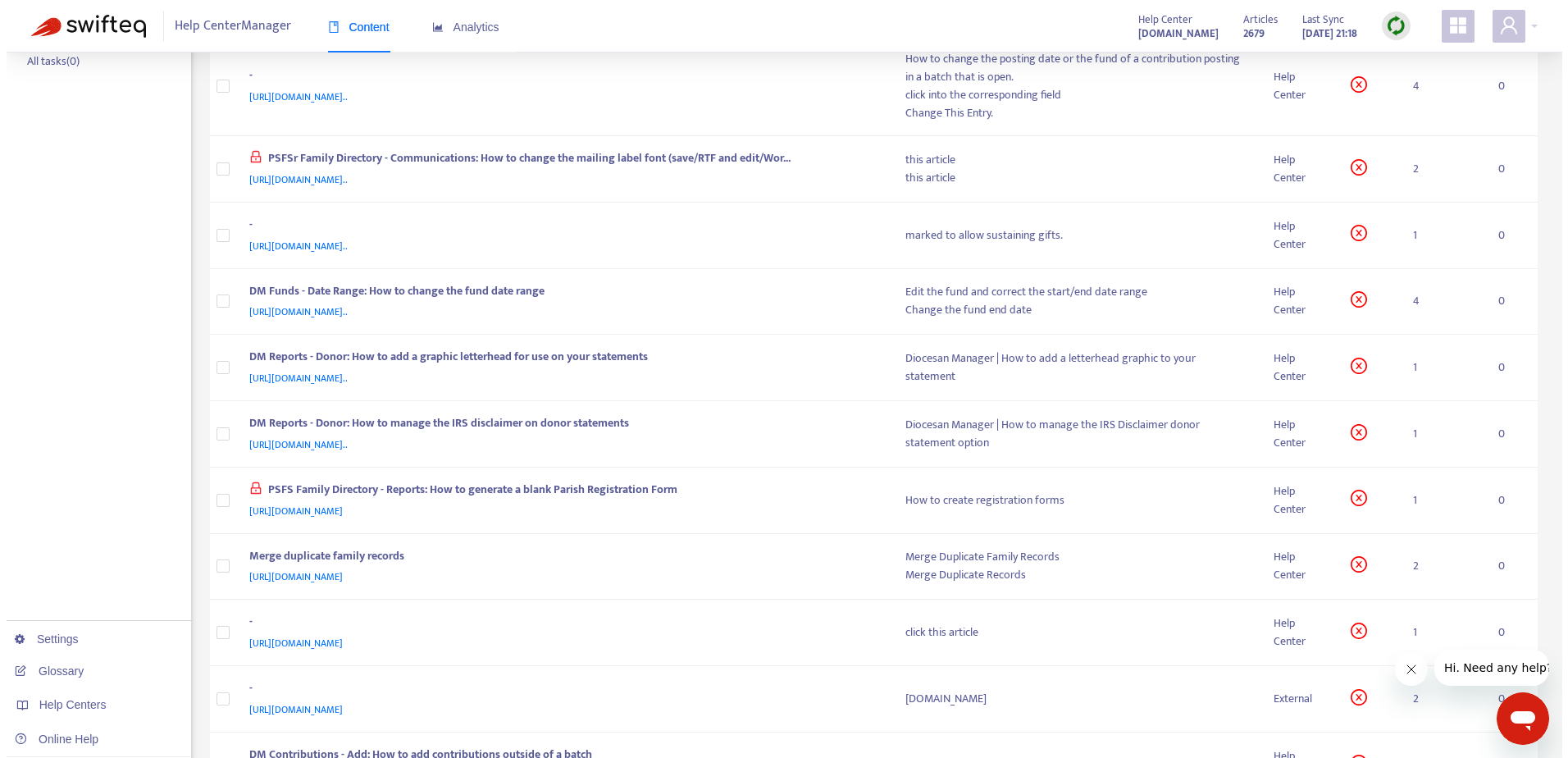
scroll to position [417, 0]
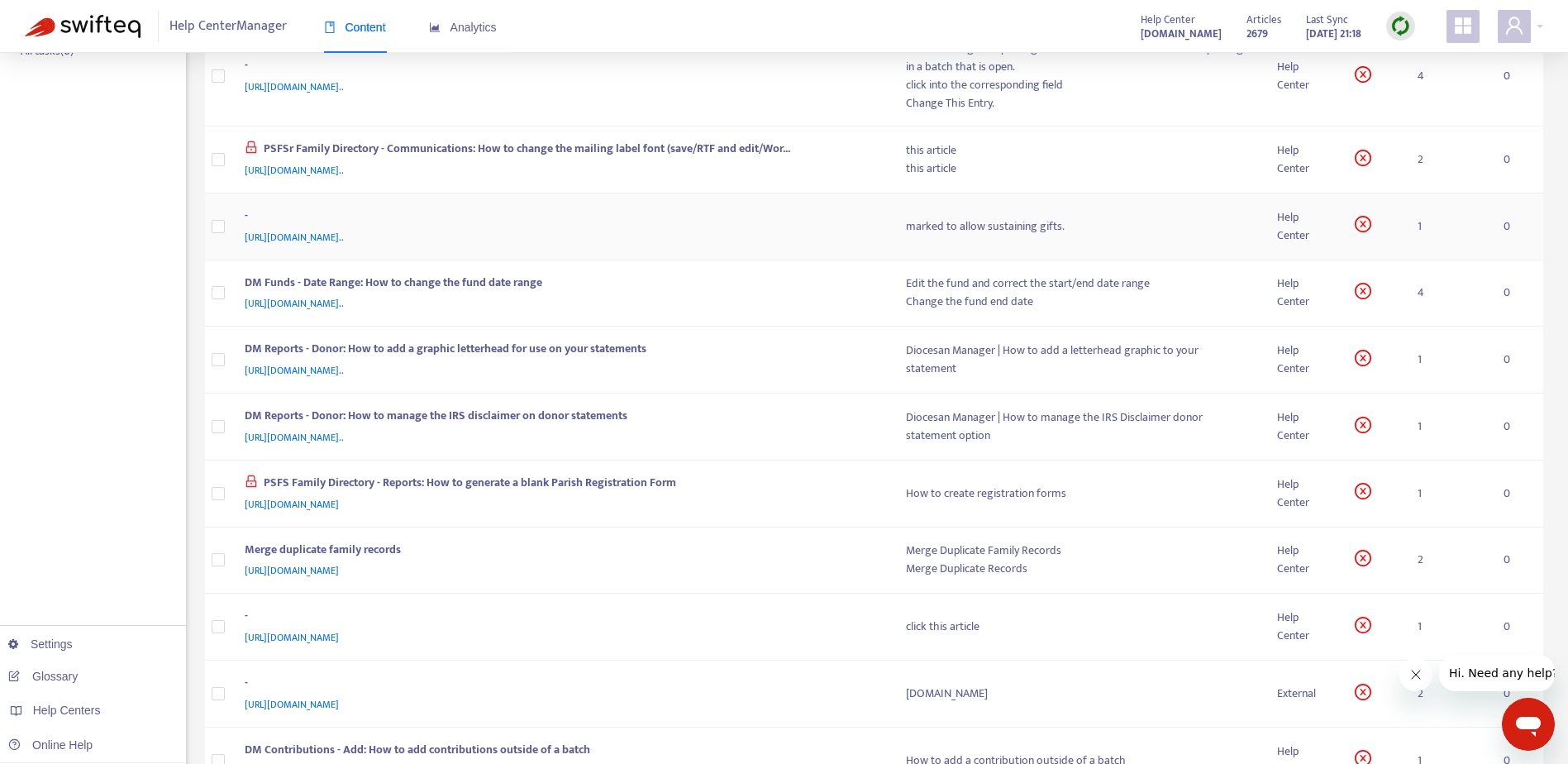
click at [715, 231] on div "[URL][DOMAIN_NAME].." at bounding box center [559, 236] width 629 height 18
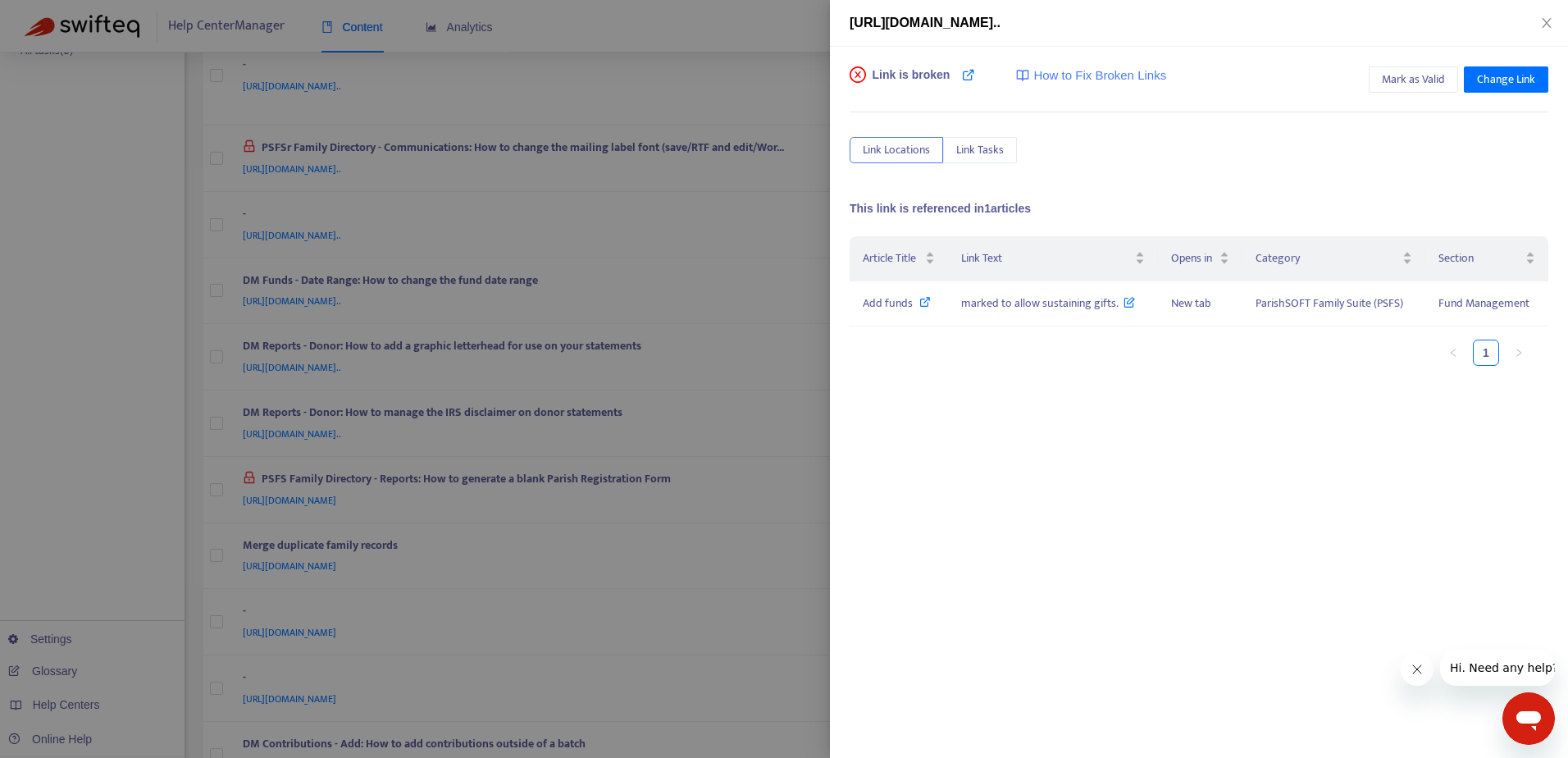
click at [1209, 526] on div "Article Title Link Text Opens in Category Section Add funds marked to allow sus…" at bounding box center [1198, 400] width 698 height 328
click at [751, 84] on div at bounding box center [784, 379] width 1568 height 758
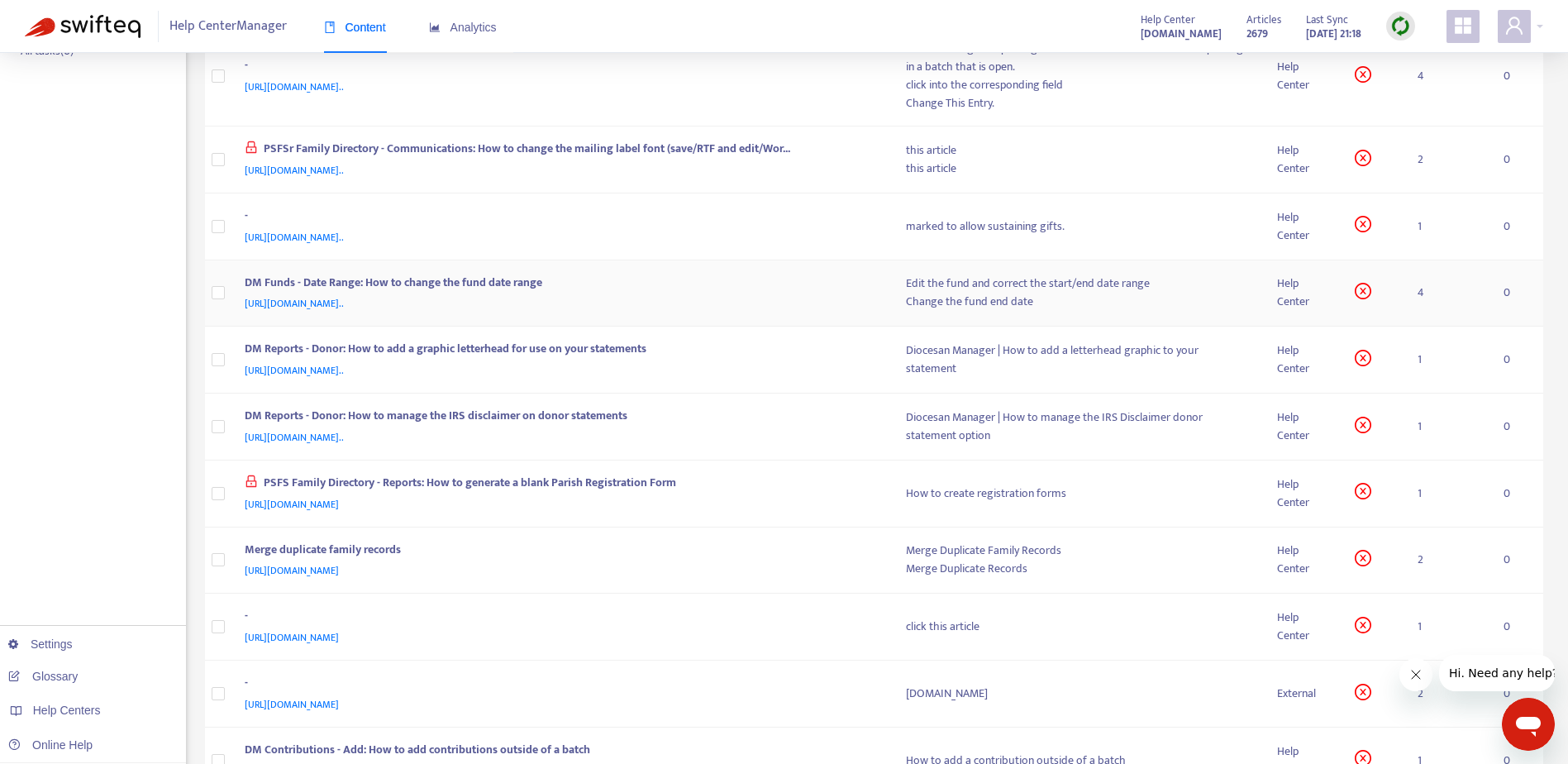
click at [754, 290] on div "DM Funds - Date Range: How to change the fund date range" at bounding box center [559, 284] width 629 height 22
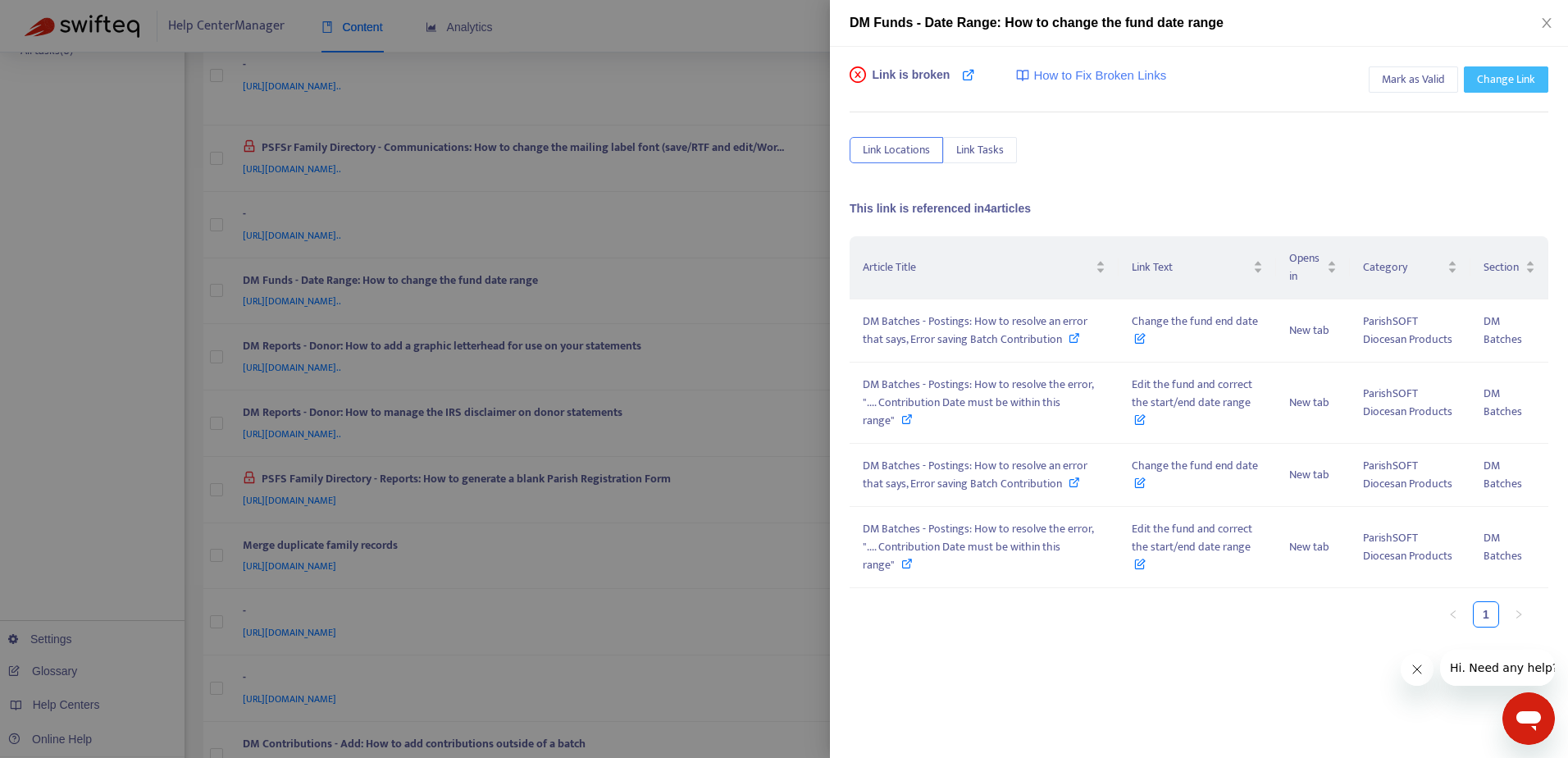
click at [1494, 83] on span "Change Link" at bounding box center [1506, 79] width 59 height 18
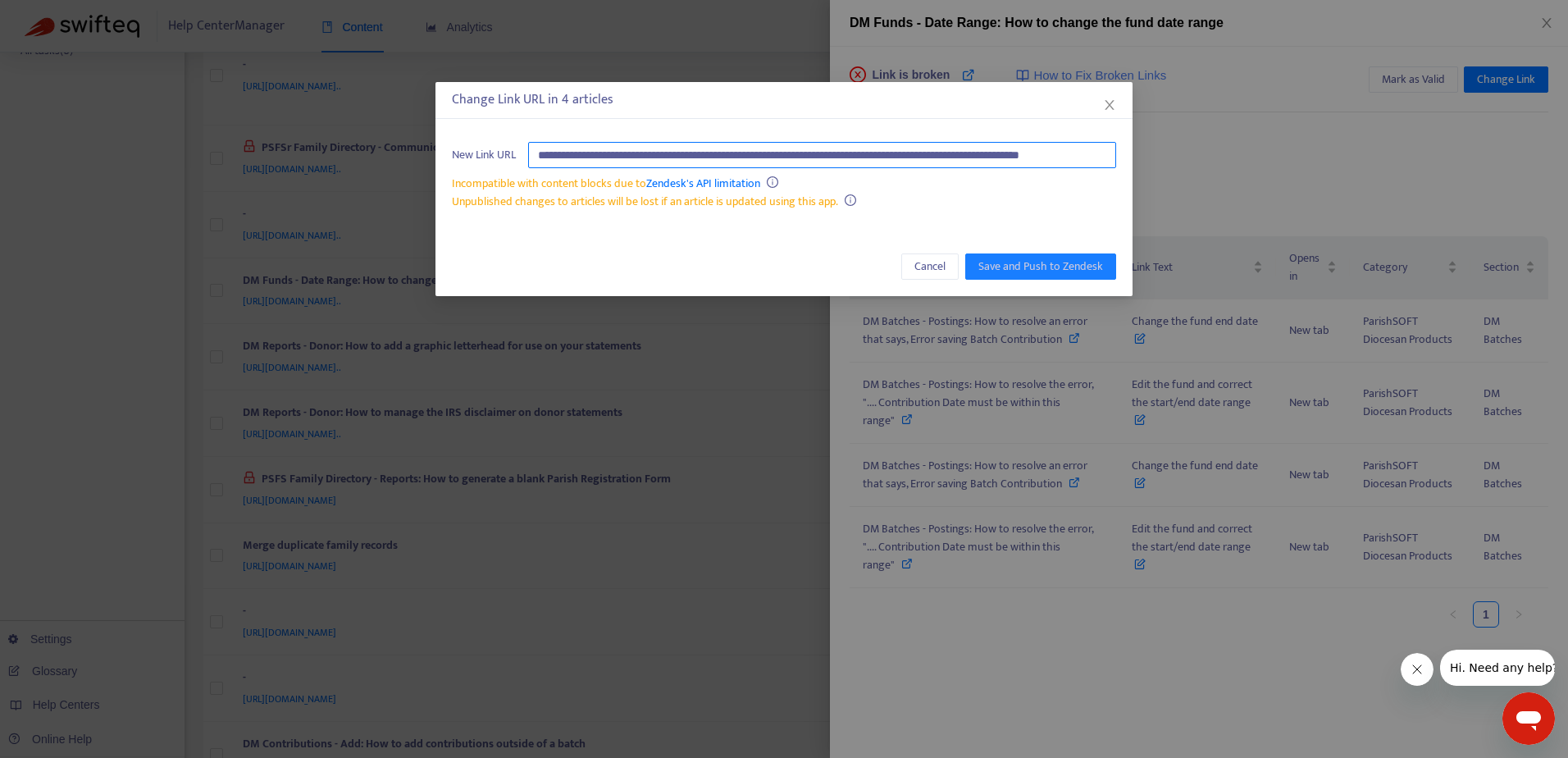
click at [866, 161] on input "**********" at bounding box center [822, 155] width 588 height 26
paste input "text"
type input "**********"
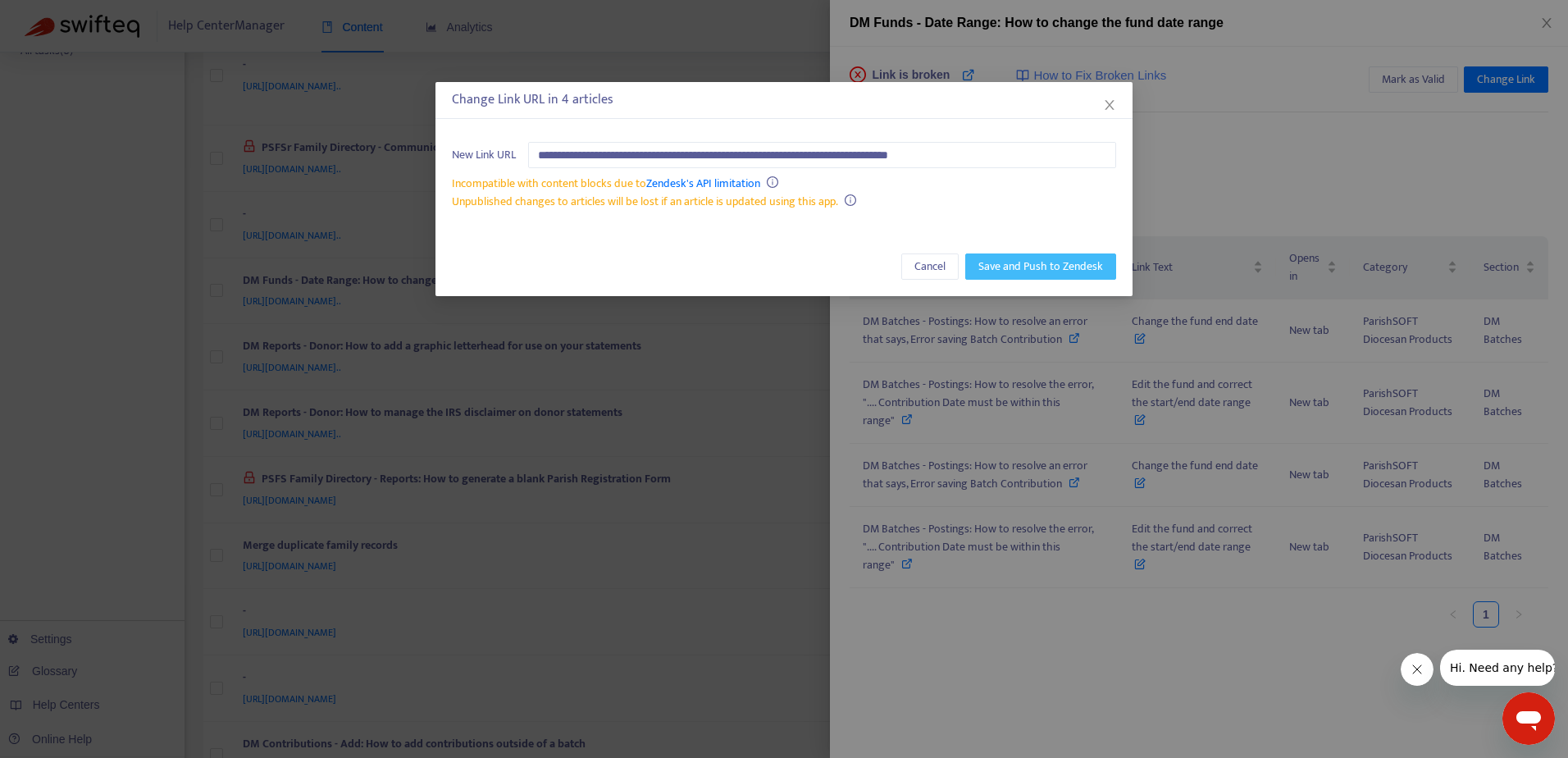
click at [1059, 267] on span "Save and Push to Zendesk" at bounding box center [1041, 266] width 125 height 18
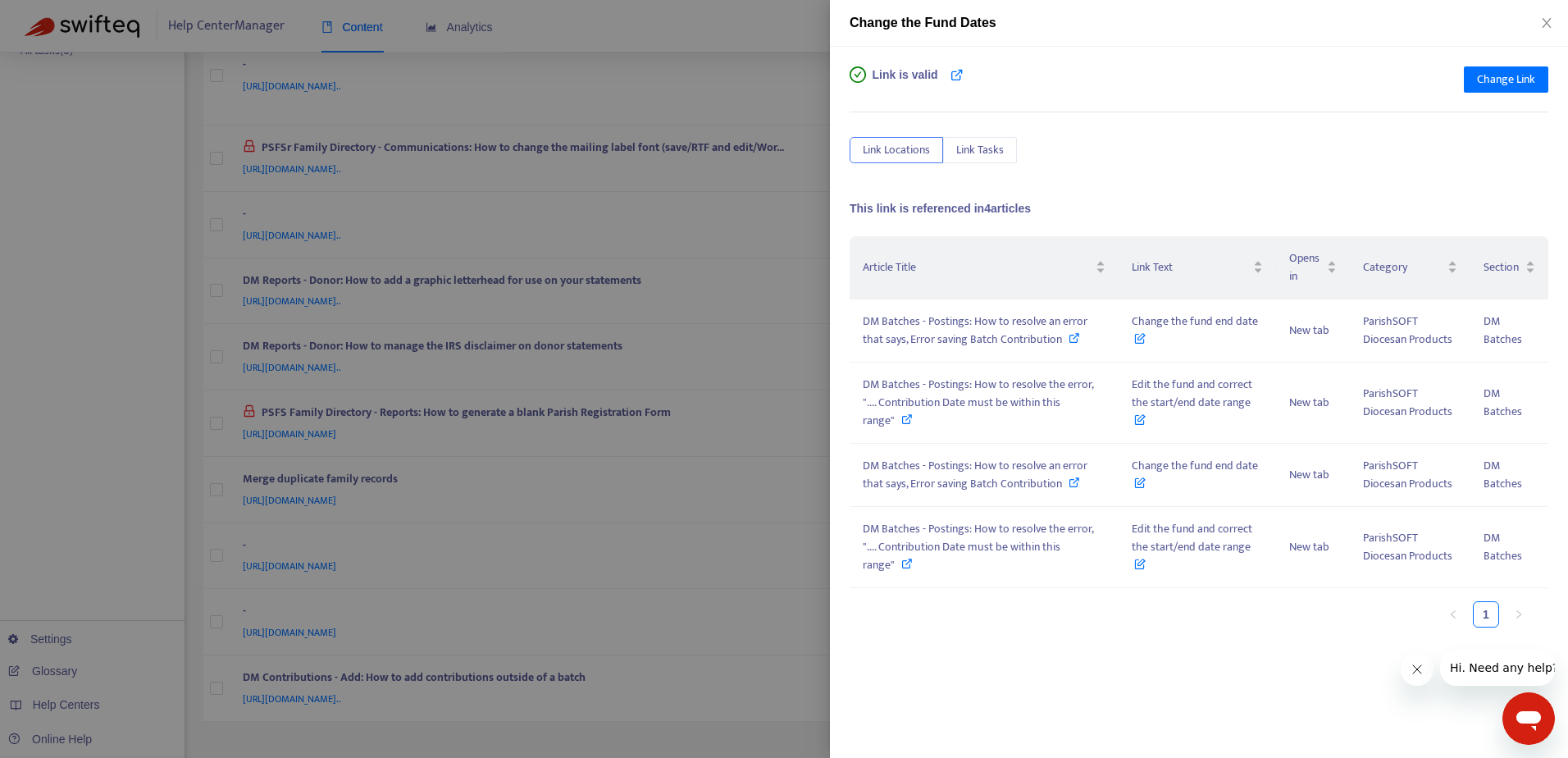
click at [784, 74] on div at bounding box center [784, 379] width 1568 height 758
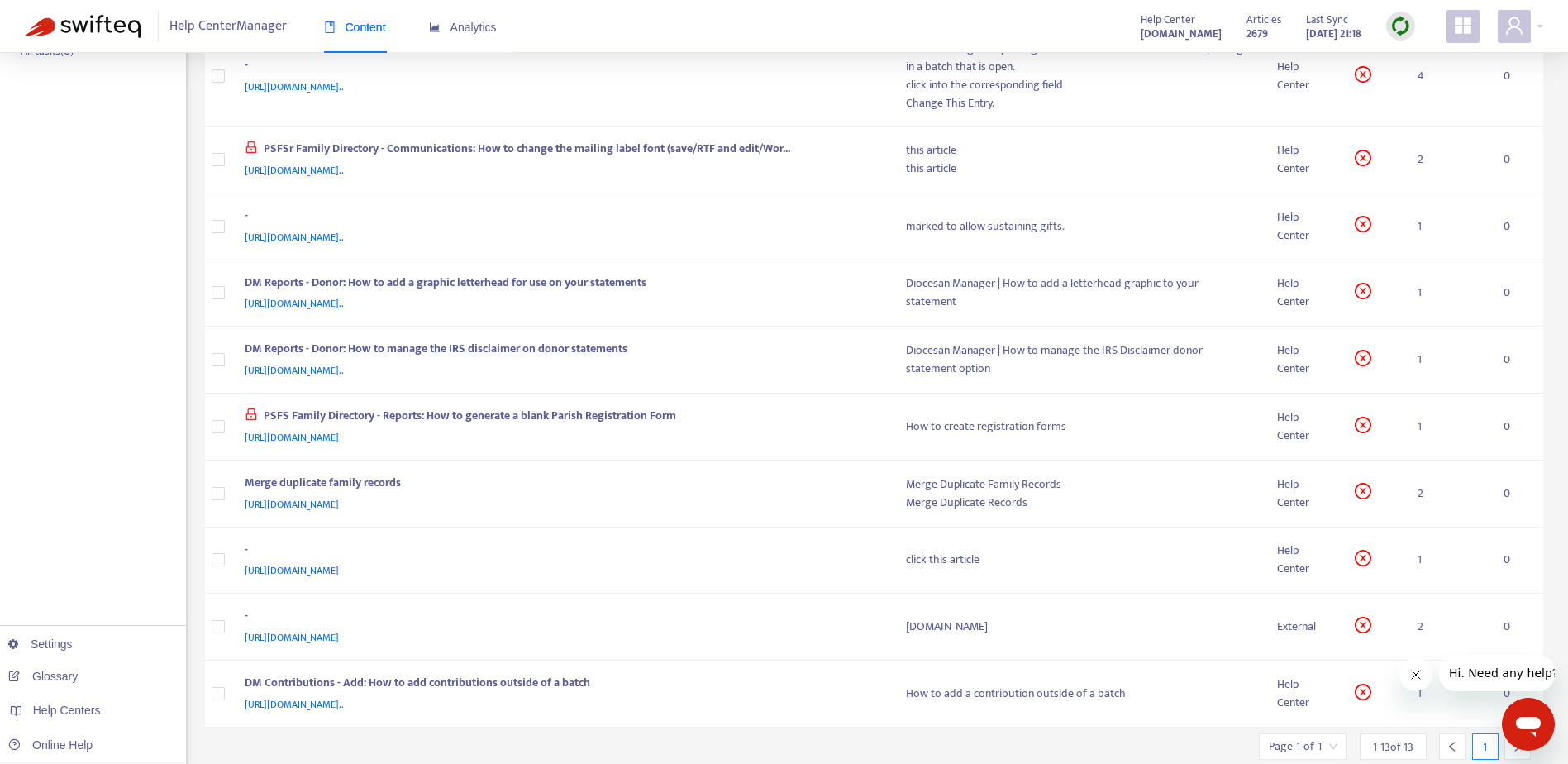
click at [705, 30] on div "Help Center Manager Content Analytics Help Center parishsoft.zendesk.com Articl…" at bounding box center [784, 27] width 1568 height 53
click at [789, 492] on div "Merge duplicate family records" at bounding box center [559, 484] width 629 height 22
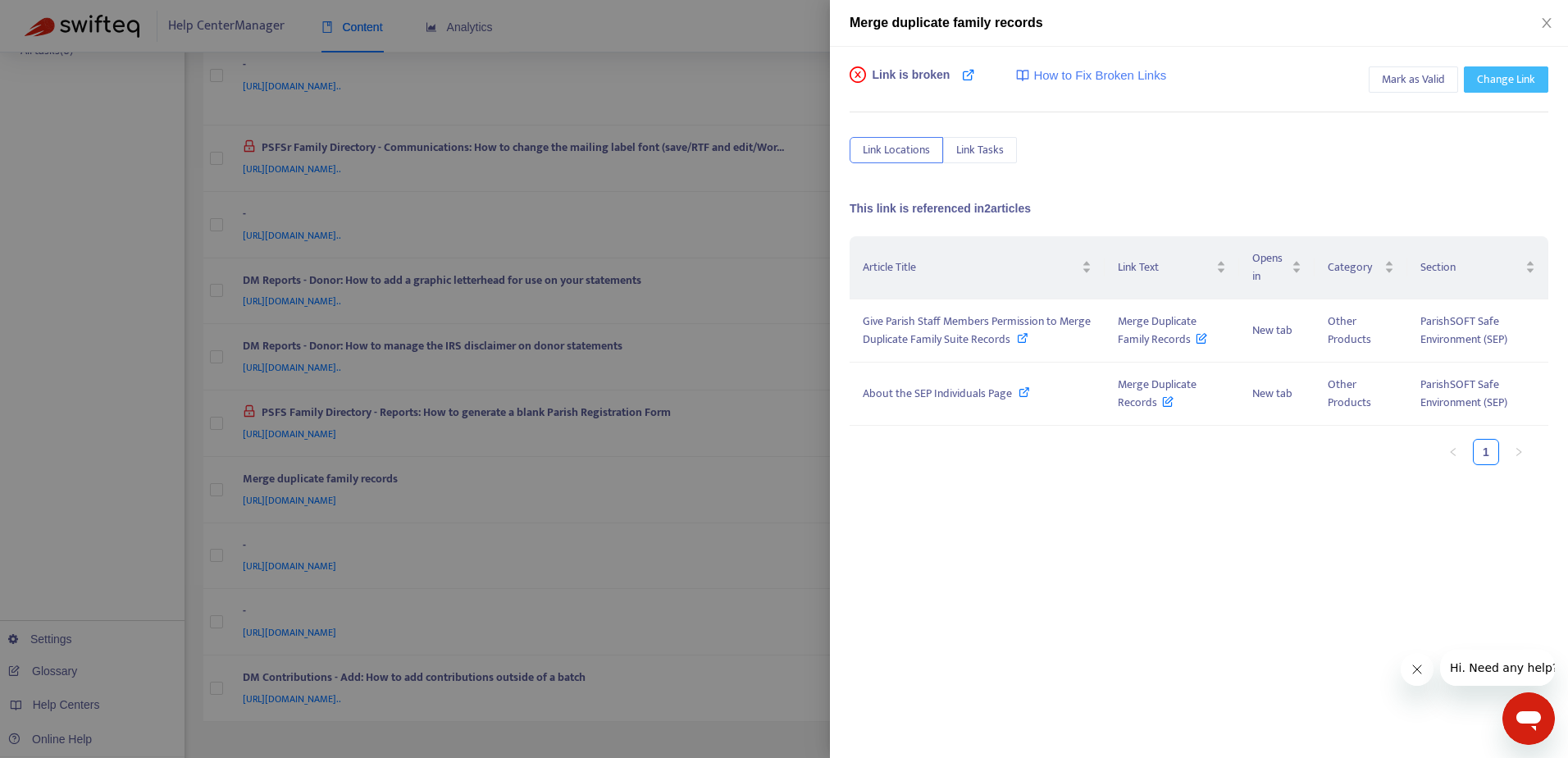
click at [1500, 78] on span "Change Link" at bounding box center [1506, 79] width 59 height 18
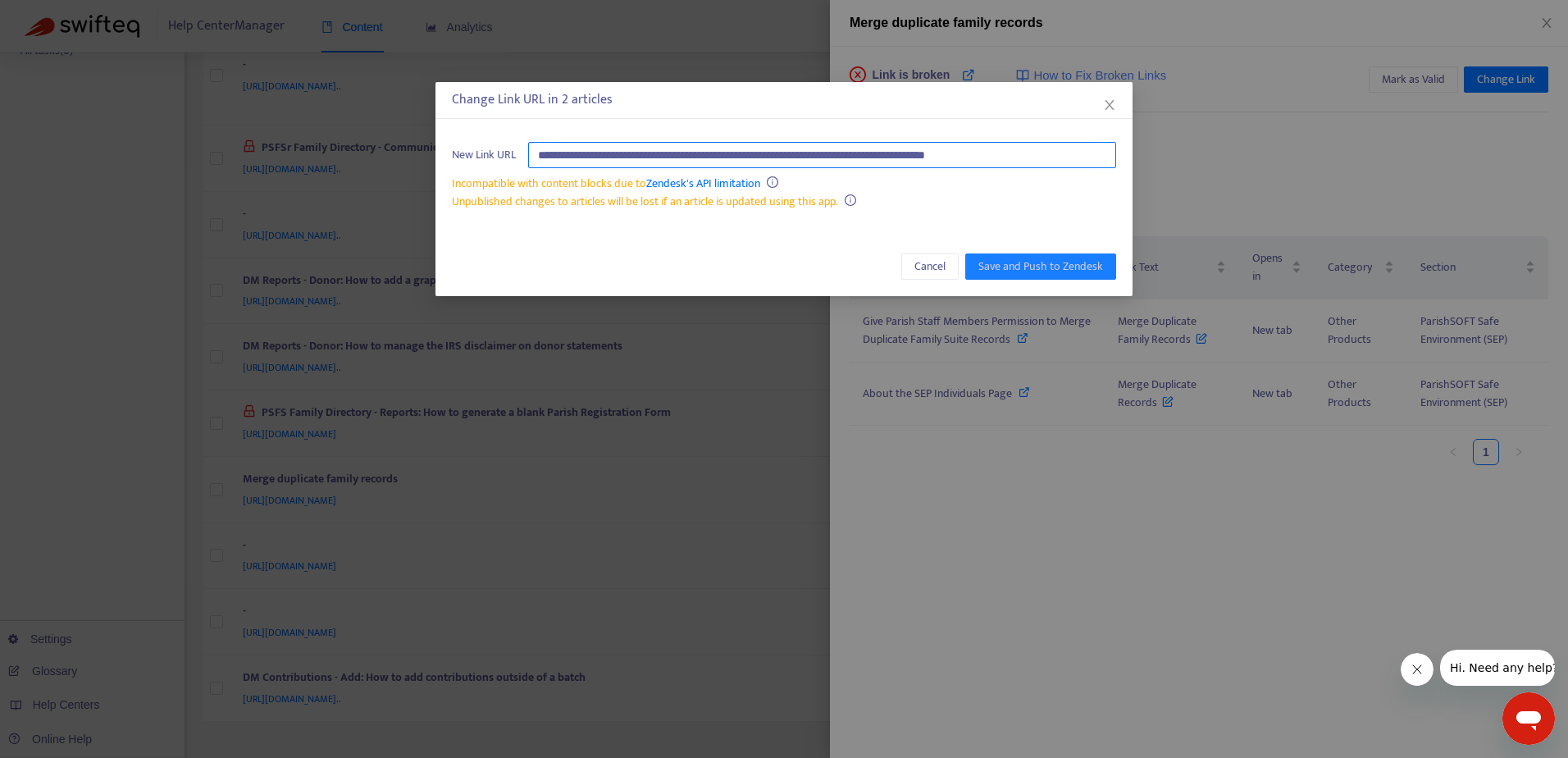
click at [910, 156] on input "**********" at bounding box center [822, 155] width 588 height 26
paste input "text"
type input "**********"
click at [1012, 267] on span "Save and Push to Zendesk" at bounding box center [1041, 266] width 125 height 18
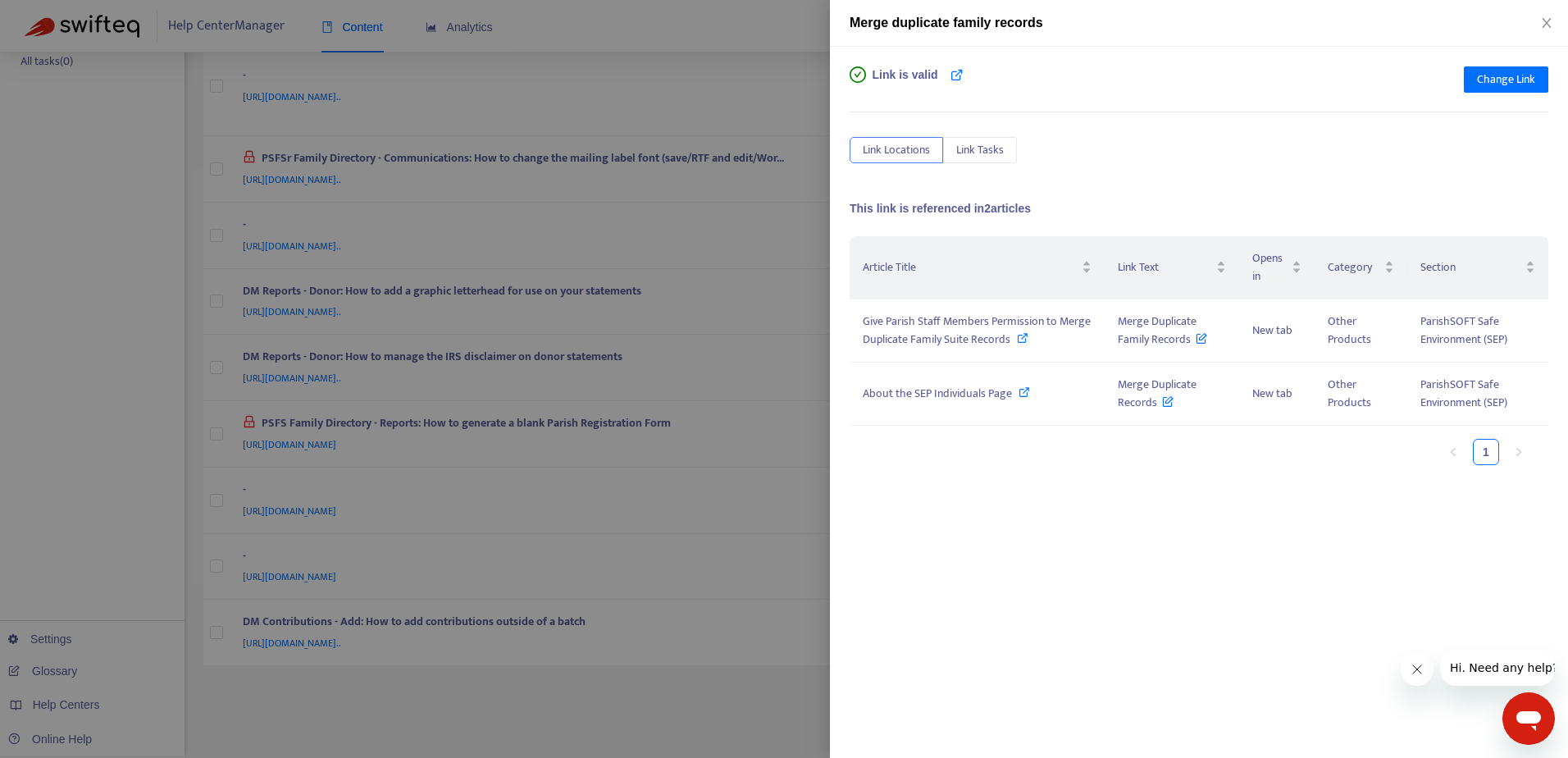
scroll to position [405, 0]
click at [762, 83] on div at bounding box center [784, 379] width 1568 height 758
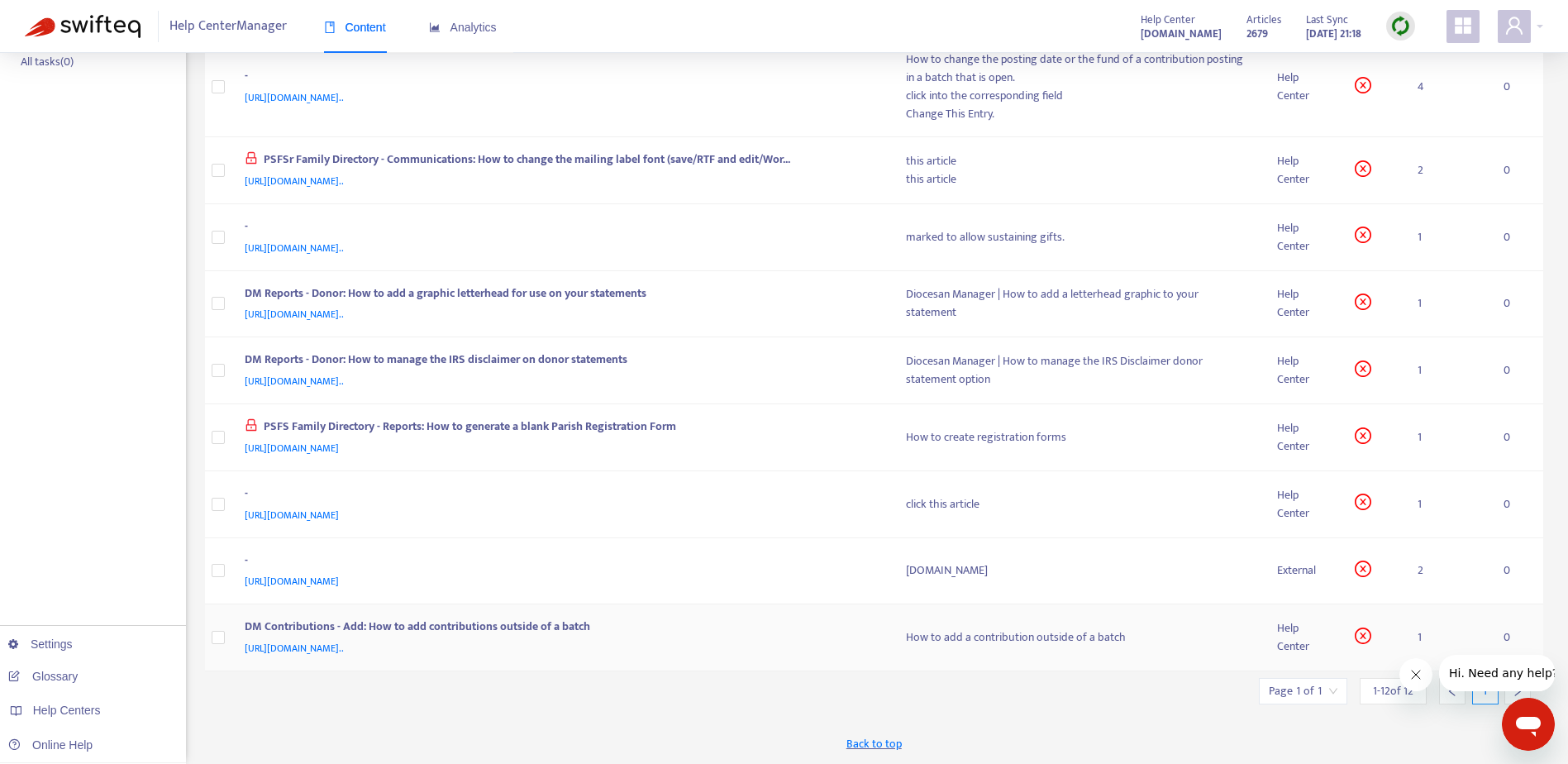
click at [776, 634] on div "DM Contributions - Add: How to add contributions outside of a batch" at bounding box center [559, 628] width 629 height 22
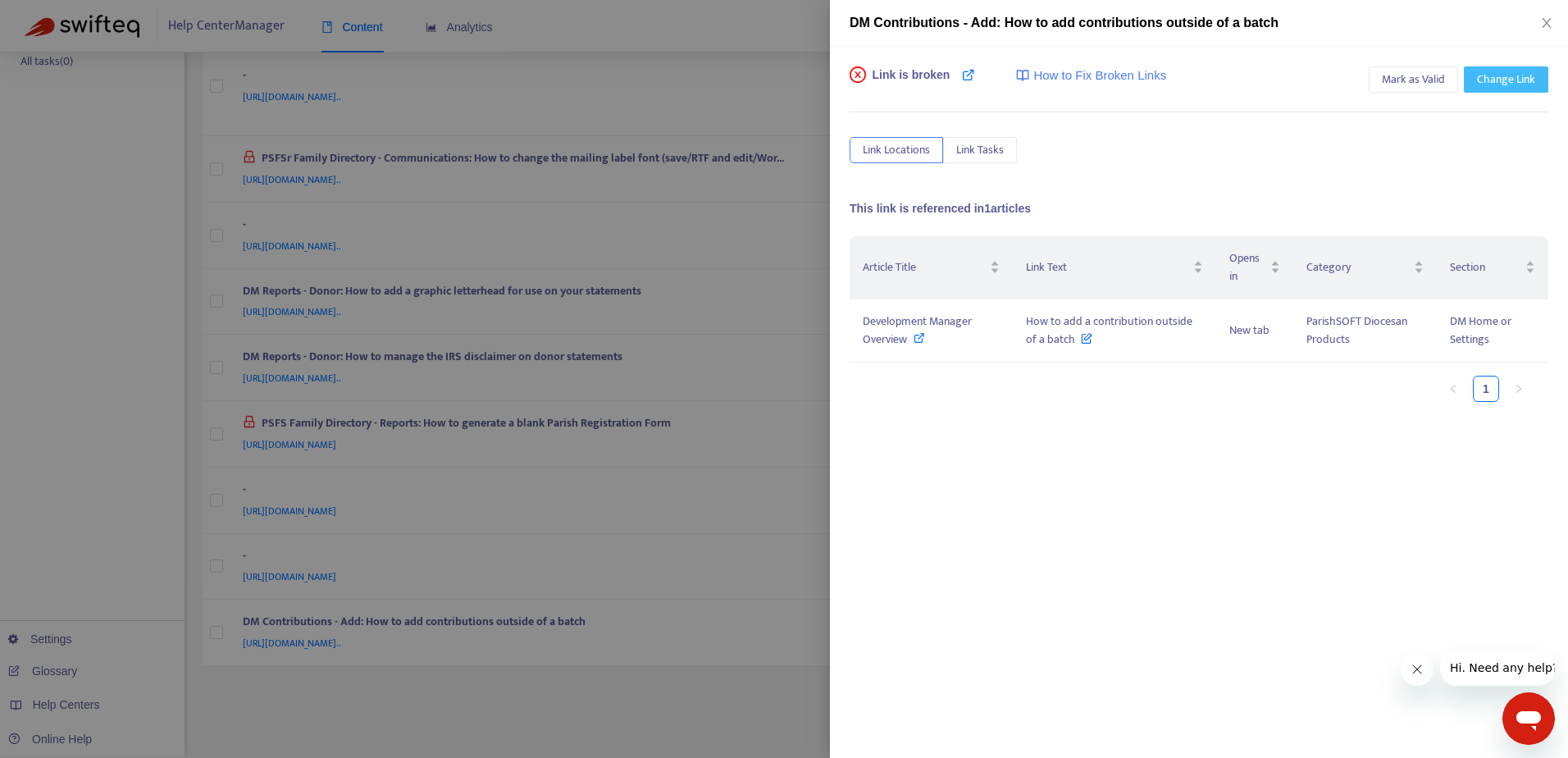
click at [1517, 77] on span "Change Link" at bounding box center [1506, 79] width 59 height 18
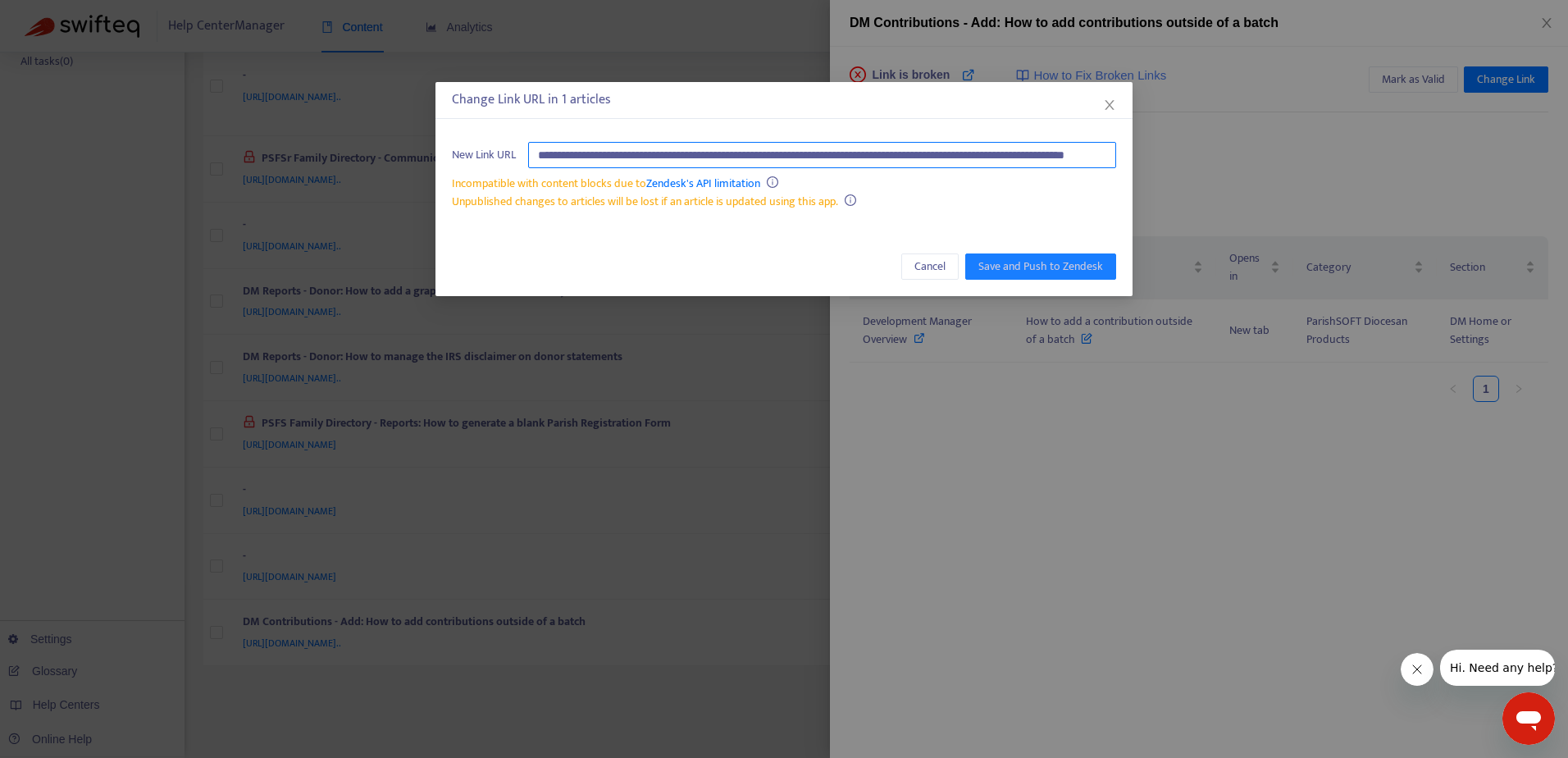
click at [948, 146] on input "**********" at bounding box center [822, 155] width 588 height 26
paste input "text"
type input "**********"
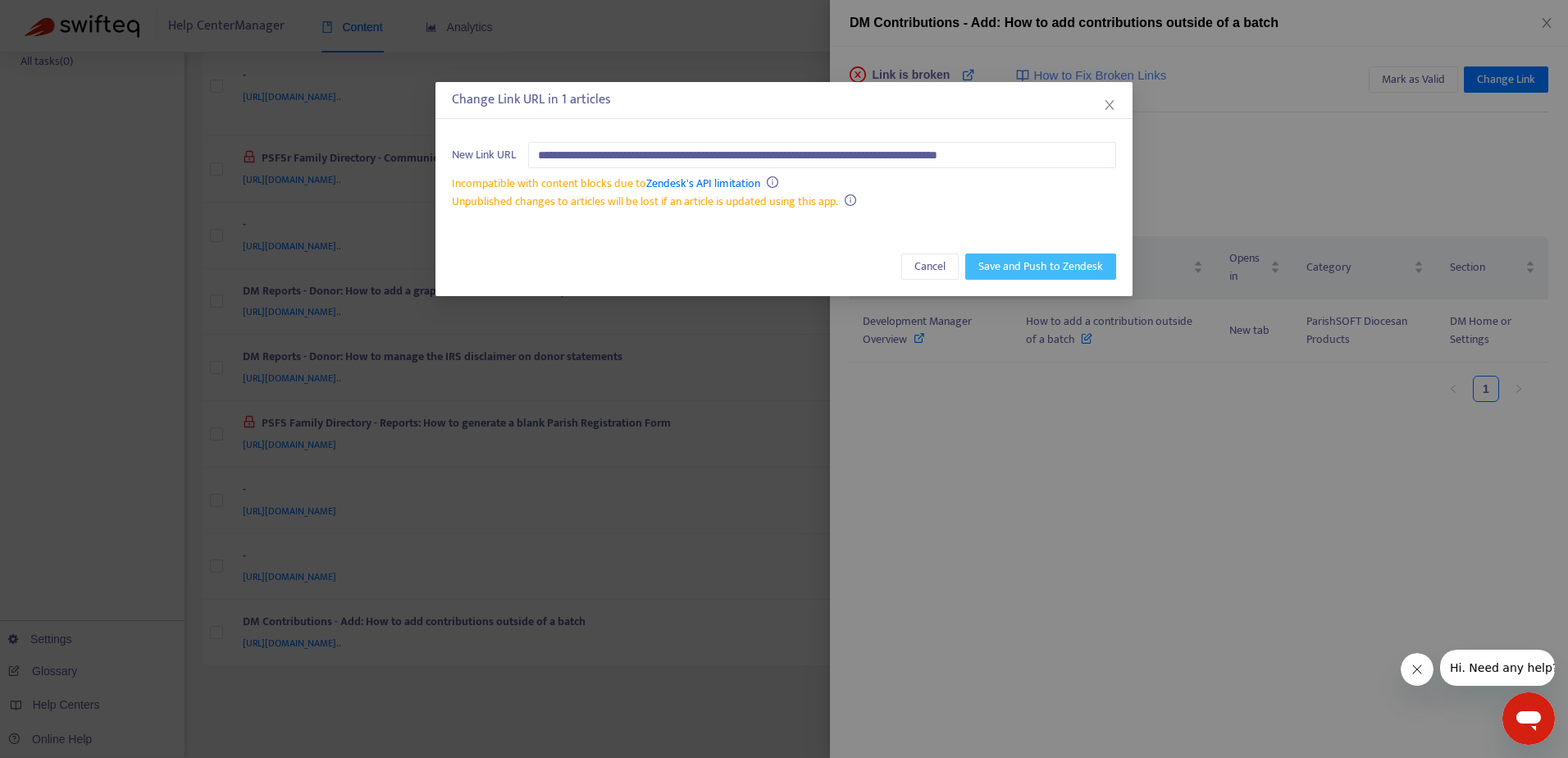
click at [1010, 269] on span "Save and Push to Zendesk" at bounding box center [1041, 266] width 125 height 18
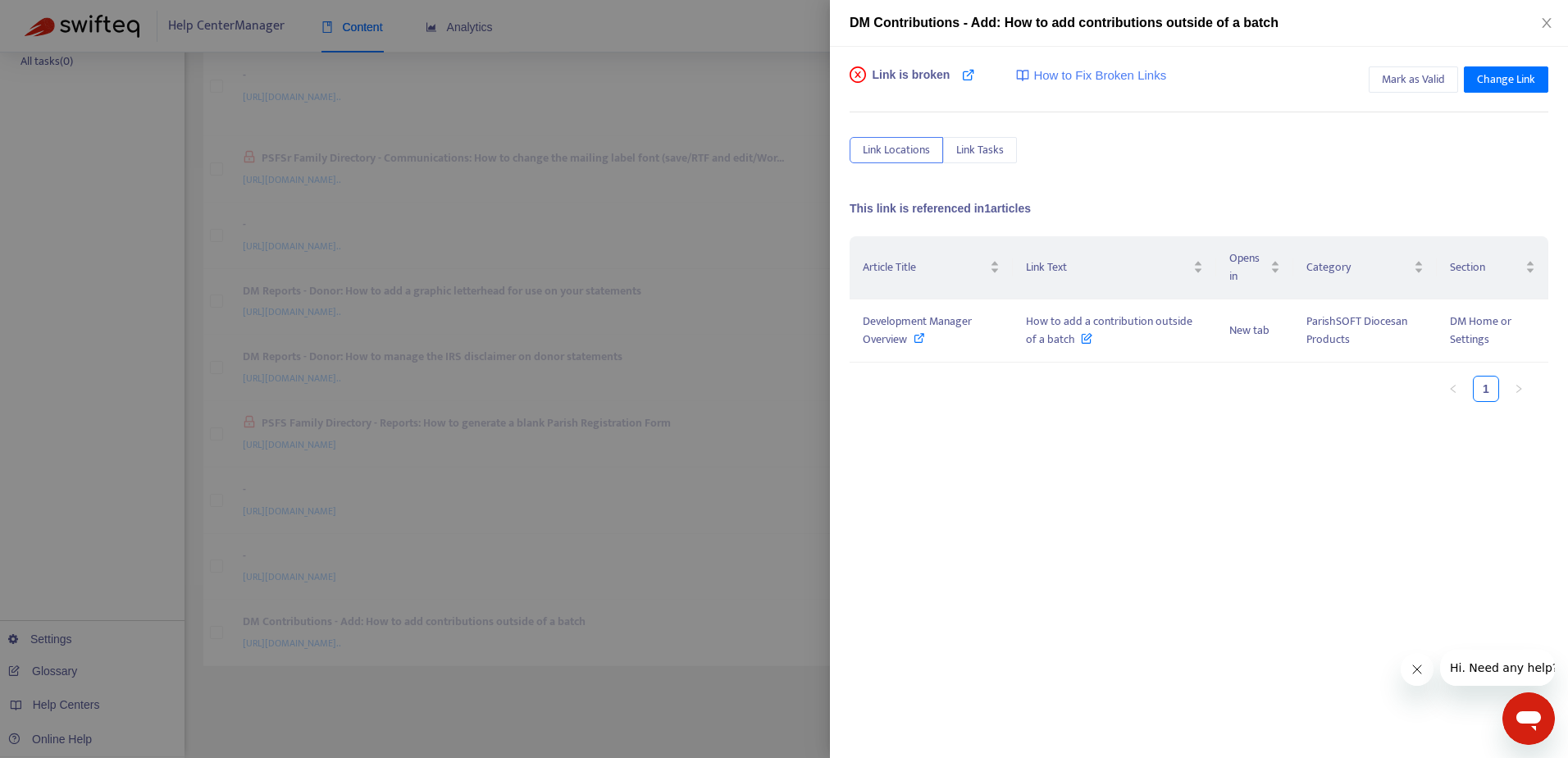
scroll to position [339, 0]
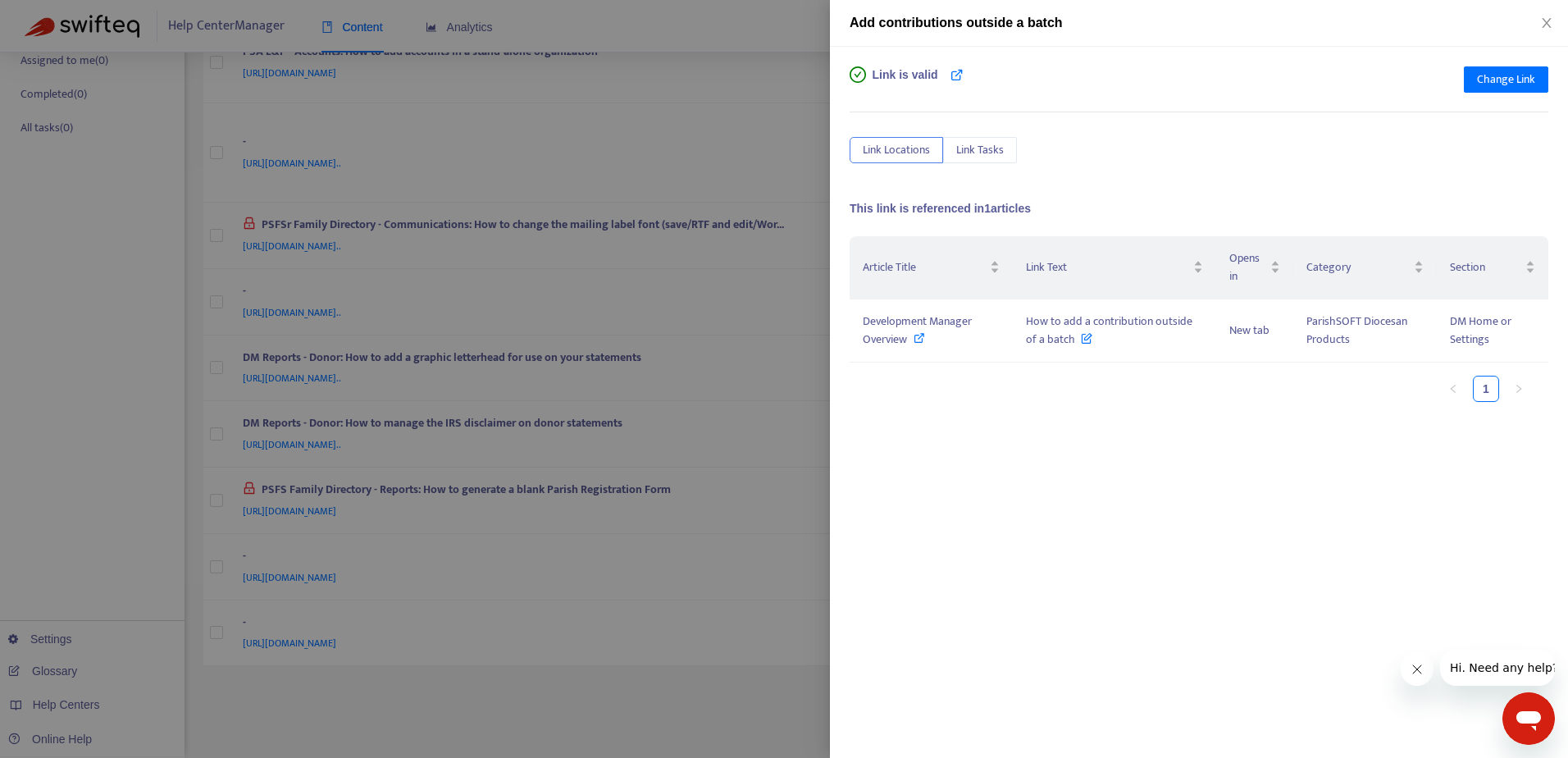
click at [777, 80] on div at bounding box center [784, 379] width 1568 height 758
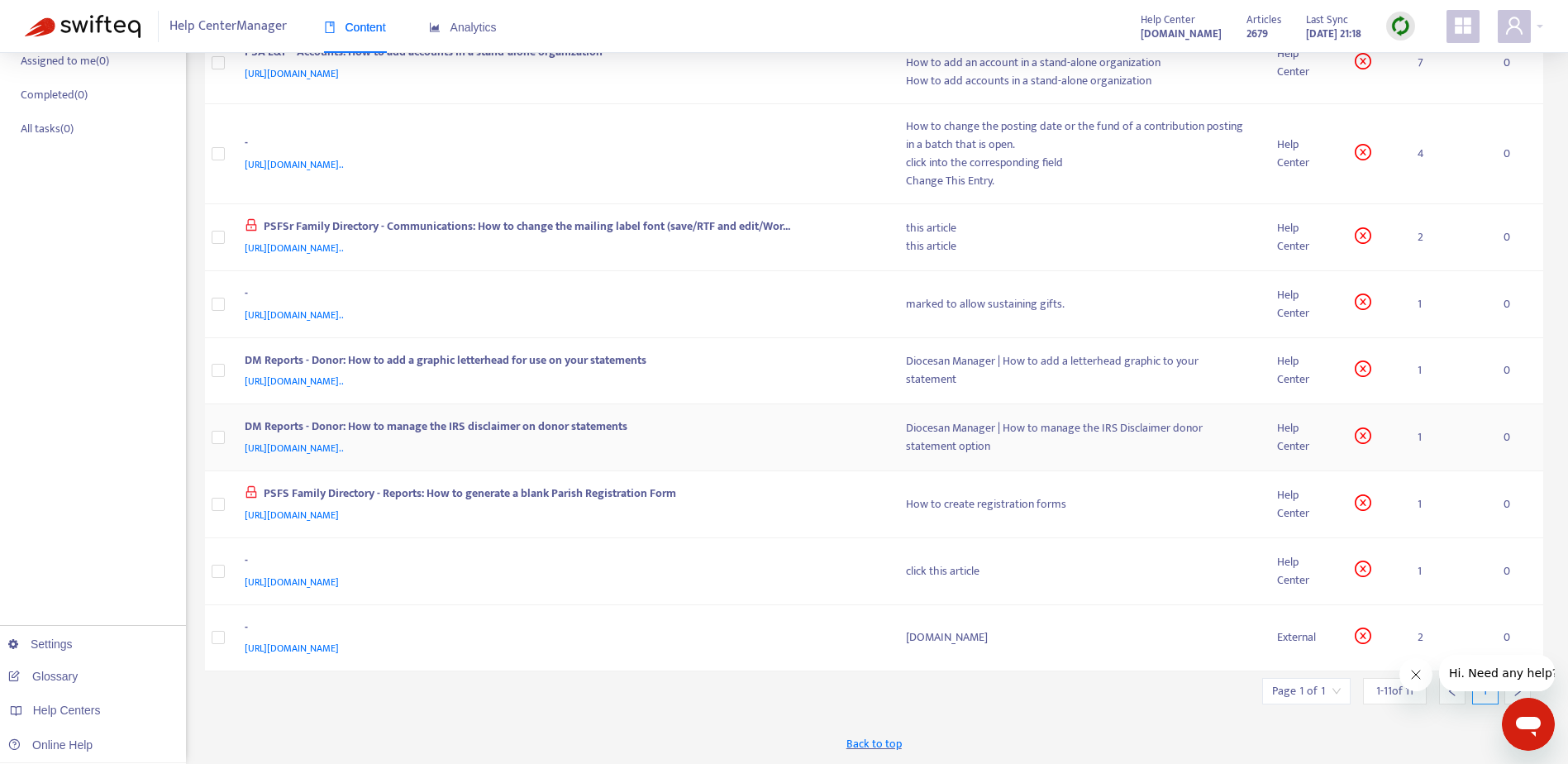
click at [771, 450] on div "https://support.parishsoft.com/hc/en-us/articles/14631843104027-DM-Reports-Dono…" at bounding box center [559, 448] width 629 height 18
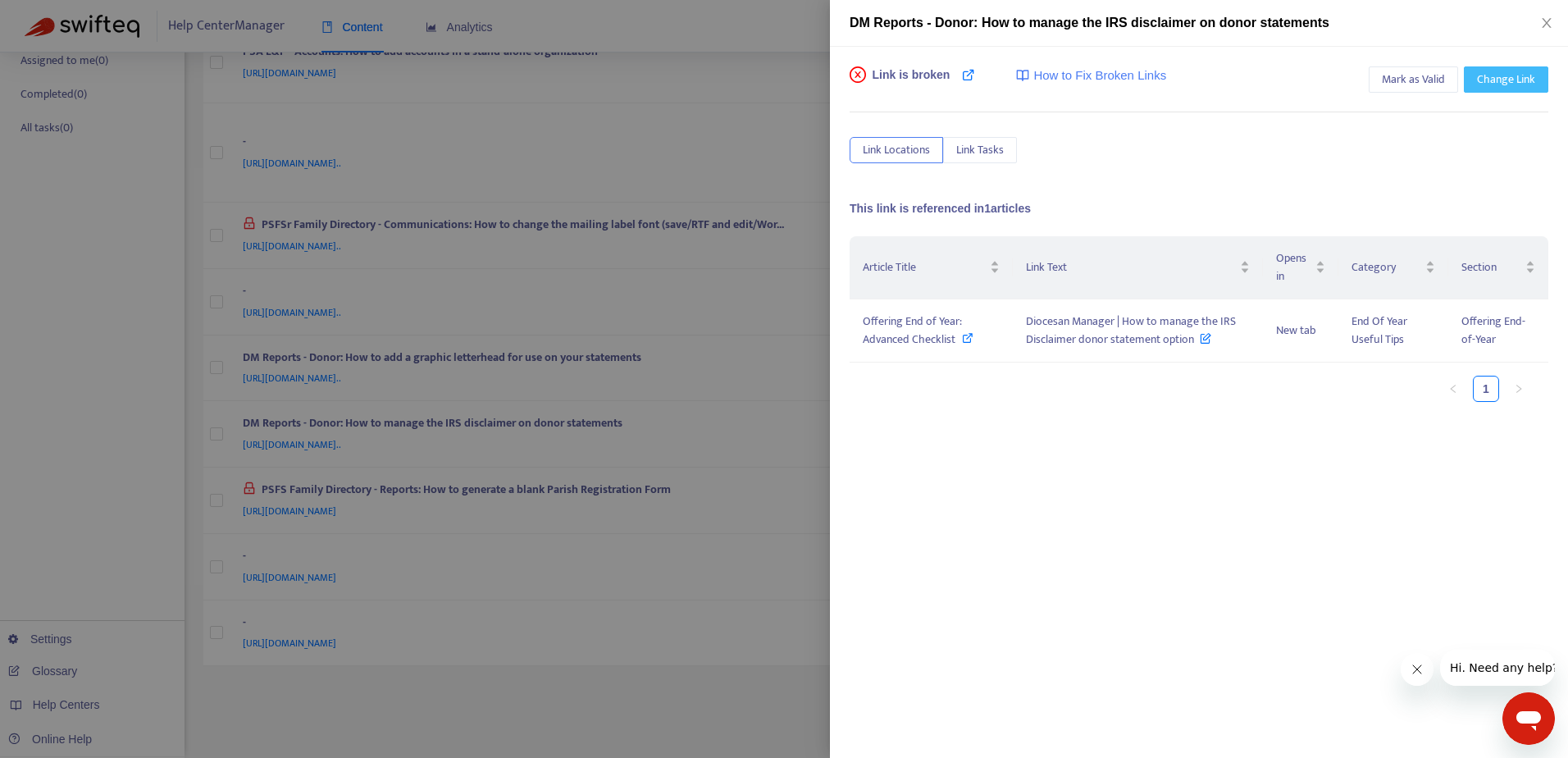
click at [1494, 88] on span "Change Link" at bounding box center [1506, 79] width 59 height 18
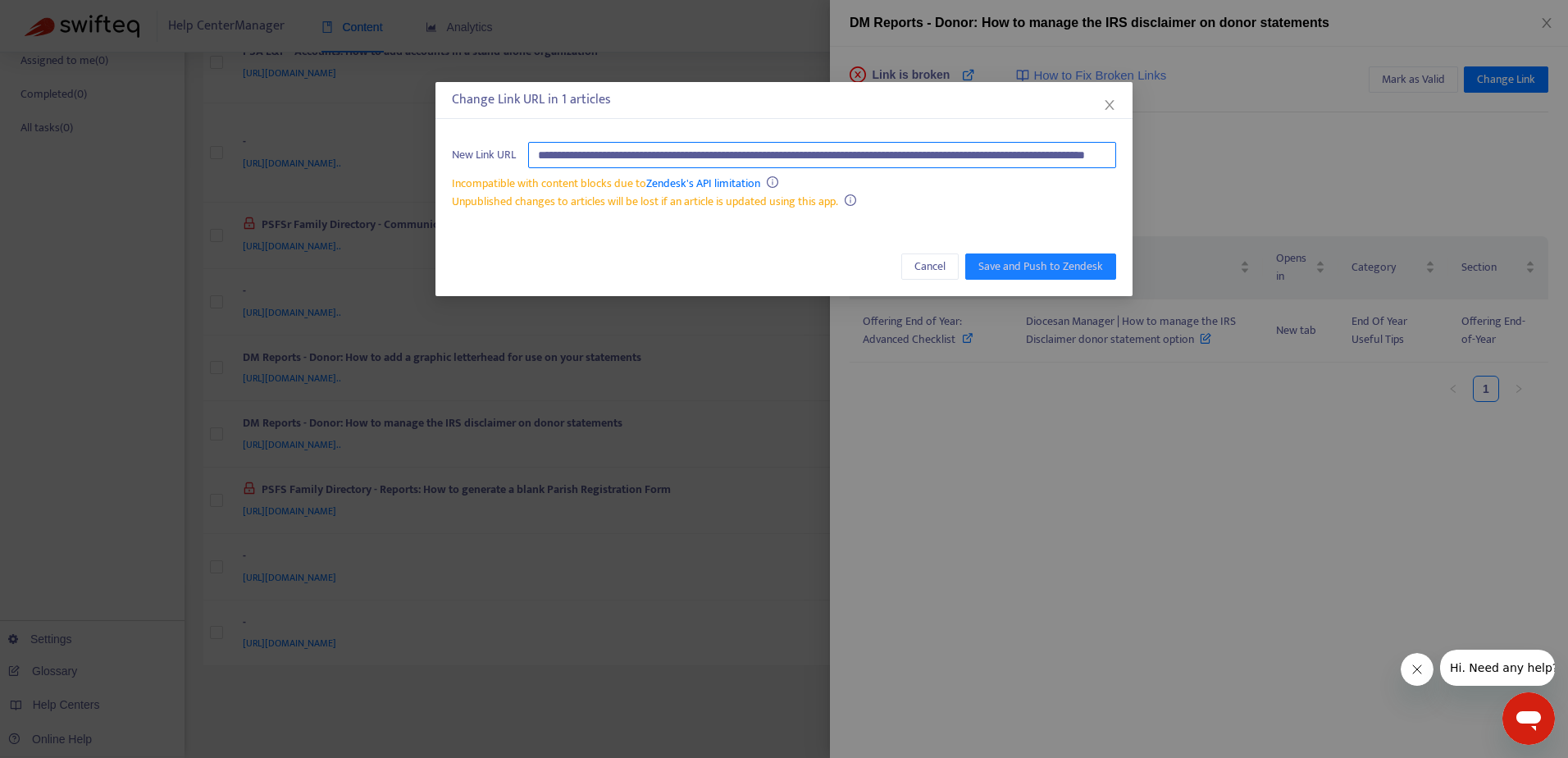
click at [991, 158] on input "**********" at bounding box center [822, 155] width 588 height 26
paste input "text"
type input "**********"
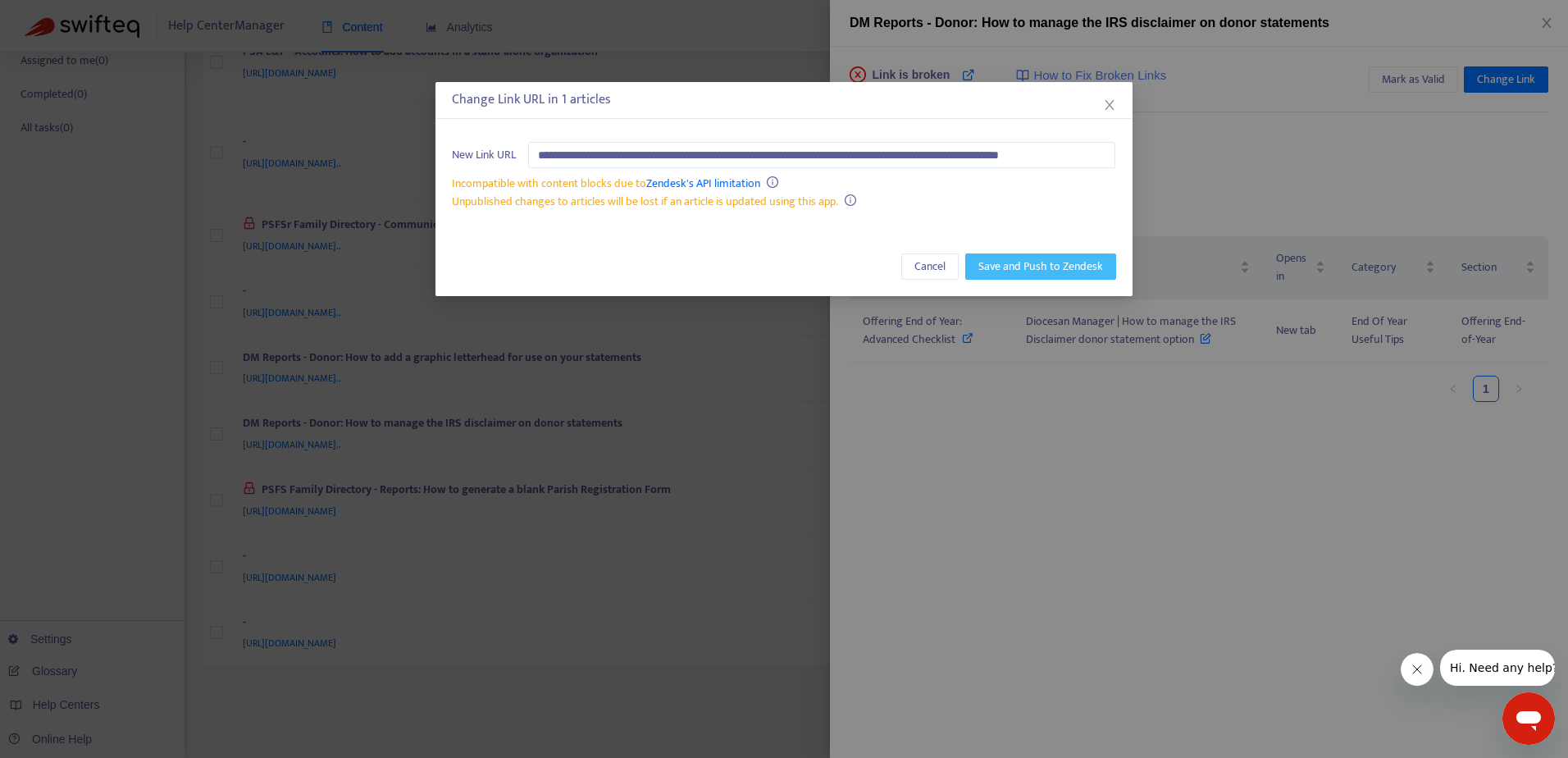
click at [1035, 262] on span "Save and Push to Zendesk" at bounding box center [1041, 266] width 125 height 18
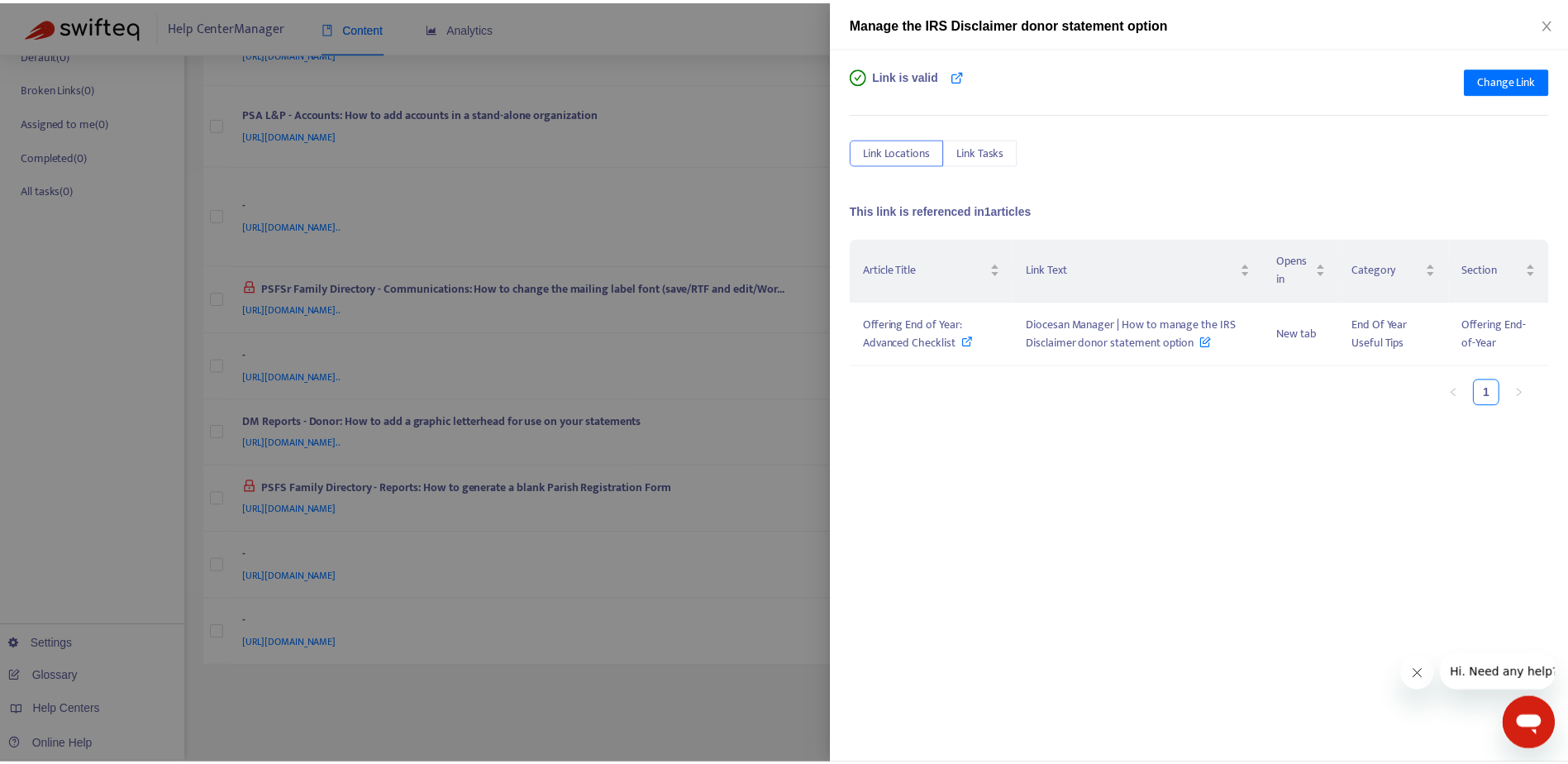
scroll to position [281, 0]
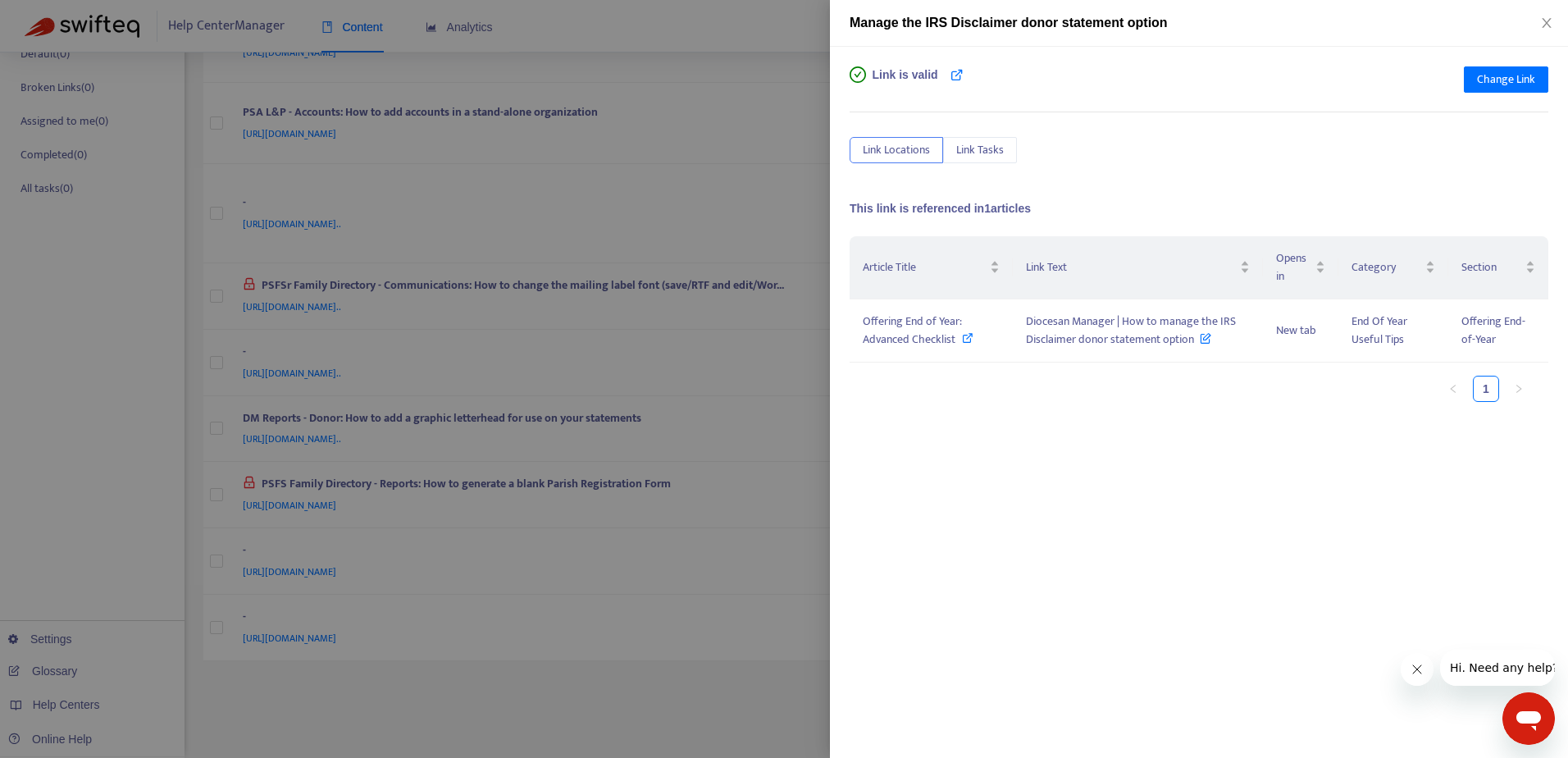
click at [766, 134] on div at bounding box center [784, 379] width 1568 height 758
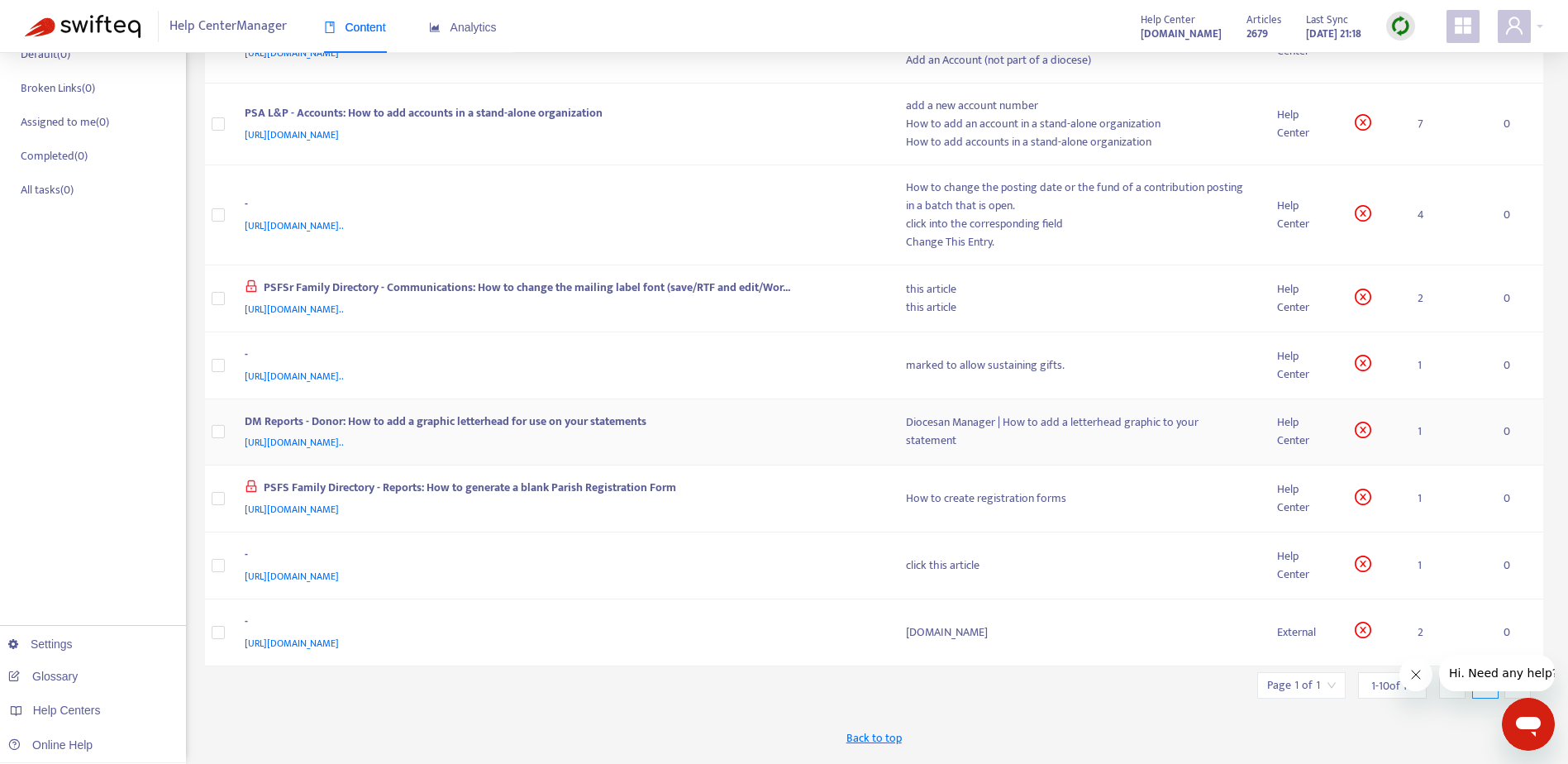
click at [800, 440] on div "https://support.parishsoft.com/hc/en-us/articles/14631827236251-DM-Reports-Dono…" at bounding box center [559, 442] width 629 height 18
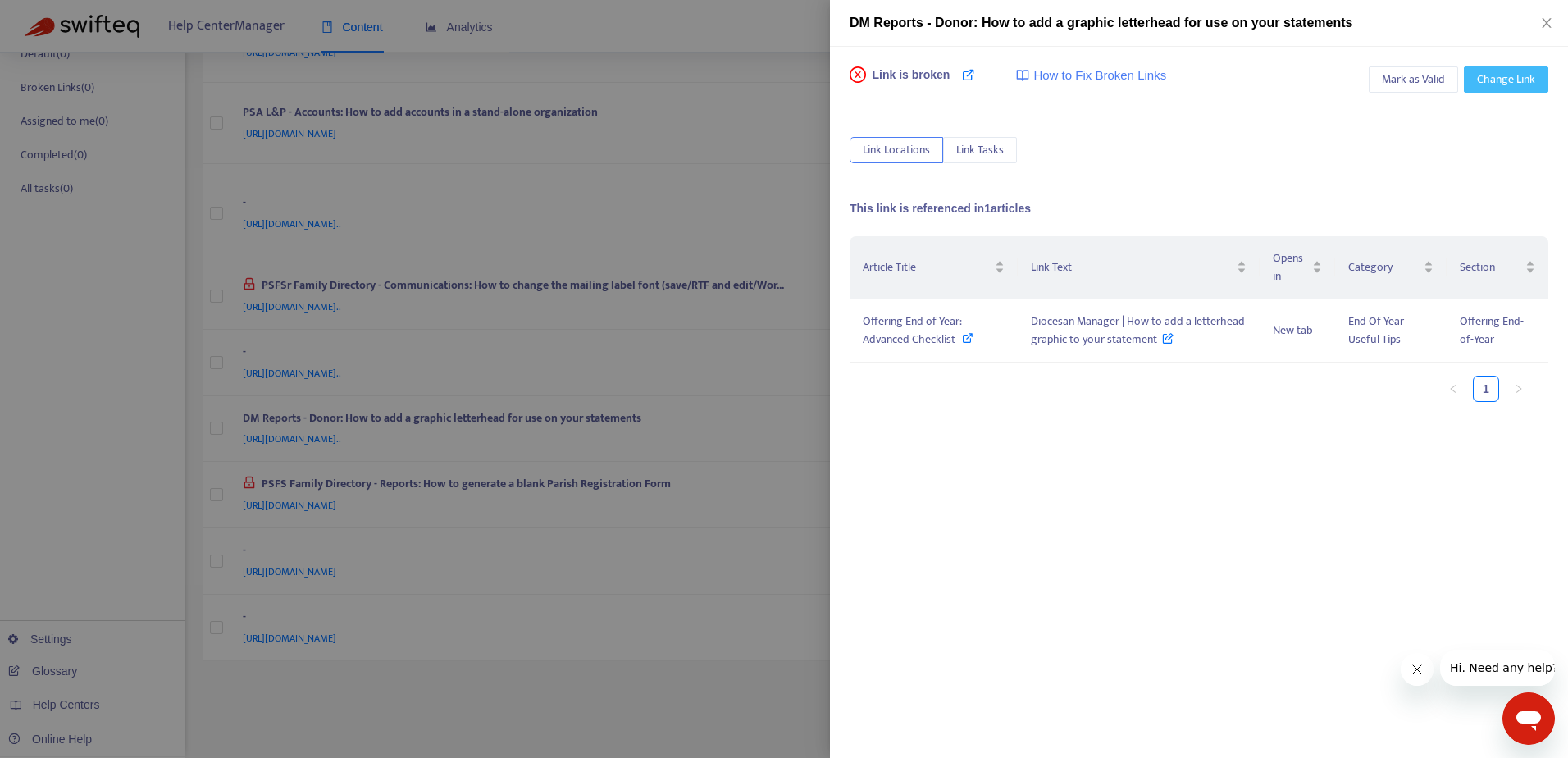
click at [1520, 79] on span "Change Link" at bounding box center [1506, 79] width 59 height 18
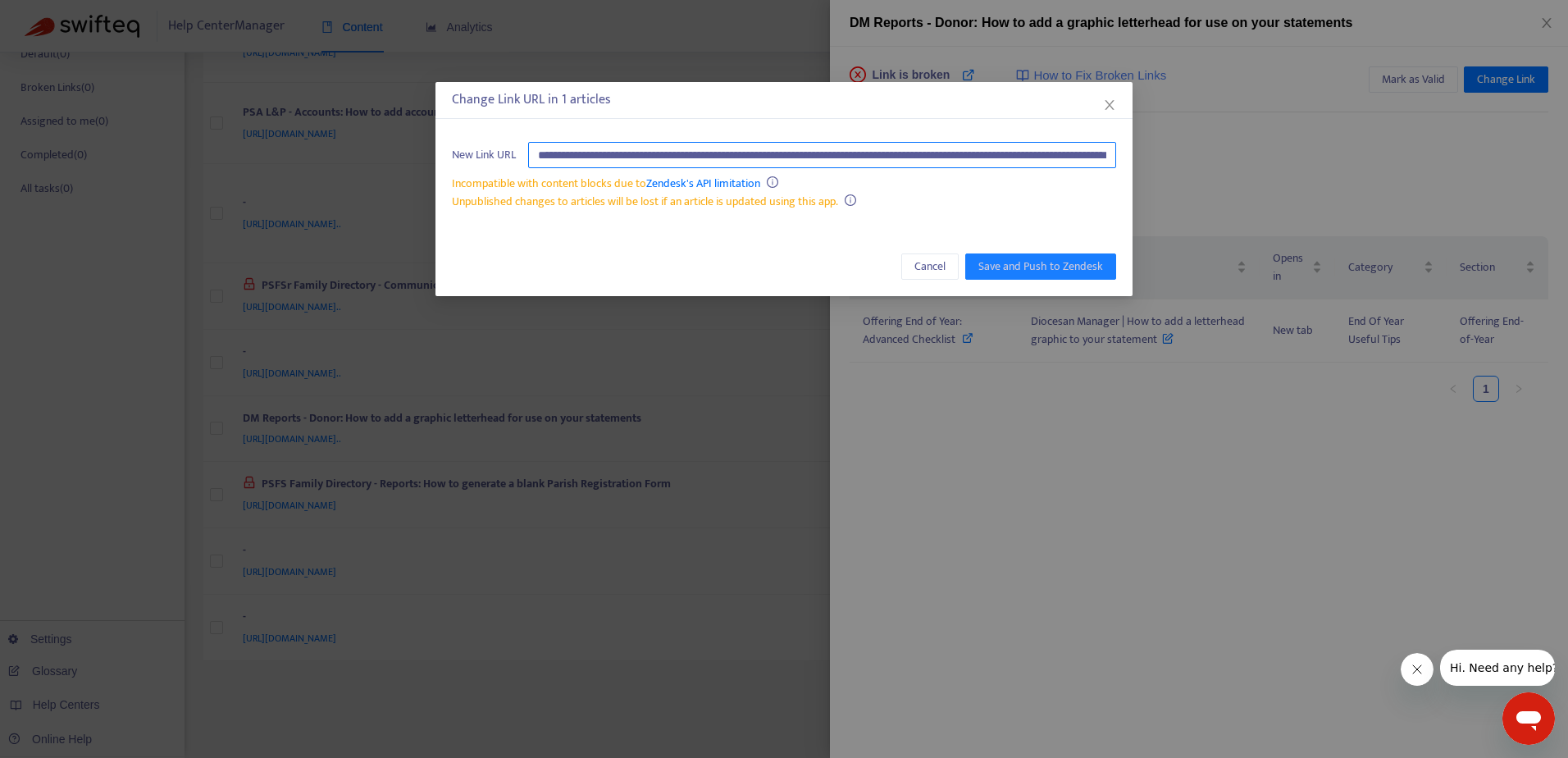
click at [896, 148] on input "**********" at bounding box center [822, 155] width 588 height 26
paste input "text"
type input "**********"
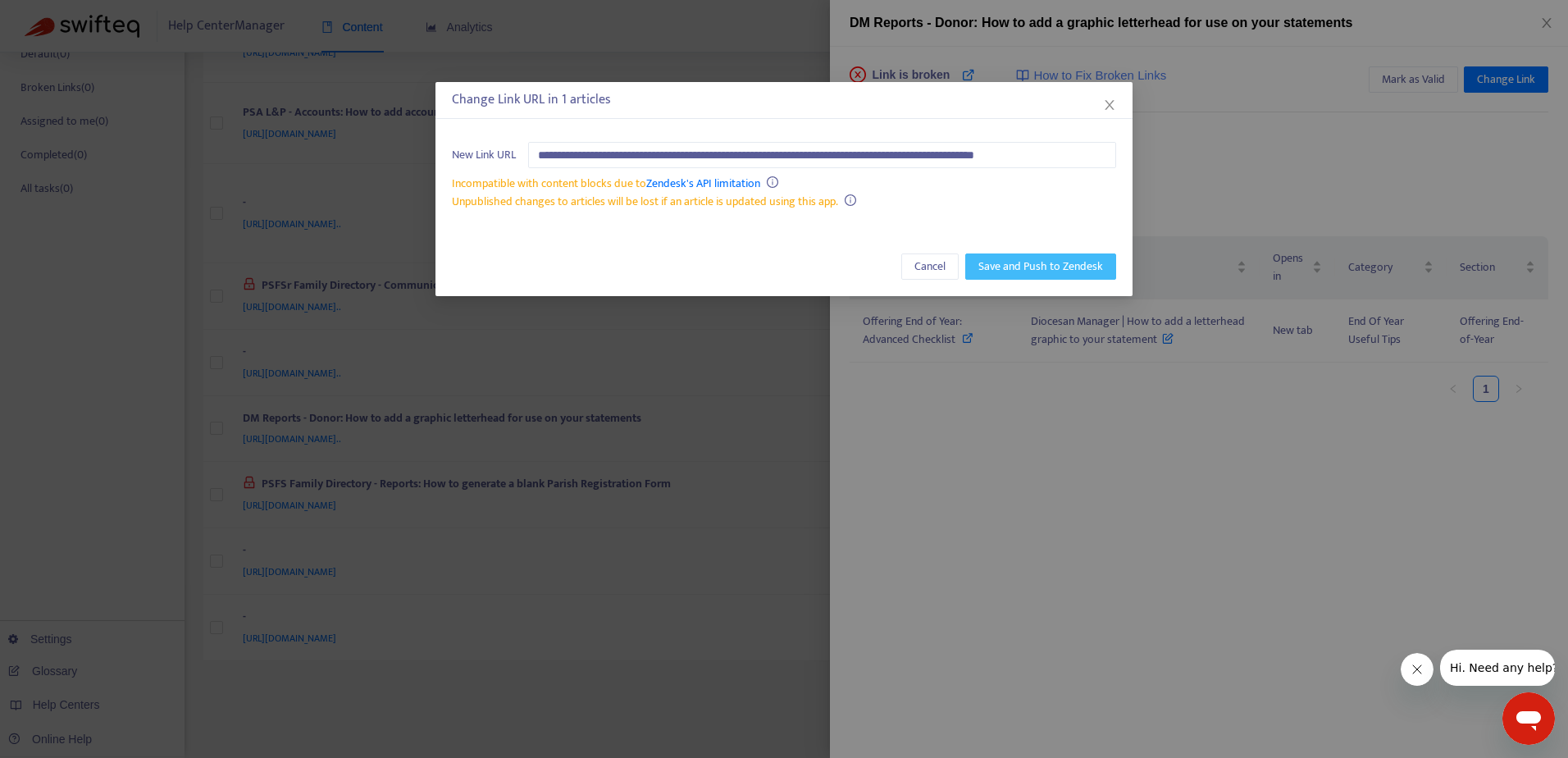
click at [1024, 269] on span "Save and Push to Zendesk" at bounding box center [1041, 266] width 125 height 18
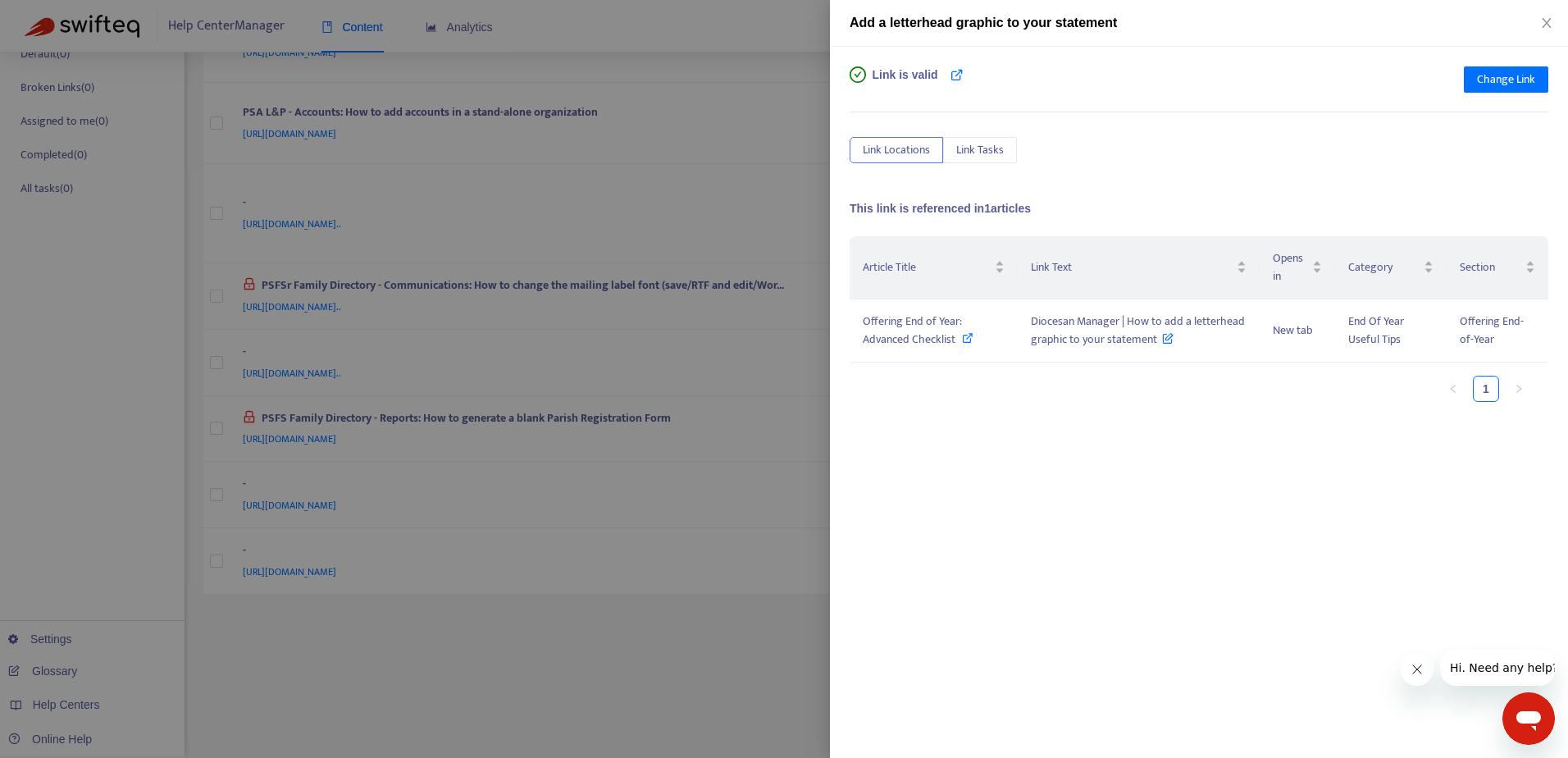
click at [715, 143] on div at bounding box center [784, 379] width 1568 height 758
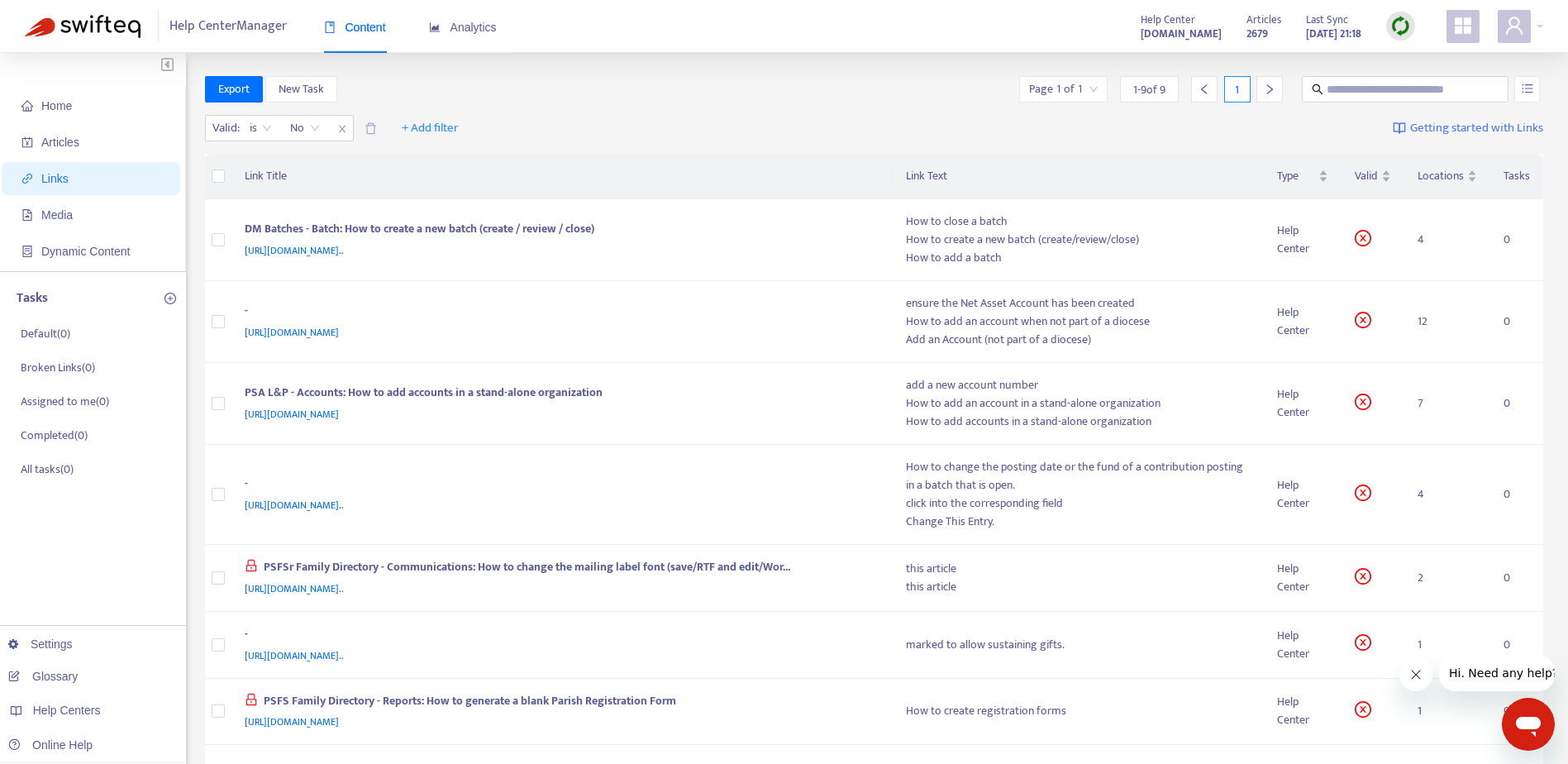
scroll to position [0, 0]
click at [829, 234] on div "DM Batches - Batch: How to create a new batch (create / review / close)" at bounding box center [559, 231] width 629 height 22
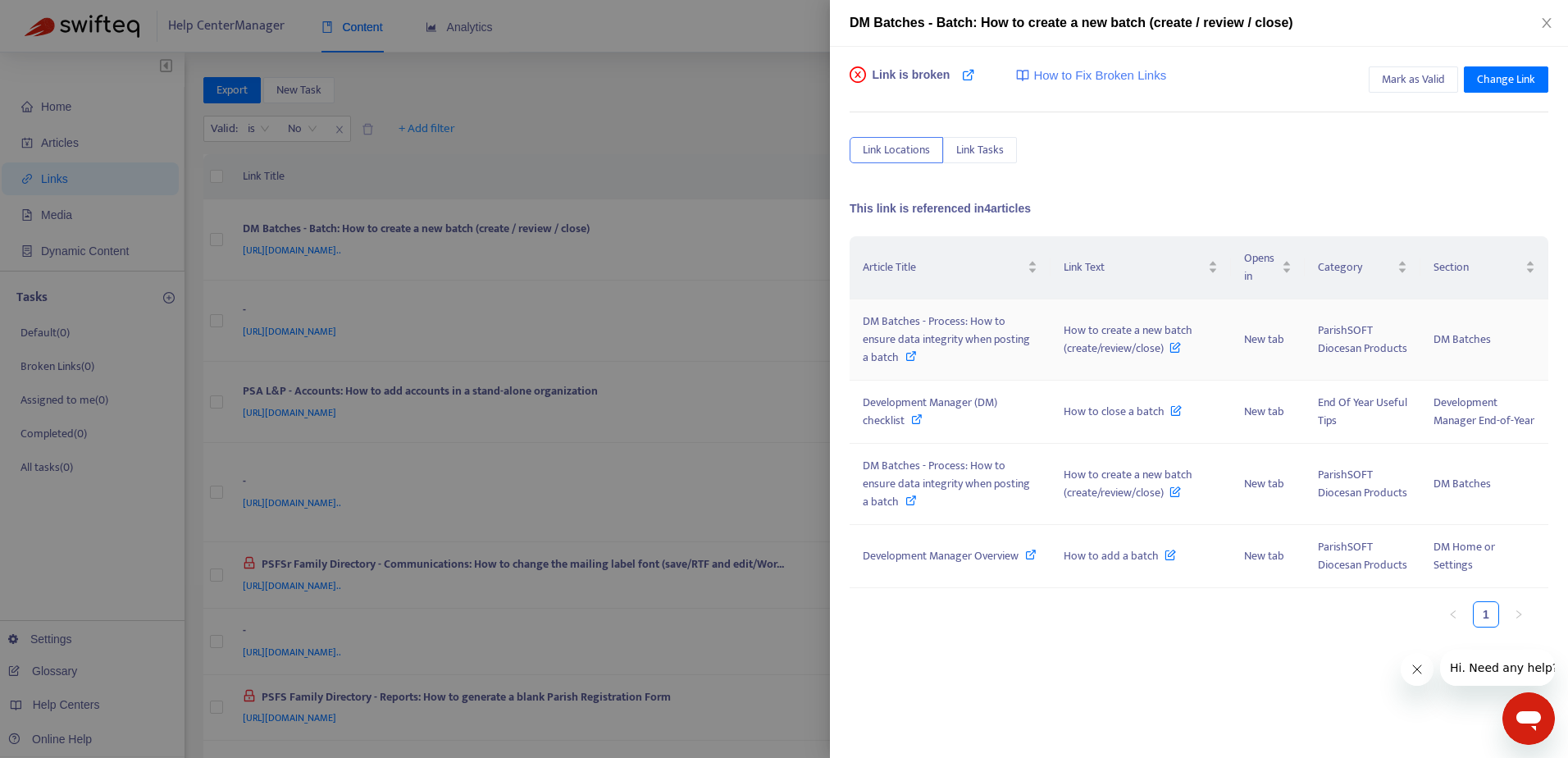
click at [906, 356] on icon at bounding box center [911, 355] width 11 height 11
click at [911, 422] on icon at bounding box center [917, 419] width 11 height 11
click at [908, 504] on icon at bounding box center [911, 500] width 11 height 11
click at [1025, 560] on icon at bounding box center [1030, 554] width 11 height 11
click at [770, 21] on div at bounding box center [784, 379] width 1568 height 758
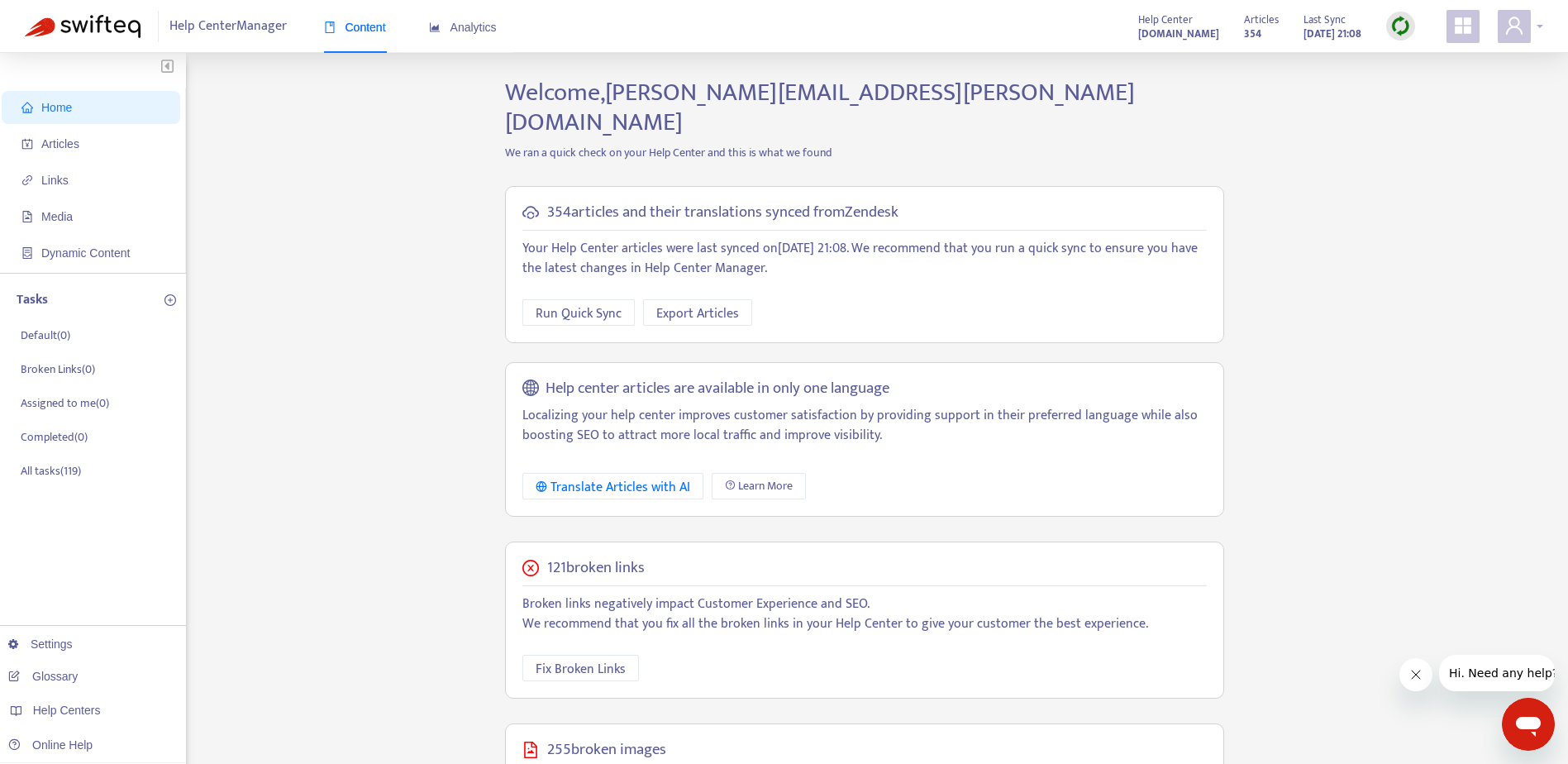
click at [1531, 30] on div at bounding box center [1520, 26] width 46 height 33
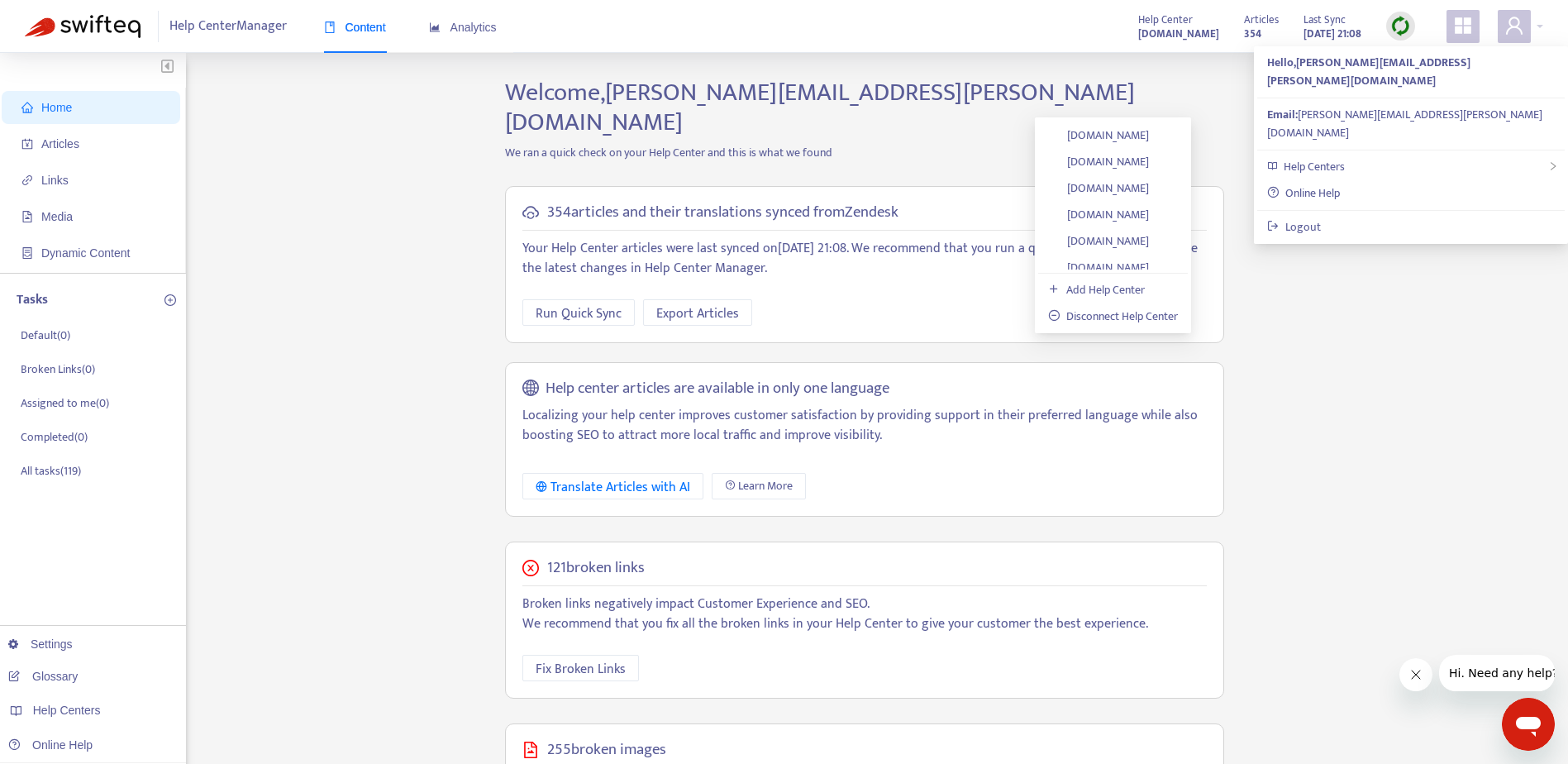
scroll to position [330, 0]
click at [1149, 202] on link "[DOMAIN_NAME]" at bounding box center [1098, 200] width 101 height 19
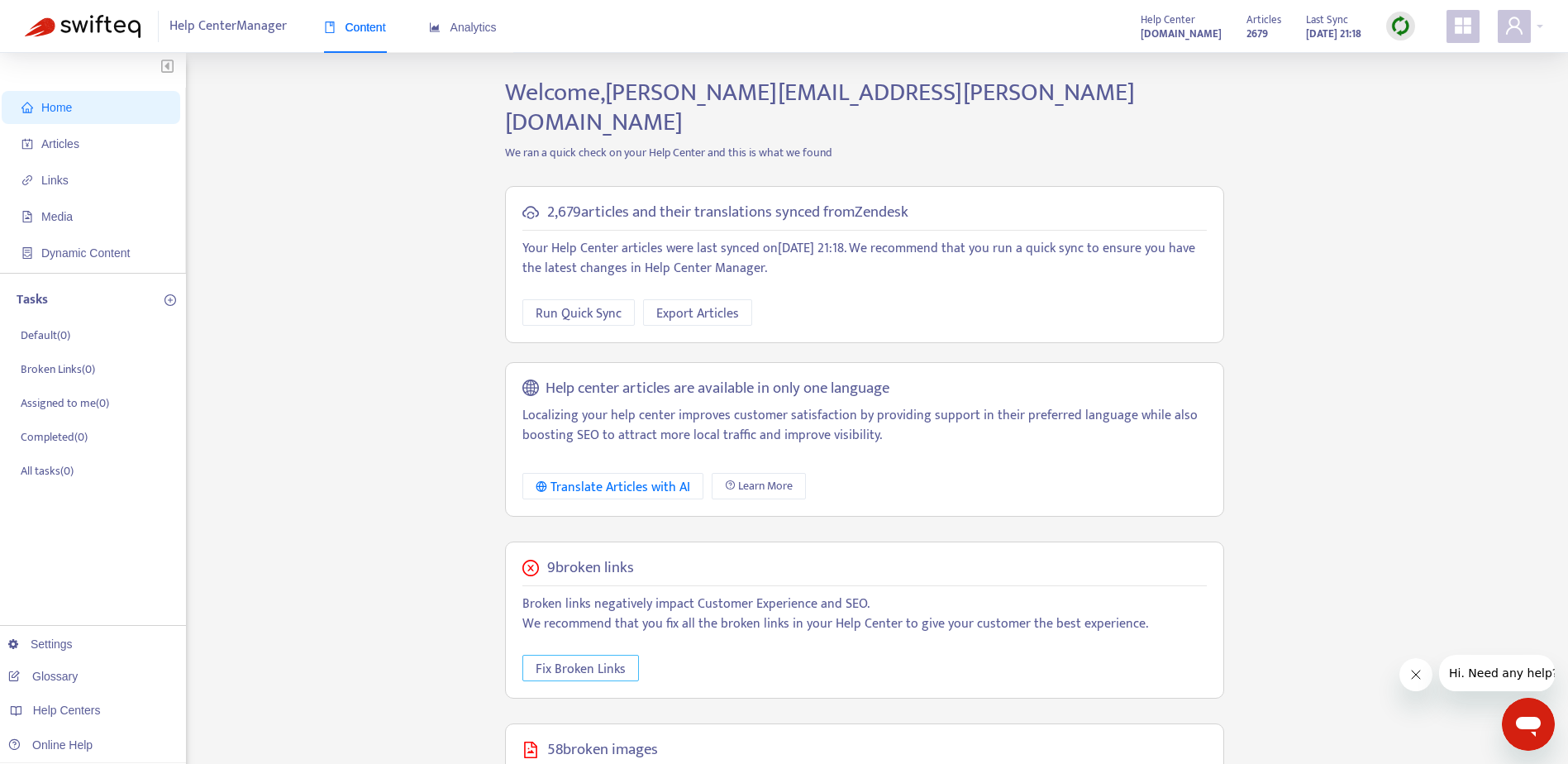
click at [577, 658] on span "Fix Broken Links" at bounding box center [580, 669] width 90 height 21
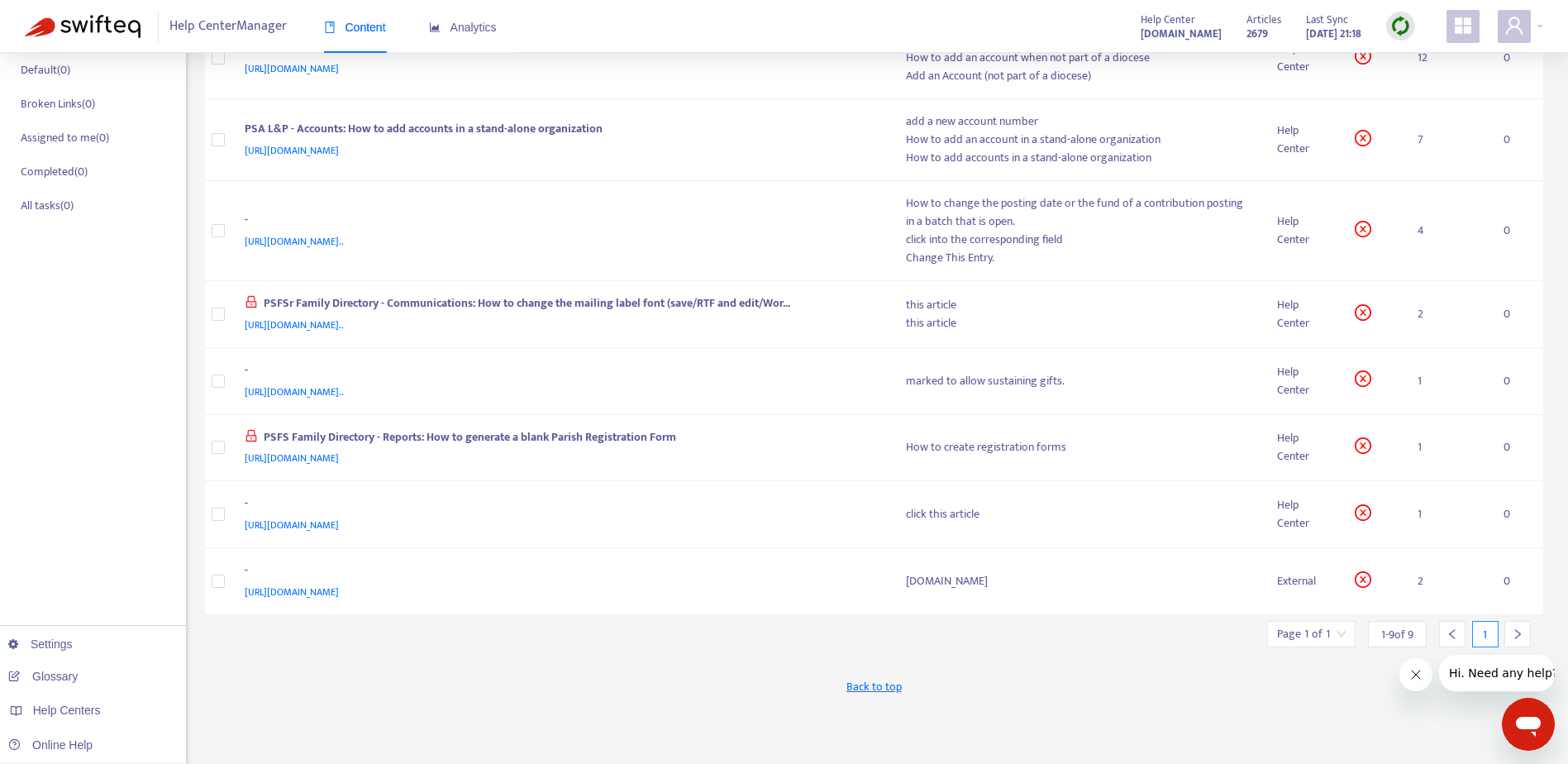
scroll to position [281, 0]
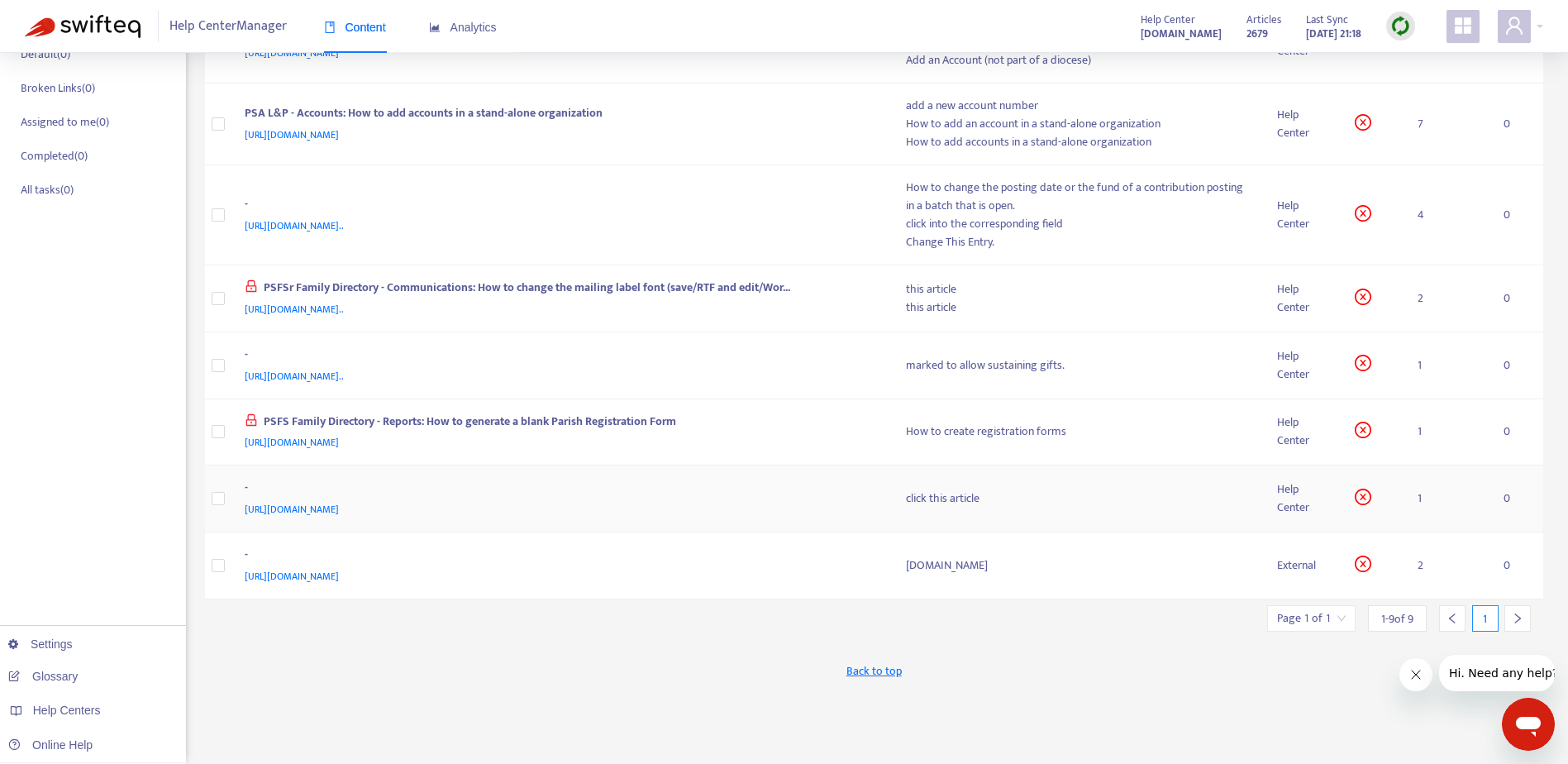
click at [716, 491] on div "-" at bounding box center [559, 489] width 629 height 22
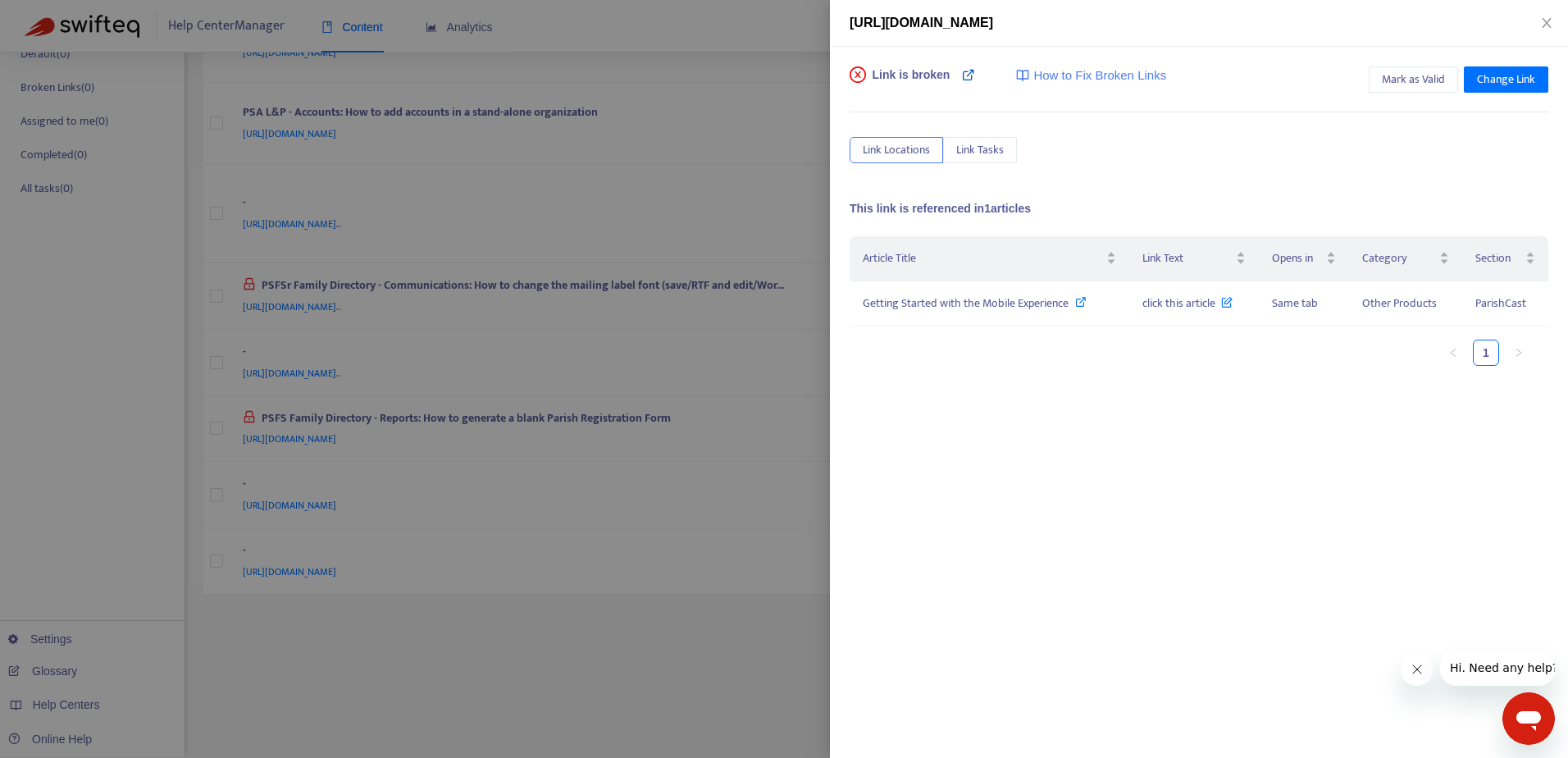
click at [962, 74] on icon at bounding box center [969, 75] width 13 height 13
click at [782, 102] on div at bounding box center [784, 379] width 1568 height 758
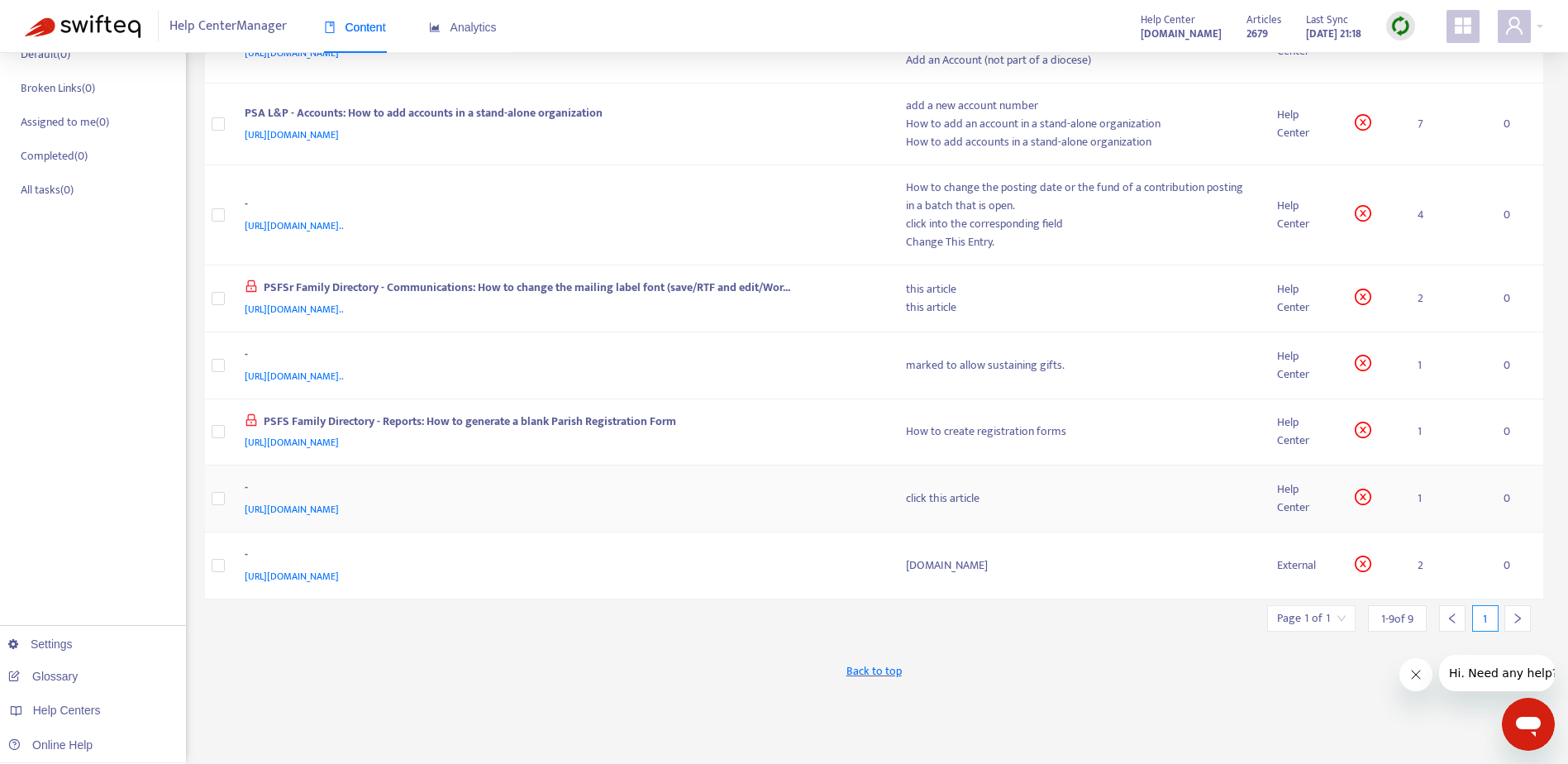
click at [714, 501] on div "[URL][DOMAIN_NAME]" at bounding box center [559, 509] width 629 height 18
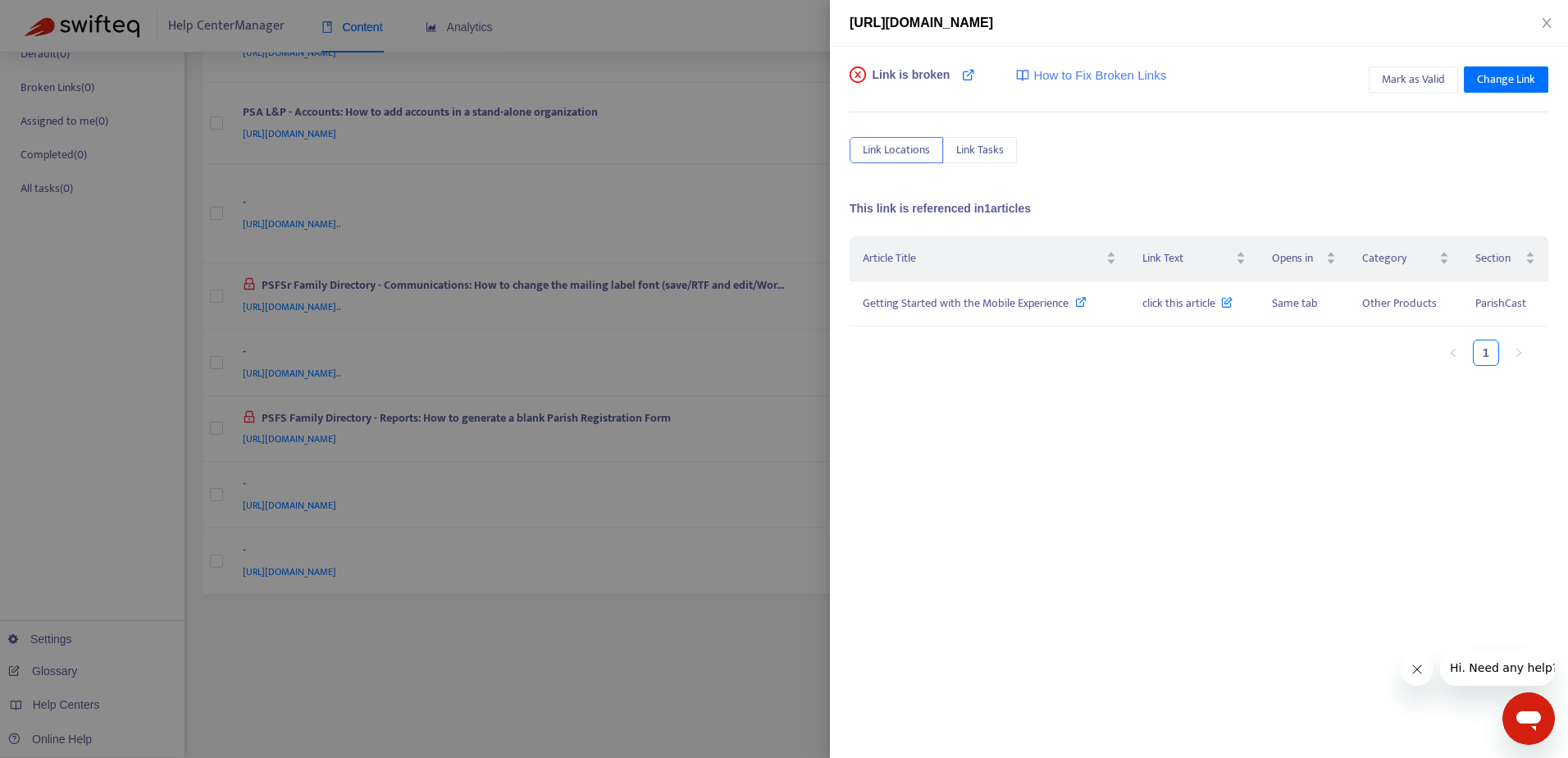
click at [757, 75] on div at bounding box center [784, 379] width 1568 height 758
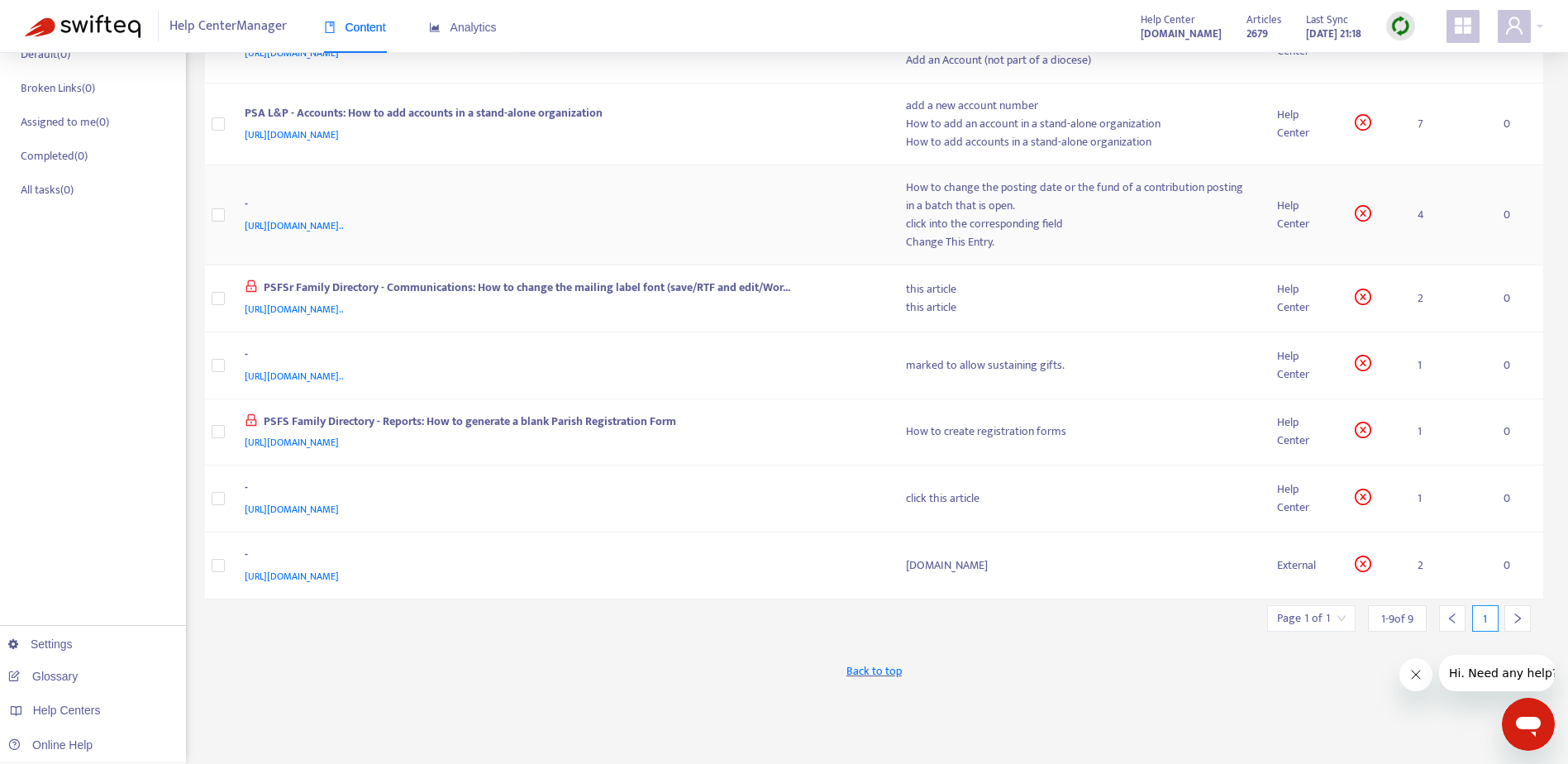
click at [806, 215] on div "-" at bounding box center [559, 206] width 629 height 22
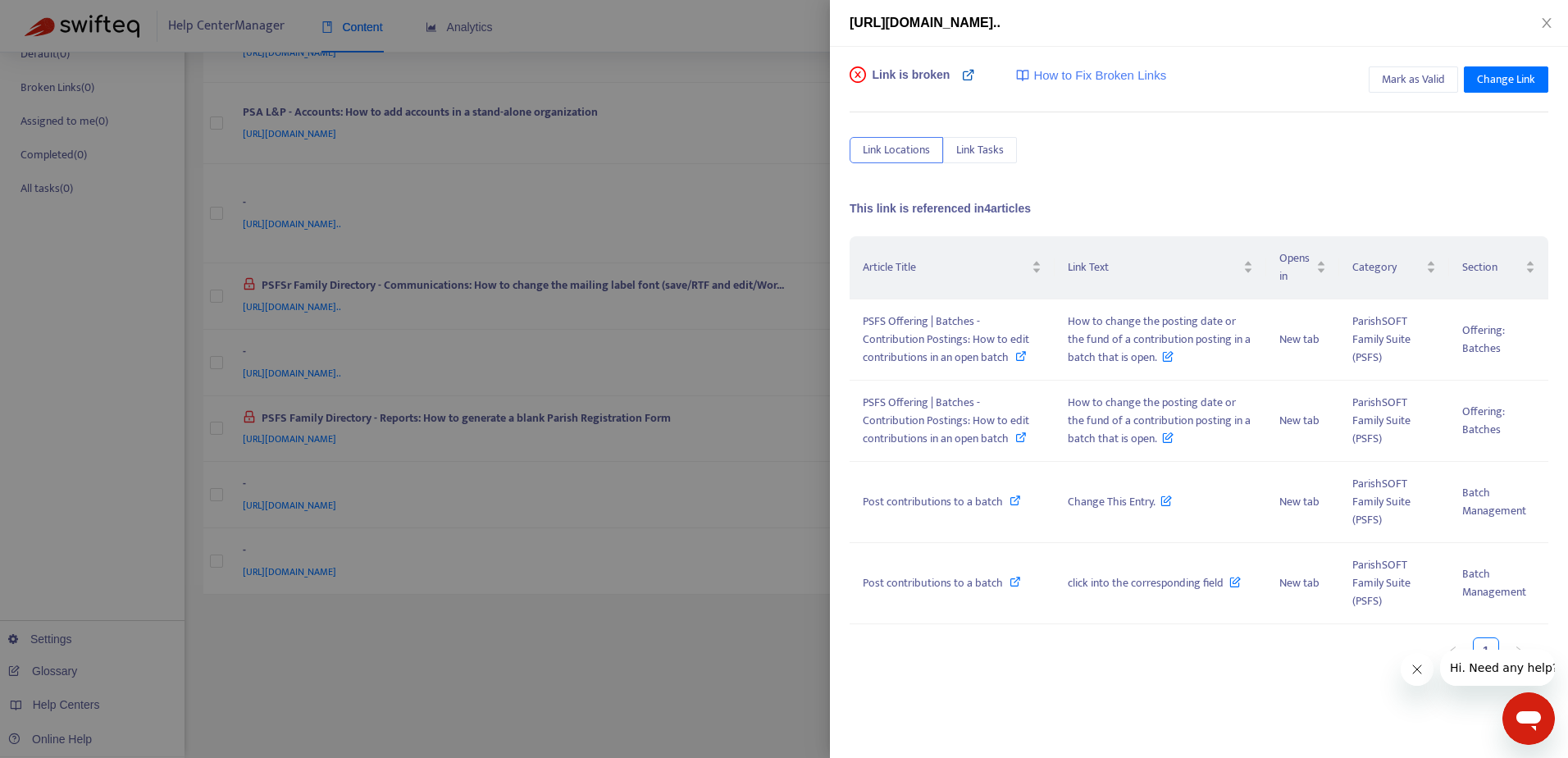
click at [967, 75] on icon at bounding box center [969, 75] width 13 height 13
click at [661, 664] on div at bounding box center [784, 379] width 1568 height 758
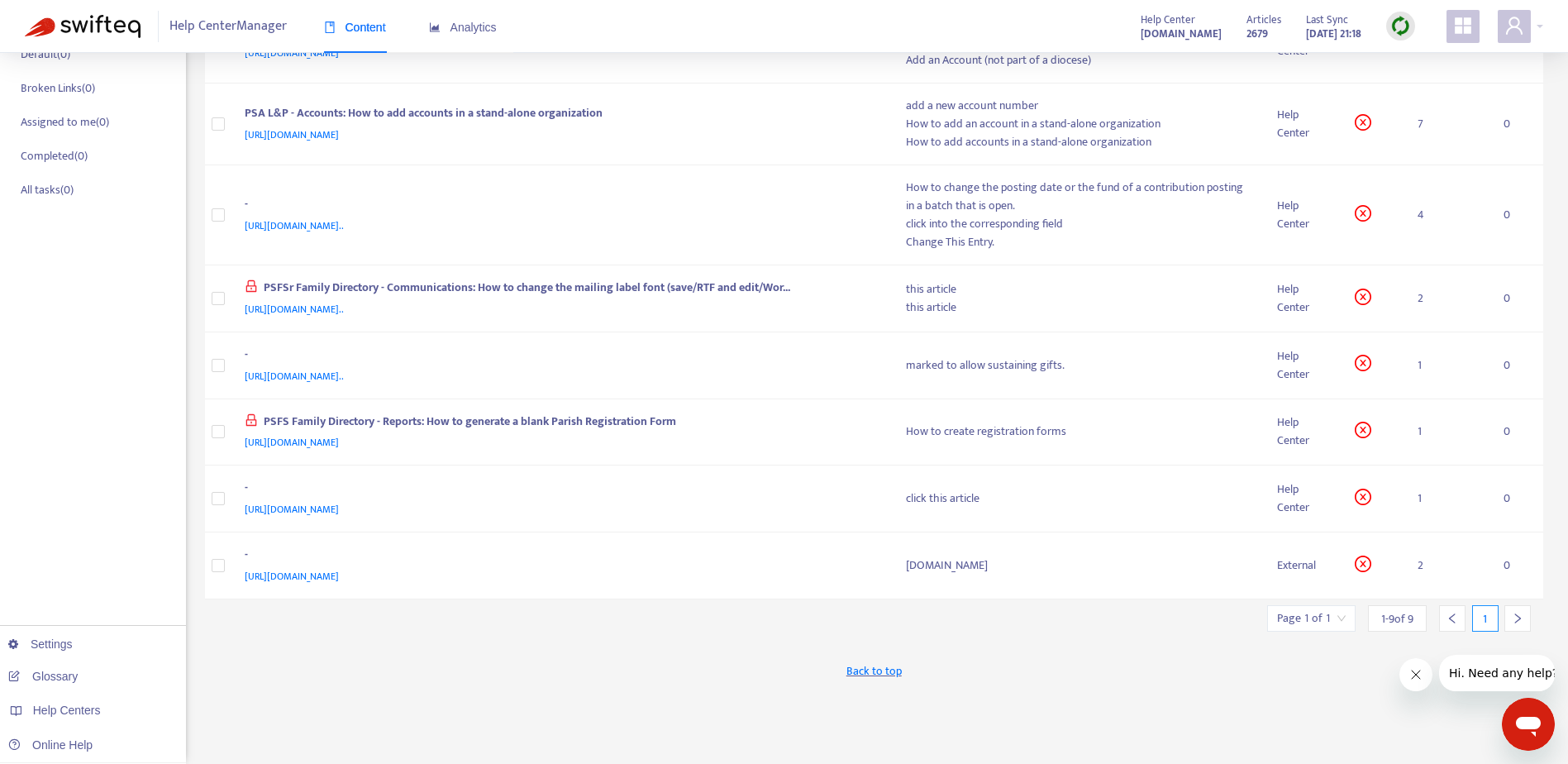
click at [634, 657] on div "Back to top" at bounding box center [874, 671] width 1338 height 41
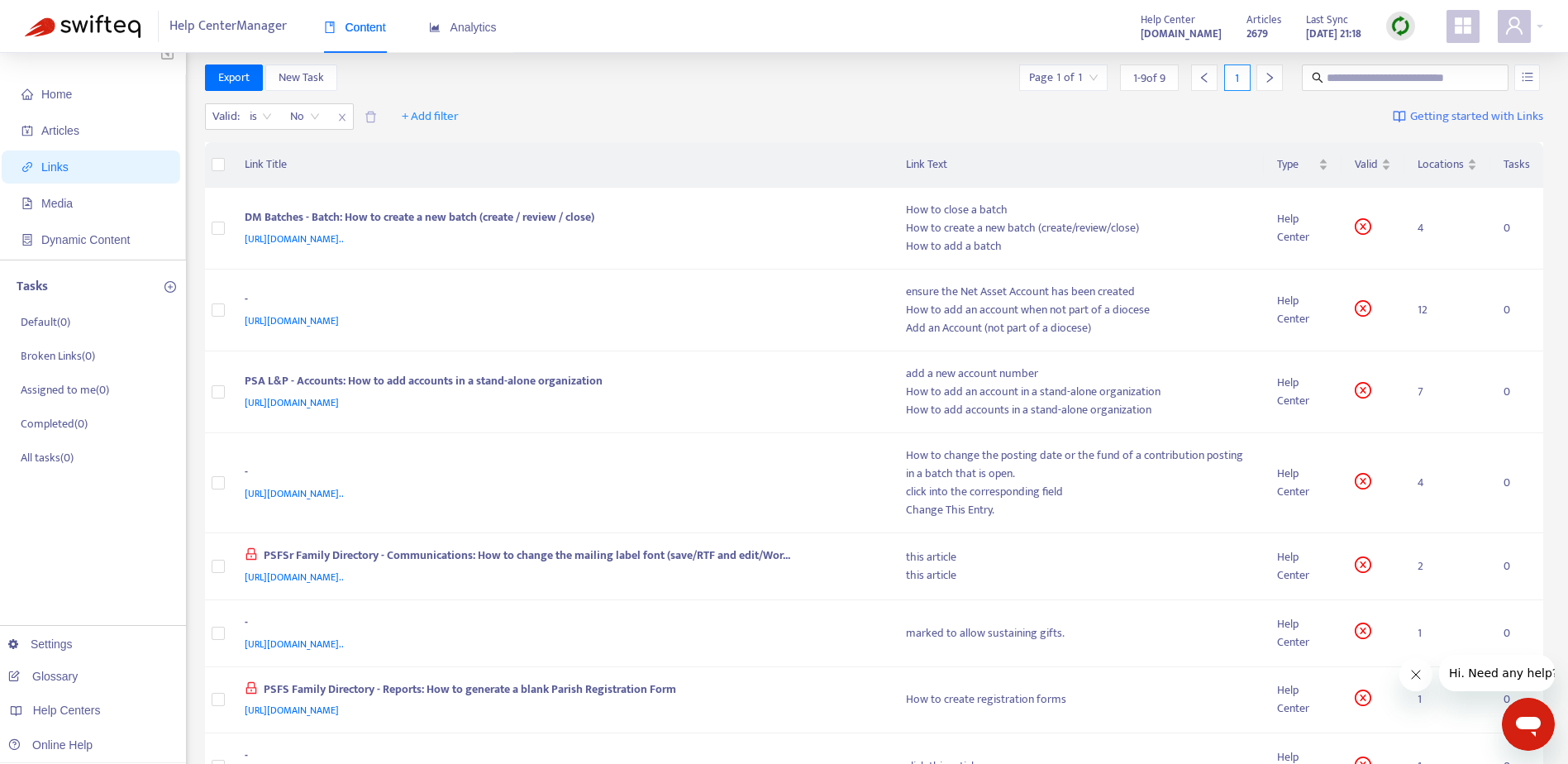
scroll to position [0, 0]
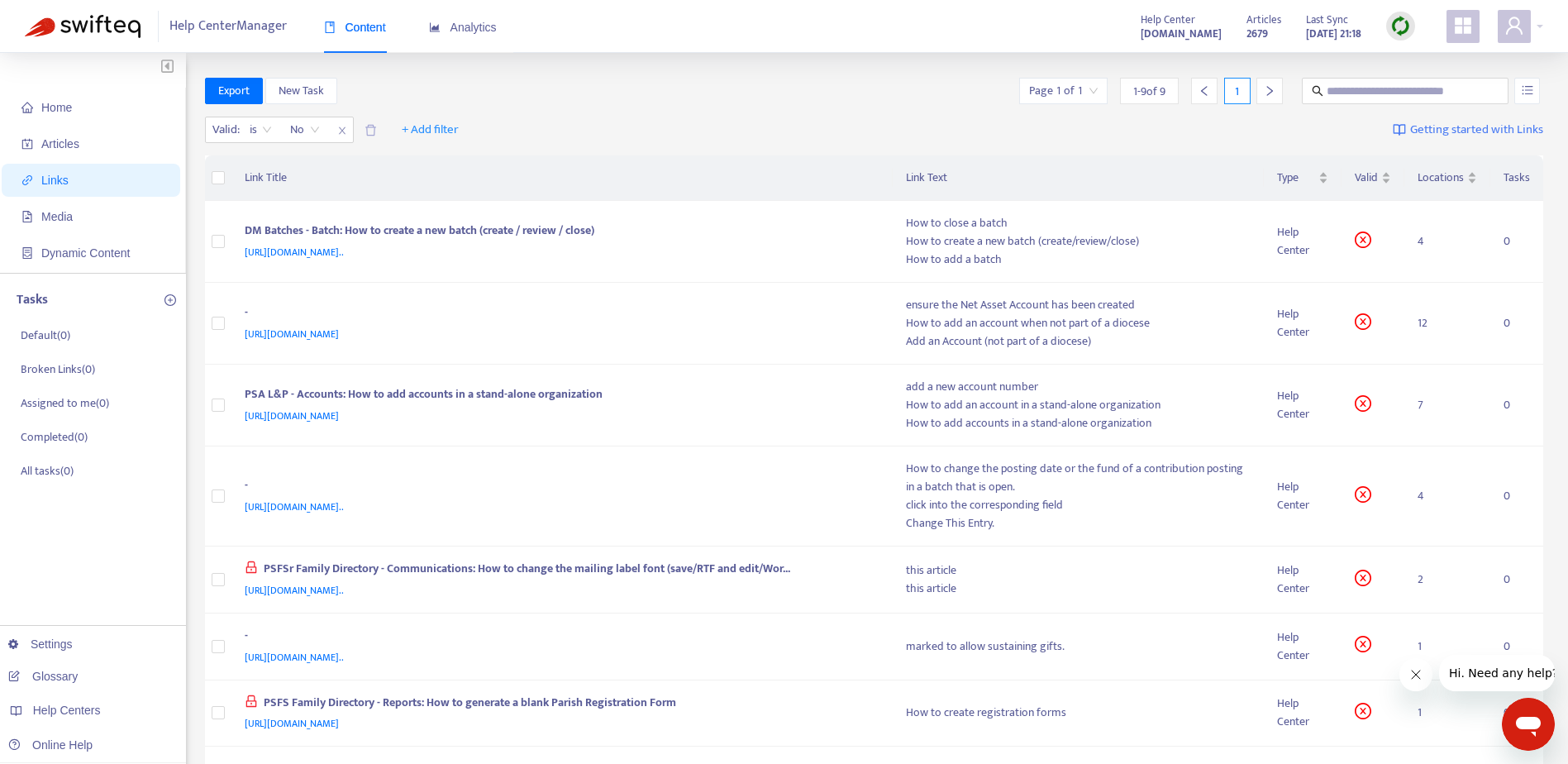
click at [1396, 29] on img at bounding box center [1400, 26] width 21 height 21
click at [1417, 63] on link "Quick Sync" at bounding box center [1435, 60] width 70 height 19
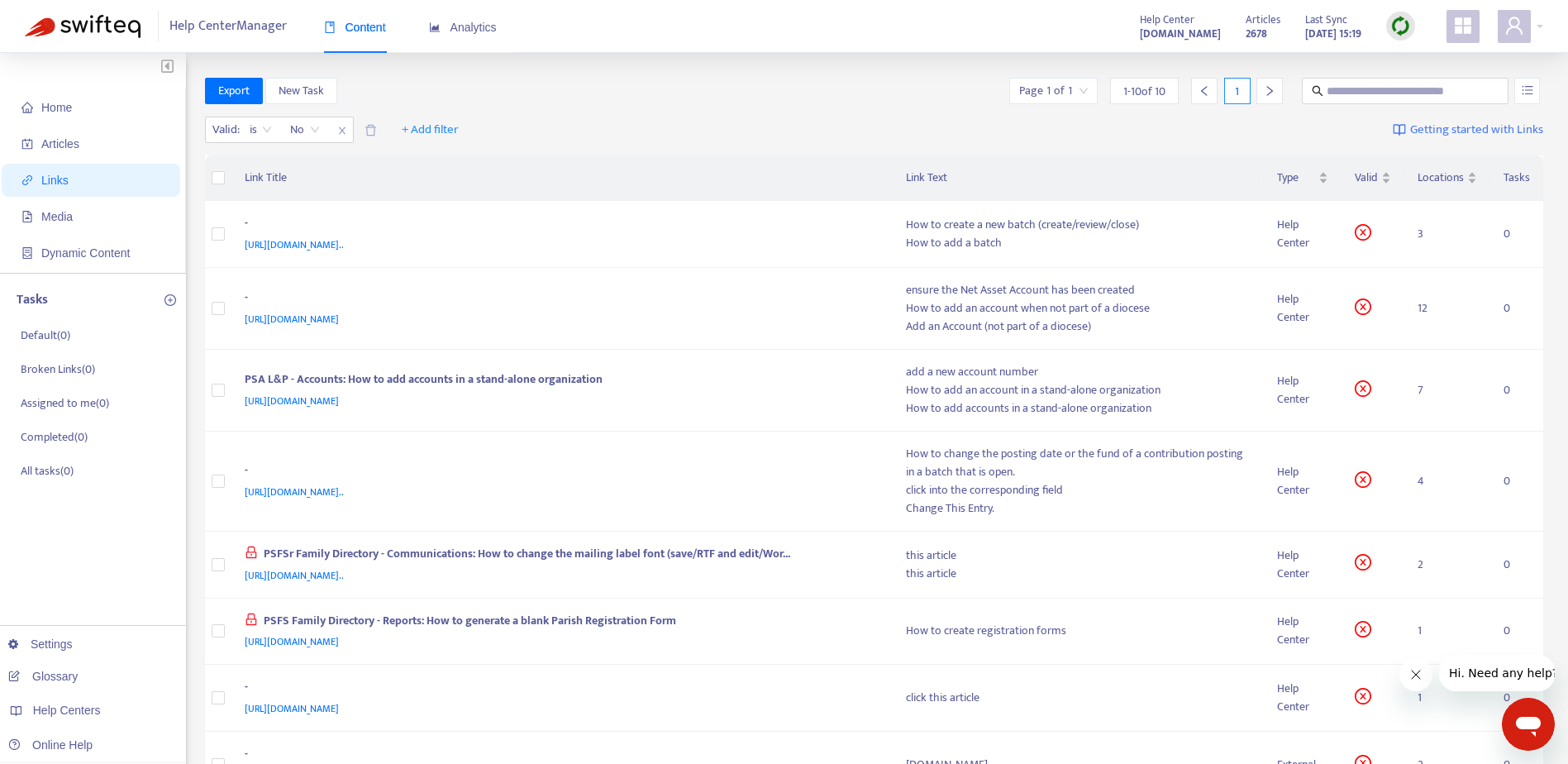
click at [784, 35] on div "Help Center Manager Content Analytics Help Center [DOMAIN_NAME] Articles 2678 L…" at bounding box center [784, 27] width 1568 height 53
